Goal: Task Accomplishment & Management: Manage account settings

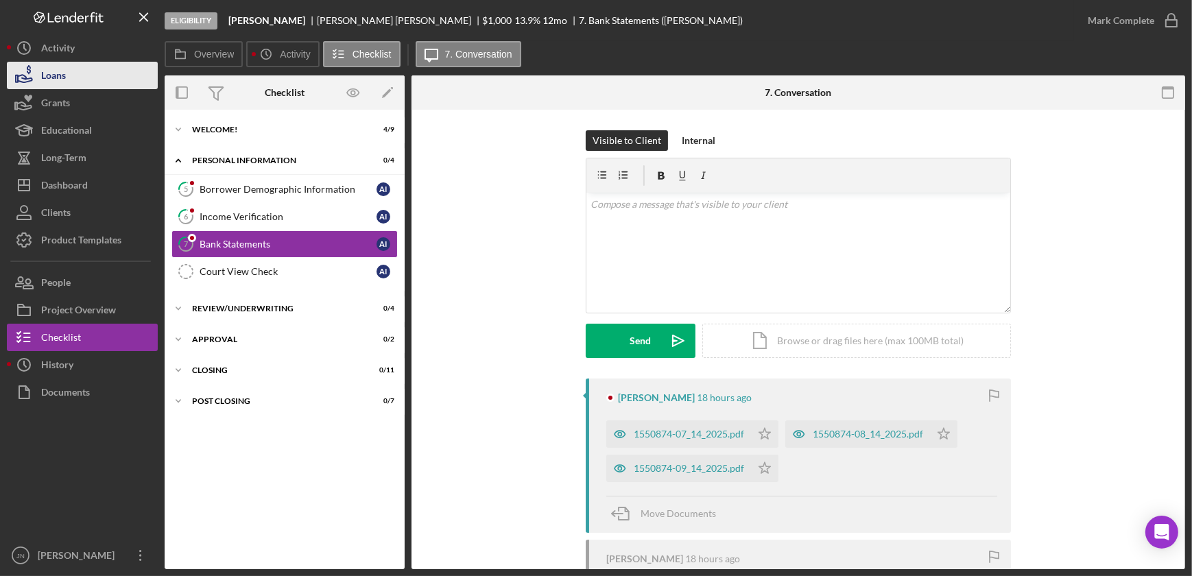
click at [73, 78] on button "Loans" at bounding box center [82, 75] width 151 height 27
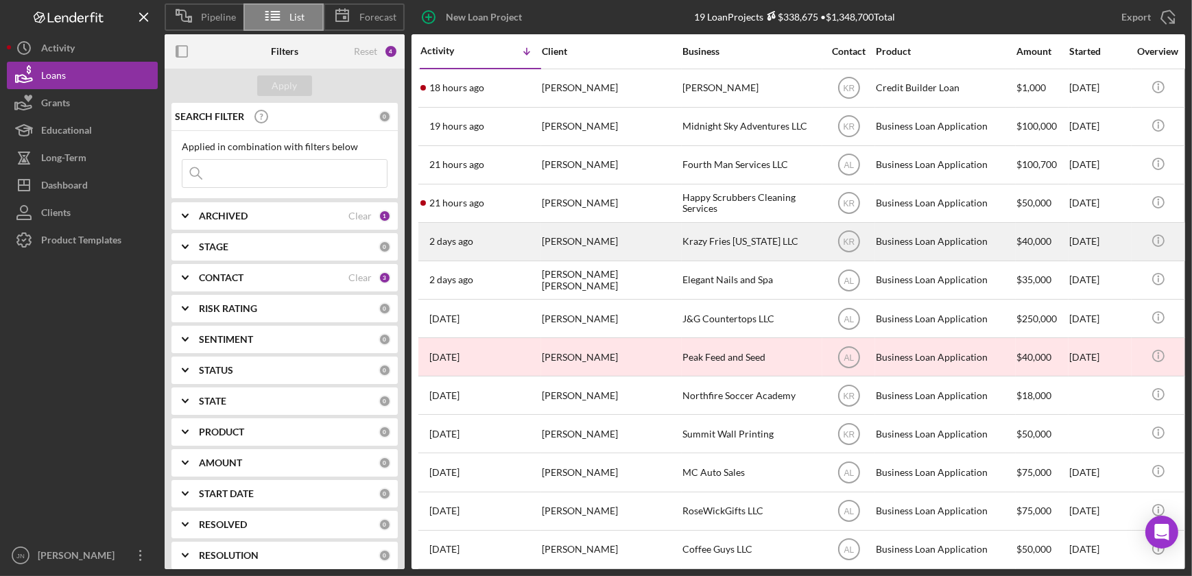
click at [558, 243] on div "Louis Bonner" at bounding box center [610, 242] width 137 height 36
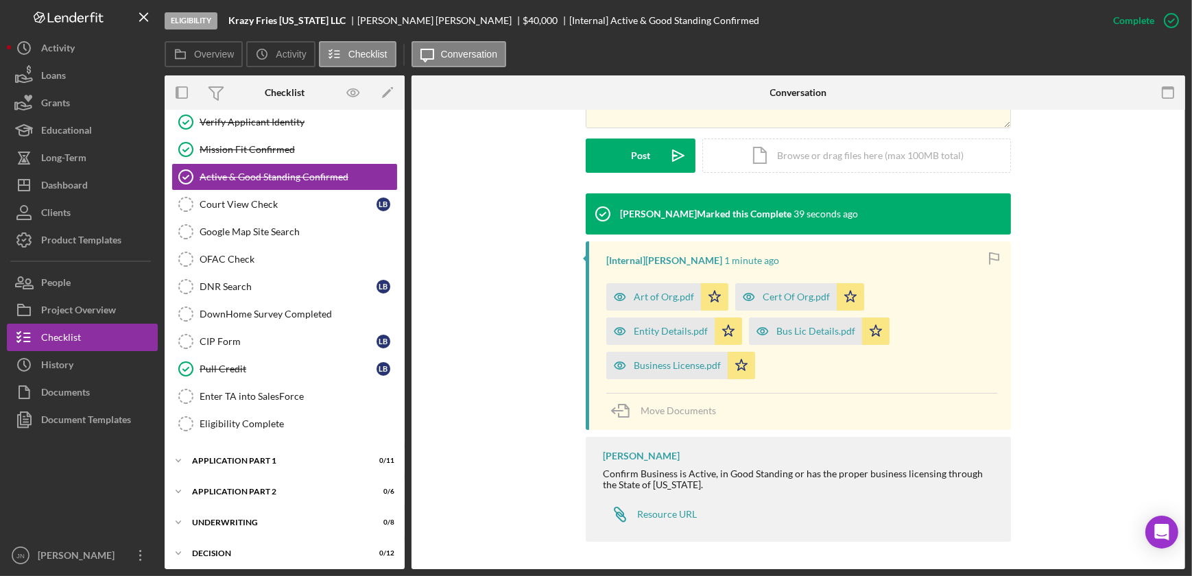
scroll to position [333, 0]
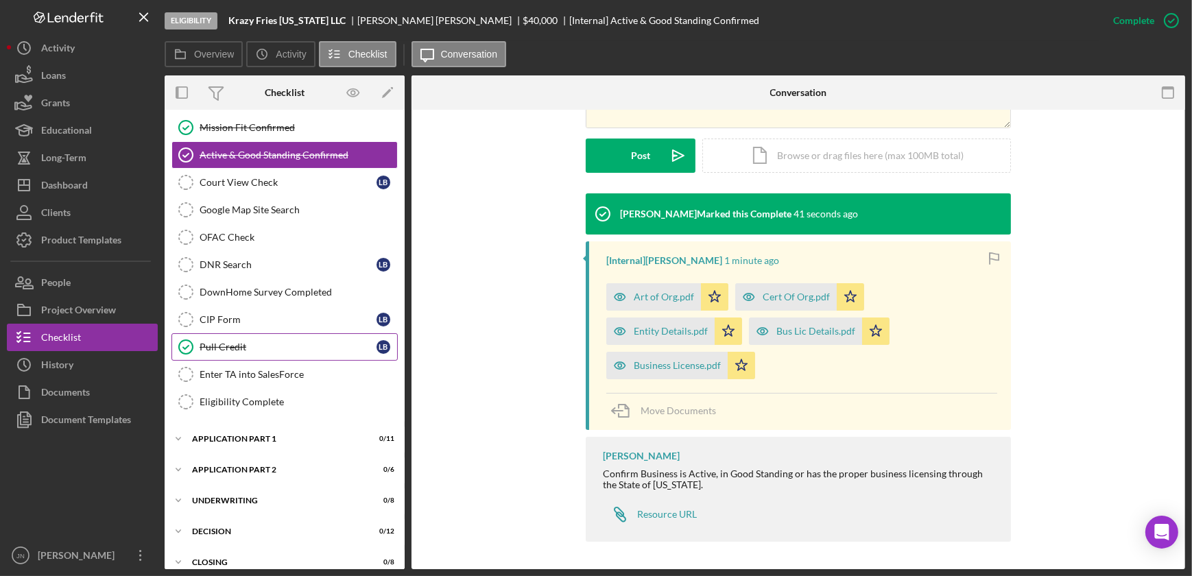
click at [254, 346] on div "Pull Credit" at bounding box center [288, 346] width 177 height 11
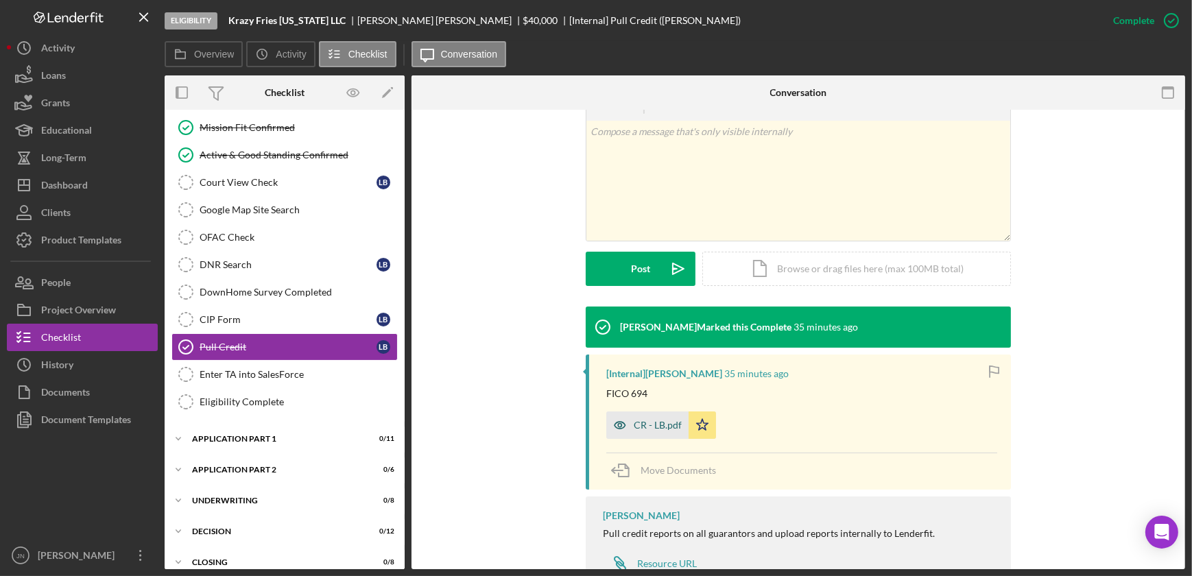
scroll to position [309, 0]
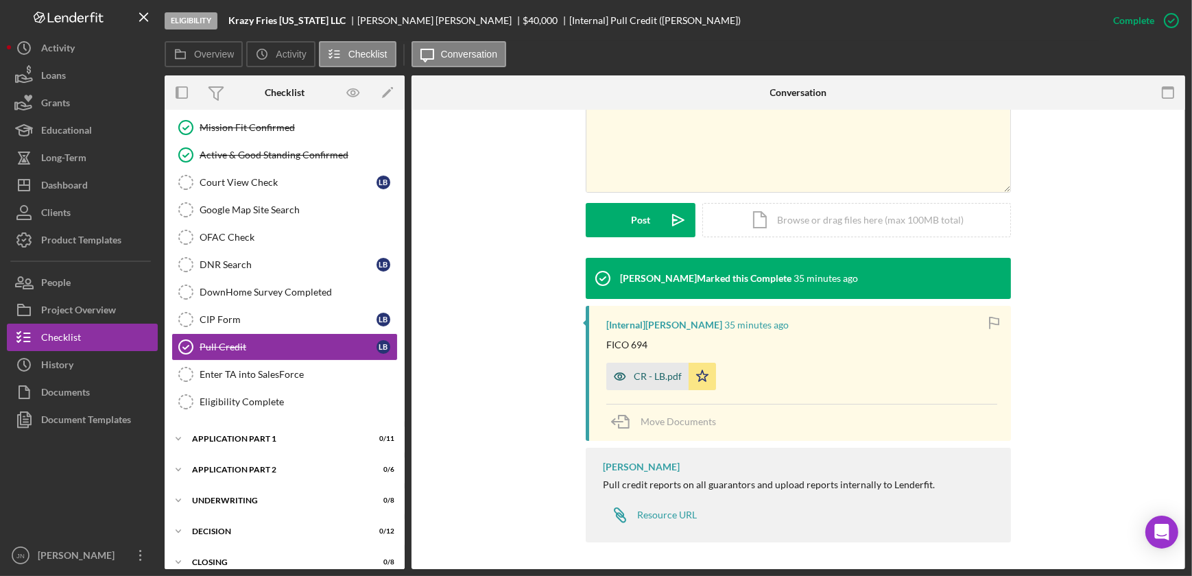
click at [660, 378] on div "CR - LB.pdf" at bounding box center [658, 376] width 48 height 11
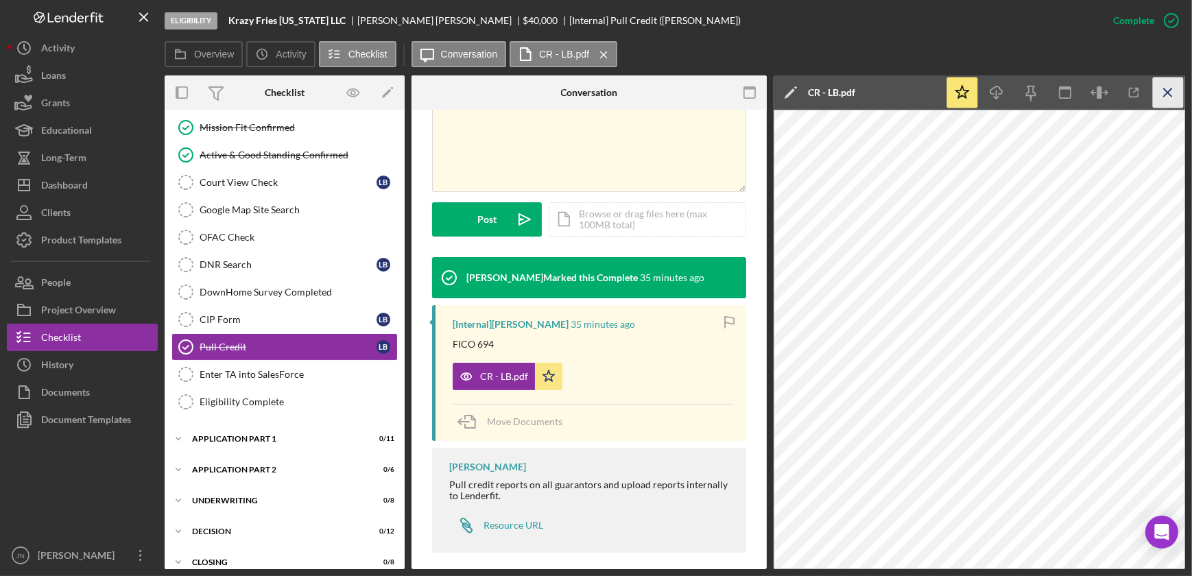
click at [1167, 93] on line "button" at bounding box center [1168, 92] width 8 height 8
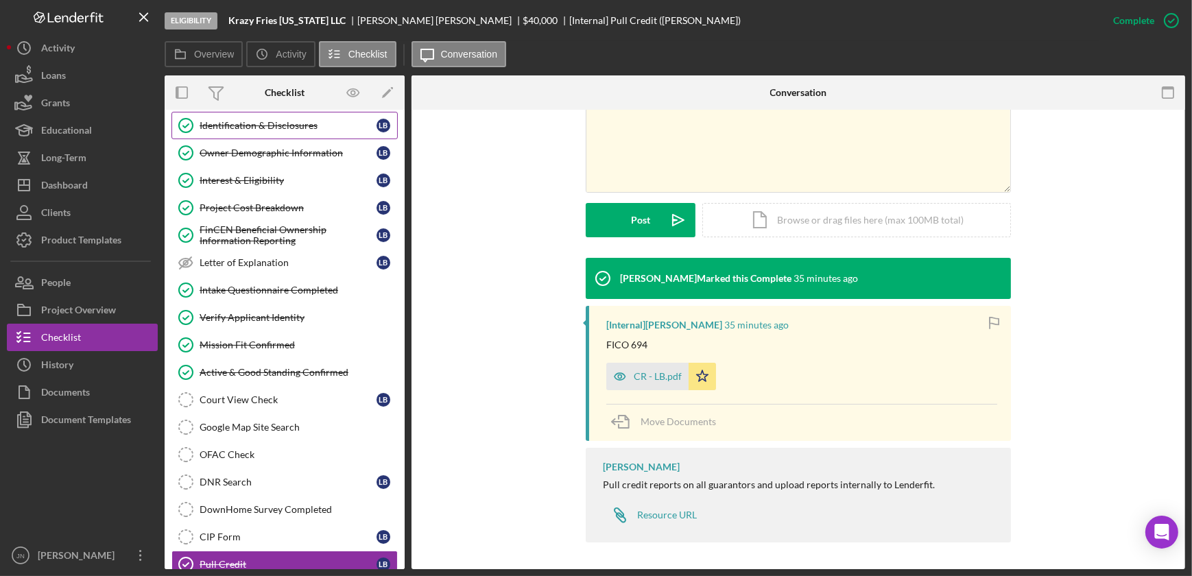
scroll to position [0, 0]
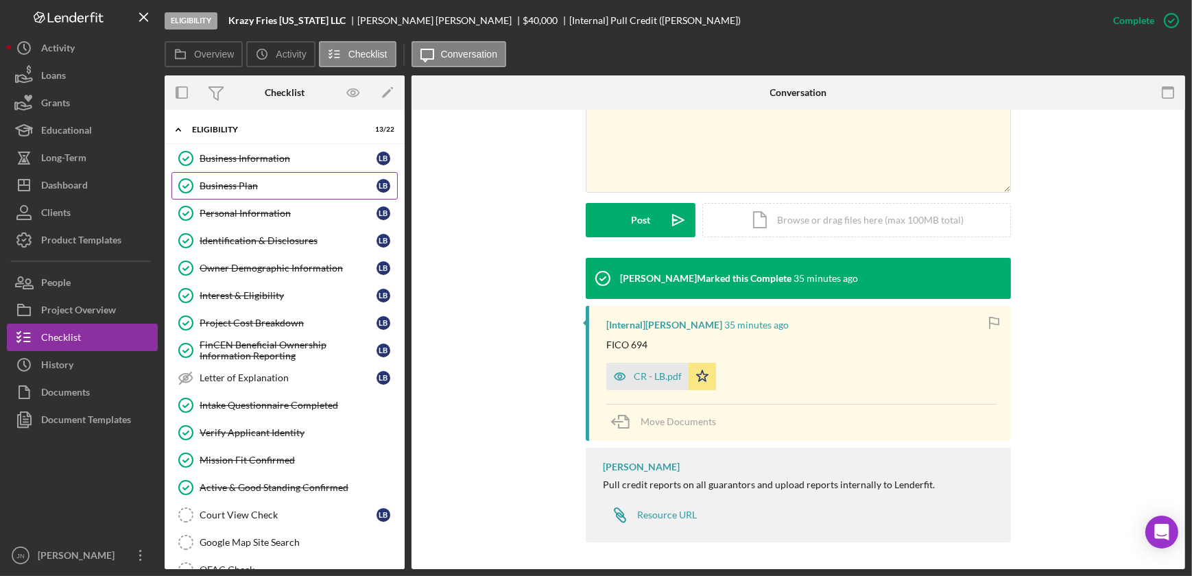
click at [236, 185] on div "Business Plan" at bounding box center [288, 185] width 177 height 11
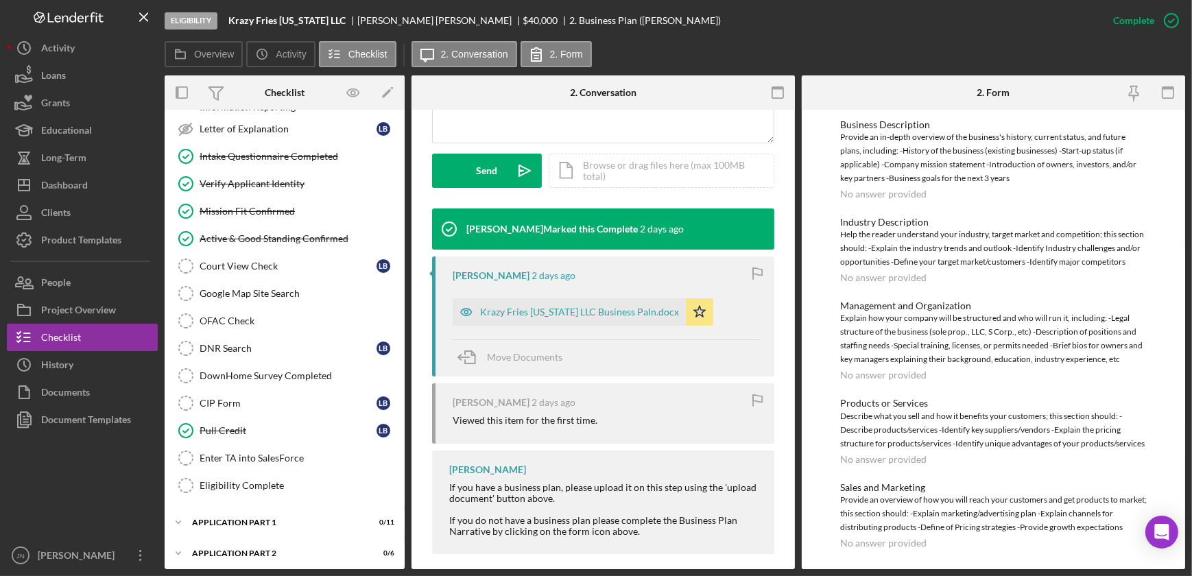
scroll to position [374, 0]
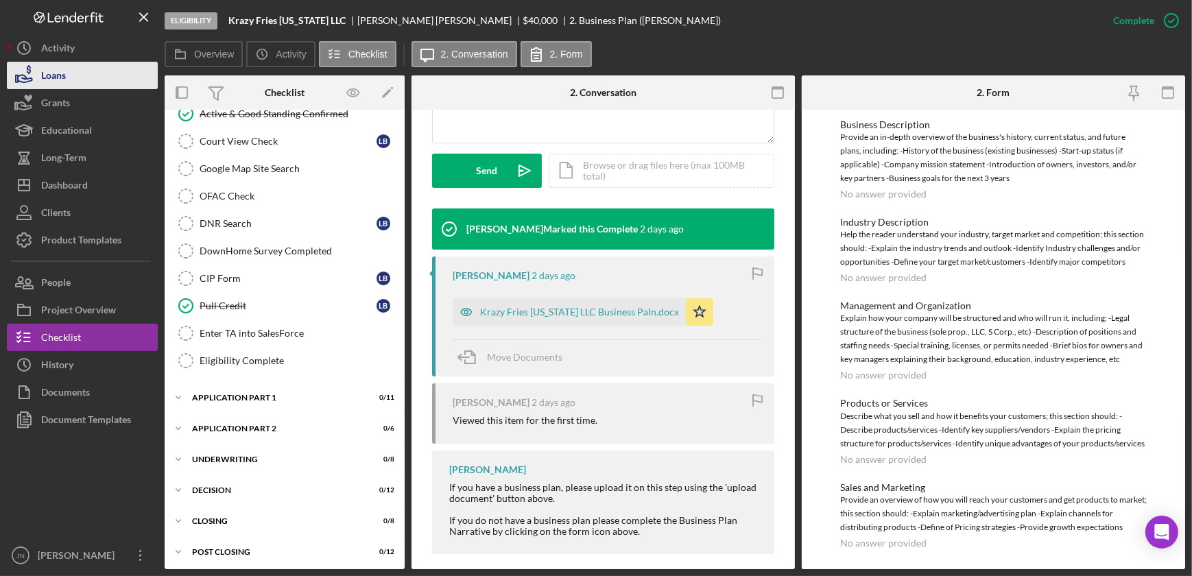
click at [43, 71] on div "Loans" at bounding box center [53, 77] width 25 height 31
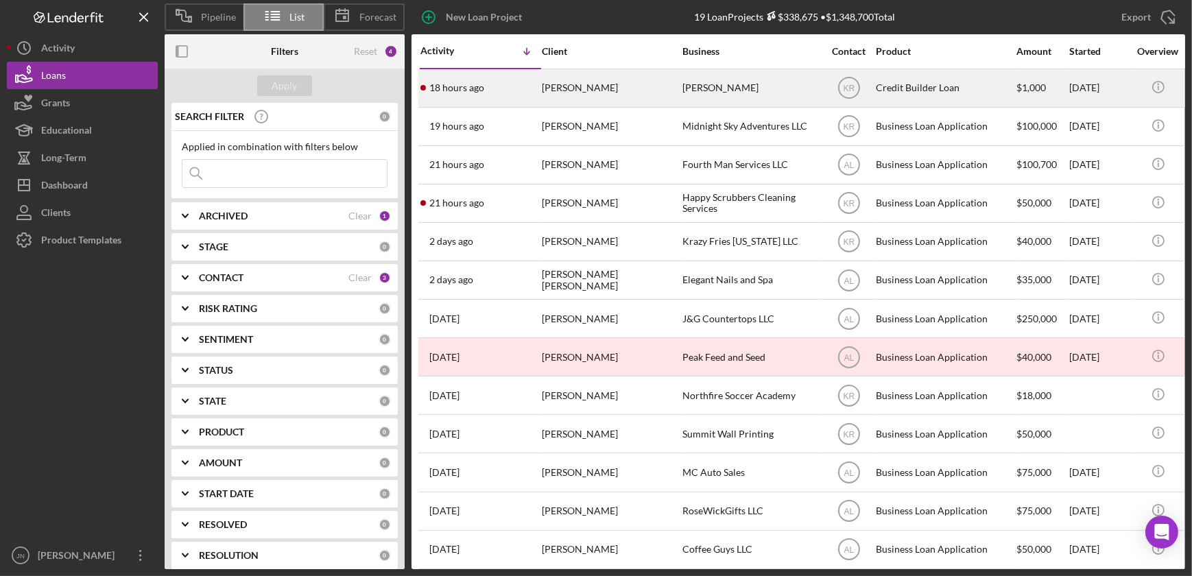
click at [549, 86] on div "[PERSON_NAME]" at bounding box center [610, 88] width 137 height 36
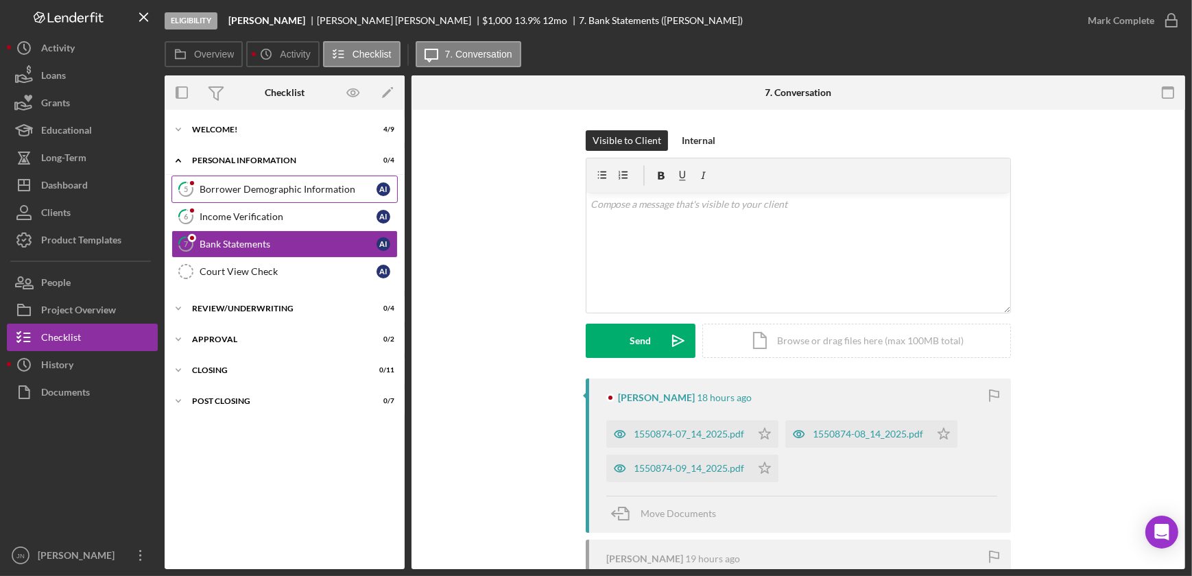
click at [233, 193] on div "Borrower Demographic Information" at bounding box center [288, 189] width 177 height 11
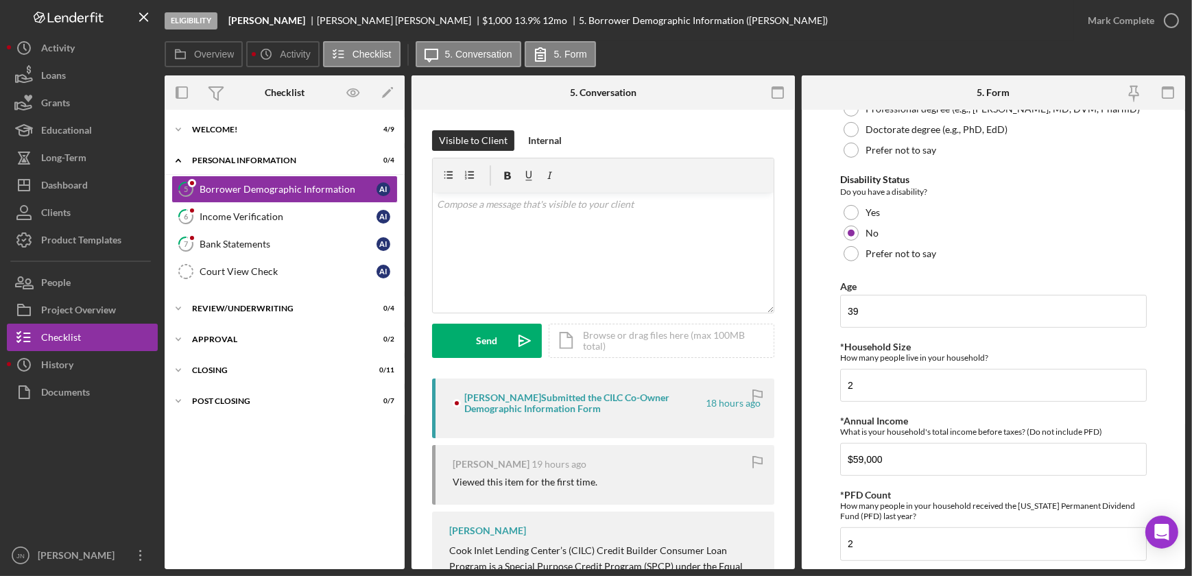
scroll to position [1048, 0]
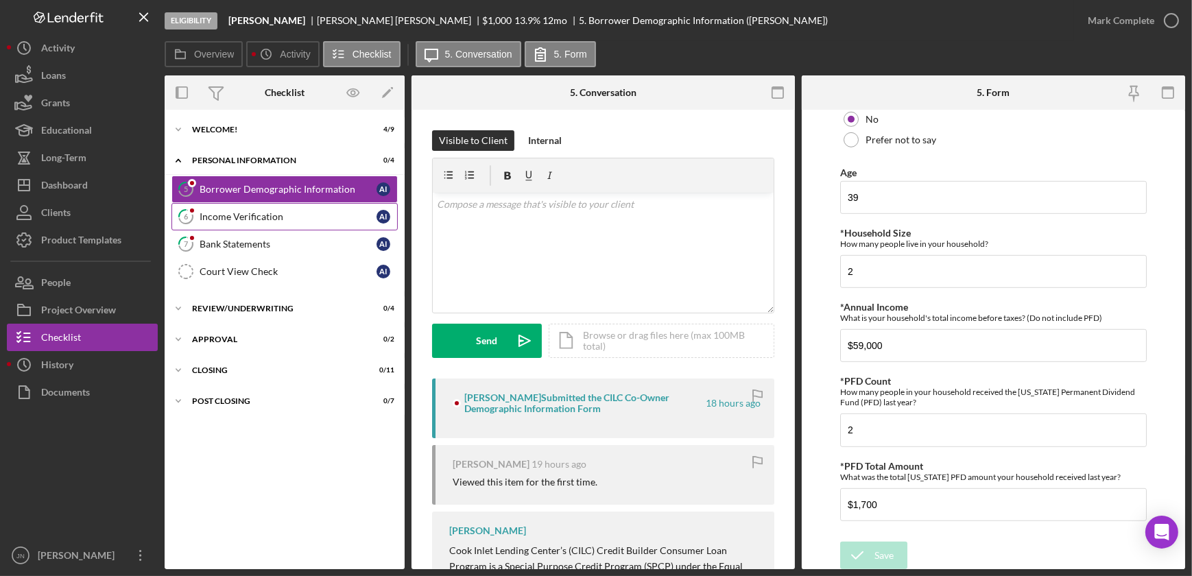
click at [217, 211] on div "Income Verification" at bounding box center [288, 216] width 177 height 11
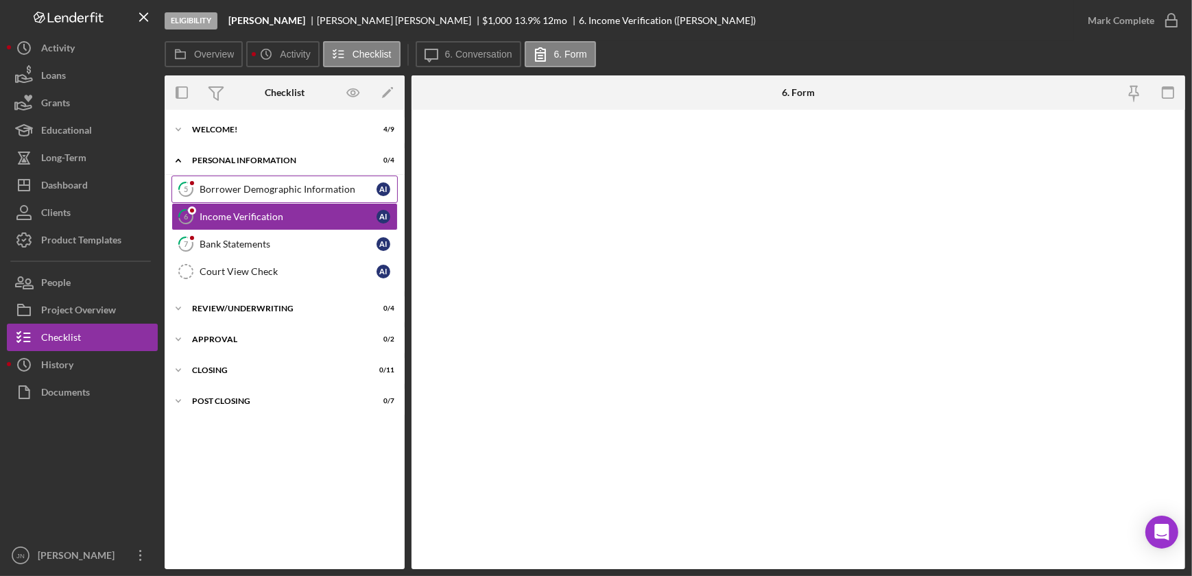
click at [228, 195] on link "5 Borrower Demographic Information A I" at bounding box center [284, 189] width 226 height 27
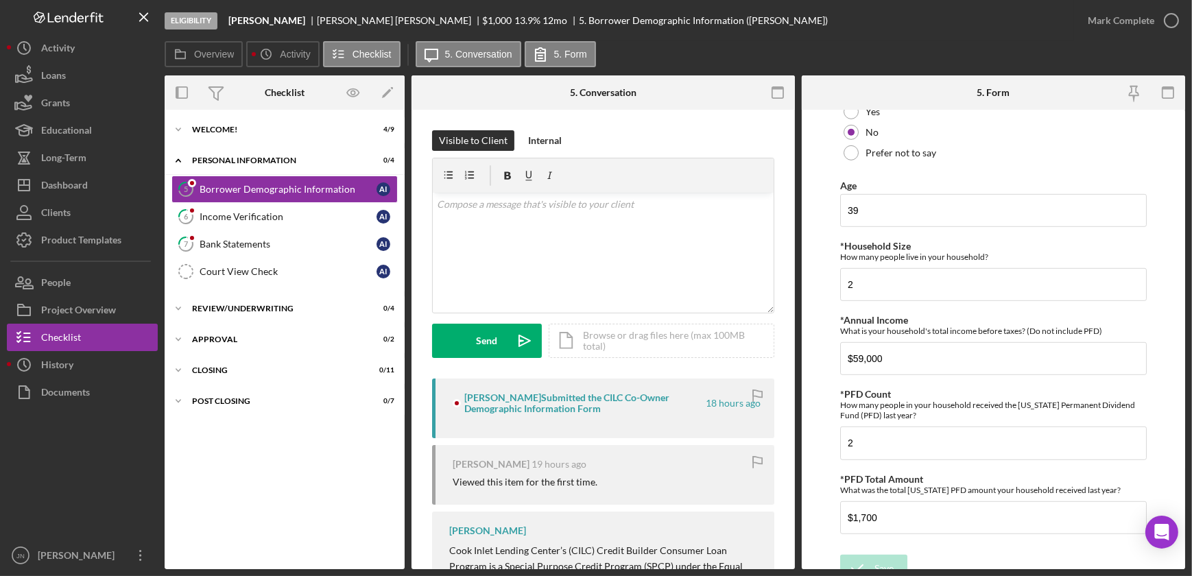
scroll to position [1048, 0]
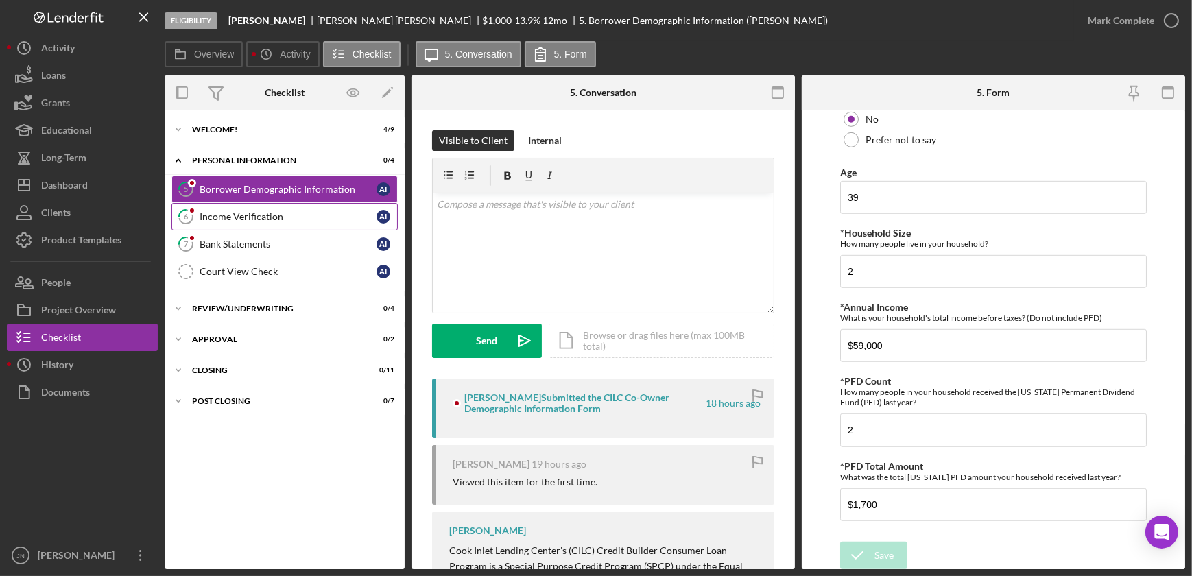
click at [254, 221] on div "Income Verification" at bounding box center [288, 216] width 177 height 11
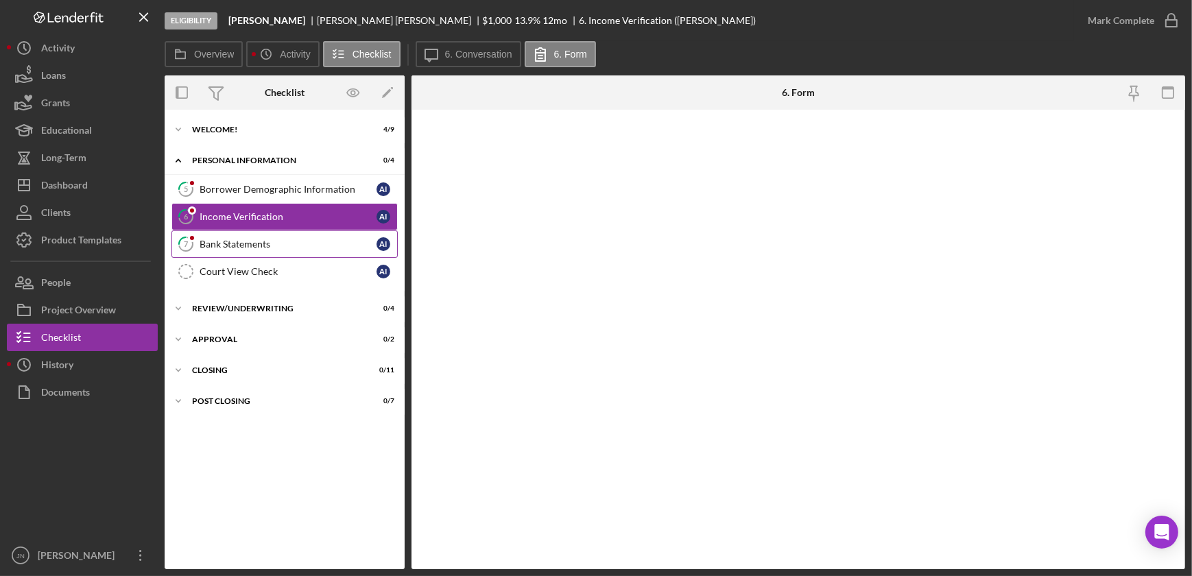
click at [244, 245] on div "Bank Statements" at bounding box center [288, 244] width 177 height 11
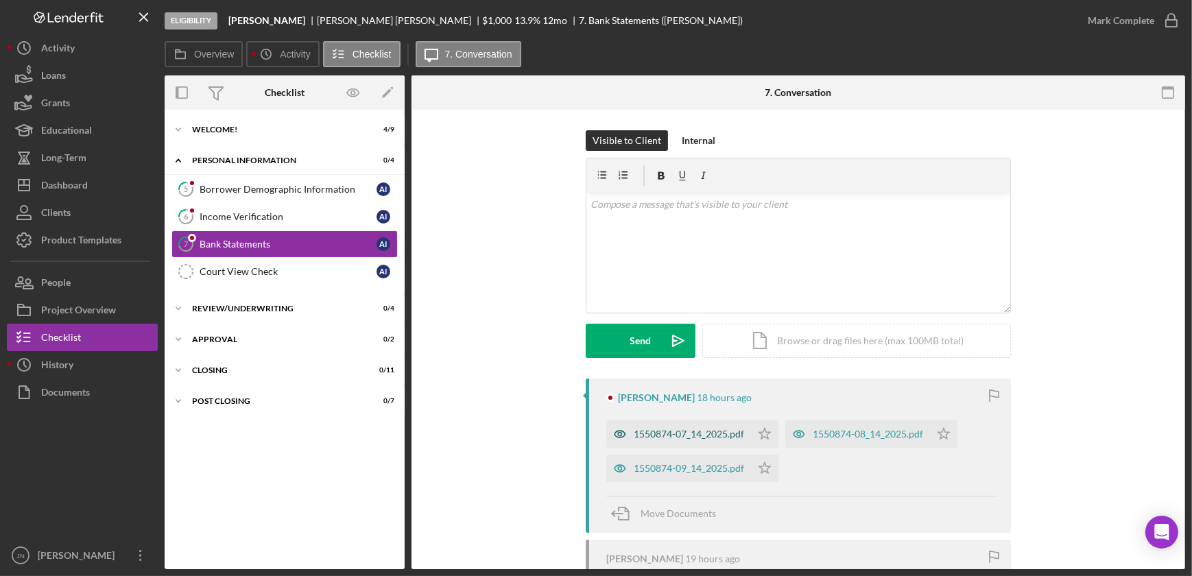
click at [697, 429] on div "1550874-07_14_2025.pdf" at bounding box center [689, 434] width 110 height 11
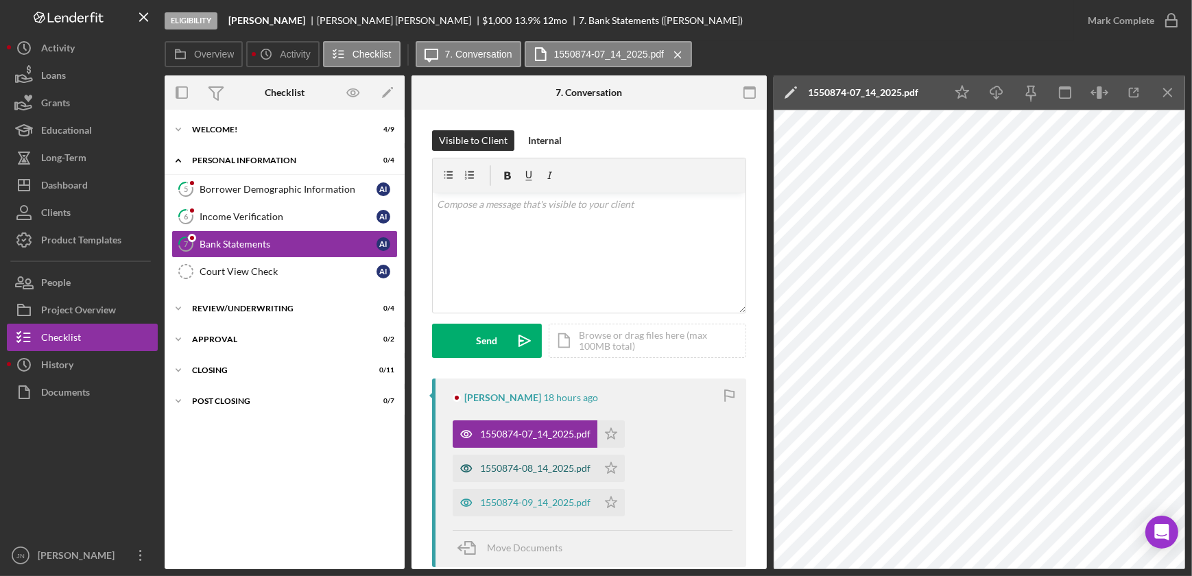
click at [540, 468] on div "1550874-08_14_2025.pdf" at bounding box center [535, 468] width 110 height 11
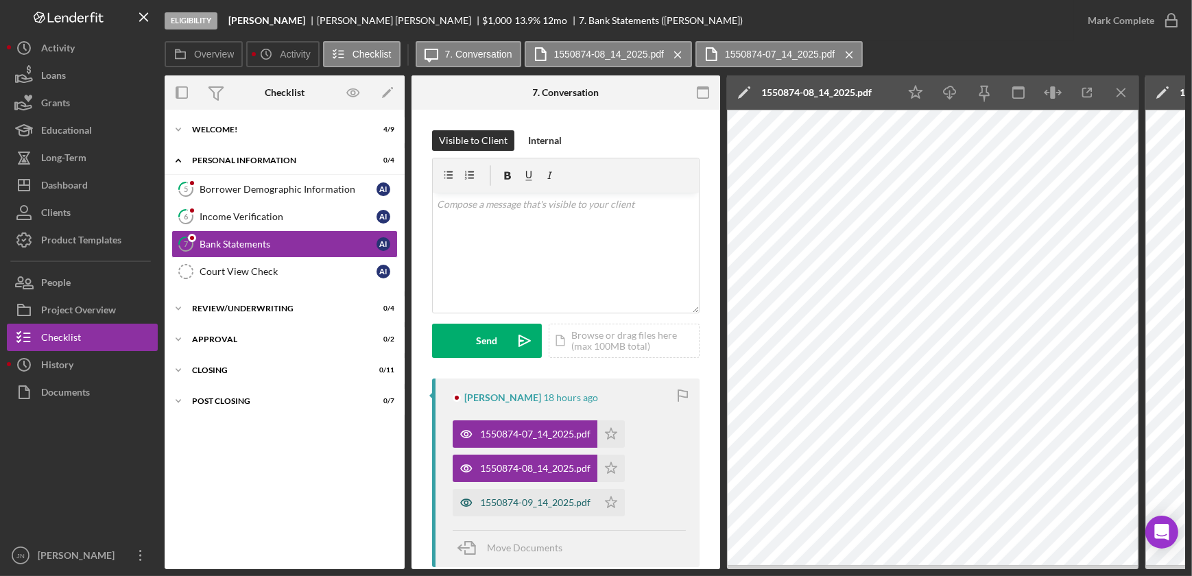
click at [535, 500] on div "1550874-09_14_2025.pdf" at bounding box center [535, 502] width 110 height 11
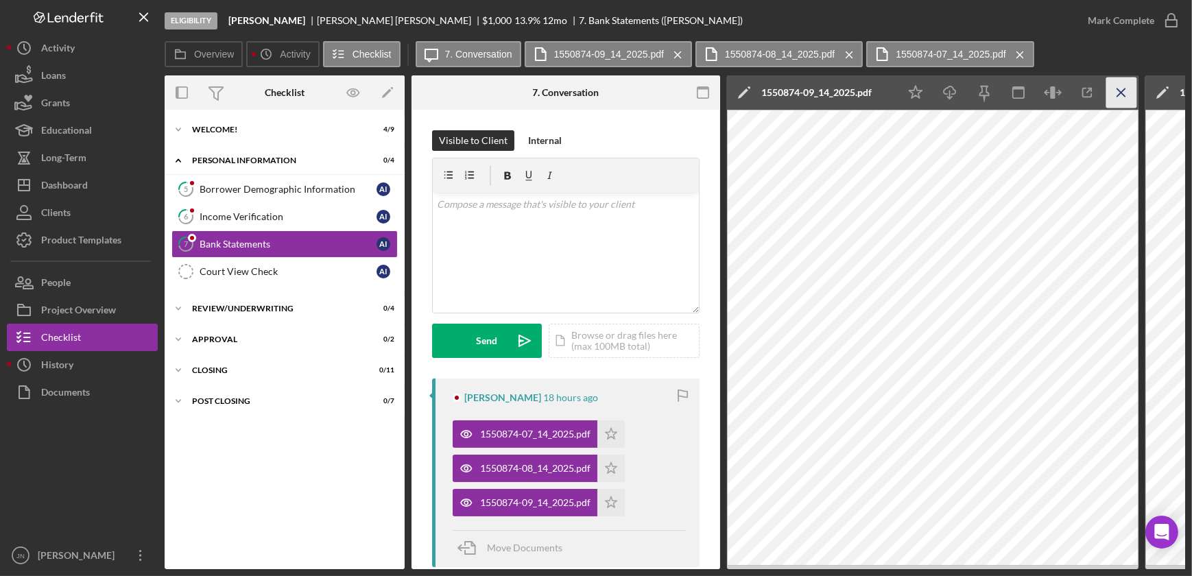
click at [1118, 91] on line "button" at bounding box center [1121, 92] width 8 height 8
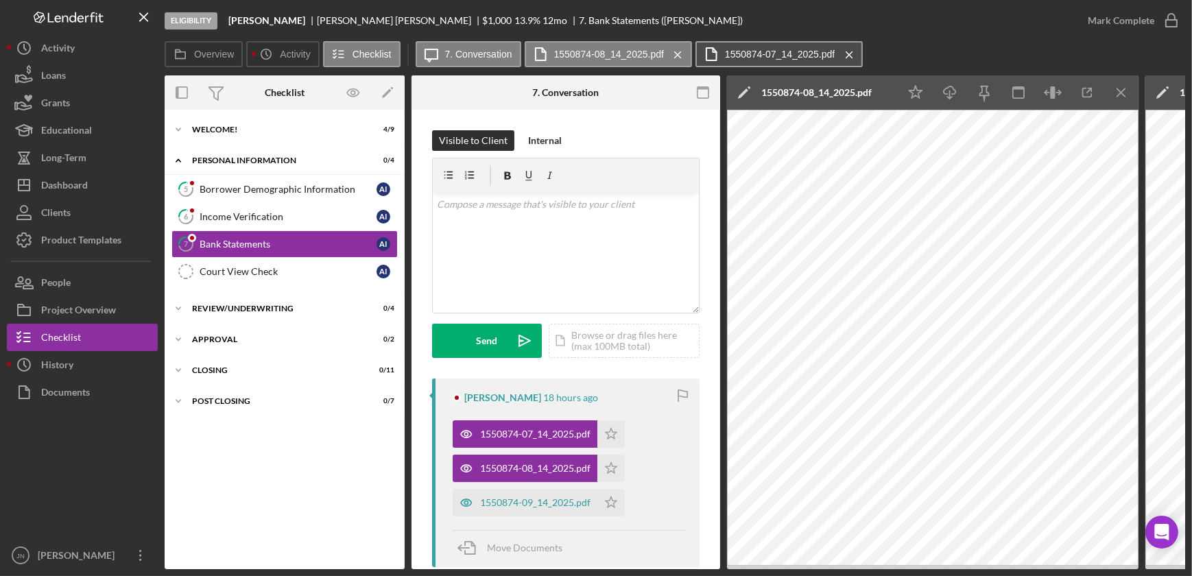
click at [801, 49] on label "1550874-07_14_2025.pdf" at bounding box center [780, 54] width 110 height 11
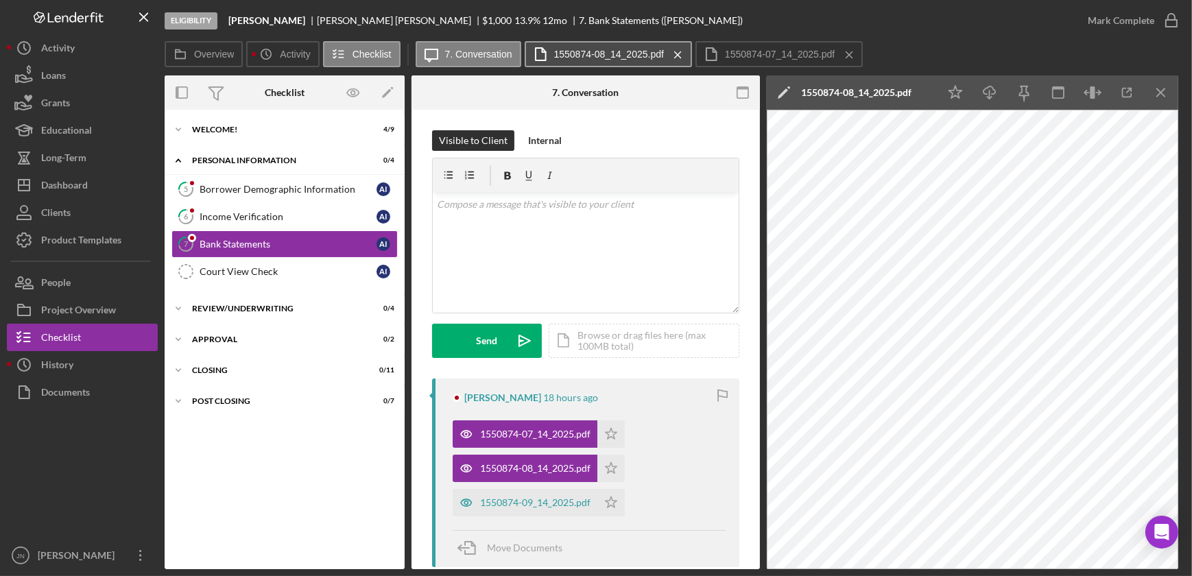
click at [646, 55] on label "1550874-08_14_2025.pdf" at bounding box center [609, 54] width 110 height 11
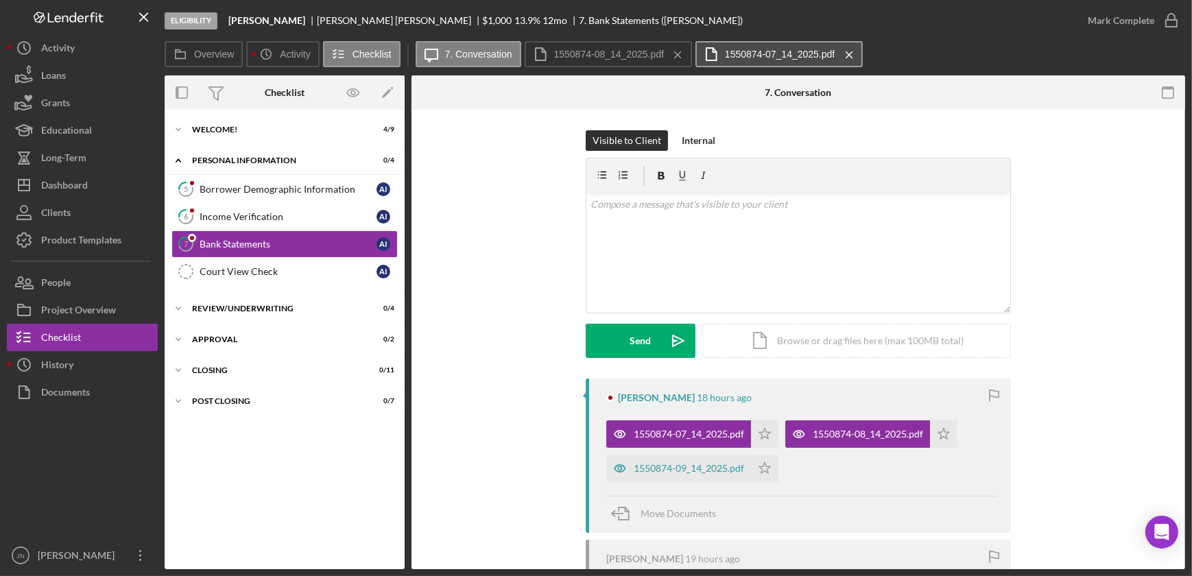
click at [769, 59] on label "1550874-07_14_2025.pdf" at bounding box center [780, 54] width 110 height 11
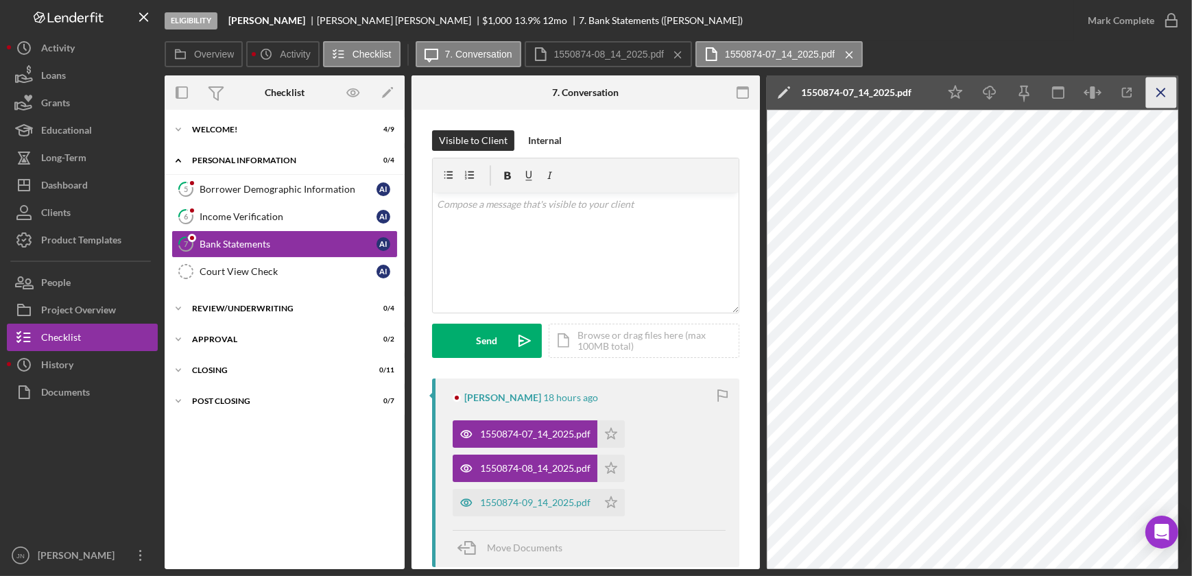
click at [1162, 99] on icon "Icon/Menu Close" at bounding box center [1161, 92] width 31 height 31
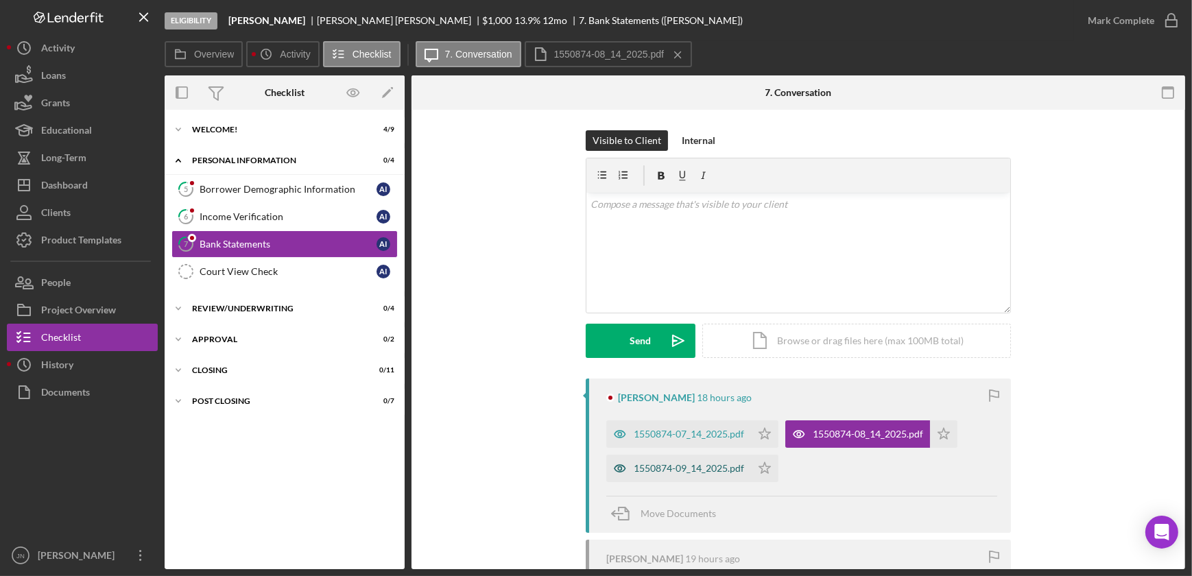
click at [712, 468] on div "1550874-09_14_2025.pdf" at bounding box center [689, 468] width 110 height 11
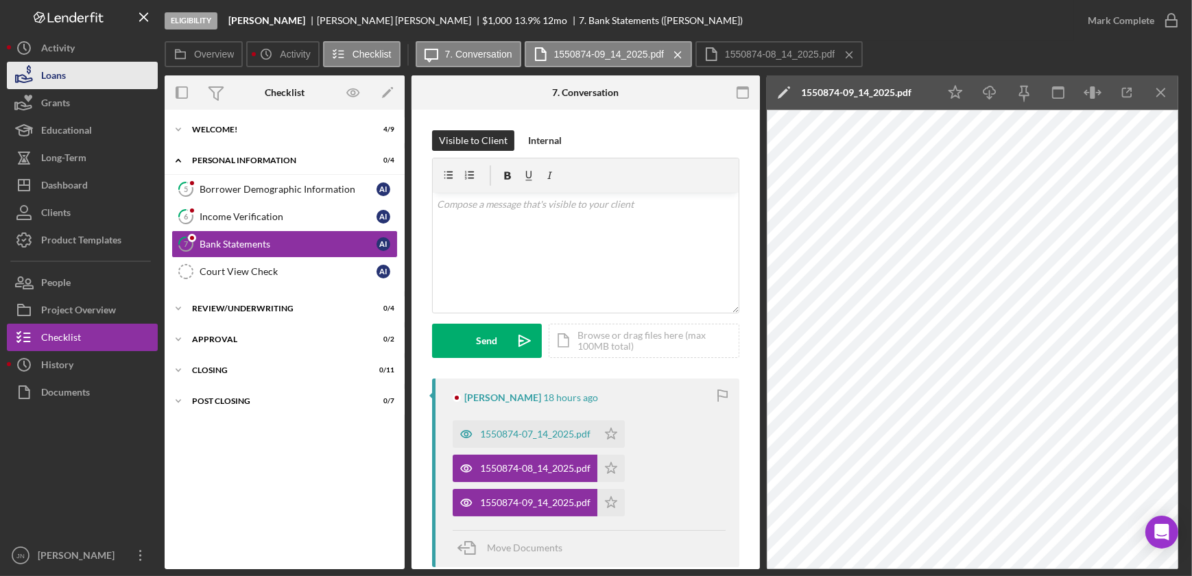
click at [53, 69] on div "Loans" at bounding box center [53, 77] width 25 height 31
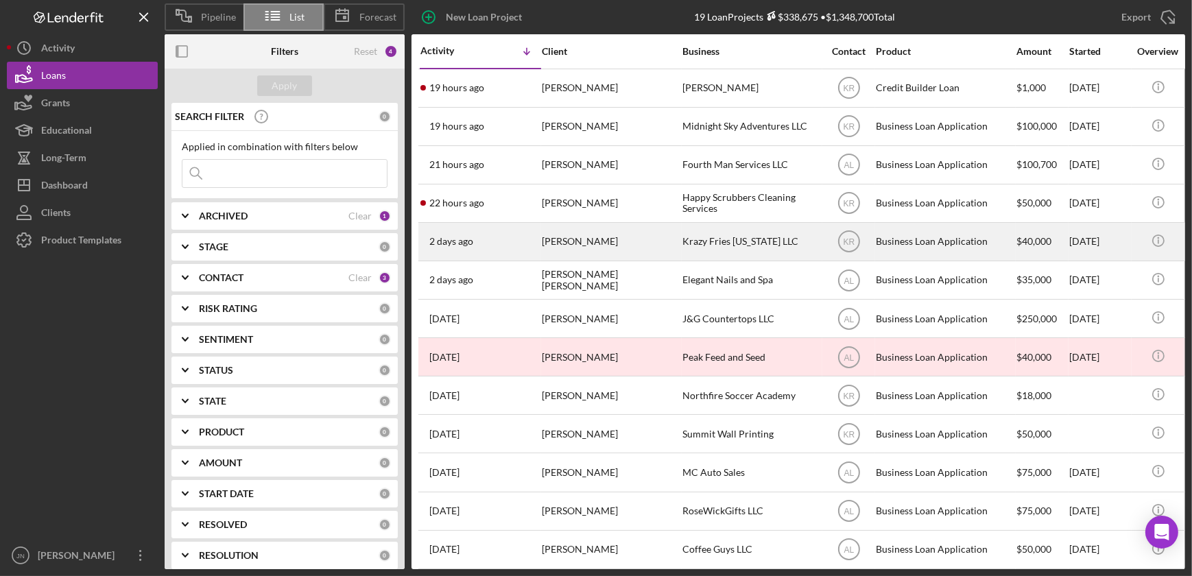
click at [514, 245] on div "2 days ago Louis Bonner" at bounding box center [480, 242] width 120 height 36
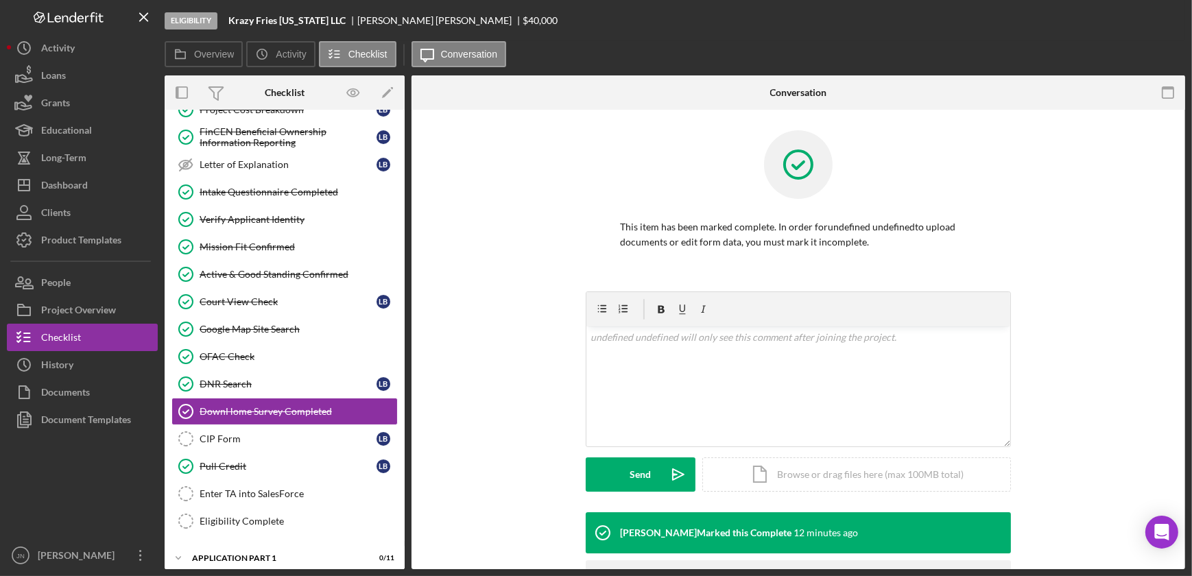
scroll to position [282, 0]
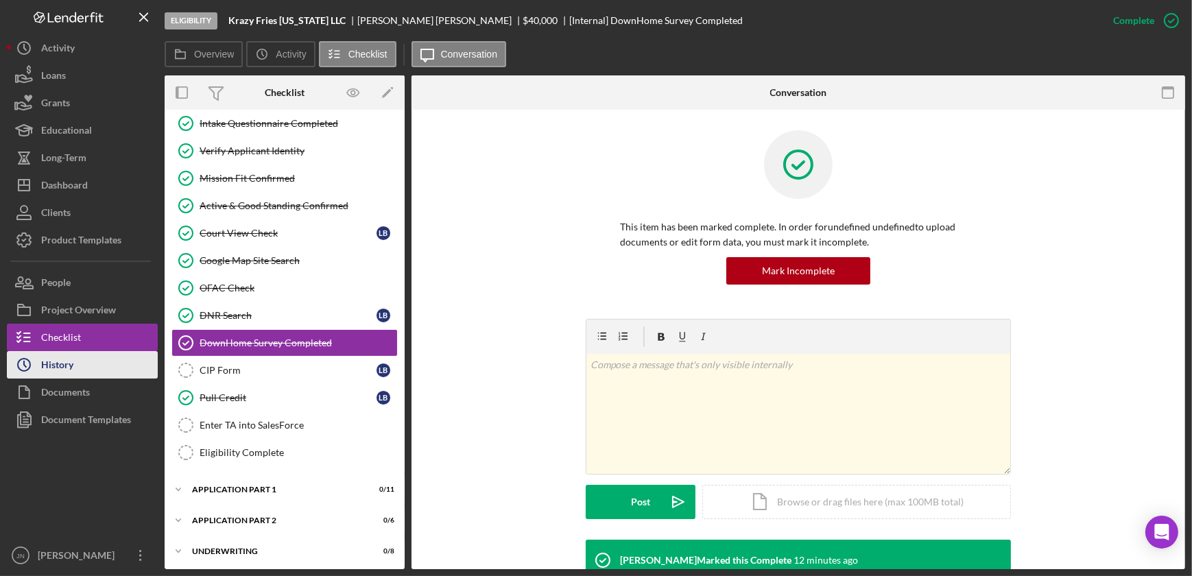
click at [47, 363] on div "History" at bounding box center [57, 366] width 32 height 31
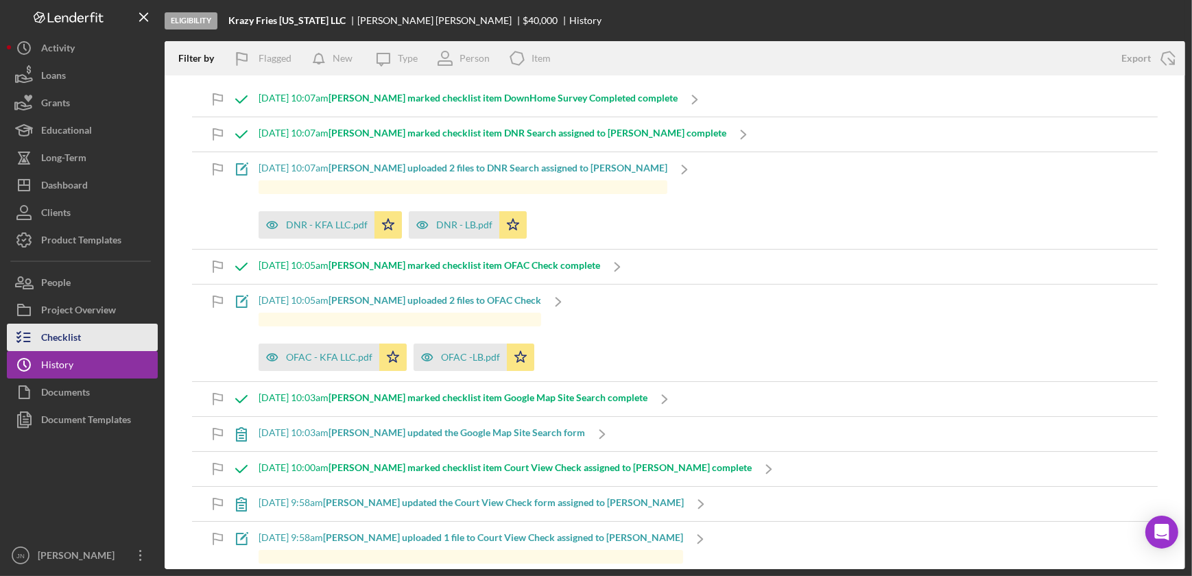
click at [85, 333] on button "Checklist" at bounding box center [82, 337] width 151 height 27
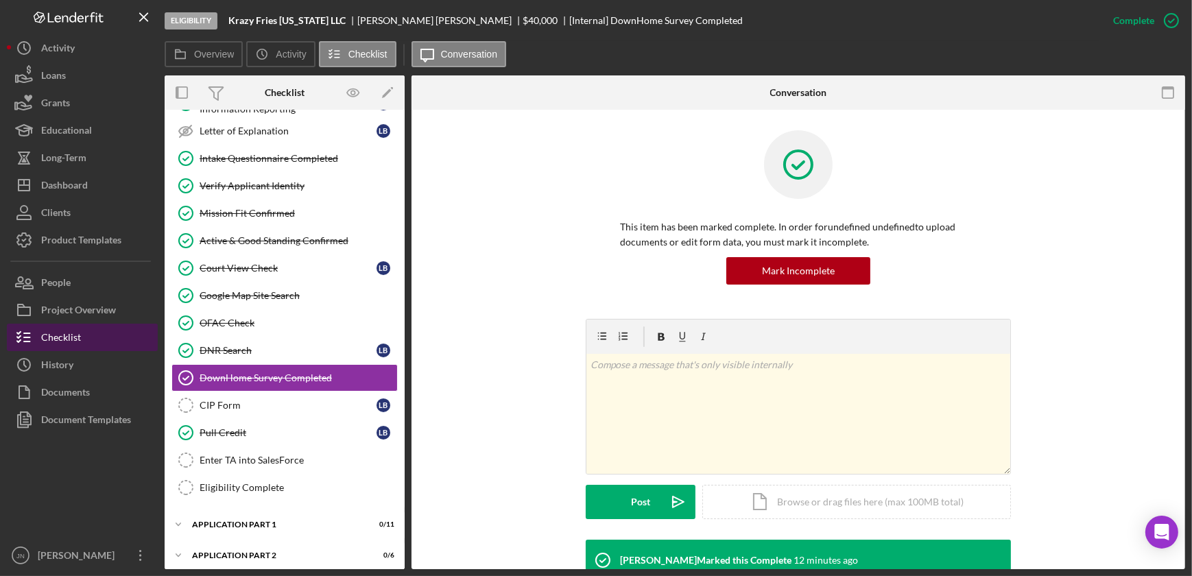
scroll to position [282, 0]
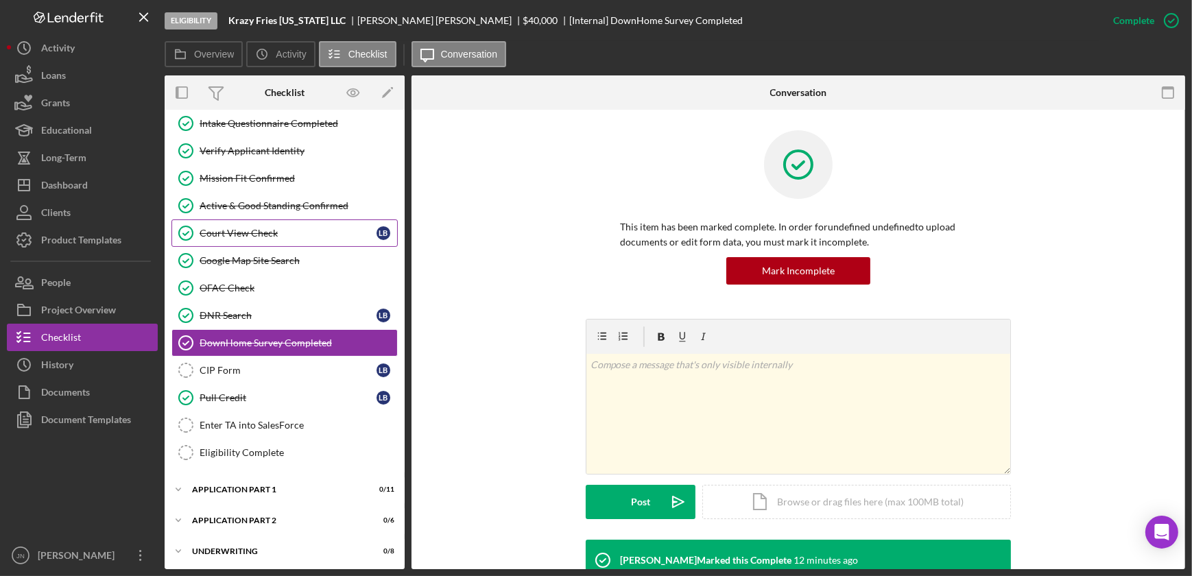
click at [254, 228] on div "Court View Check" at bounding box center [288, 233] width 177 height 11
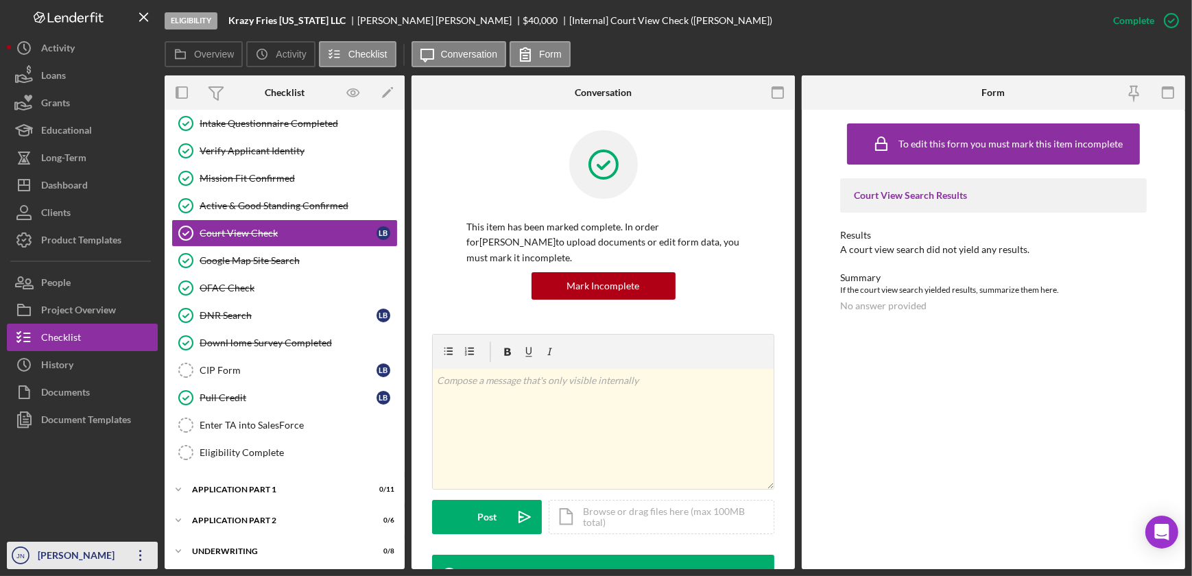
click at [120, 555] on div "Julie Nolen" at bounding box center [78, 557] width 89 height 31
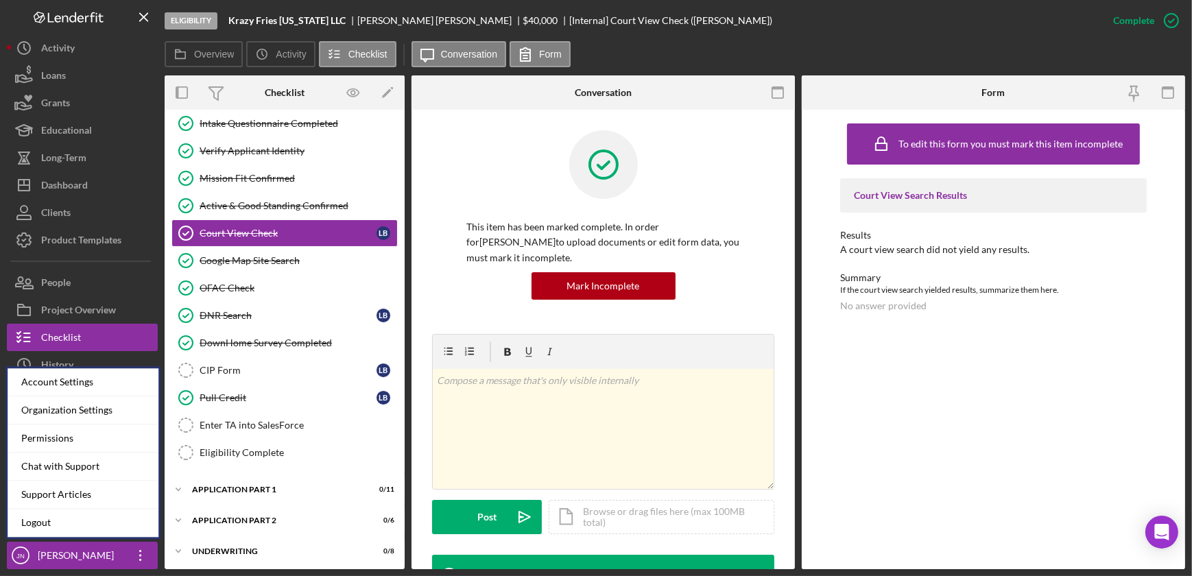
click at [765, 30] on div "Eligibility Krazy Fries Alaska LLC Louis Bonner $40,000 $10,000 [Internal] Cour…" at bounding box center [632, 20] width 935 height 41
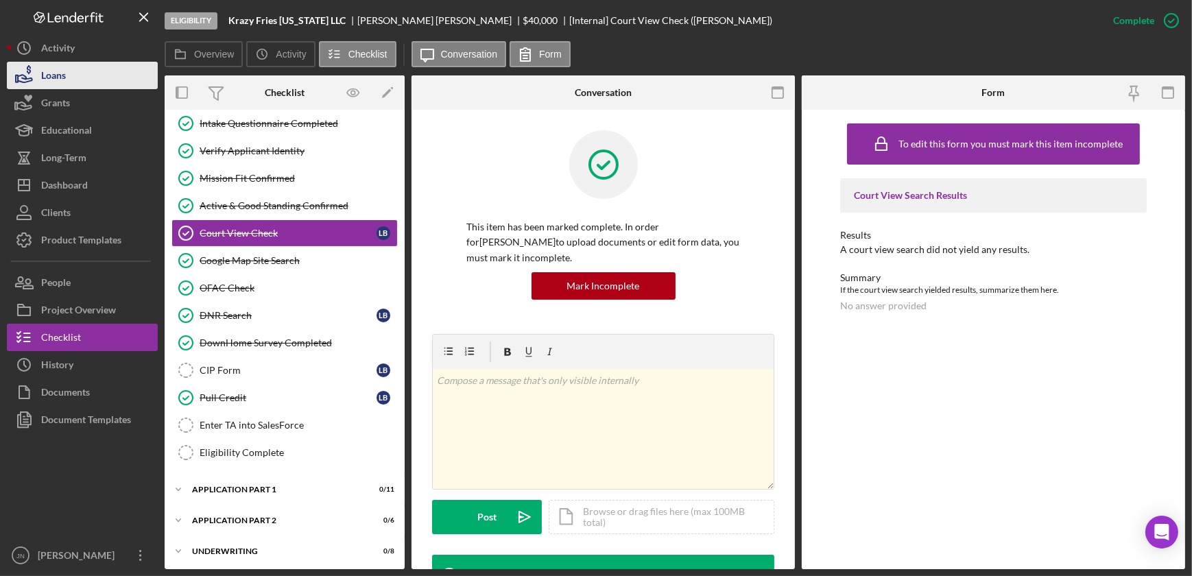
click at [40, 66] on icon "button" at bounding box center [24, 75] width 34 height 34
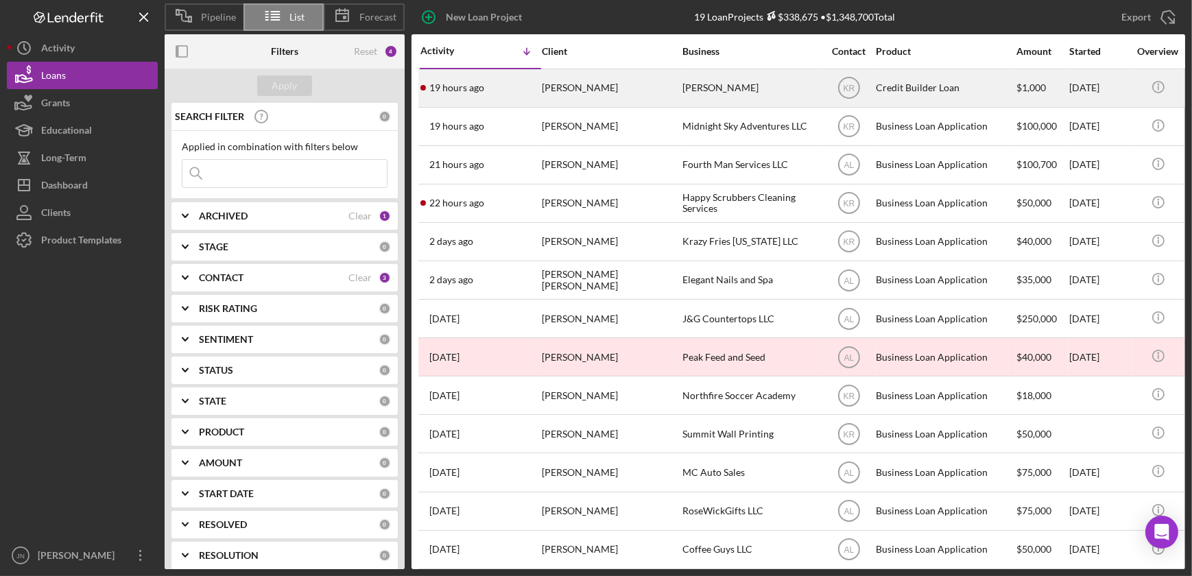
click at [516, 88] on div "19 hours ago Ana Infante" at bounding box center [480, 88] width 120 height 36
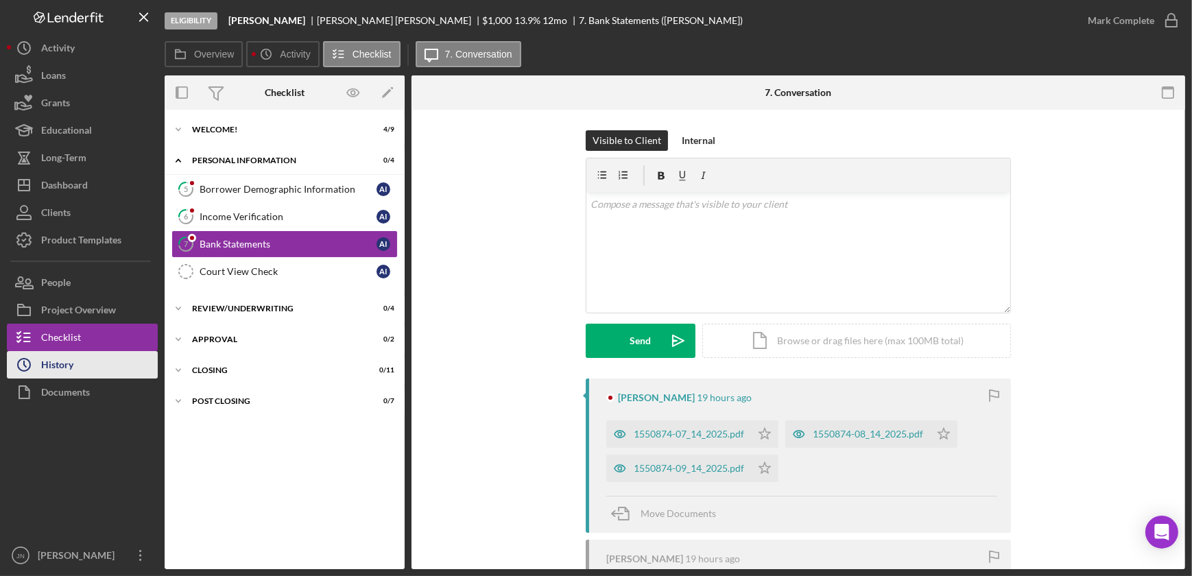
click at [84, 370] on button "Icon/History History" at bounding box center [82, 364] width 151 height 27
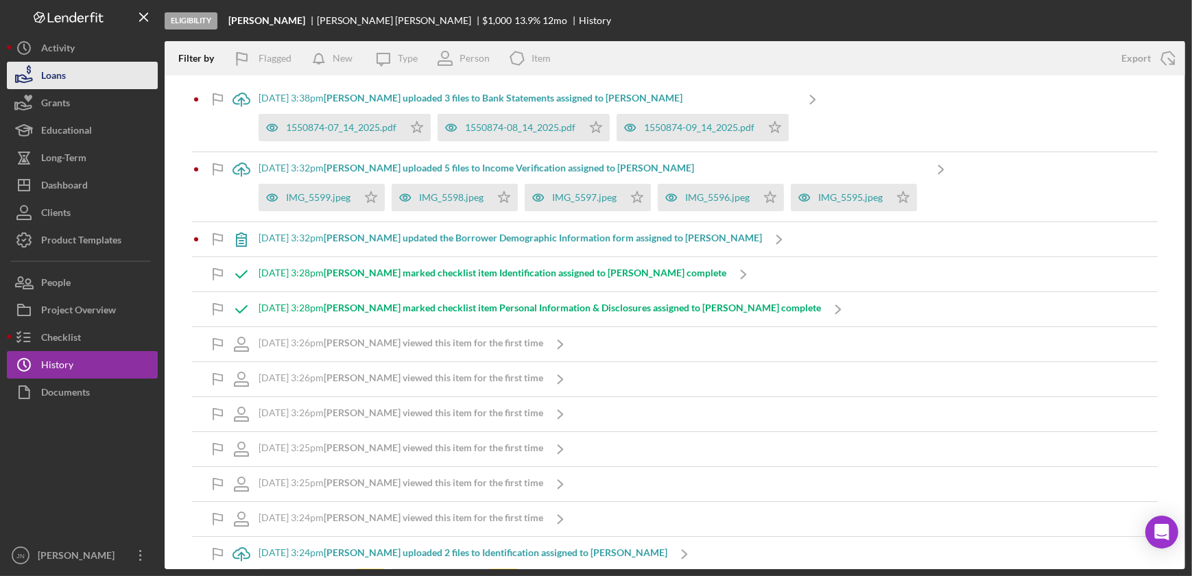
click at [69, 87] on button "Loans" at bounding box center [82, 75] width 151 height 27
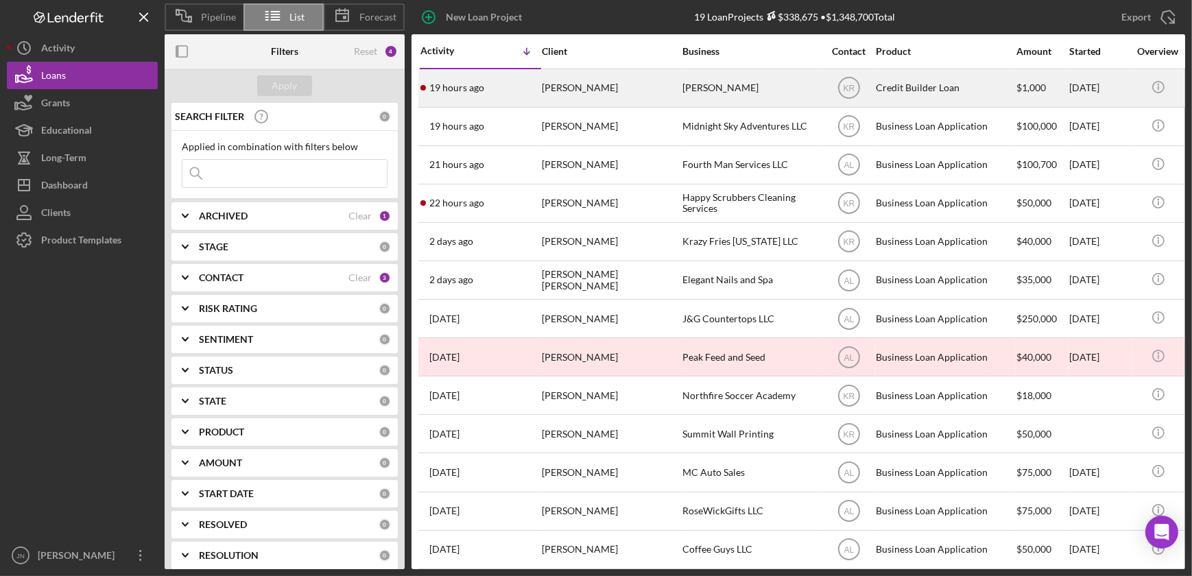
click at [512, 89] on div "19 hours ago Ana Infante" at bounding box center [480, 88] width 120 height 36
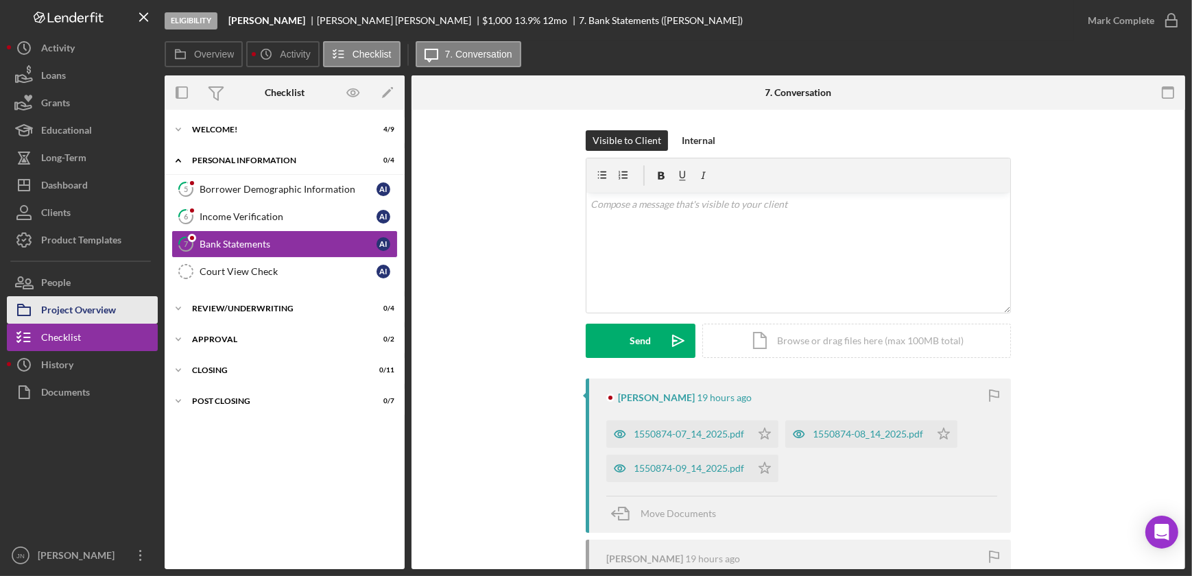
click at [98, 310] on div "Project Overview" at bounding box center [78, 311] width 75 height 31
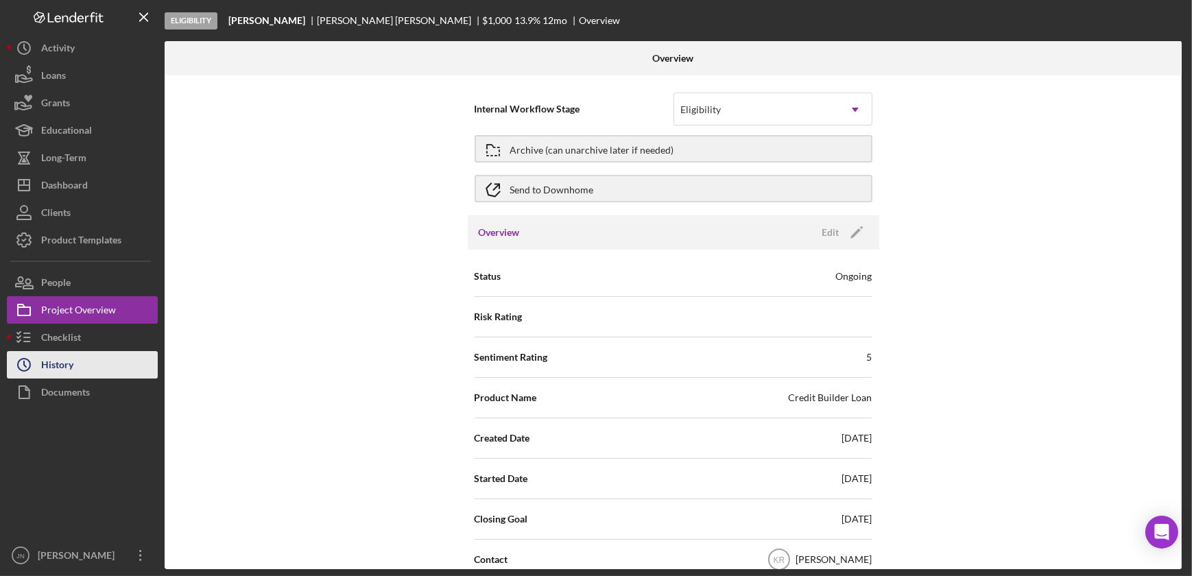
click at [95, 361] on button "Icon/History History" at bounding box center [82, 364] width 151 height 27
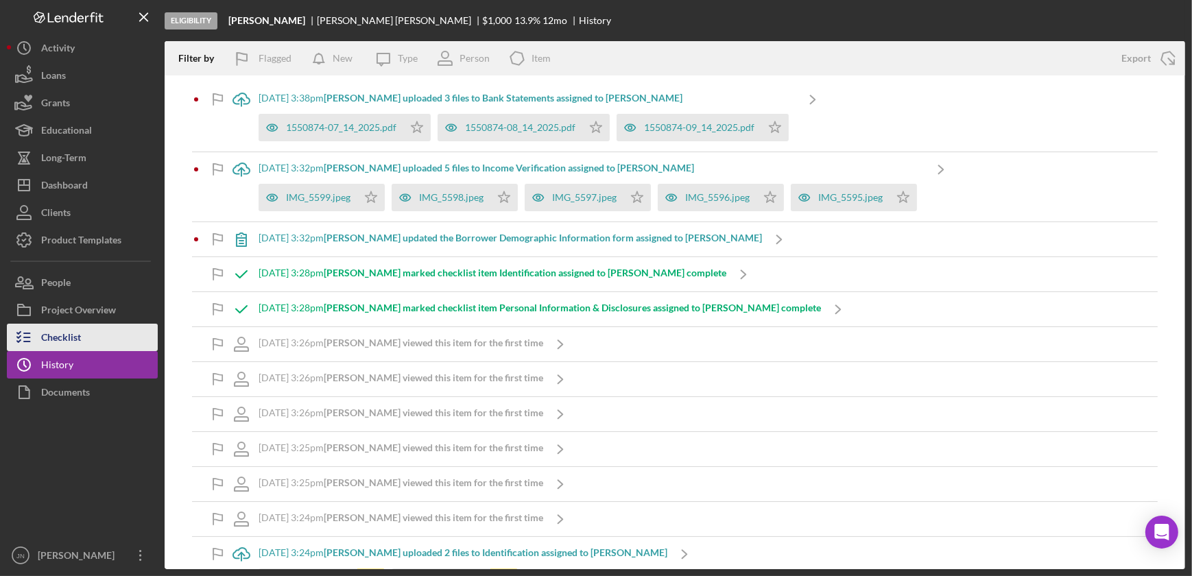
click at [106, 333] on button "Checklist" at bounding box center [82, 337] width 151 height 27
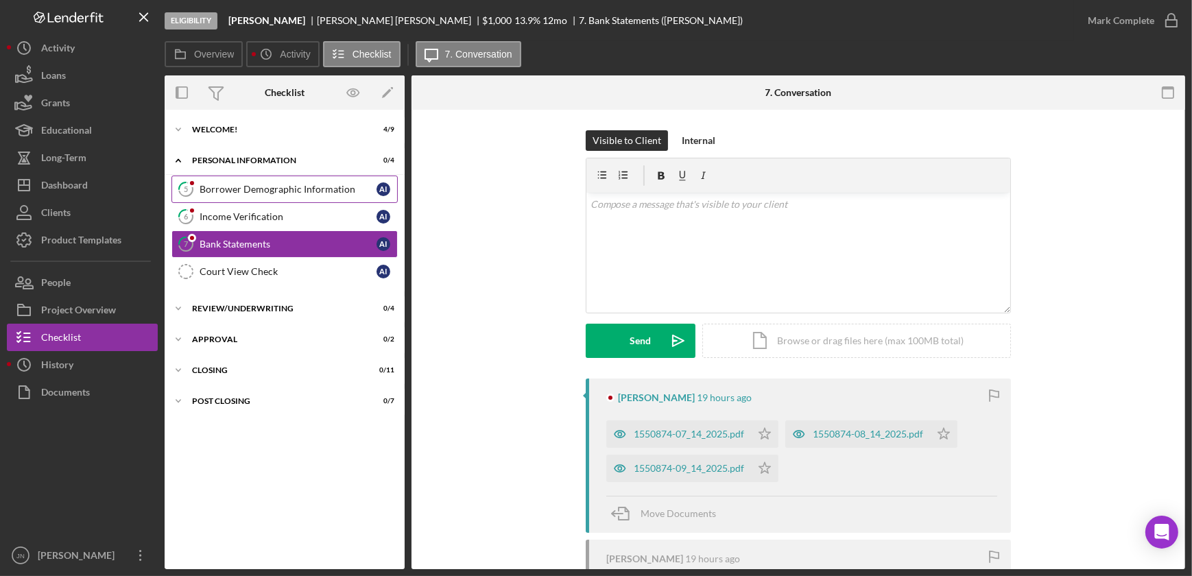
click at [272, 185] on div "Borrower Demographic Information" at bounding box center [288, 189] width 177 height 11
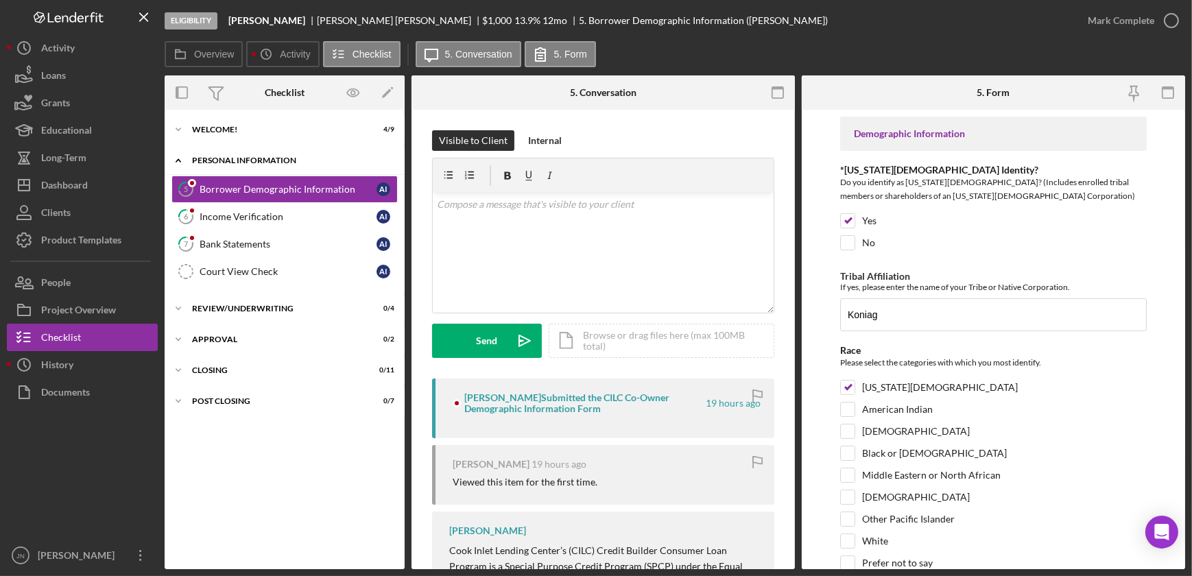
click at [272, 147] on div "Icon/Expander Personal Information 0 / 4" at bounding box center [285, 161] width 240 height 28
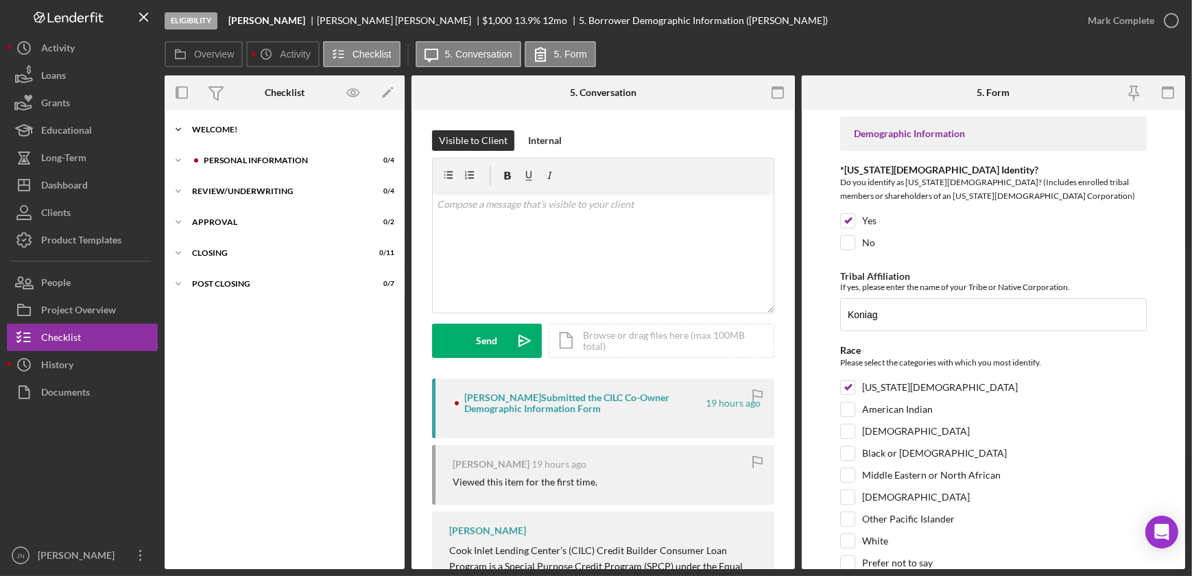
click at [271, 134] on div "Icon/Expander Welcome! 4 / 9" at bounding box center [285, 129] width 240 height 27
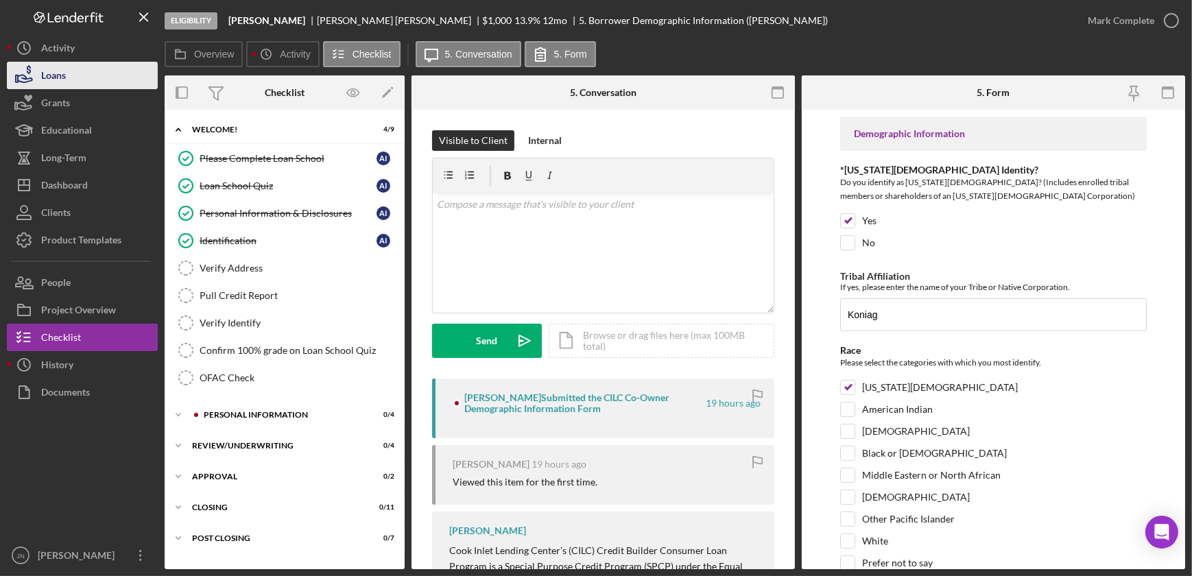
click at [64, 82] on div "Loans" at bounding box center [53, 77] width 25 height 31
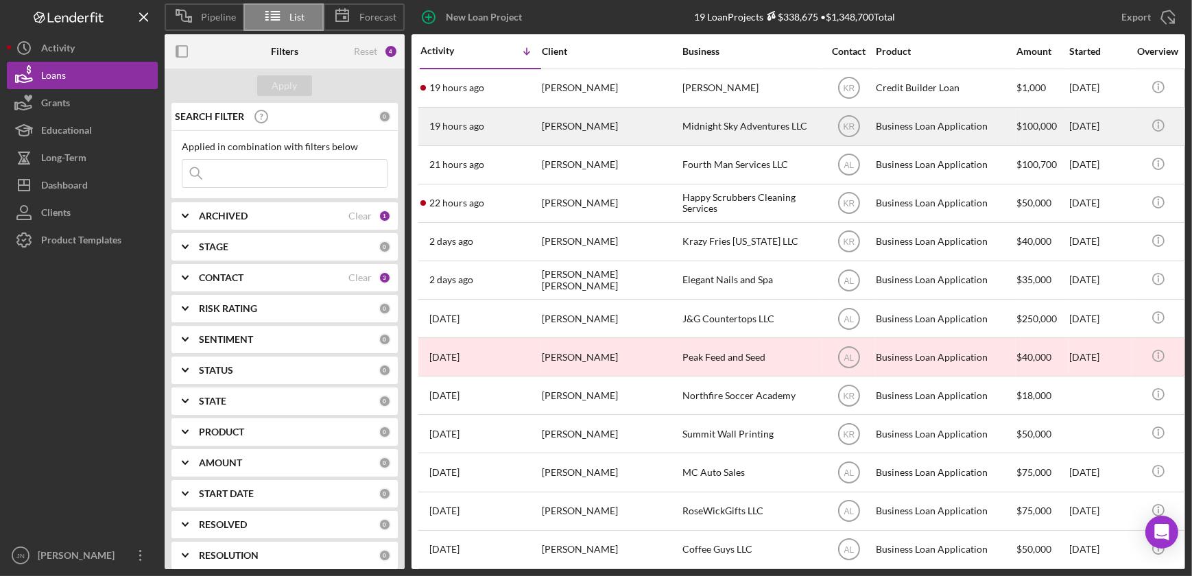
click at [564, 127] on div "Ronald Brown" at bounding box center [610, 126] width 137 height 36
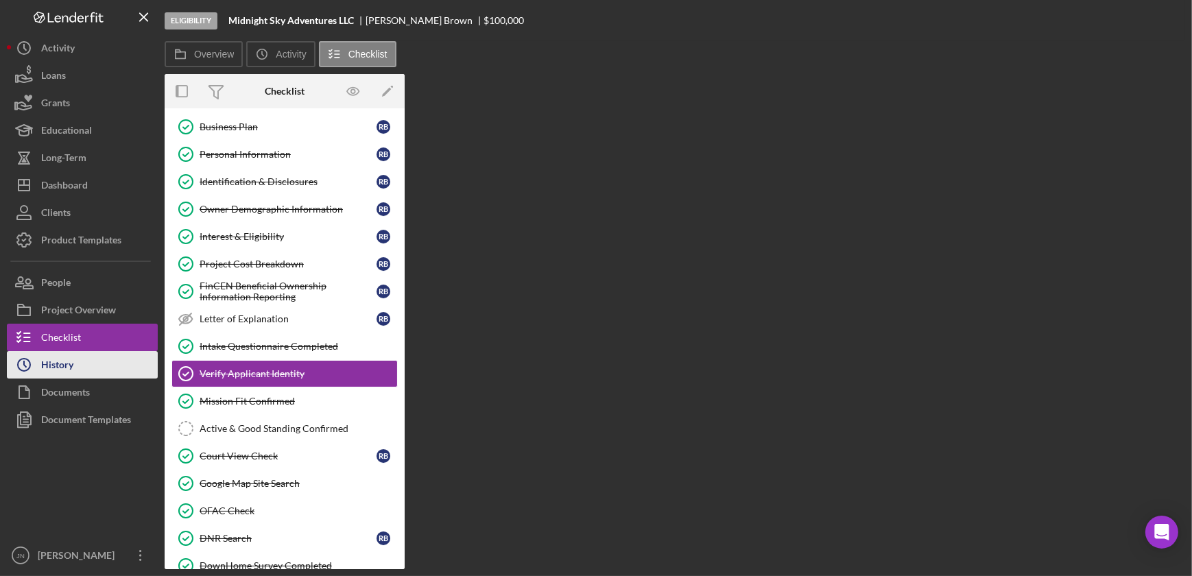
scroll to position [91, 0]
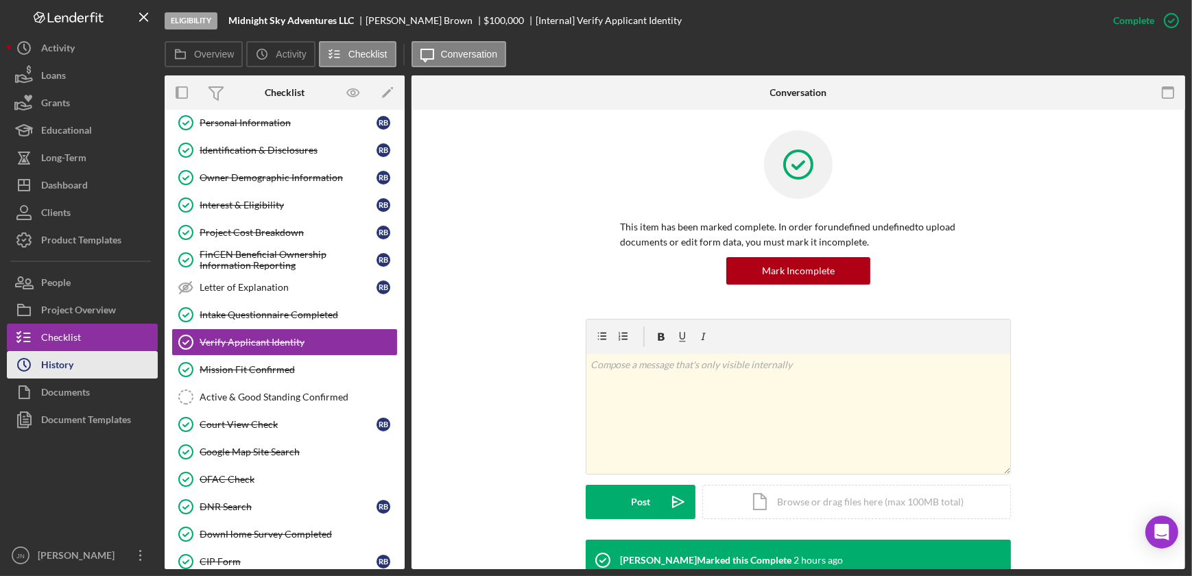
click at [75, 363] on button "Icon/History History" at bounding box center [82, 364] width 151 height 27
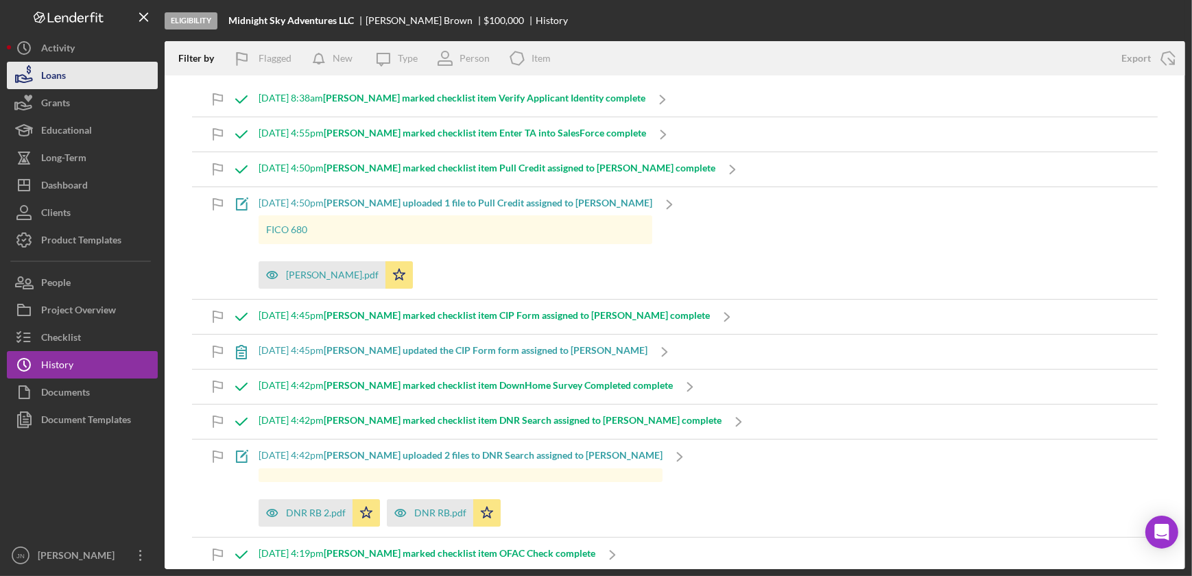
click at [94, 80] on button "Loans" at bounding box center [82, 75] width 151 height 27
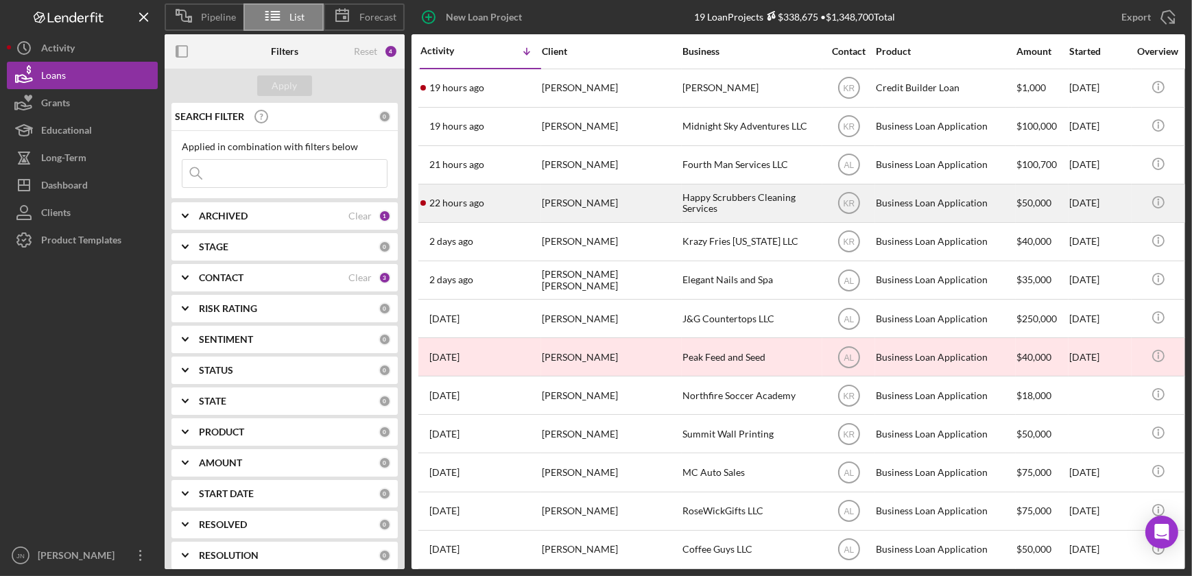
click at [462, 211] on div "22 hours ago Omaly Zapata Disla" at bounding box center [480, 203] width 120 height 36
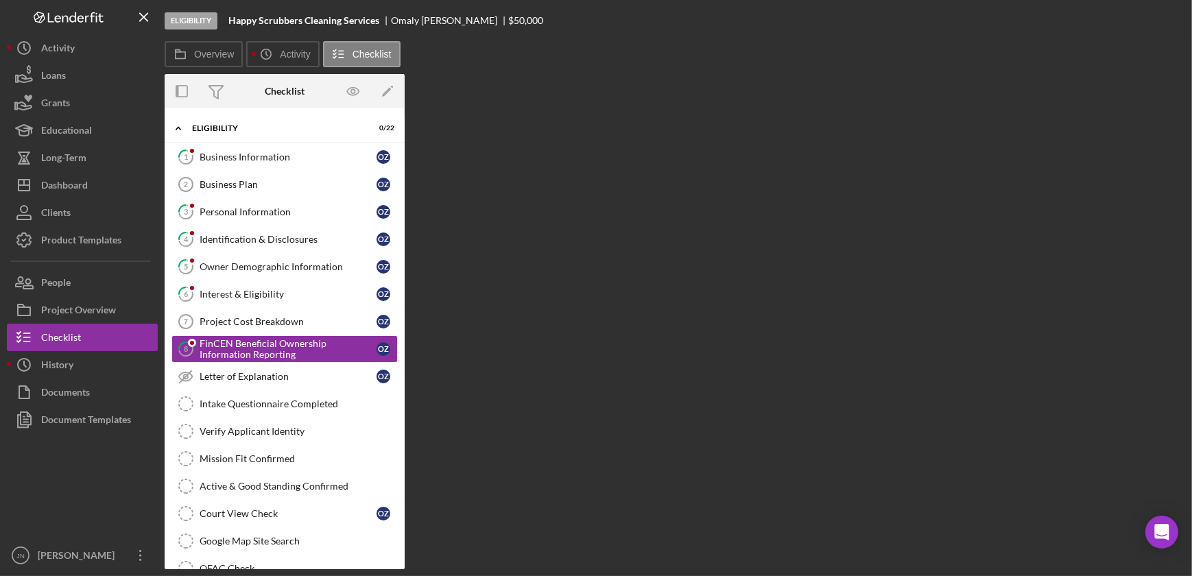
scroll to position [9, 0]
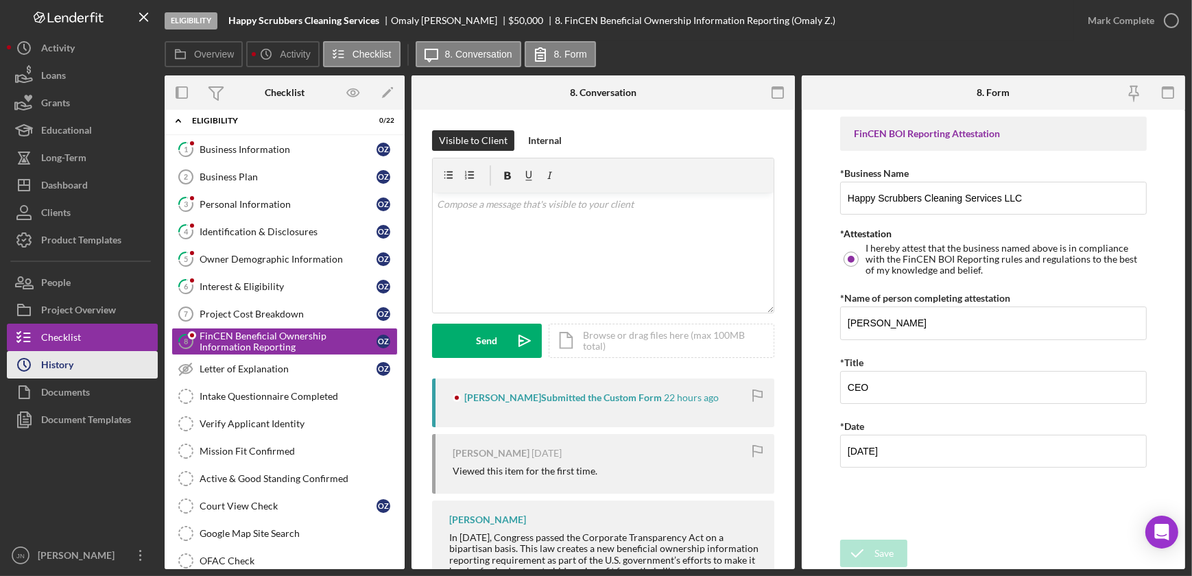
click at [76, 372] on button "Icon/History History" at bounding box center [82, 364] width 151 height 27
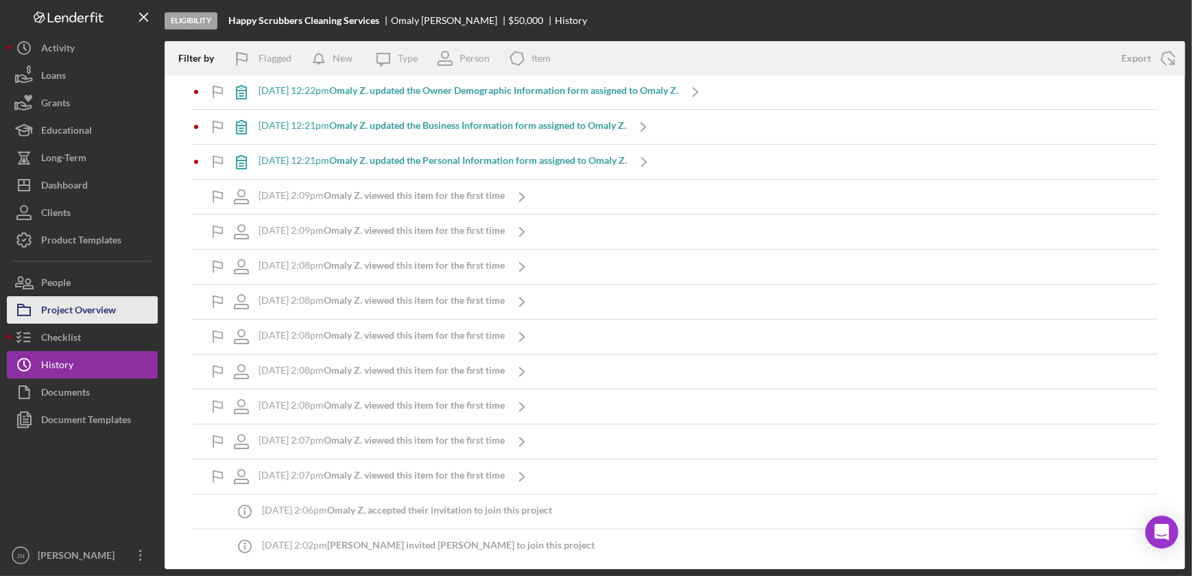
scroll to position [3, 0]
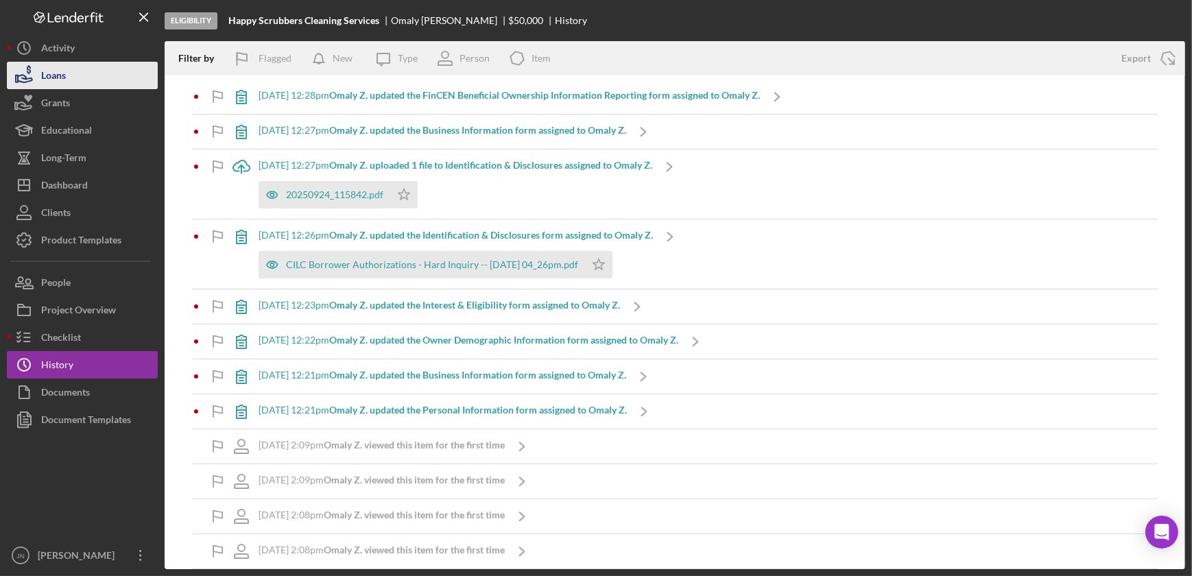
click at [80, 75] on button "Loans" at bounding box center [82, 75] width 151 height 27
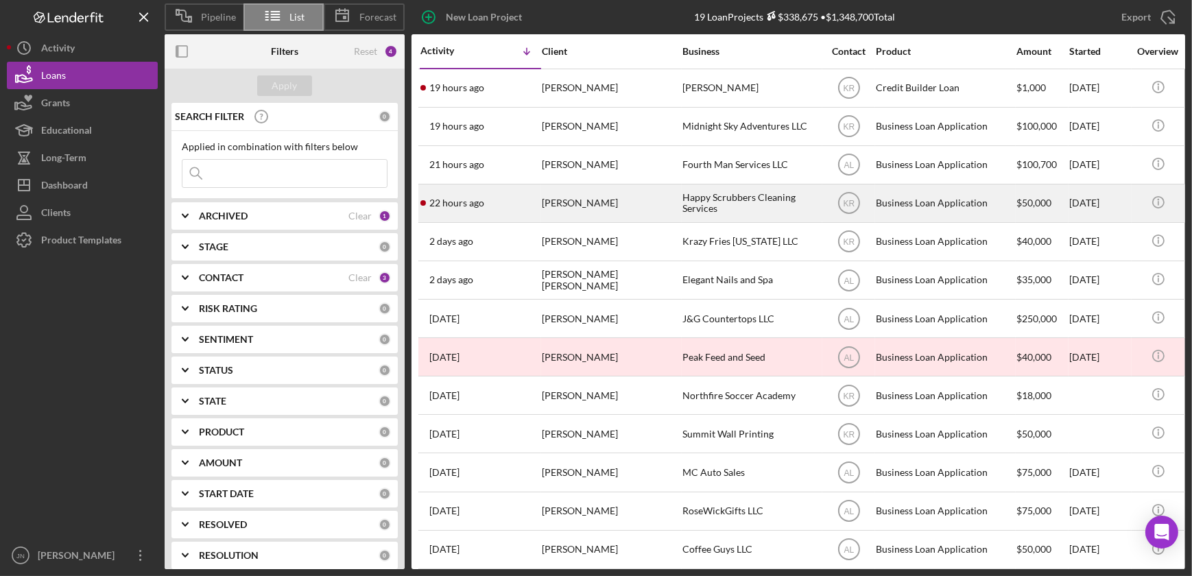
click at [590, 206] on div "Omaly Zapata Disla" at bounding box center [610, 203] width 137 height 36
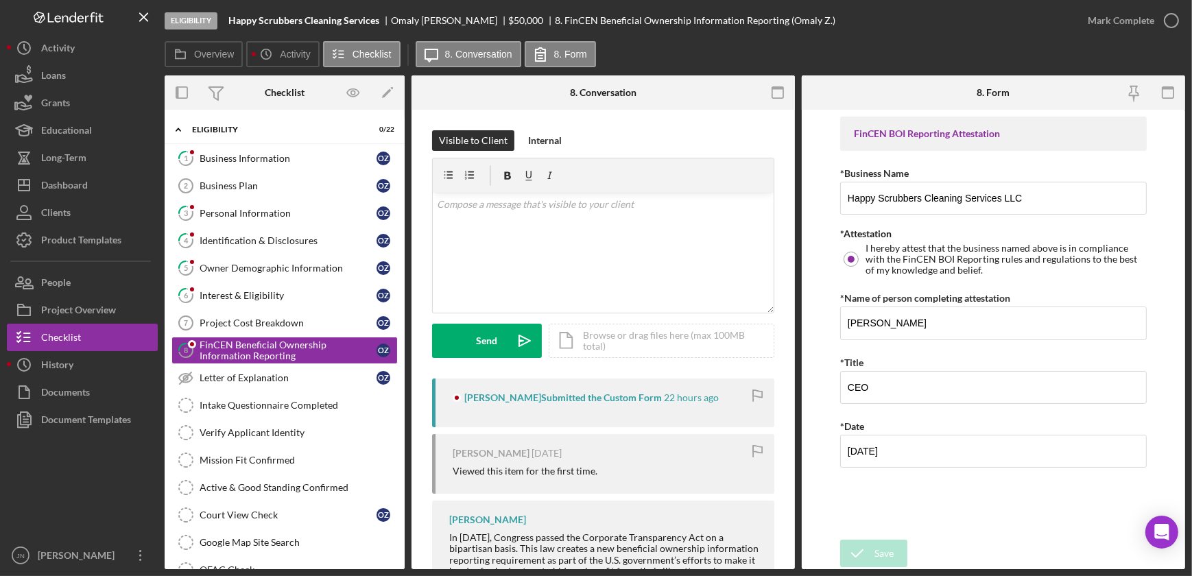
scroll to position [9, 0]
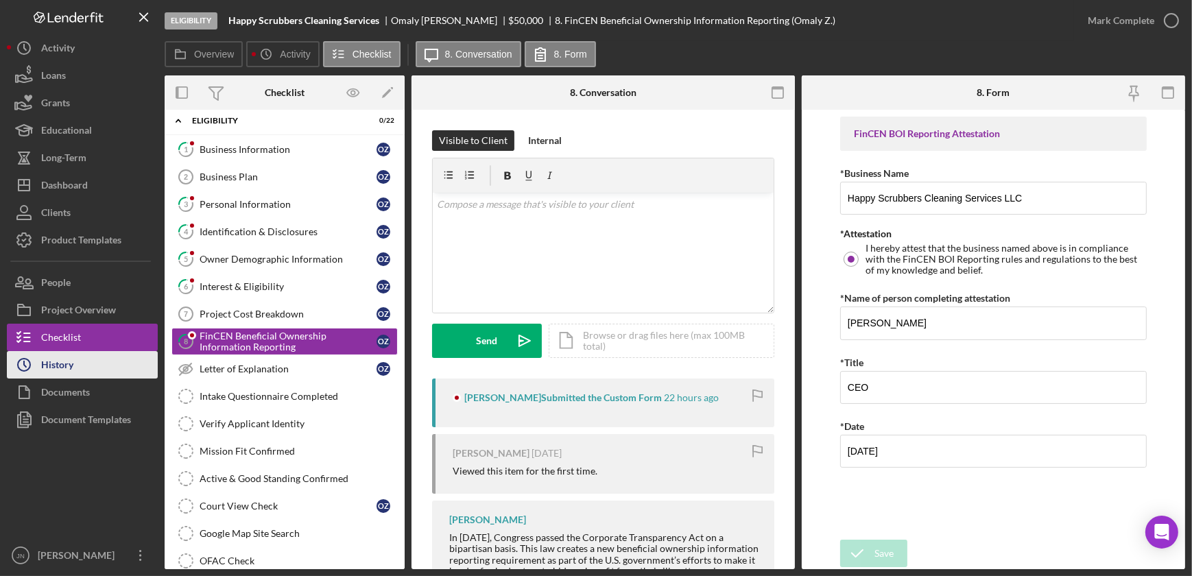
click at [99, 372] on button "Icon/History History" at bounding box center [82, 364] width 151 height 27
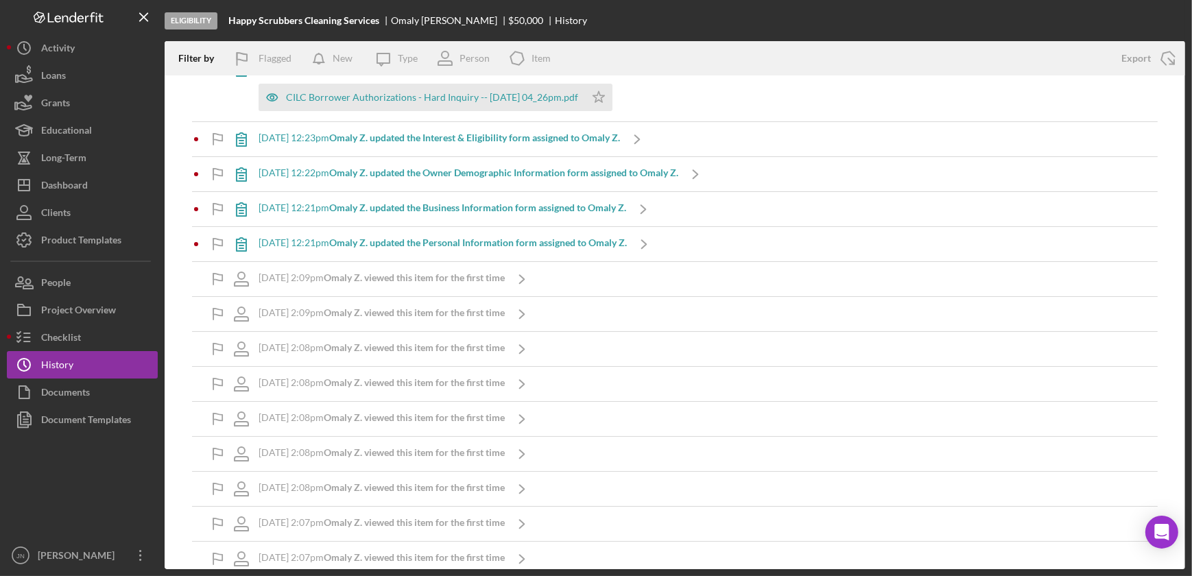
scroll to position [252, 0]
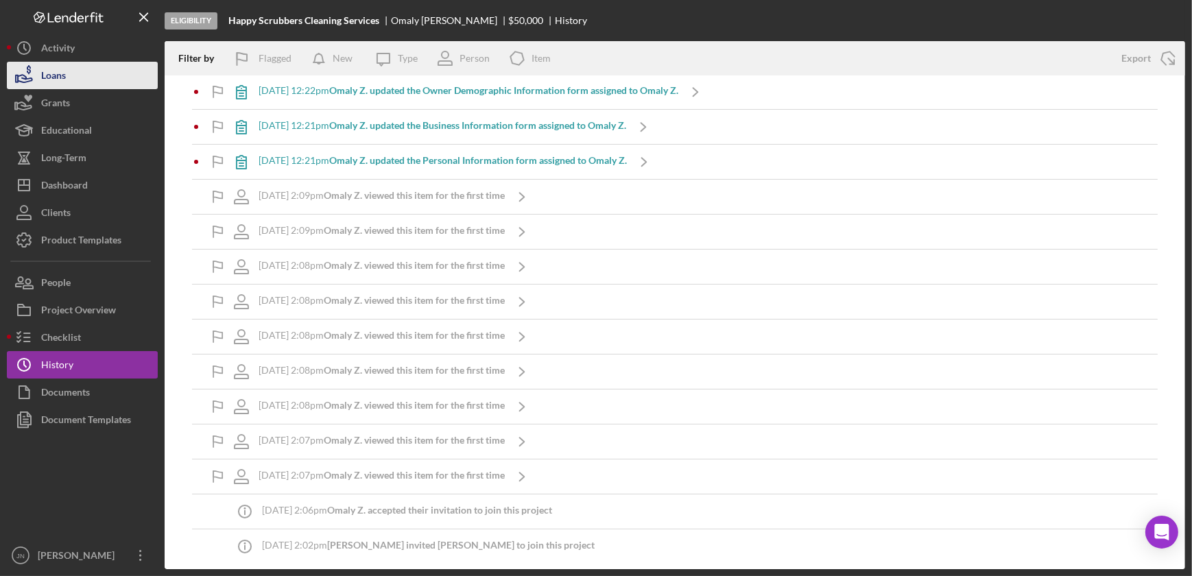
click at [71, 74] on button "Loans" at bounding box center [82, 75] width 151 height 27
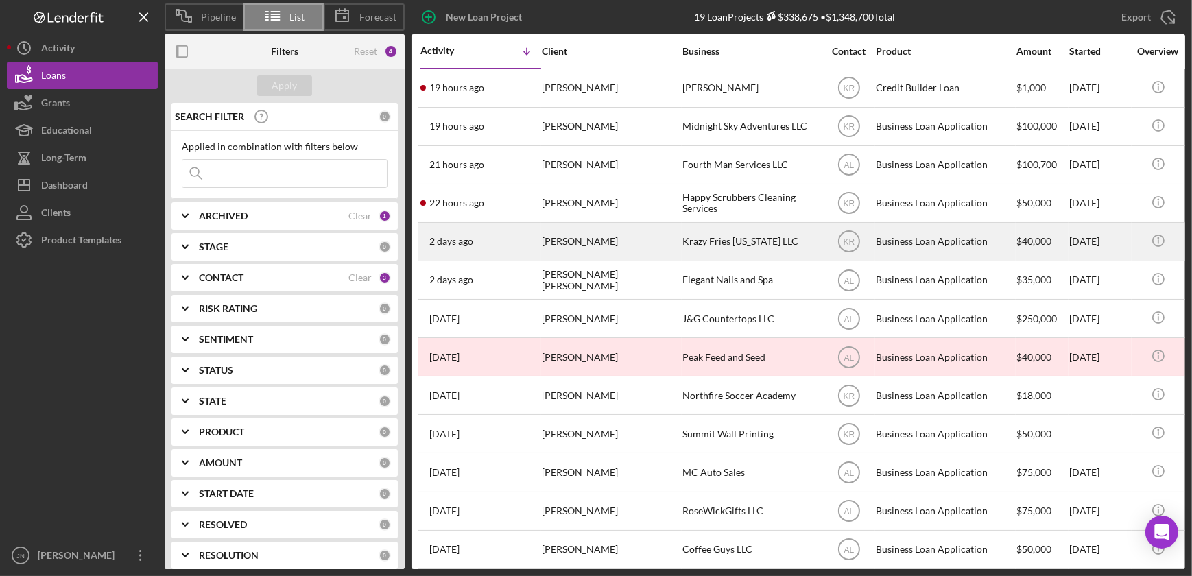
click at [562, 240] on div "Louis Bonner" at bounding box center [610, 242] width 137 height 36
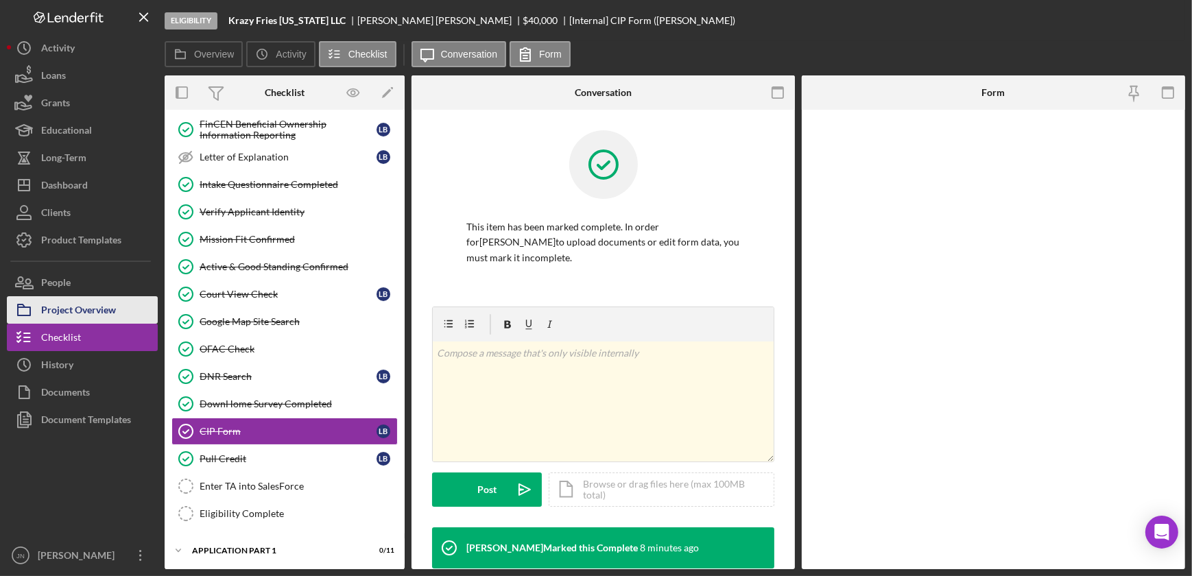
scroll to position [309, 0]
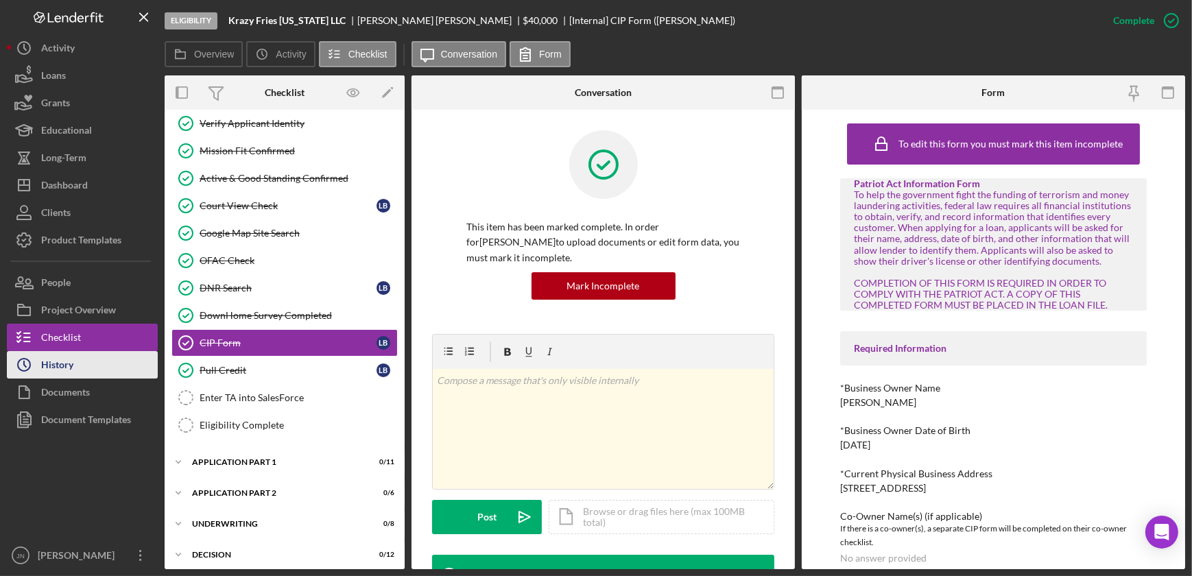
click at [89, 370] on button "Icon/History History" at bounding box center [82, 364] width 151 height 27
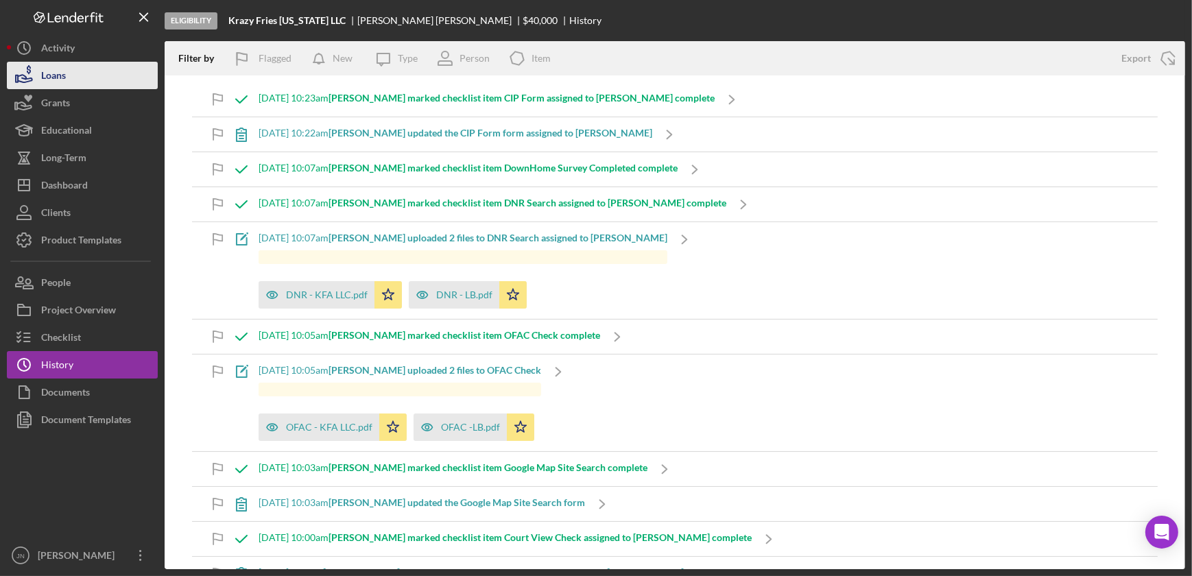
click at [105, 84] on button "Loans" at bounding box center [82, 75] width 151 height 27
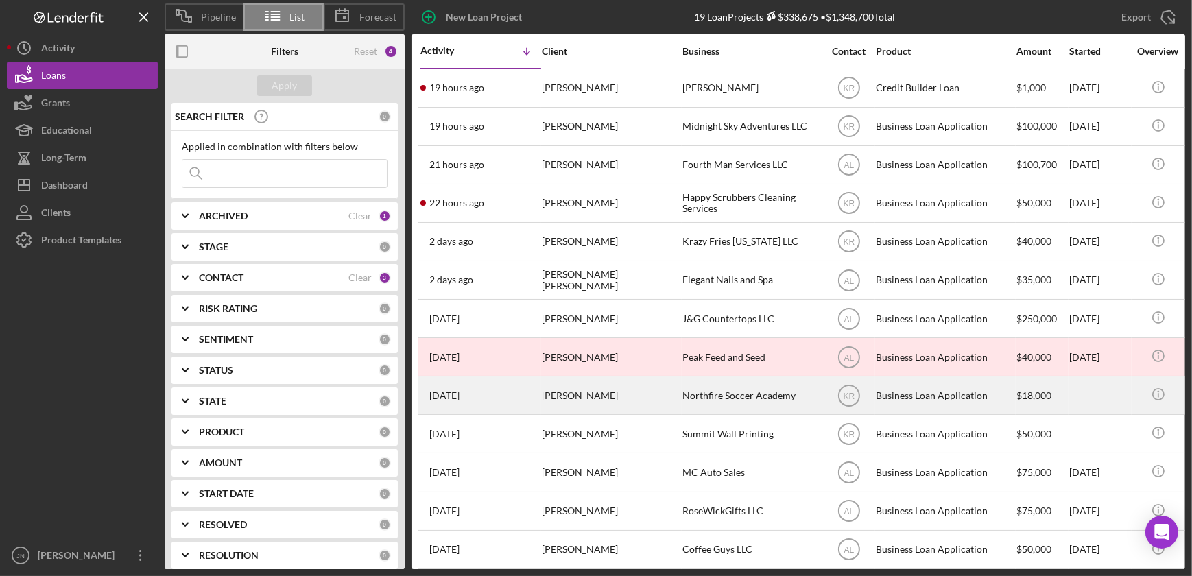
click at [548, 399] on div "Alyssa Hernandez Ferrer" at bounding box center [610, 395] width 137 height 36
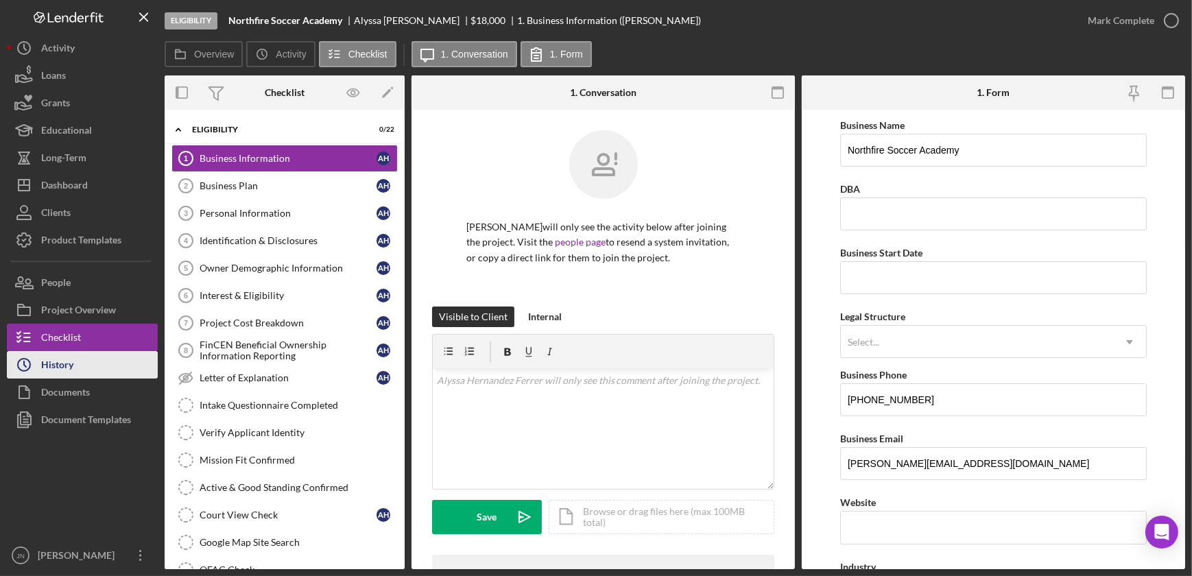
click at [81, 365] on button "Icon/History History" at bounding box center [82, 364] width 151 height 27
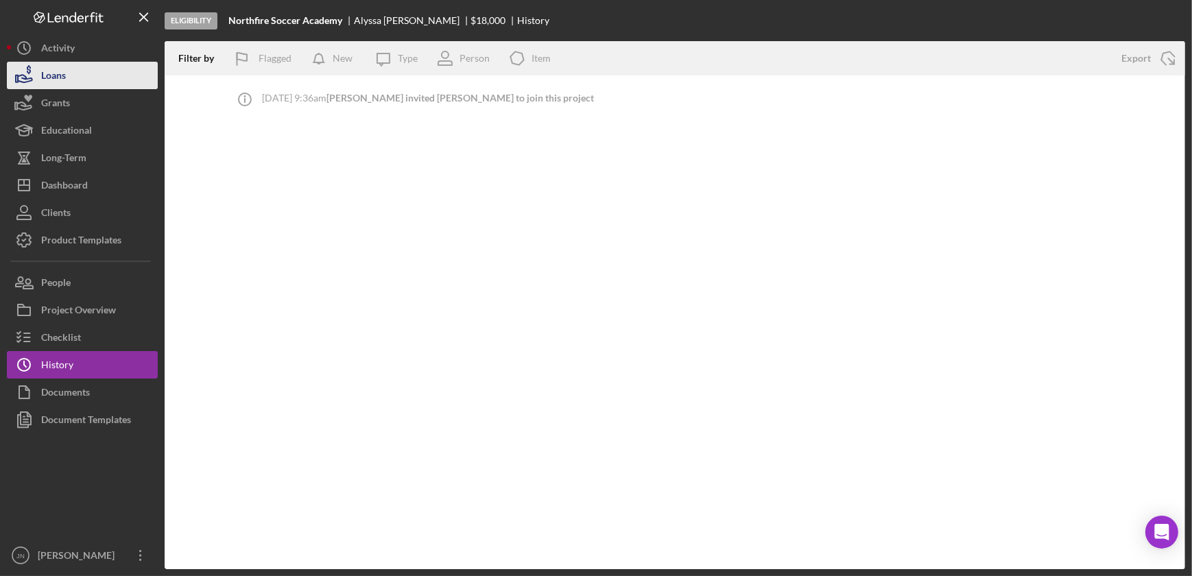
click at [74, 67] on button "Loans" at bounding box center [82, 75] width 151 height 27
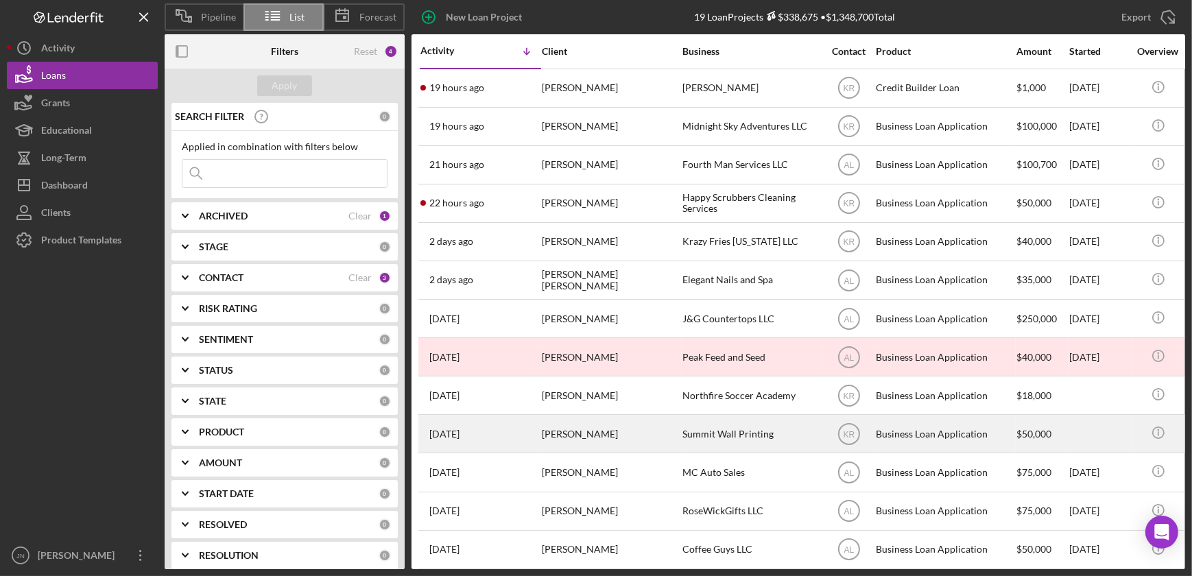
click at [567, 432] on div "Timothy McLain" at bounding box center [610, 434] width 137 height 36
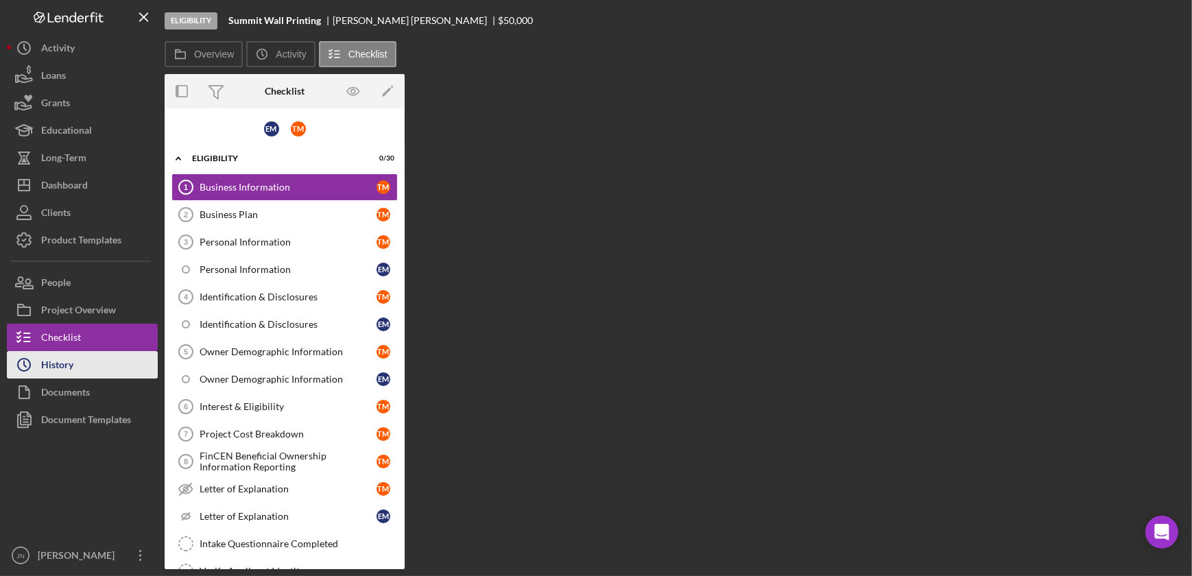
click at [97, 363] on button "Icon/History History" at bounding box center [82, 364] width 151 height 27
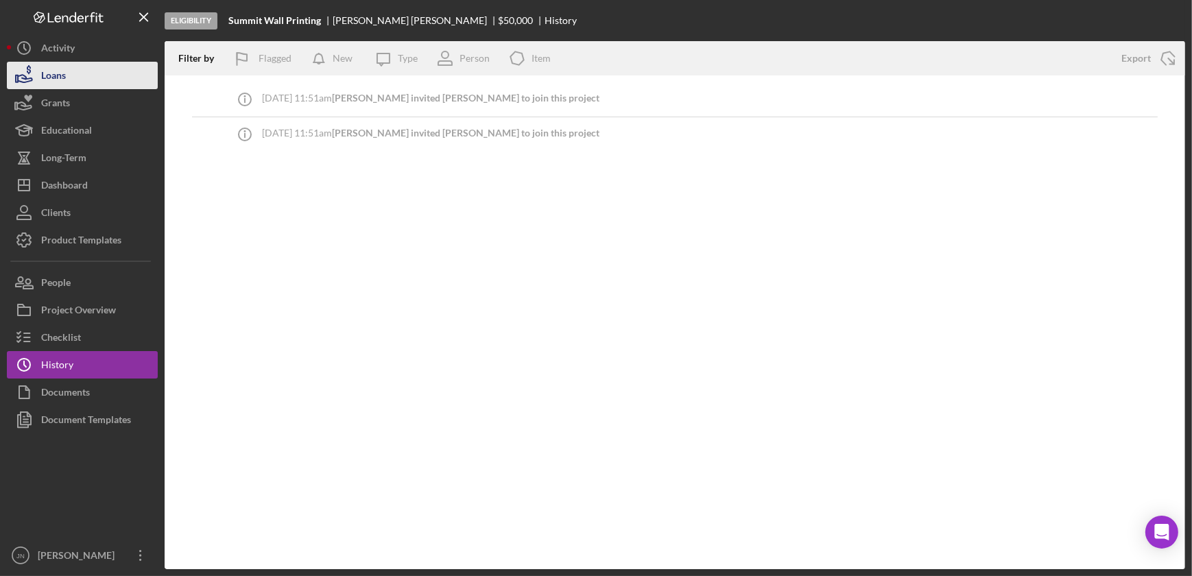
click at [99, 75] on button "Loans" at bounding box center [82, 75] width 151 height 27
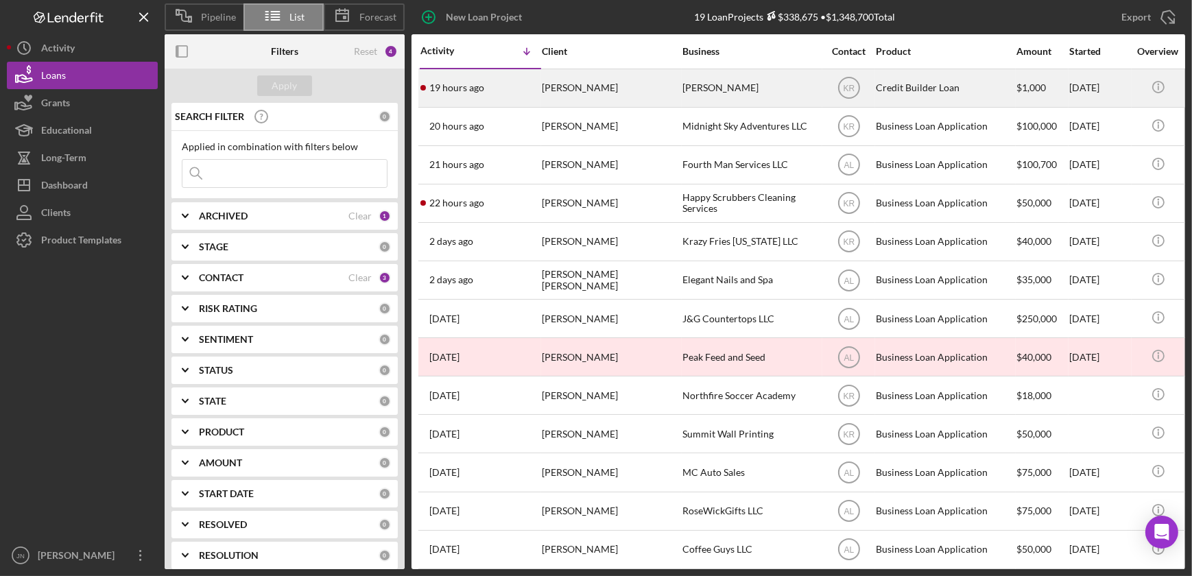
click at [483, 84] on time "19 hours ago" at bounding box center [456, 87] width 55 height 11
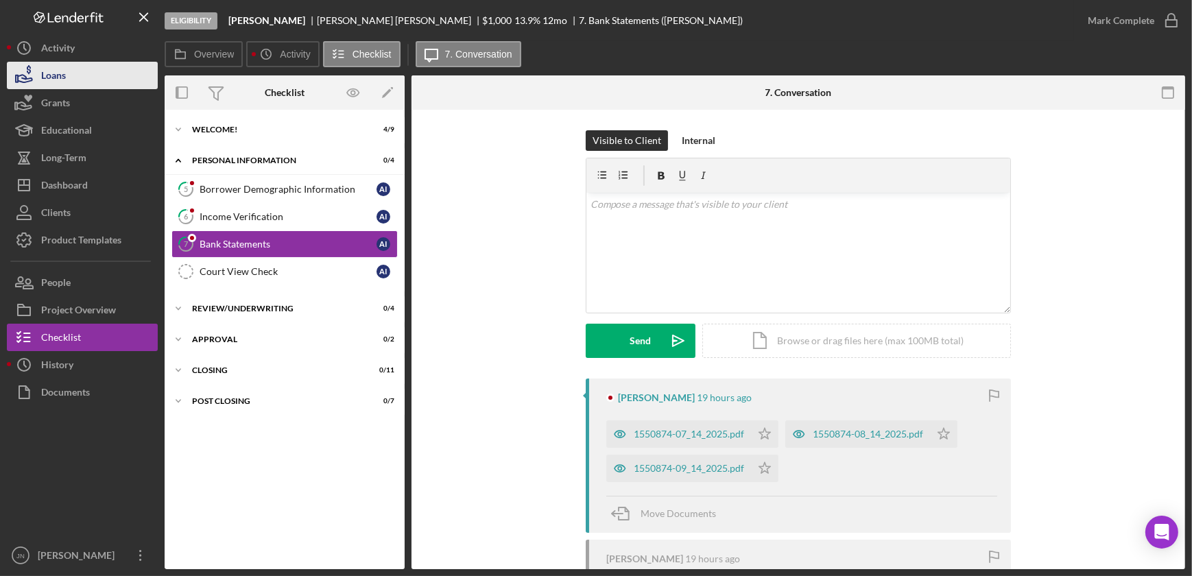
click at [90, 85] on button "Loans" at bounding box center [82, 75] width 151 height 27
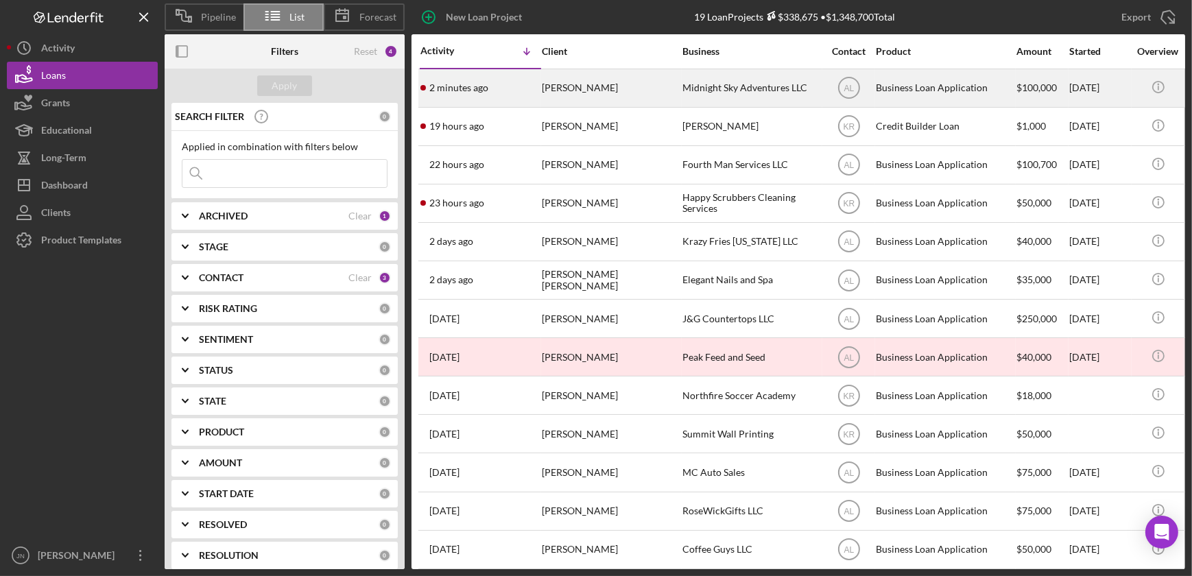
click at [561, 89] on div "Ronald Brown" at bounding box center [610, 88] width 137 height 36
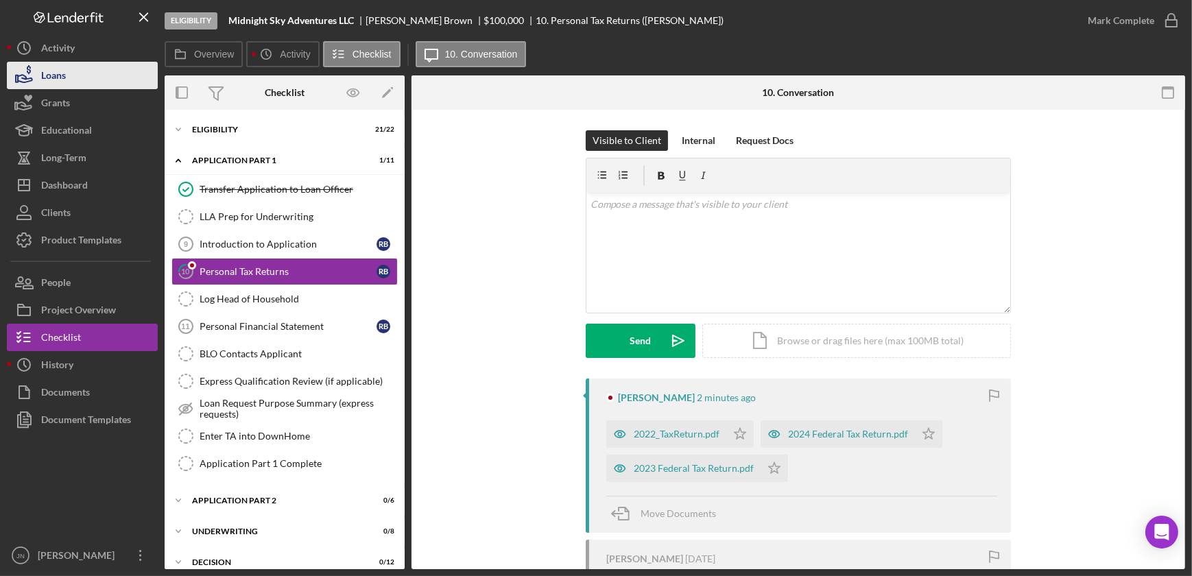
click at [54, 73] on div "Loans" at bounding box center [53, 77] width 25 height 31
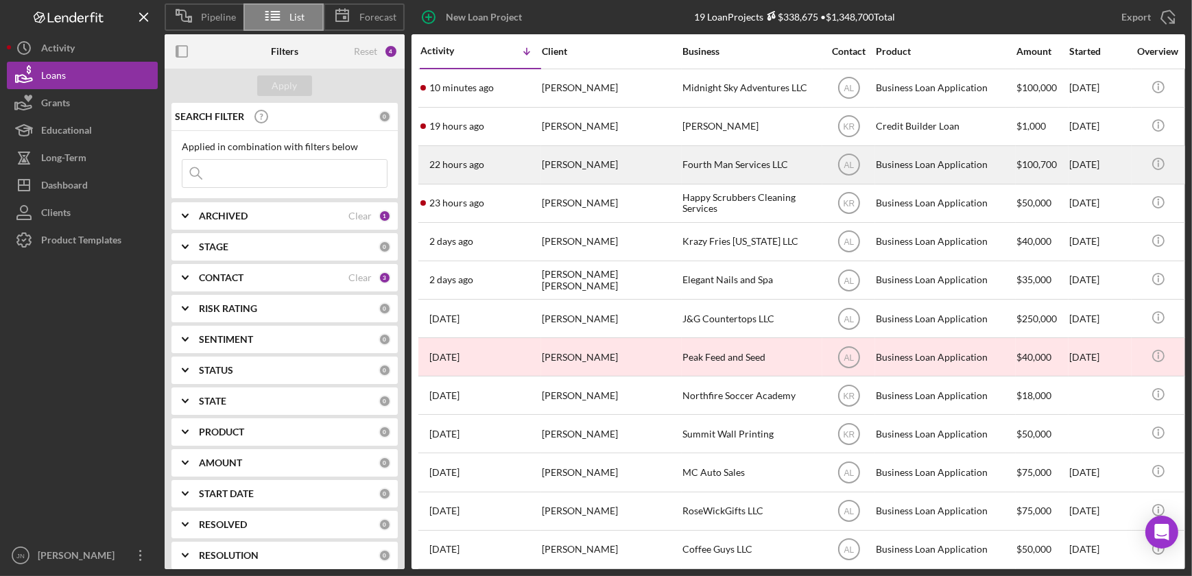
click at [577, 158] on div "Justin Short" at bounding box center [610, 165] width 137 height 36
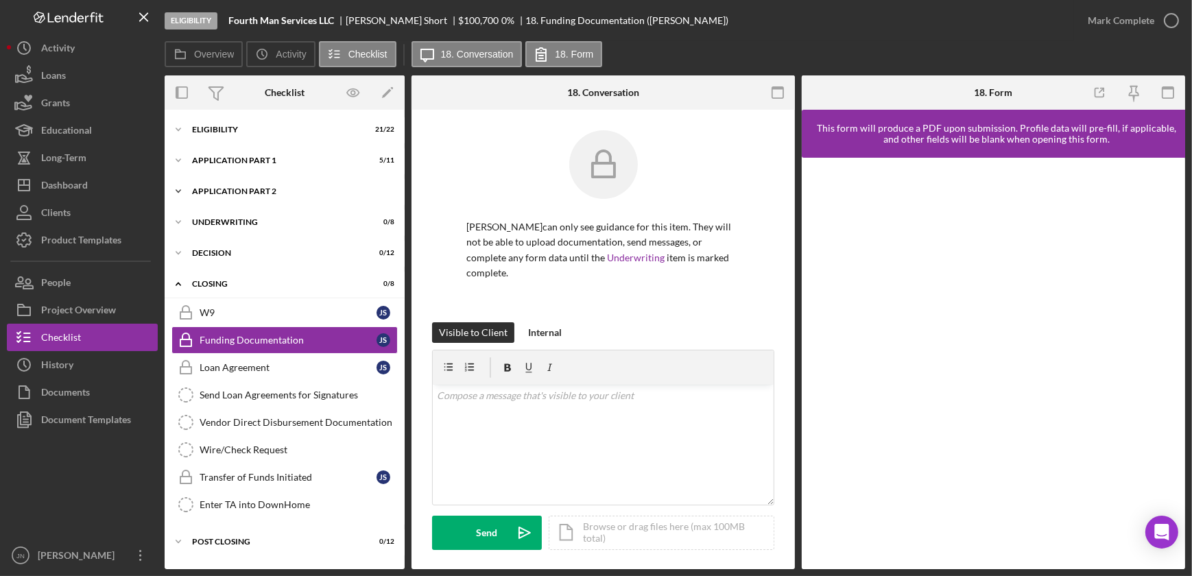
click at [253, 190] on div "Application Part 2" at bounding box center [289, 191] width 195 height 8
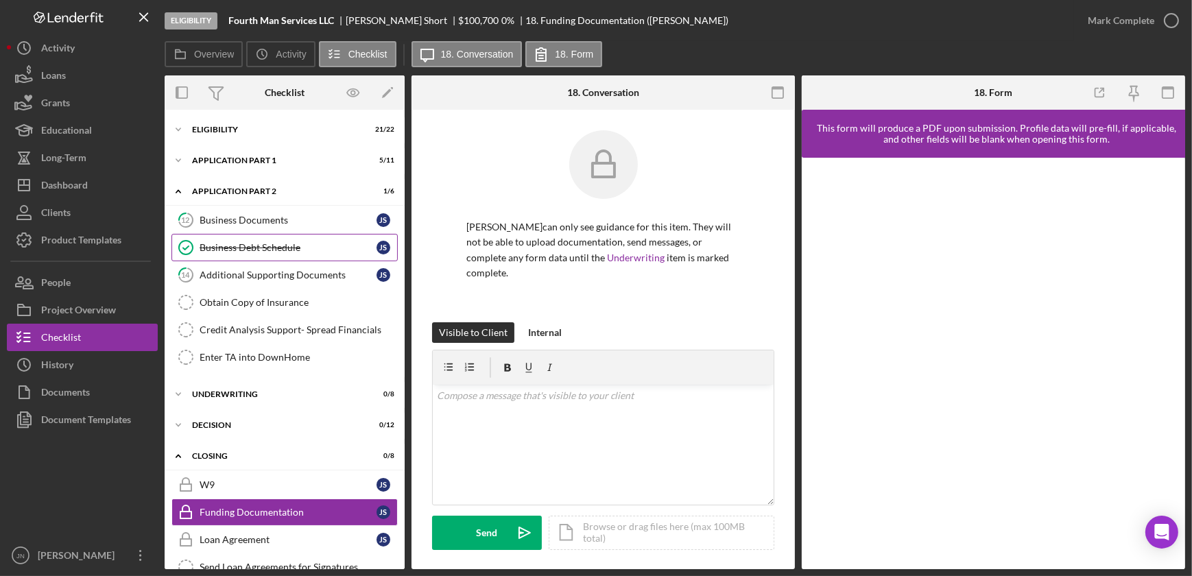
click at [254, 247] on div "Business Debt Schedule" at bounding box center [288, 247] width 177 height 11
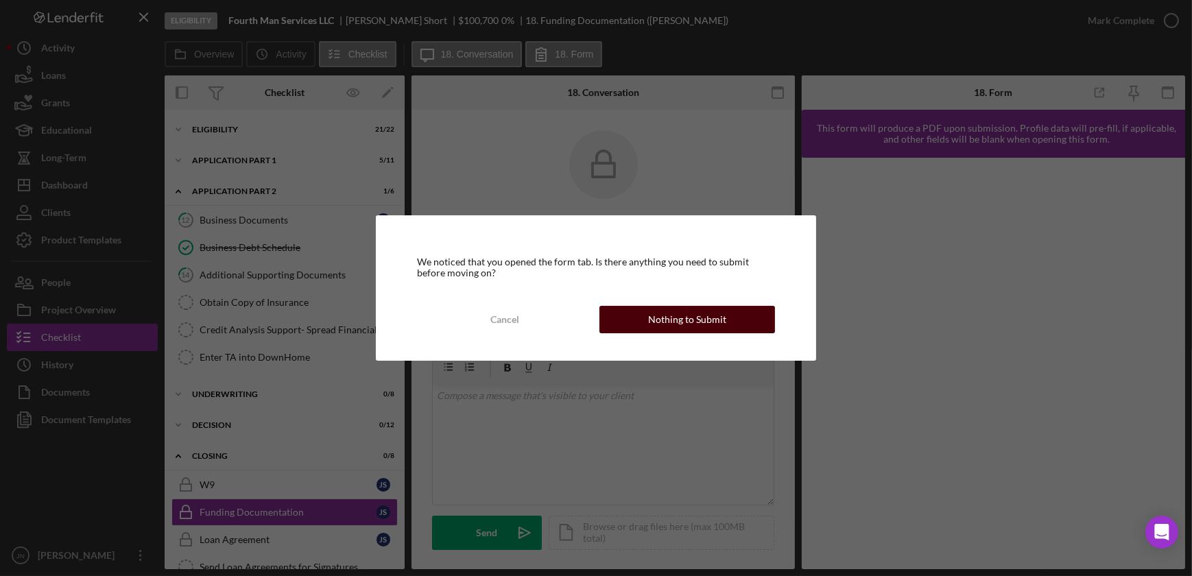
click at [692, 315] on div "Nothing to Submit" at bounding box center [687, 319] width 78 height 27
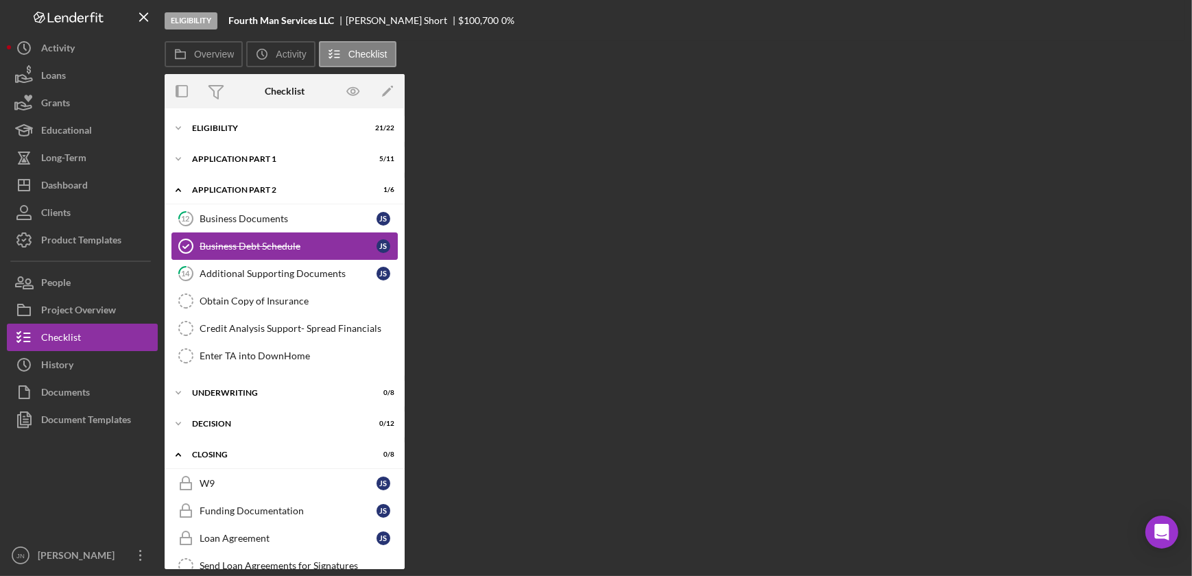
click at [245, 241] on div "Business Debt Schedule" at bounding box center [288, 246] width 177 height 11
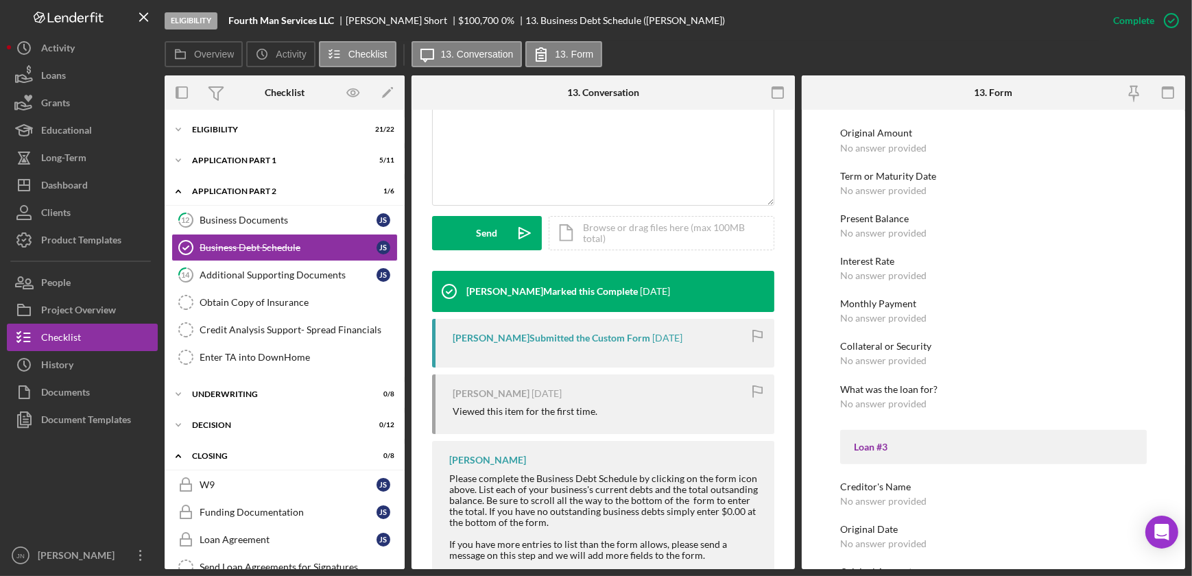
scroll to position [498, 0]
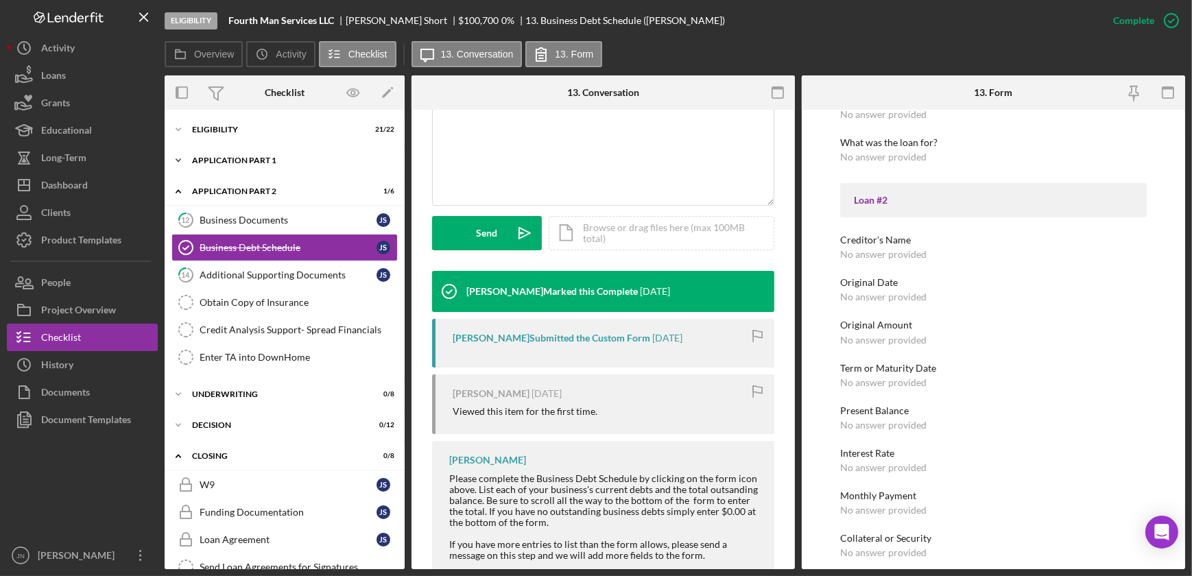
click at [248, 164] on div "Application Part 1" at bounding box center [289, 160] width 195 height 8
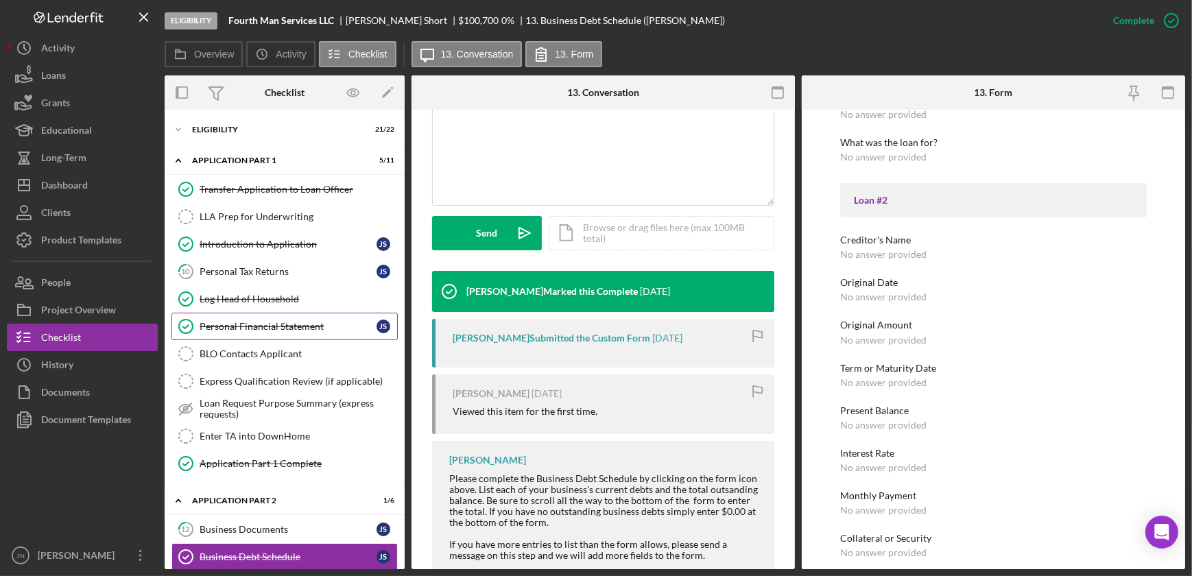
click at [248, 332] on link "Personal Financial Statement Personal Financial Statement J S" at bounding box center [284, 326] width 226 height 27
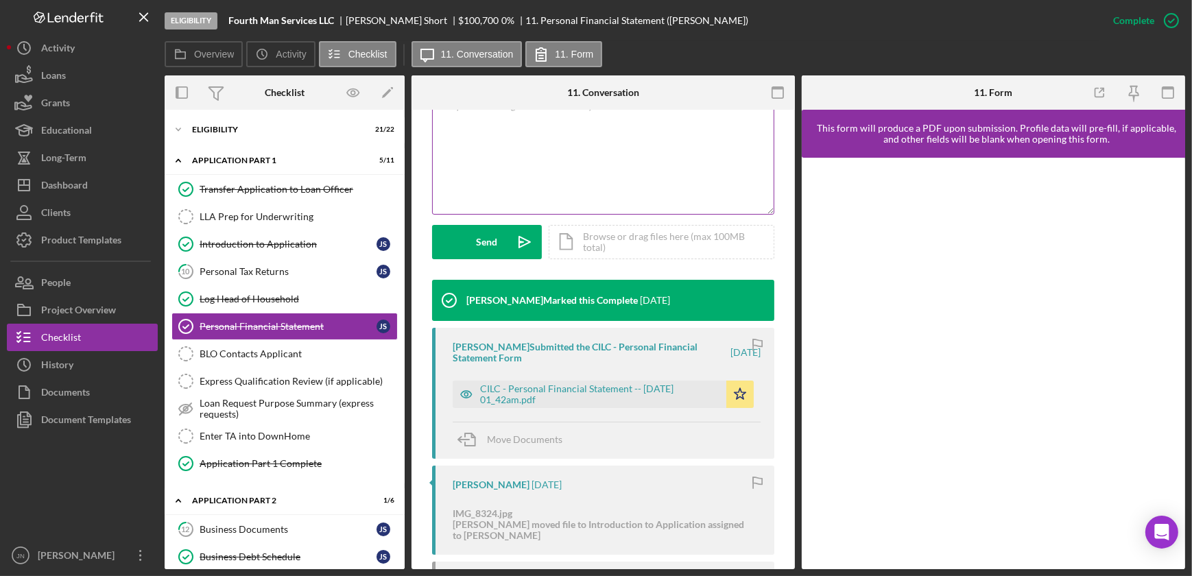
scroll to position [374, 0]
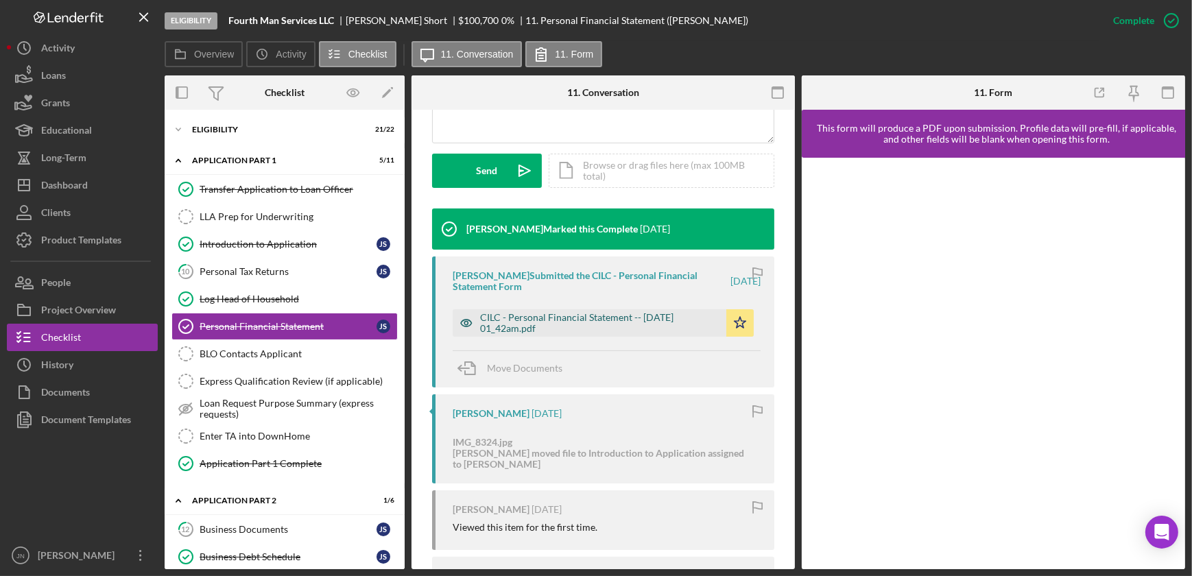
click at [592, 321] on div "CILC - Personal Financial Statement -- 2025-09-17 01_42am.pdf" at bounding box center [599, 323] width 239 height 22
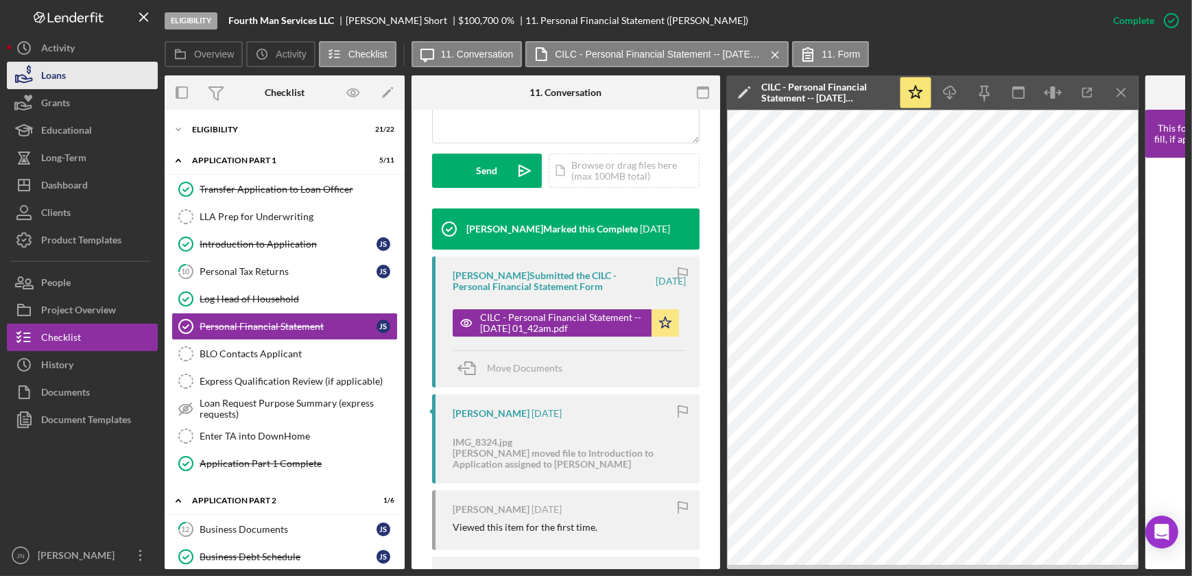
click at [53, 75] on div "Loans" at bounding box center [53, 77] width 25 height 31
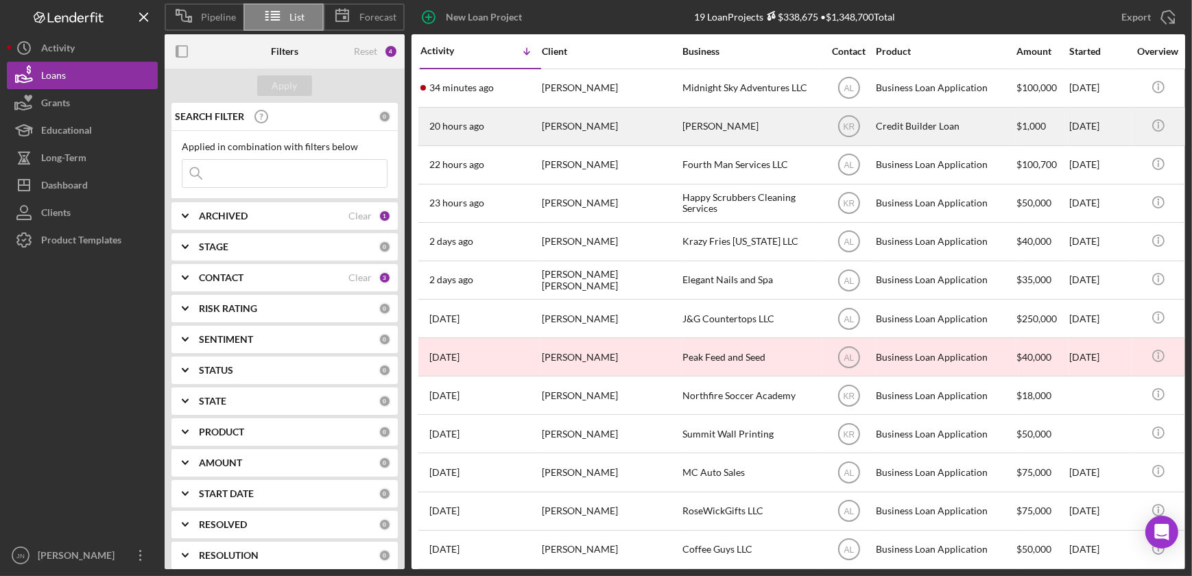
click at [579, 130] on div "[PERSON_NAME]" at bounding box center [610, 126] width 137 height 36
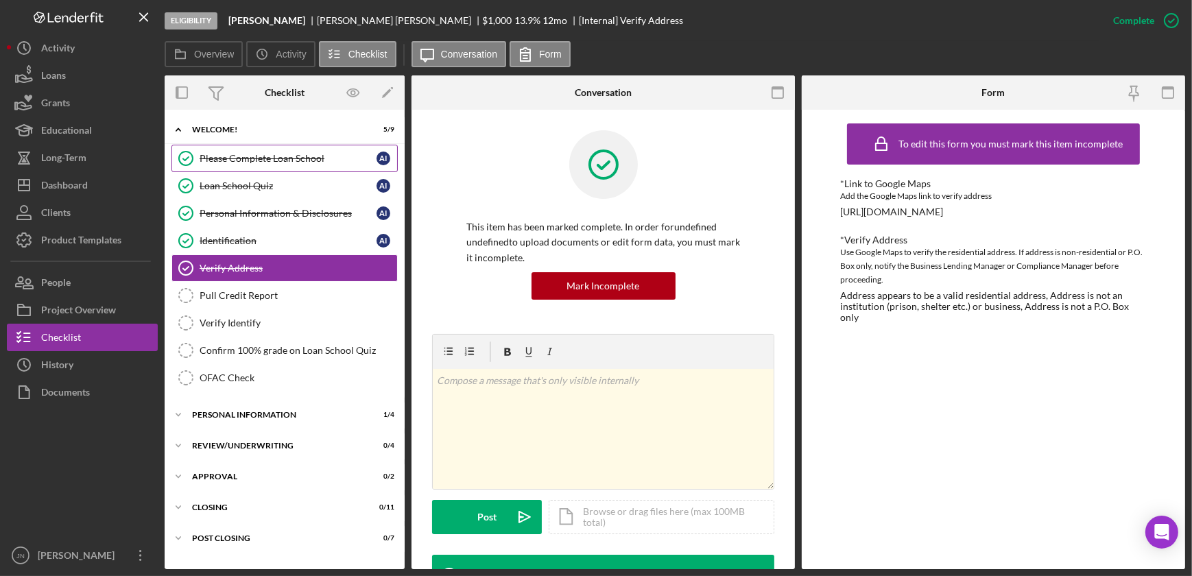
click at [294, 157] on div "Please Complete Loan School" at bounding box center [288, 158] width 177 height 11
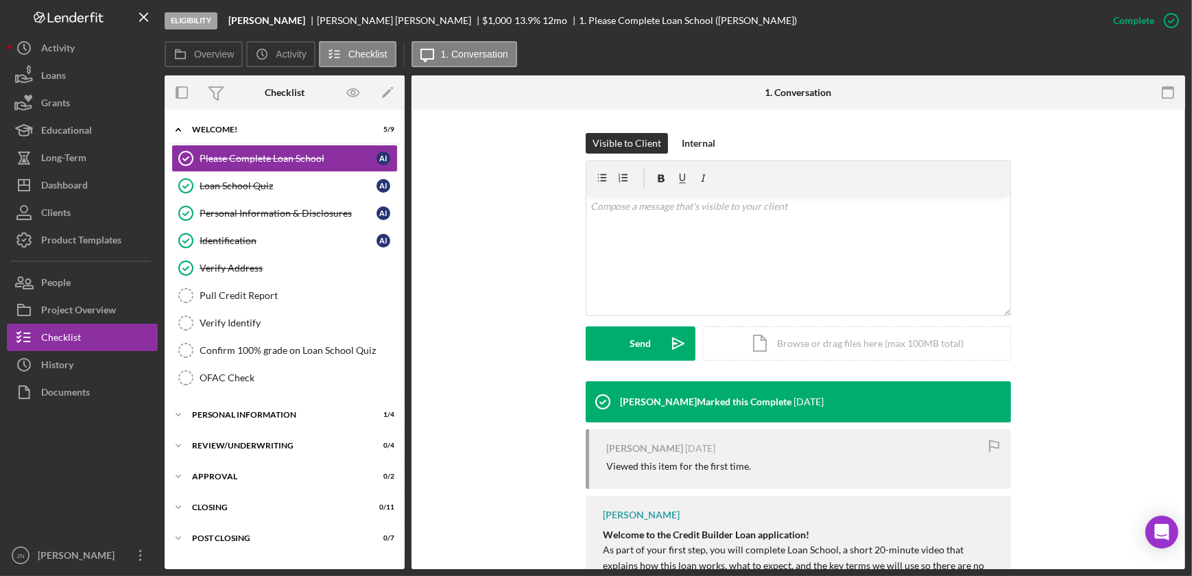
scroll to position [418, 0]
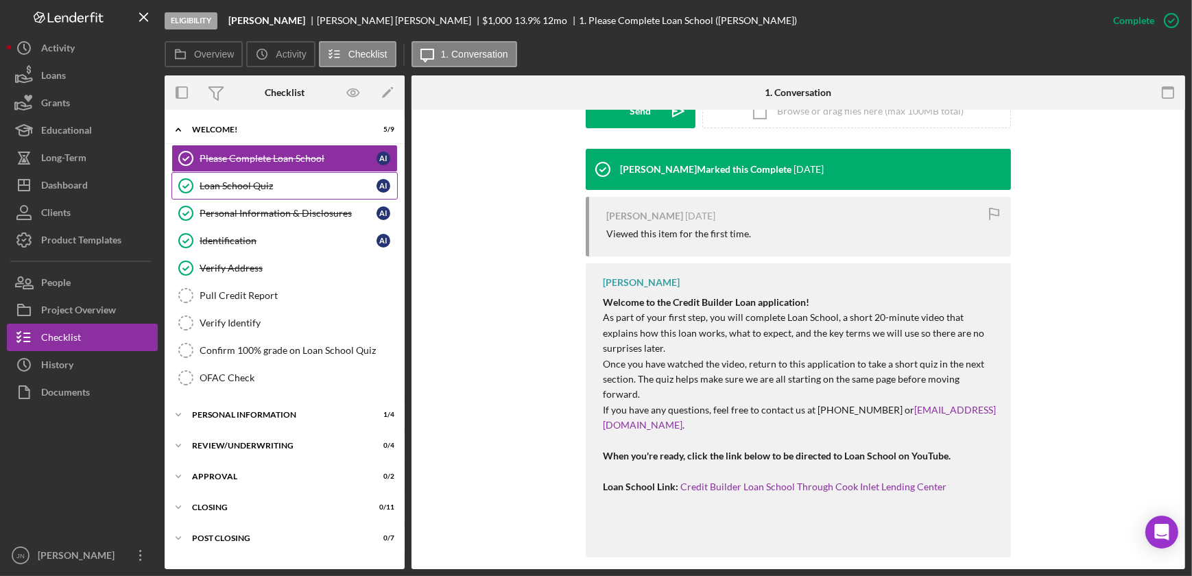
click at [241, 191] on div "Loan School Quiz" at bounding box center [288, 185] width 177 height 11
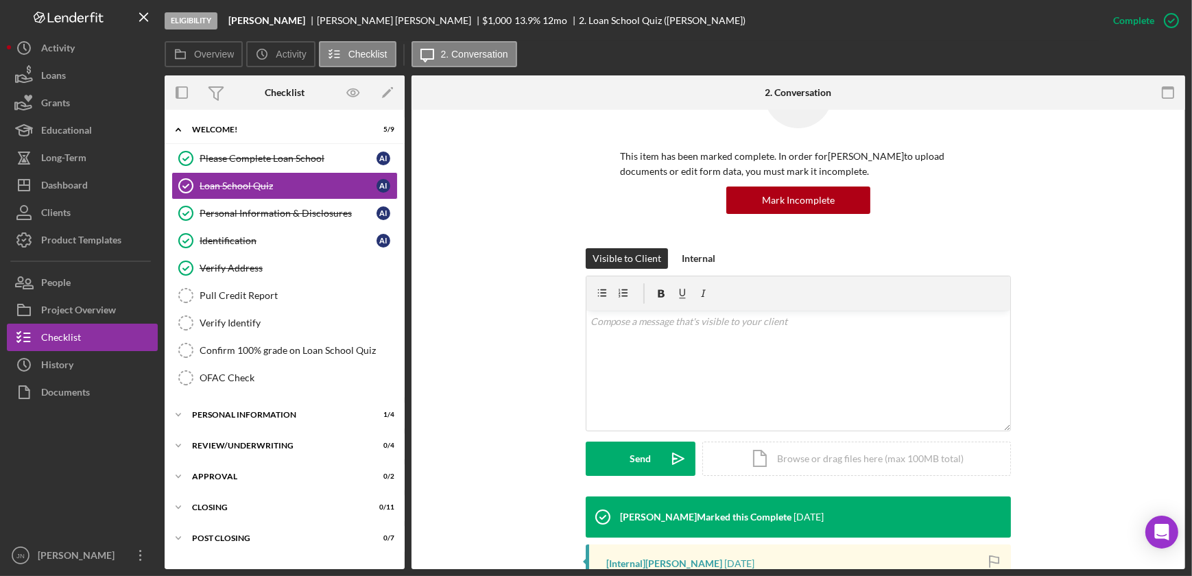
scroll to position [311, 0]
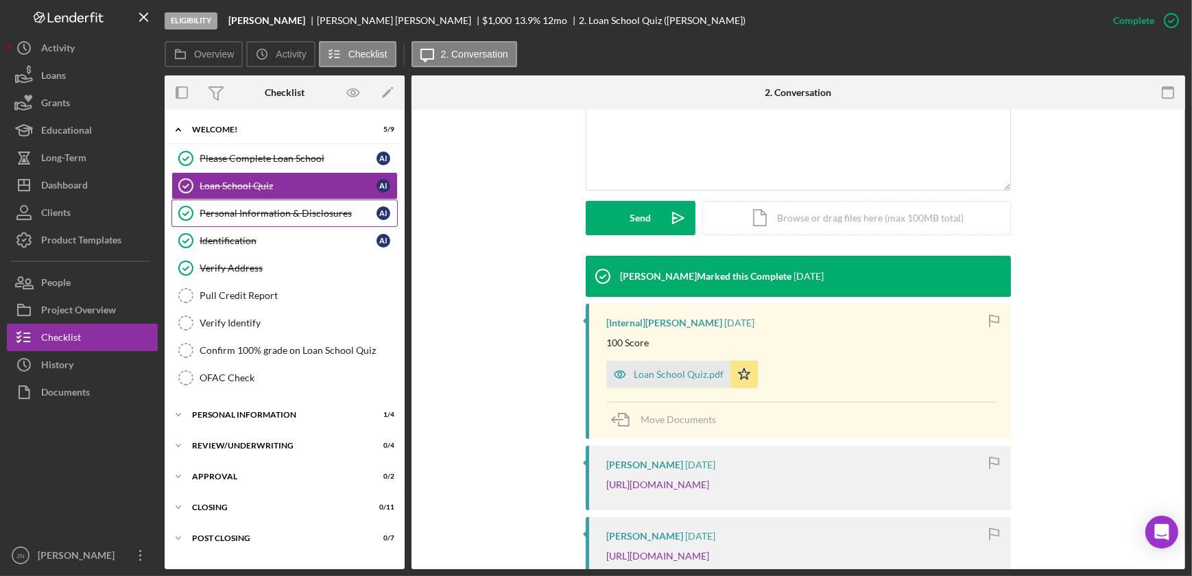
click at [265, 216] on div "Personal Information & Disclosures" at bounding box center [288, 213] width 177 height 11
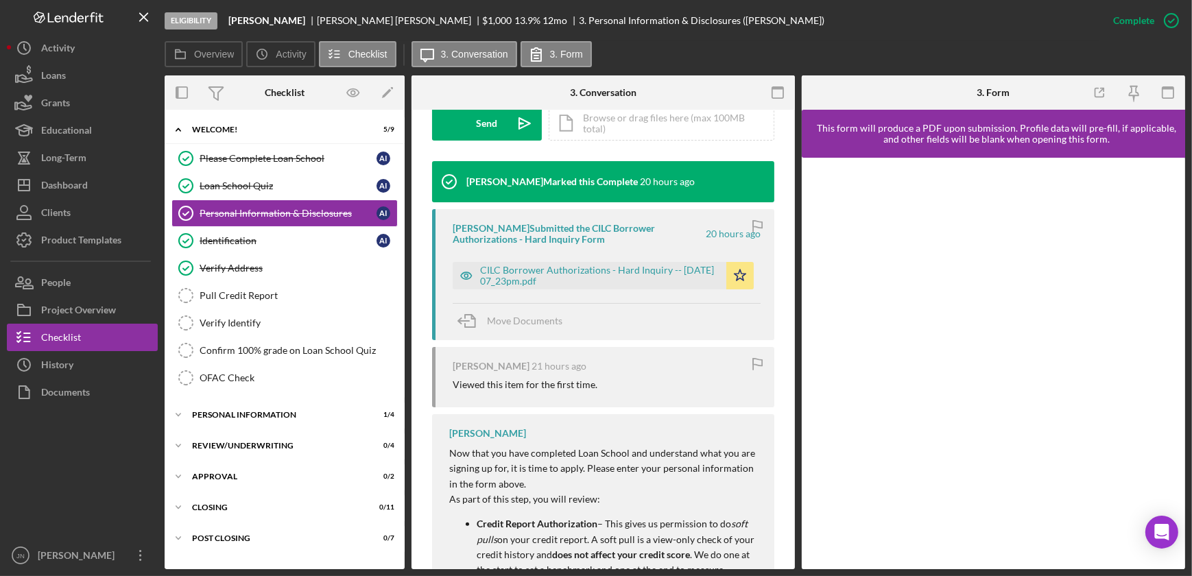
scroll to position [436, 0]
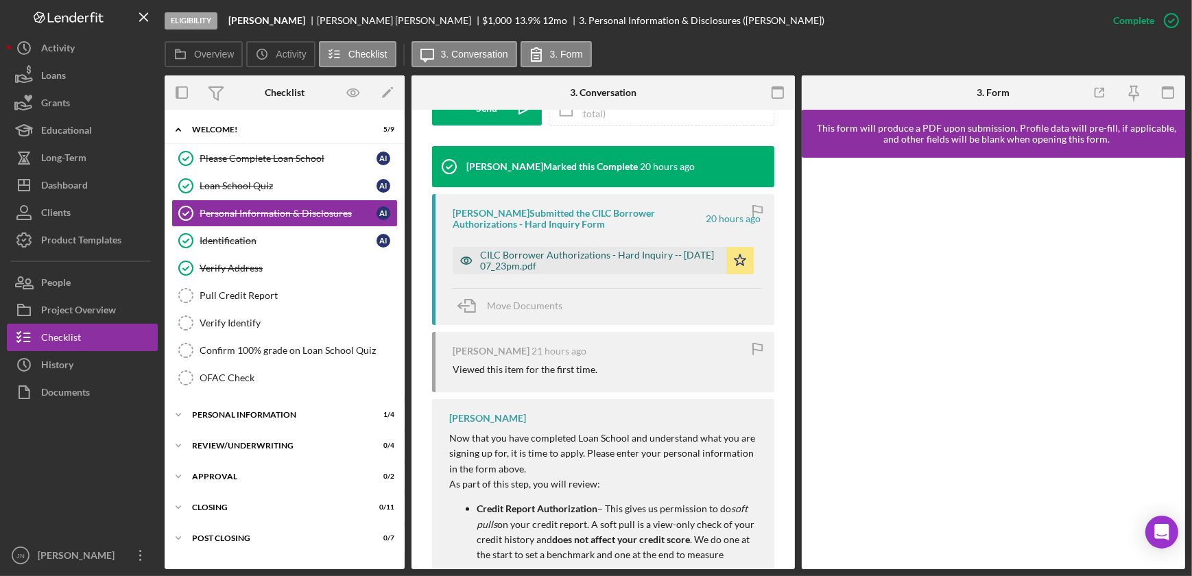
click at [541, 259] on div "CILC Borrower Authorizations - Hard Inquiry -- 2025-10-07 07_23pm.pdf" at bounding box center [599, 261] width 239 height 22
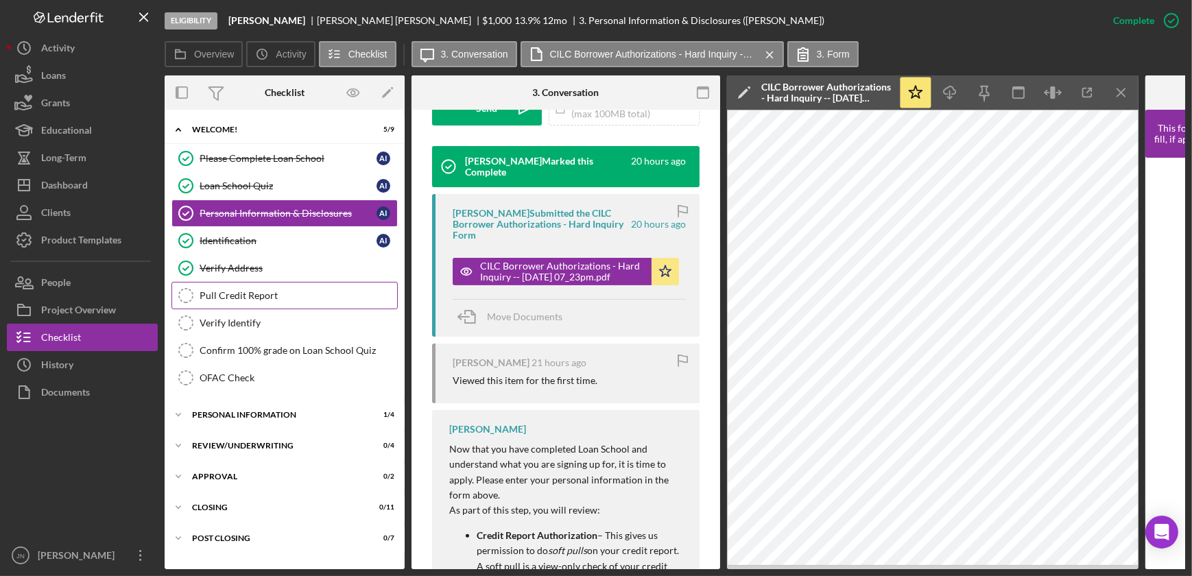
click at [278, 293] on div "Pull Credit Report" at bounding box center [298, 295] width 197 height 11
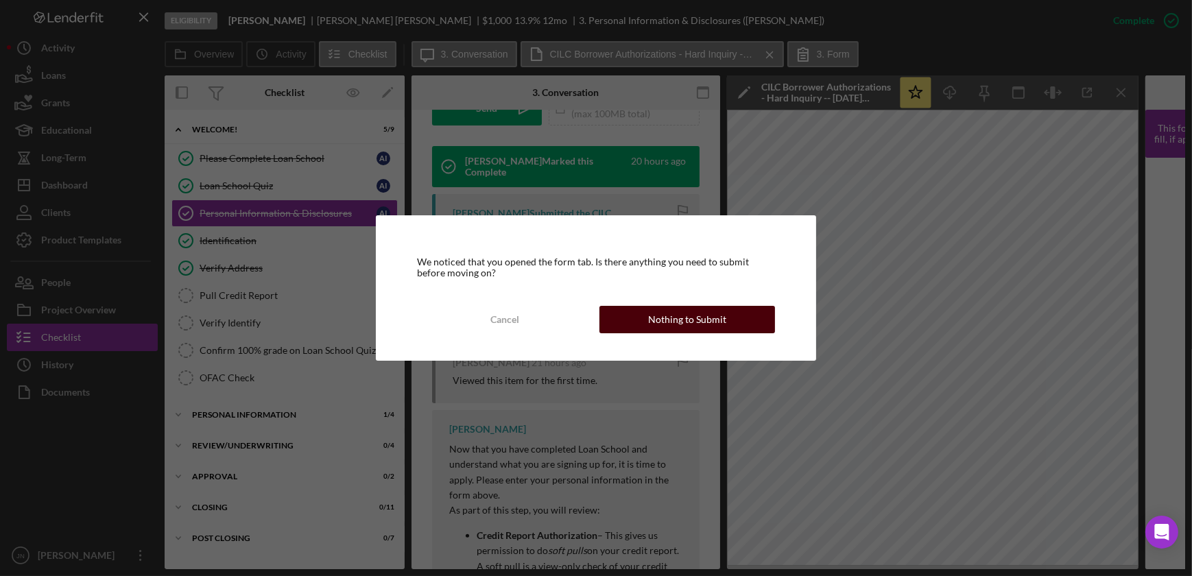
click at [731, 320] on button "Nothing to Submit" at bounding box center [687, 319] width 176 height 27
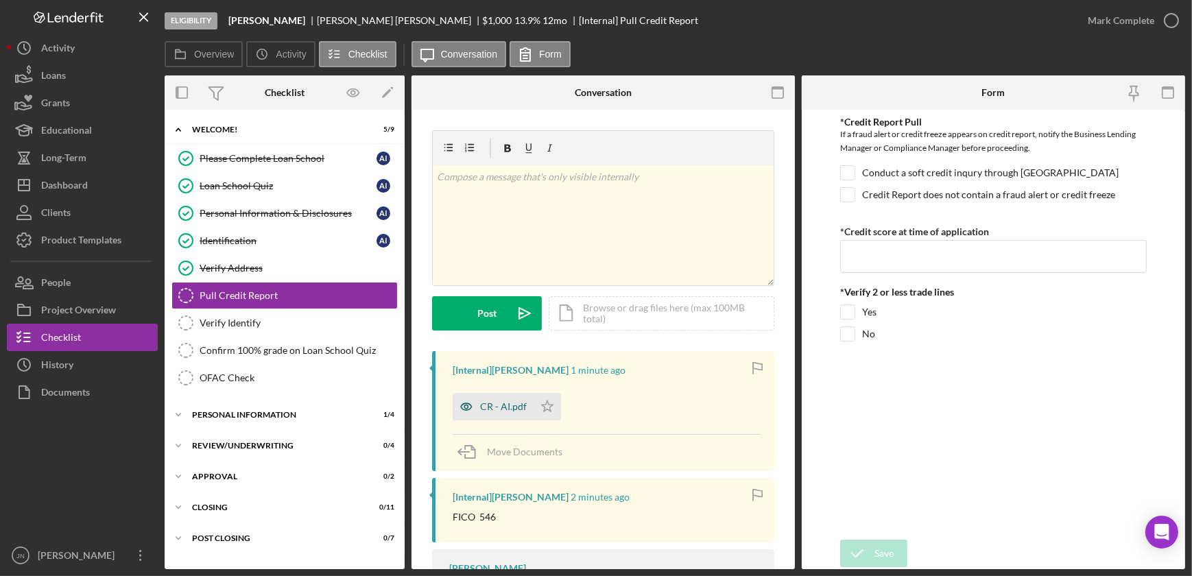
click at [504, 407] on div "CR - AI.pdf" at bounding box center [503, 406] width 47 height 11
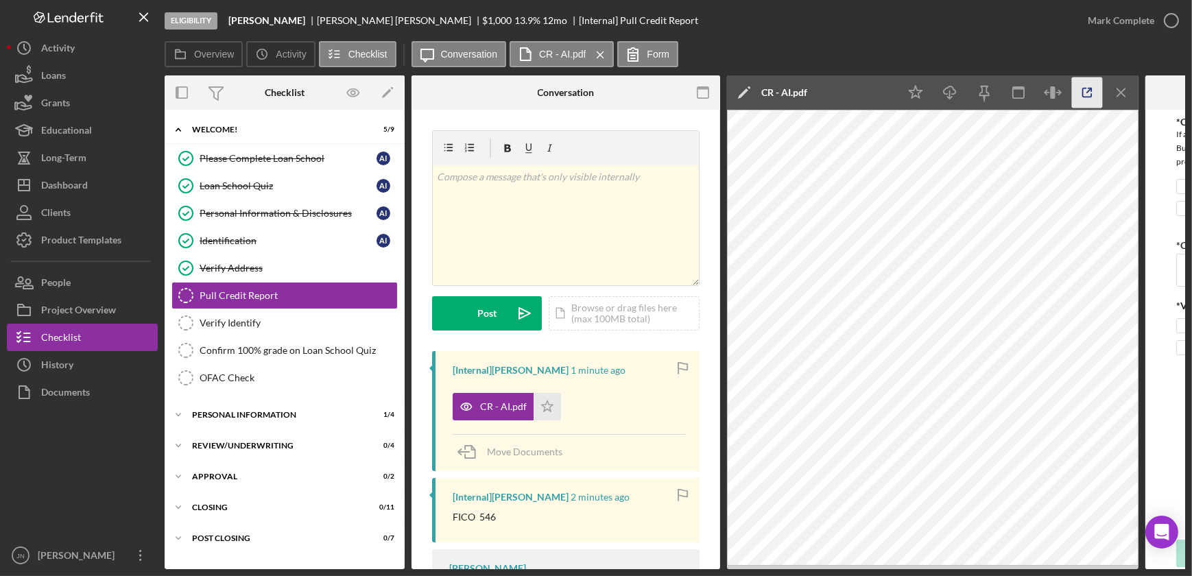
click at [1083, 95] on icon "button" at bounding box center [1087, 92] width 9 height 9
click at [1090, 91] on polyline "button" at bounding box center [1089, 89] width 3 height 3
click at [247, 239] on div "Identification" at bounding box center [288, 240] width 177 height 11
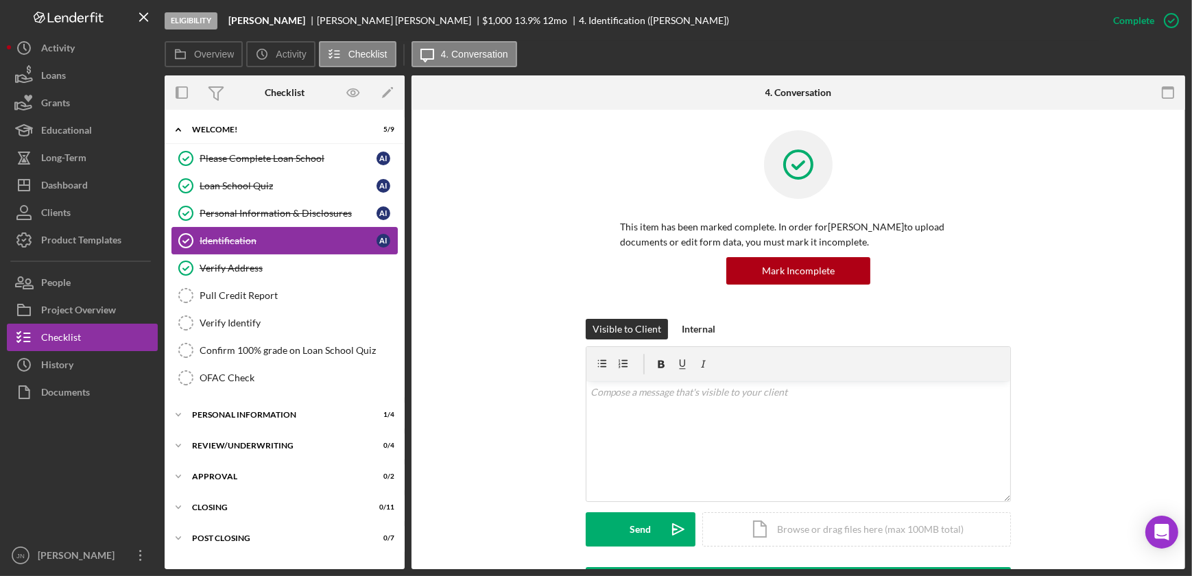
click at [283, 238] on div "Identification" at bounding box center [288, 240] width 177 height 11
click at [1165, 91] on icon "button" at bounding box center [1168, 92] width 31 height 31
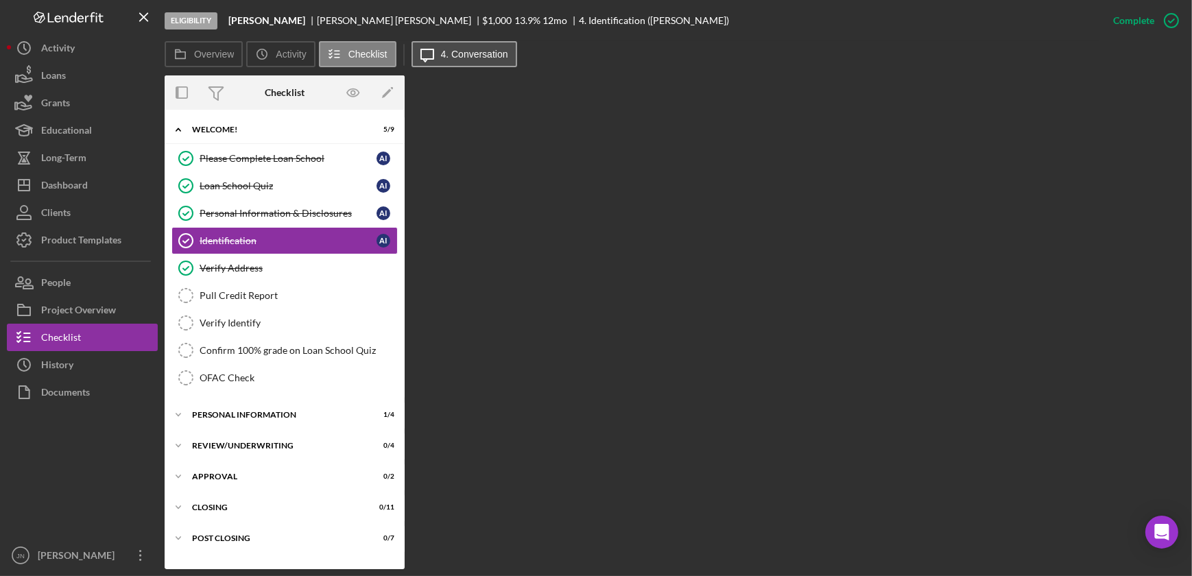
click at [481, 43] on button "Icon/Message 4. Conversation" at bounding box center [464, 54] width 106 height 26
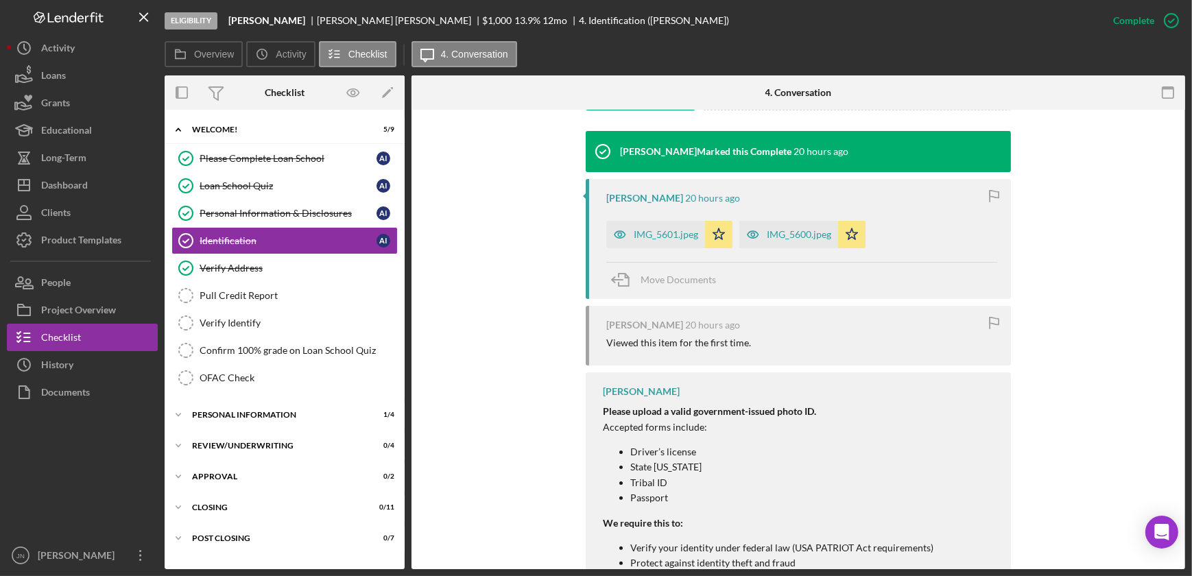
scroll to position [522, 0]
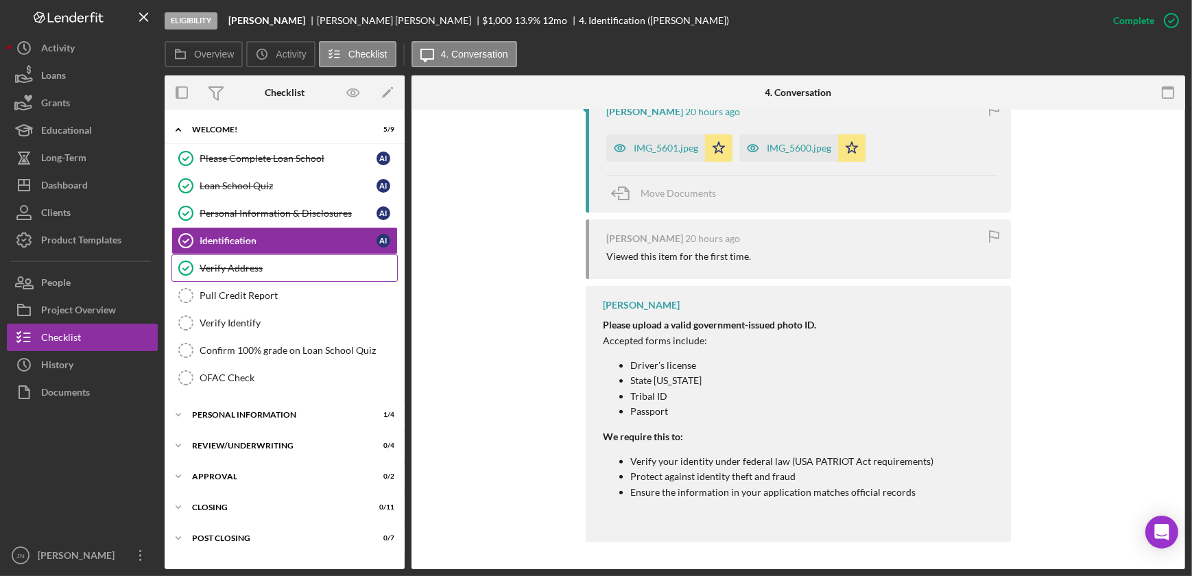
click at [239, 261] on link "Verify Address Verify Address" at bounding box center [284, 267] width 226 height 27
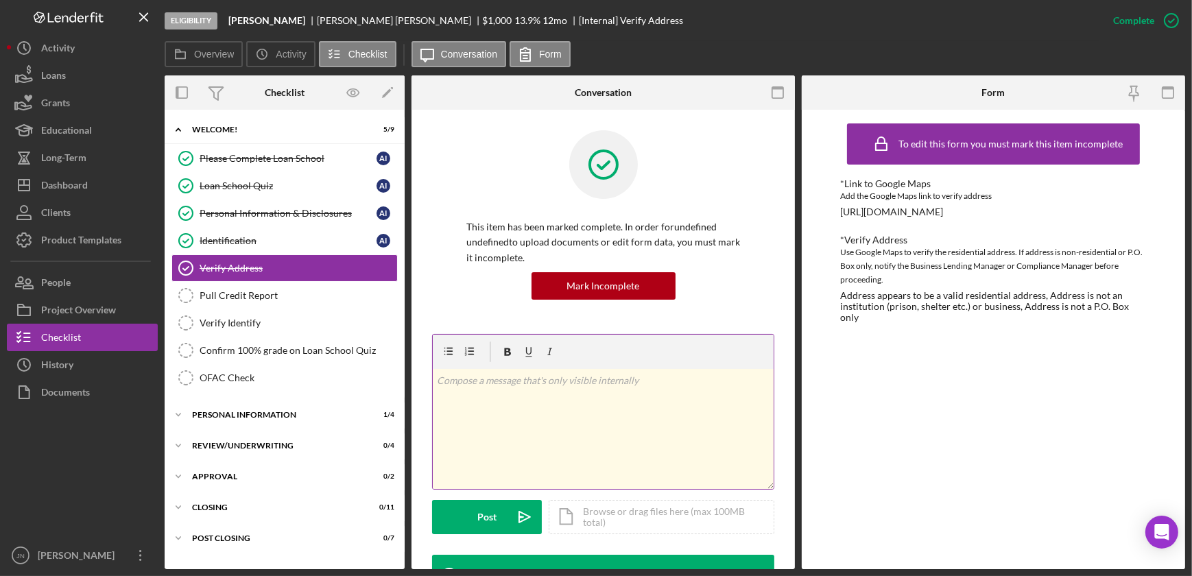
scroll to position [62, 0]
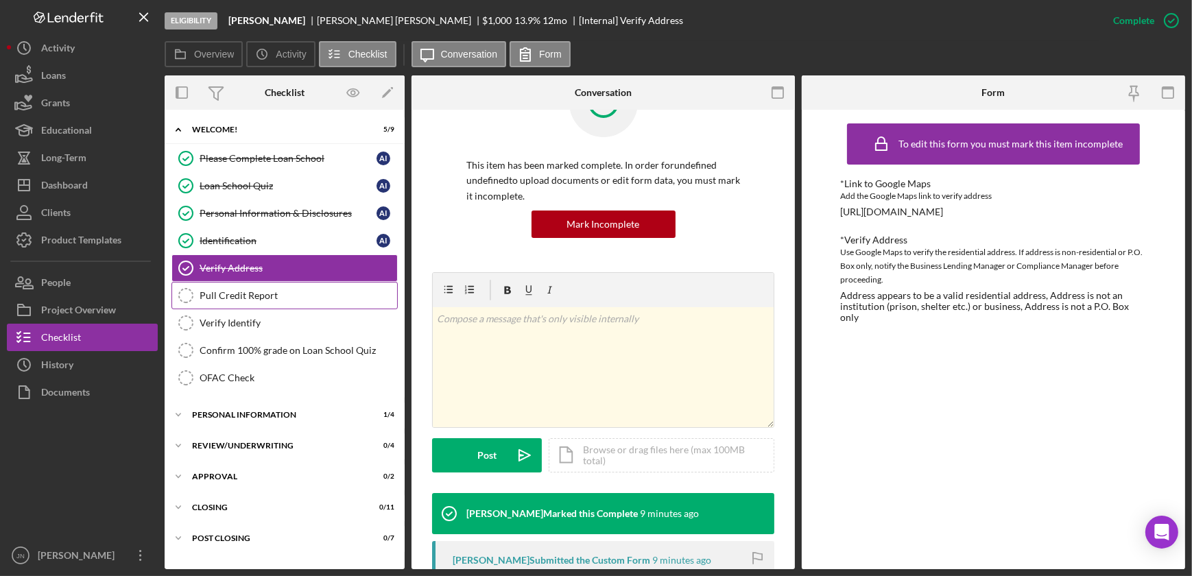
click at [254, 294] on div "Pull Credit Report" at bounding box center [298, 295] width 197 height 11
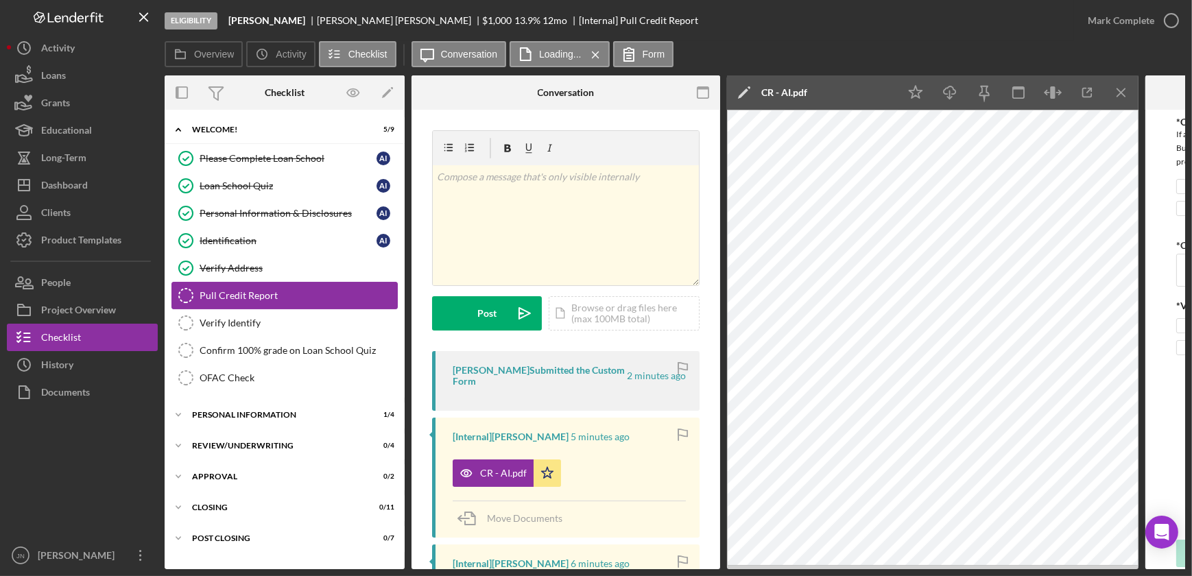
checkbox input "true"
type input "546"
checkbox input "true"
click at [253, 319] on div "Verify Identify" at bounding box center [298, 322] width 197 height 11
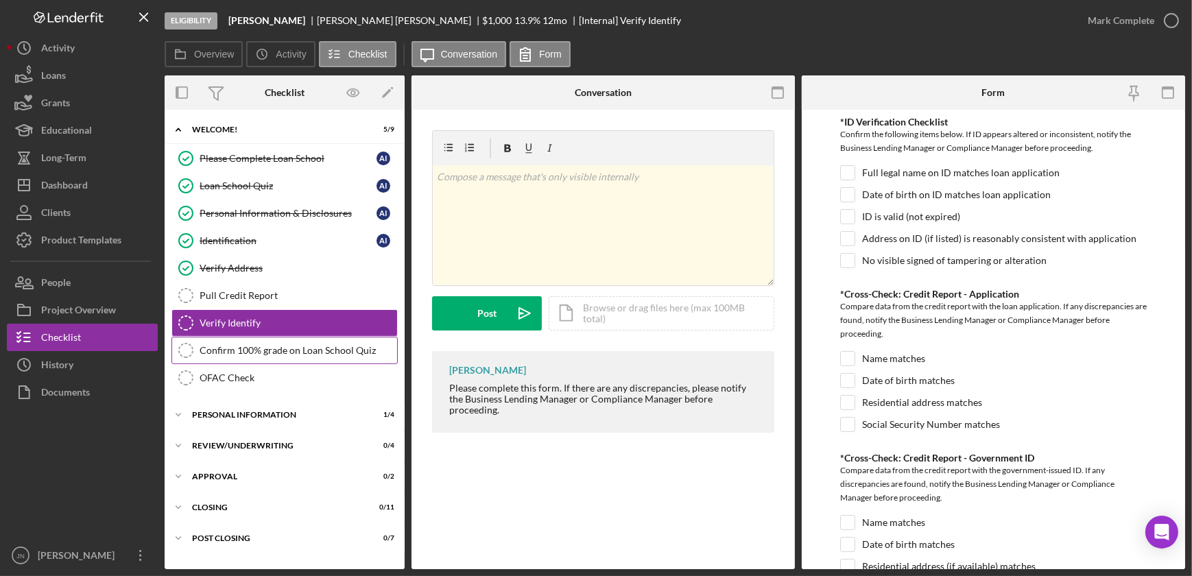
click at [307, 349] on div "Confirm 100% grade on Loan School Quiz" at bounding box center [298, 350] width 197 height 11
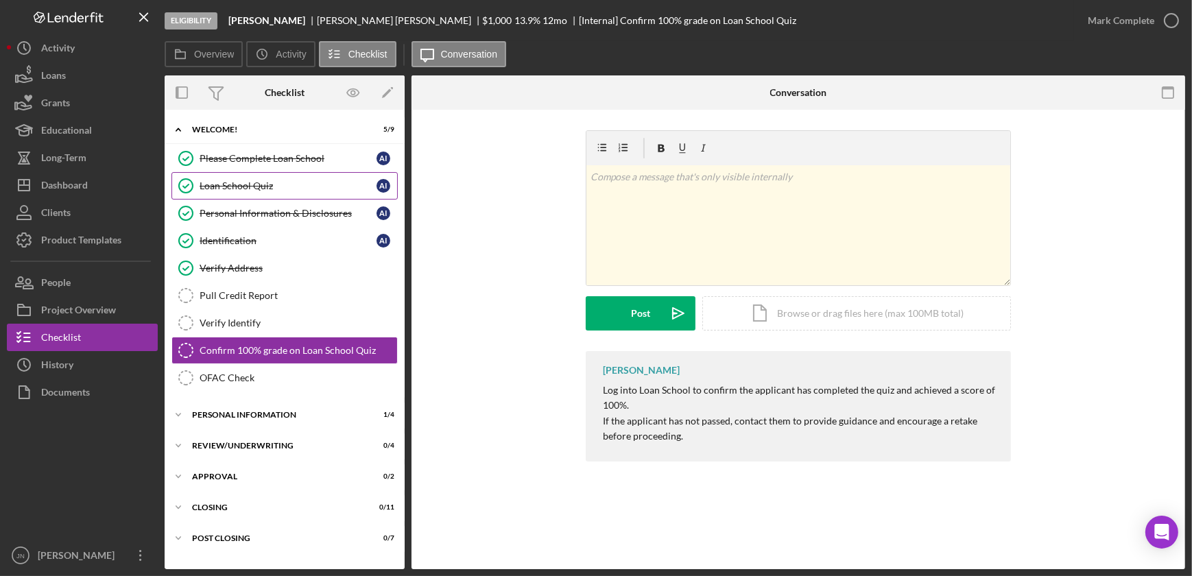
click at [254, 182] on div "Loan School Quiz" at bounding box center [288, 185] width 177 height 11
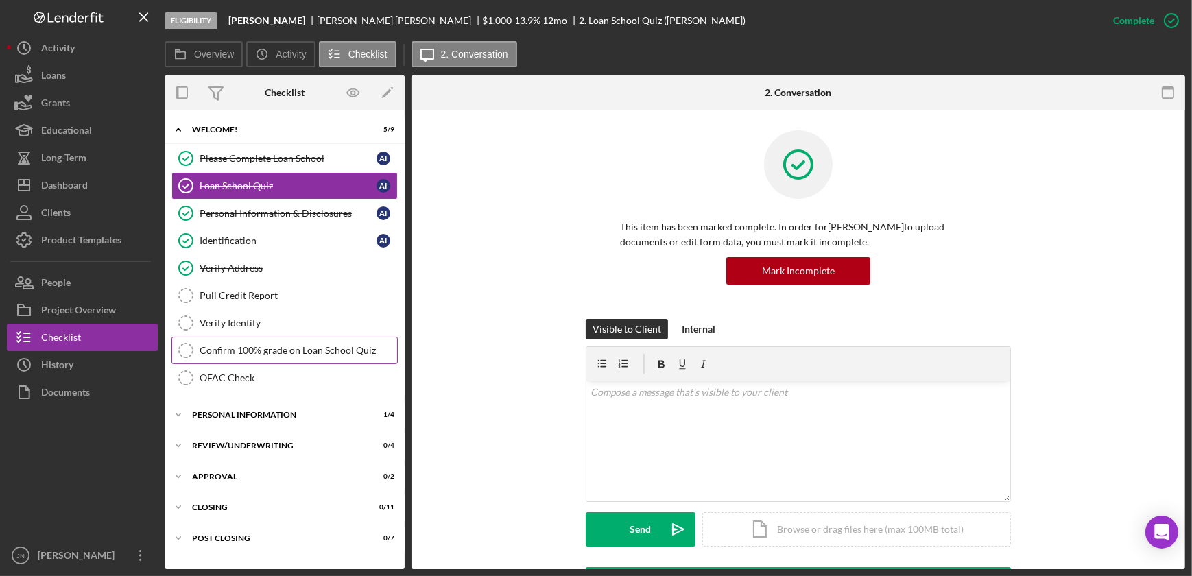
click at [288, 346] on div "Confirm 100% grade on Loan School Quiz" at bounding box center [298, 350] width 197 height 11
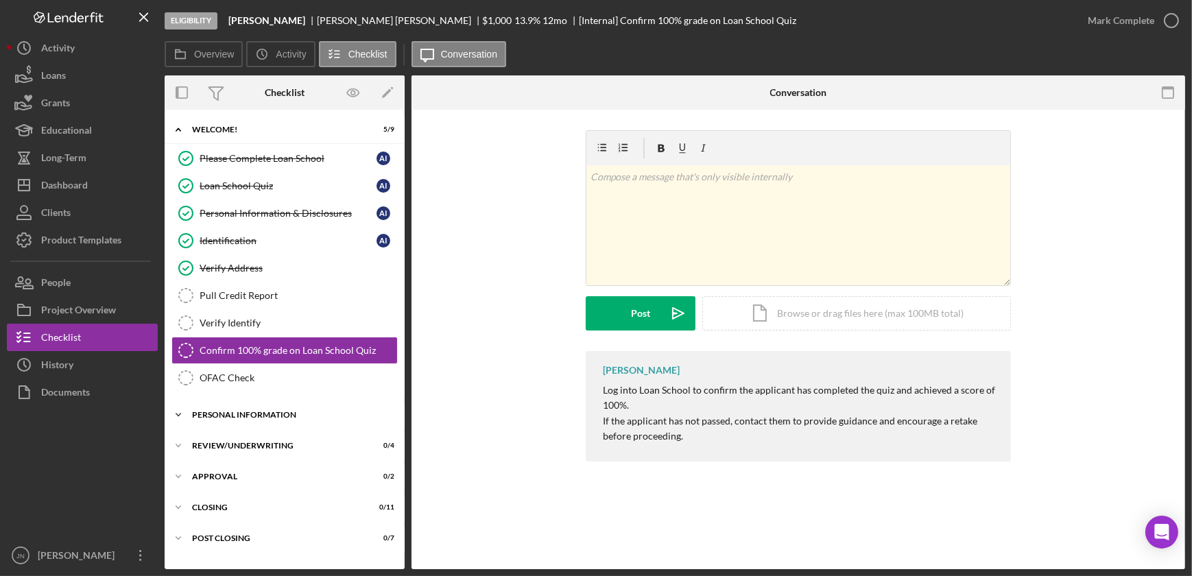
click at [250, 413] on div "Personal Information" at bounding box center [289, 415] width 195 height 8
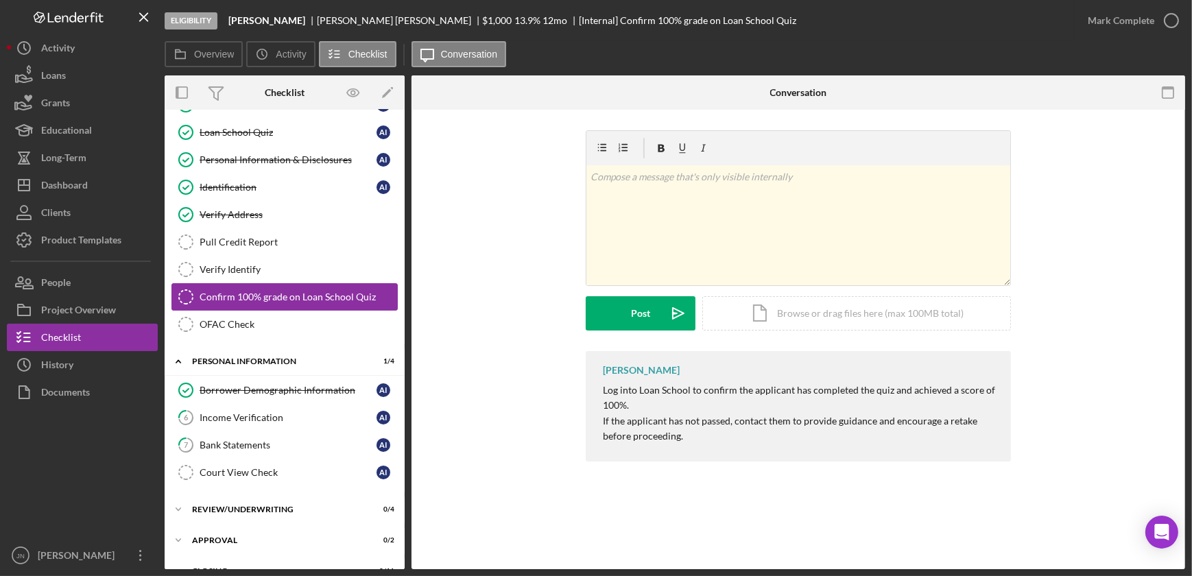
scroll to position [106, 0]
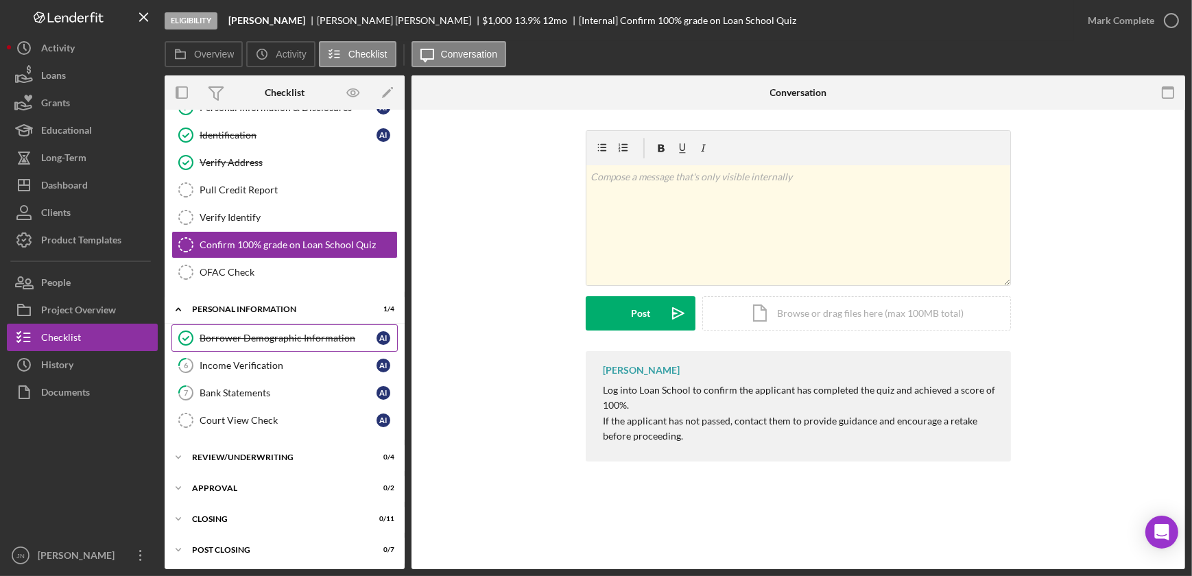
click at [261, 333] on div "Borrower Demographic Information" at bounding box center [288, 338] width 177 height 11
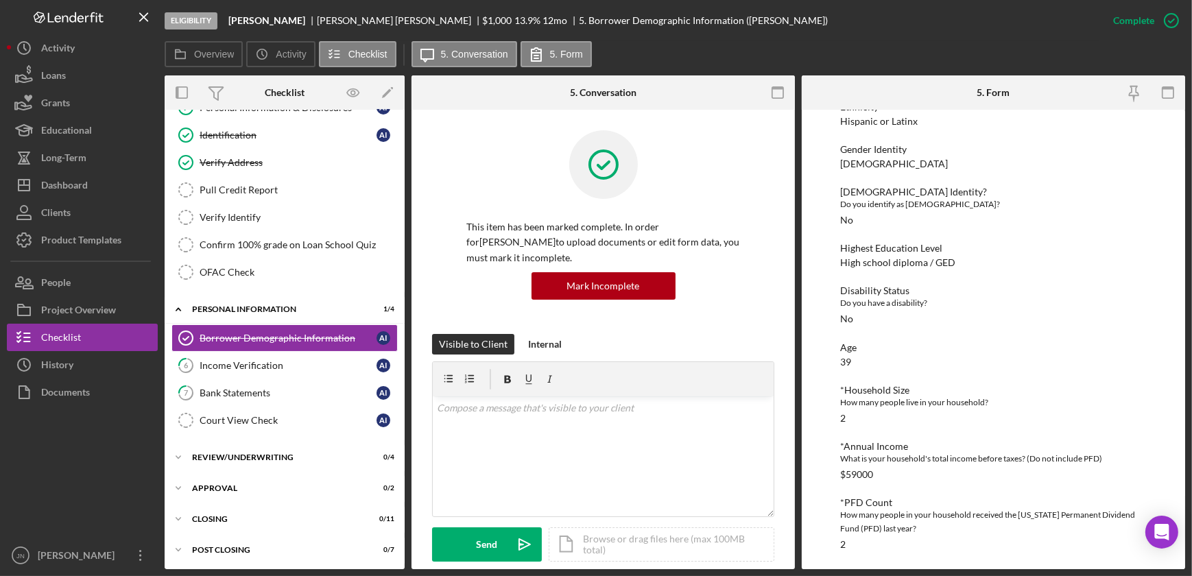
scroll to position [369, 0]
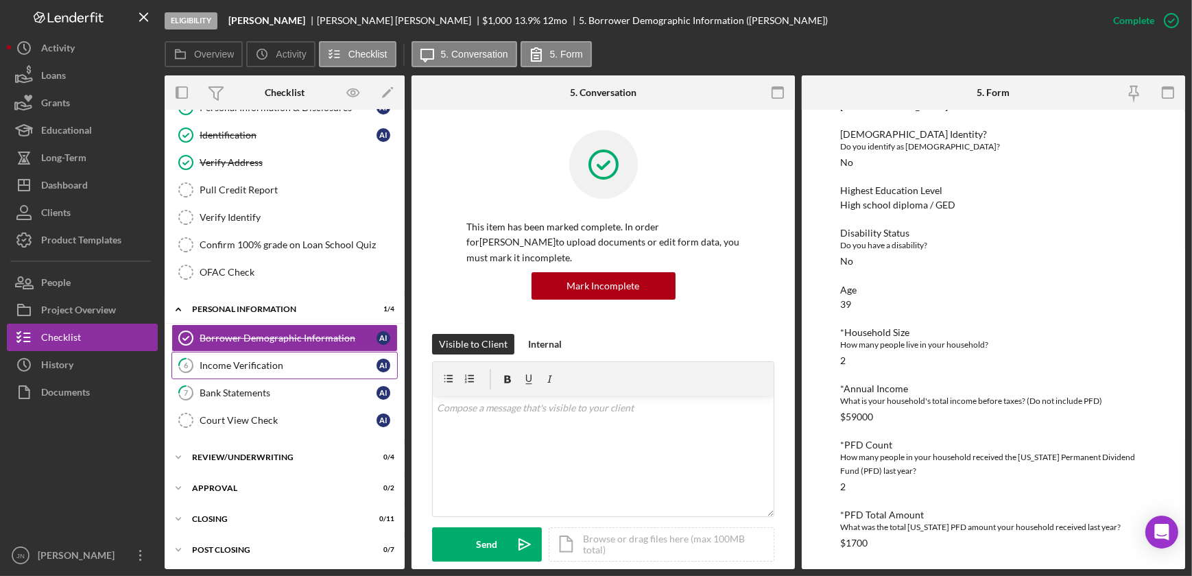
click at [247, 366] on div "Income Verification" at bounding box center [288, 365] width 177 height 11
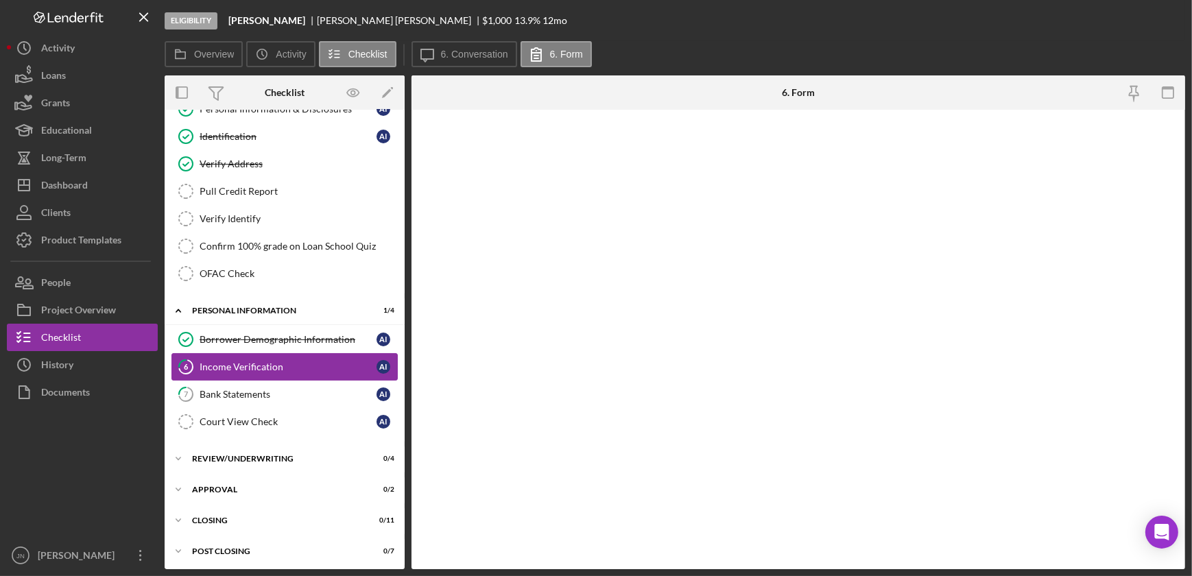
scroll to position [106, 0]
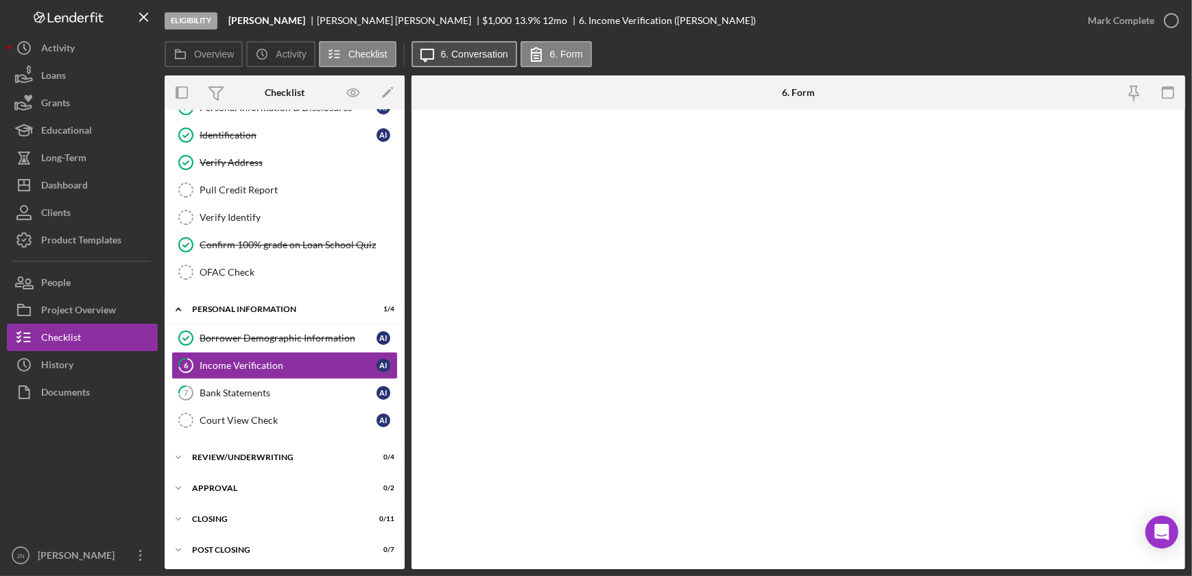
click at [461, 52] on label "6. Conversation" at bounding box center [474, 54] width 67 height 11
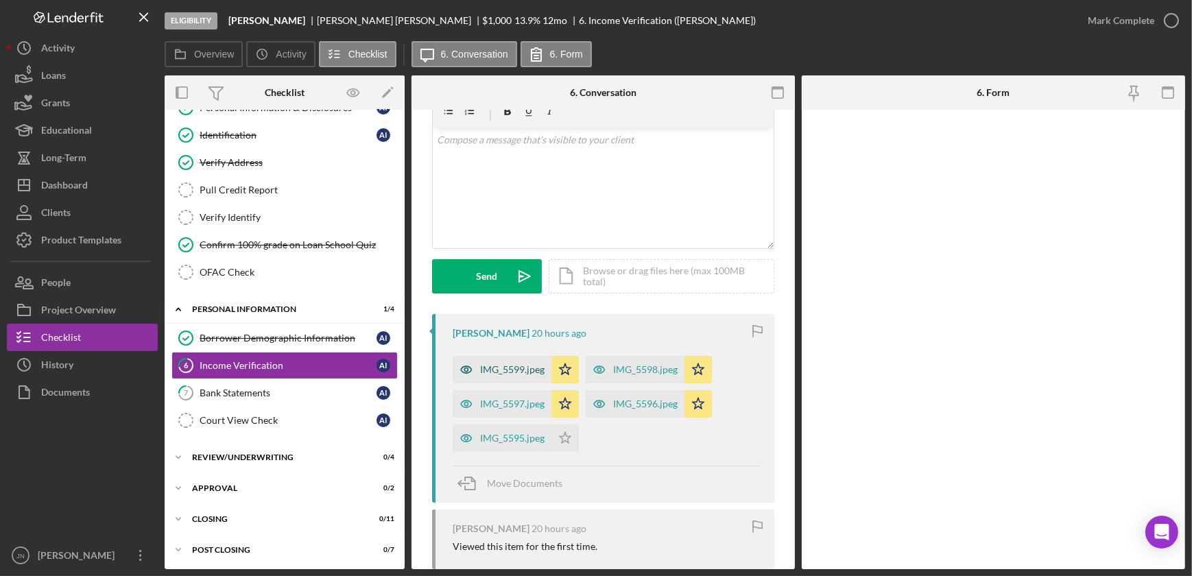
scroll to position [62, 0]
click at [523, 372] on div "IMG_5599.jpeg" at bounding box center [512, 372] width 64 height 11
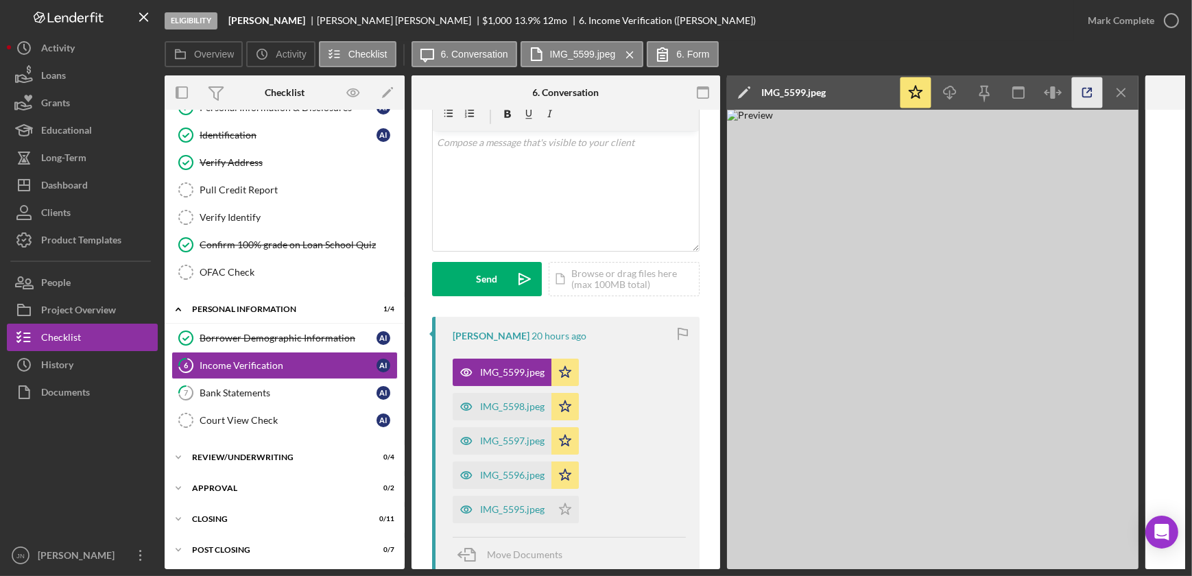
click at [1083, 91] on icon "button" at bounding box center [1087, 92] width 9 height 9
click at [525, 409] on div "IMG_5598.jpeg" at bounding box center [512, 406] width 64 height 11
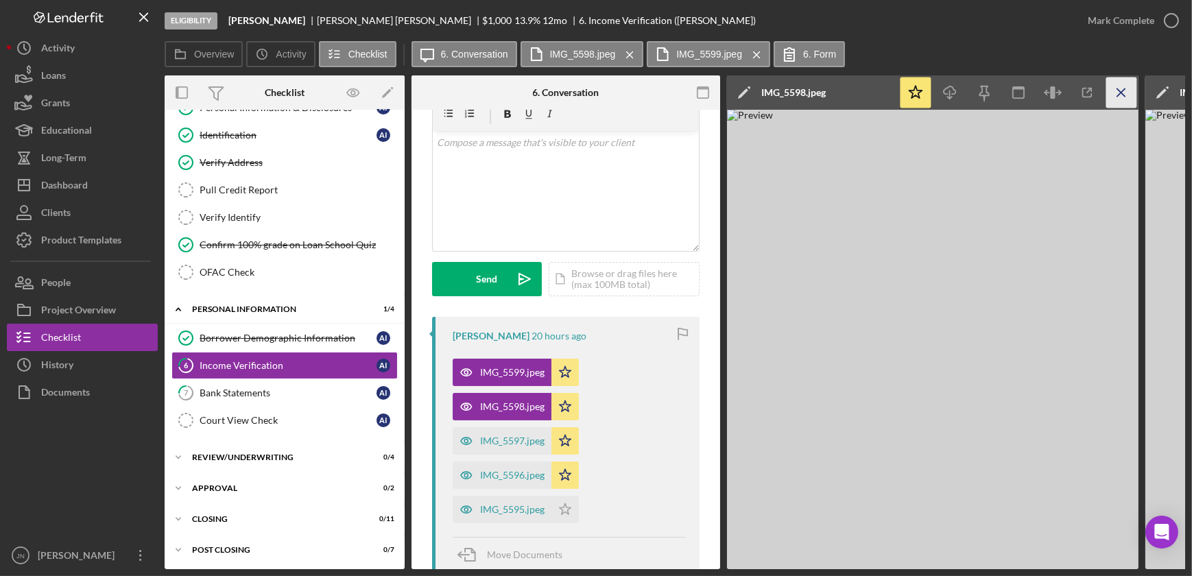
click at [1127, 97] on icon "Icon/Menu Close" at bounding box center [1121, 92] width 31 height 31
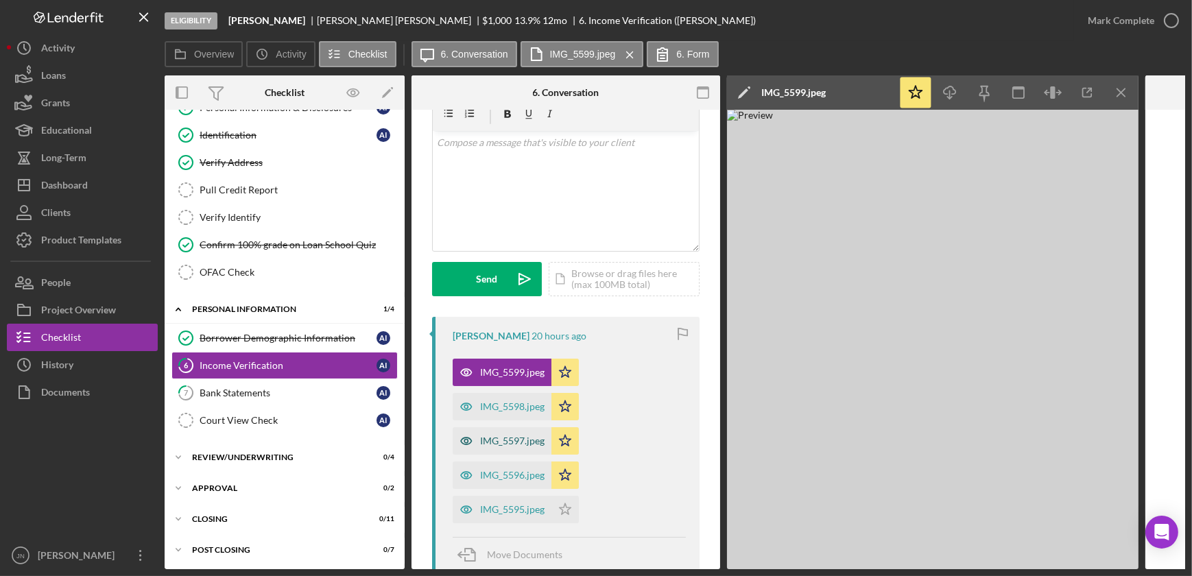
click at [496, 433] on div "IMG_5597.jpeg" at bounding box center [502, 440] width 99 height 27
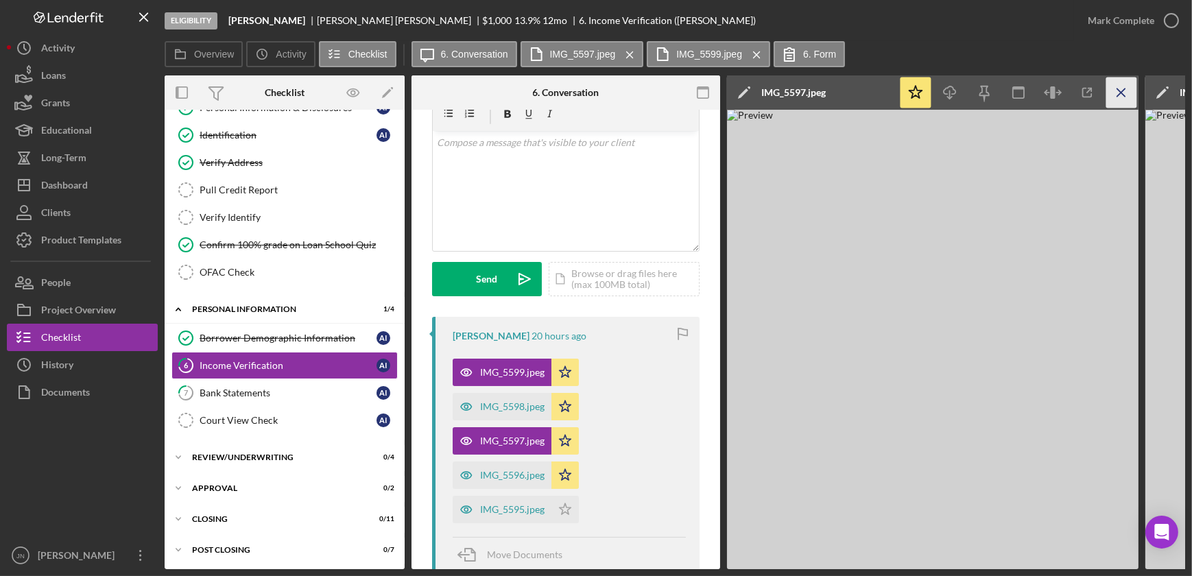
click at [1122, 86] on icon "Icon/Menu Close" at bounding box center [1121, 92] width 31 height 31
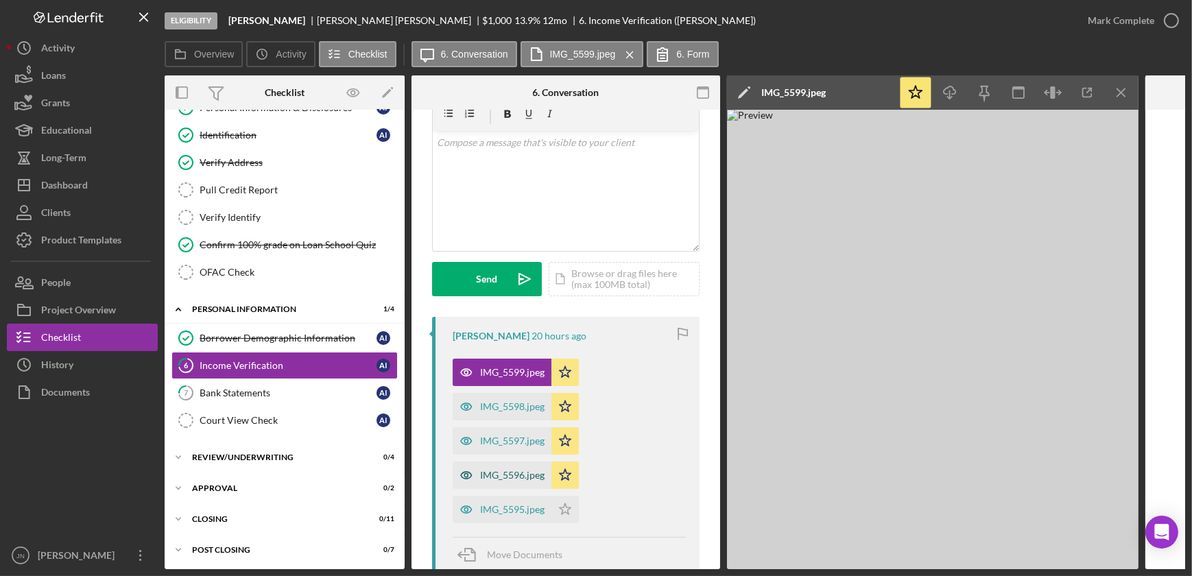
click at [501, 476] on div "IMG_5596.jpeg" at bounding box center [512, 475] width 64 height 11
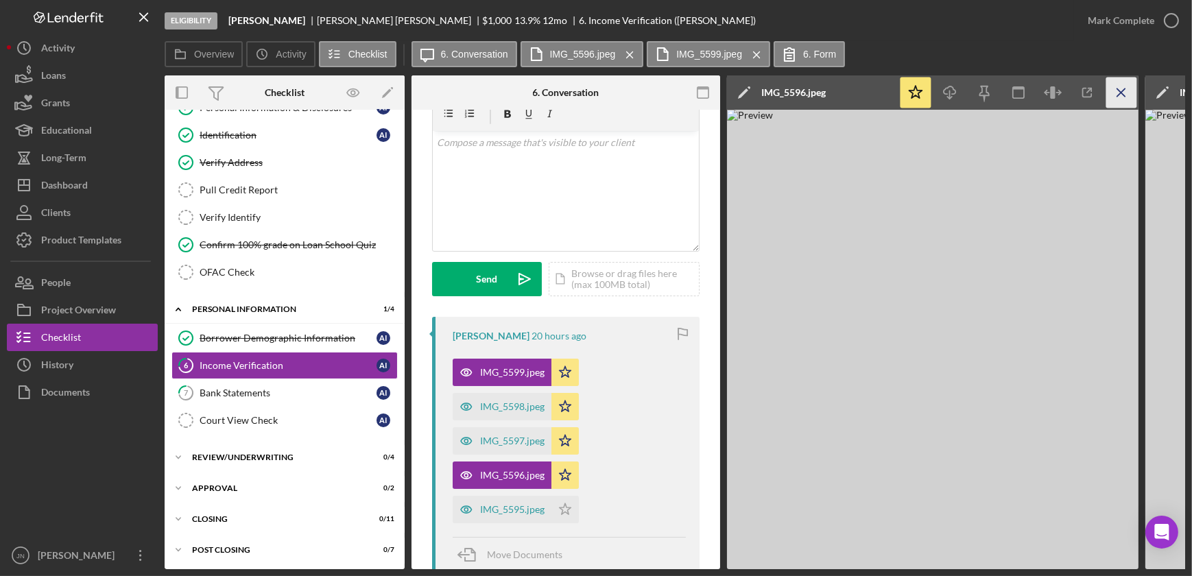
click at [1127, 95] on icon "Icon/Menu Close" at bounding box center [1121, 92] width 31 height 31
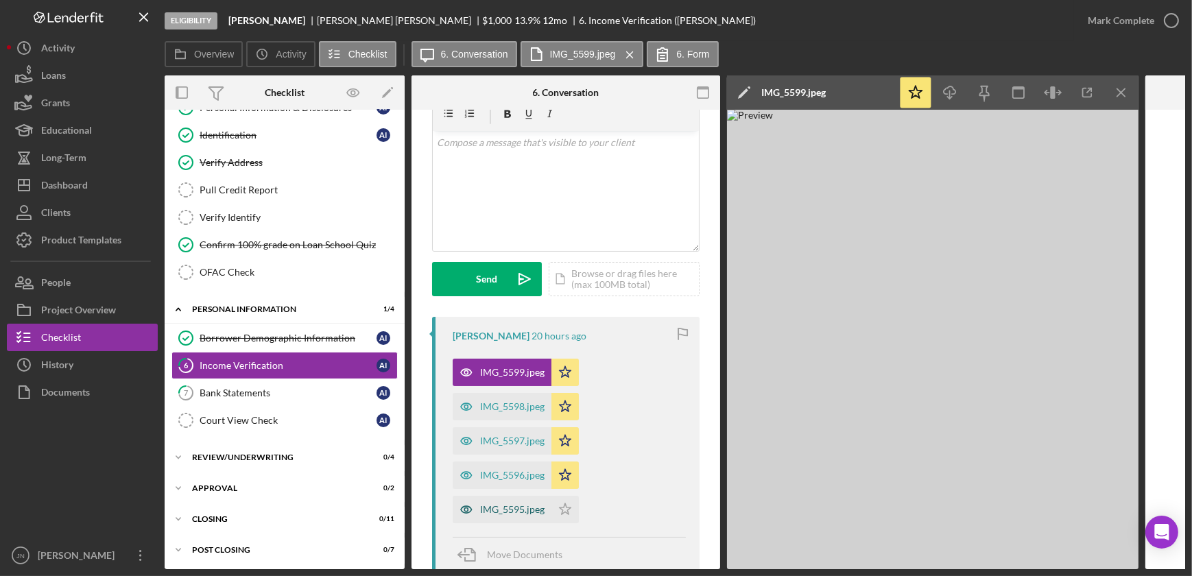
click at [507, 507] on div "IMG_5595.jpeg" at bounding box center [512, 509] width 64 height 11
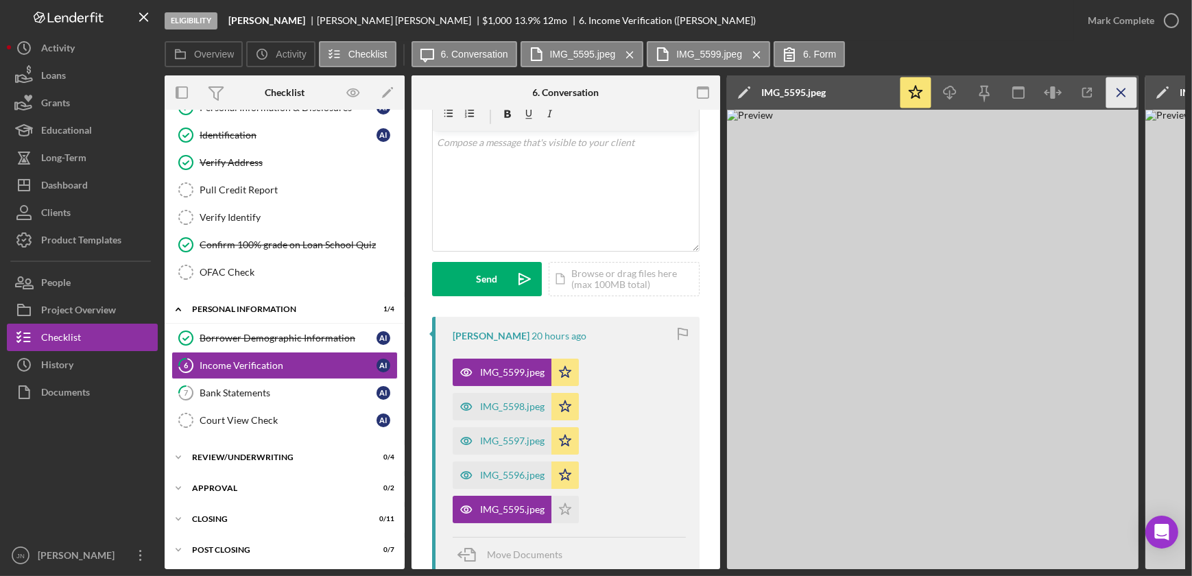
click at [1120, 89] on icon "Icon/Menu Close" at bounding box center [1121, 92] width 31 height 31
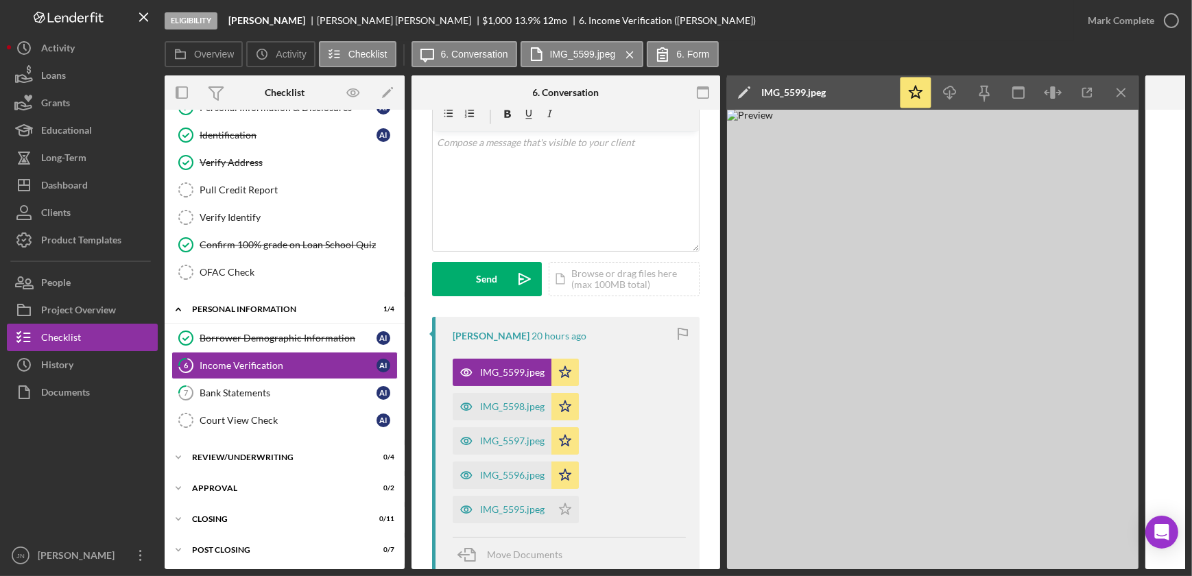
click at [1120, 89] on icon "Icon/Menu Close" at bounding box center [1121, 92] width 31 height 31
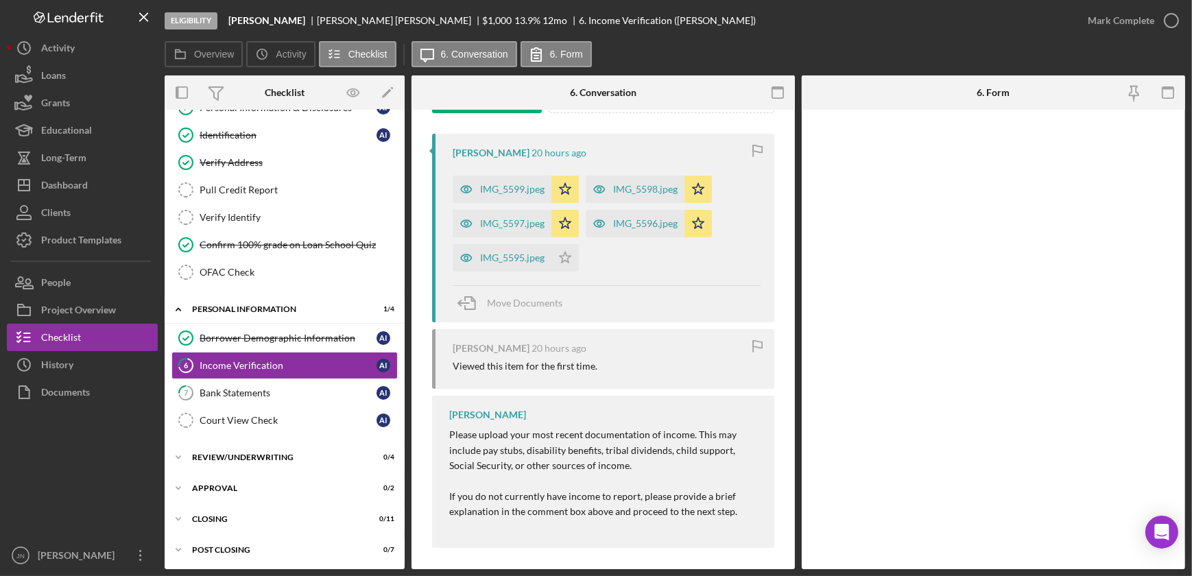
scroll to position [249, 0]
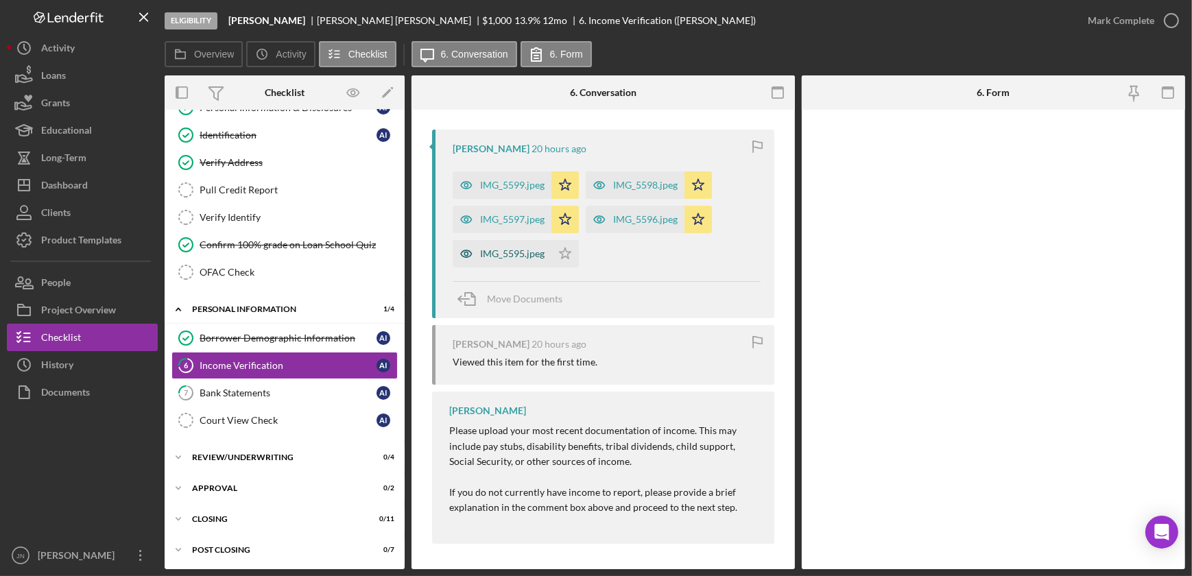
click at [488, 250] on div "IMG_5595.jpeg" at bounding box center [512, 253] width 64 height 11
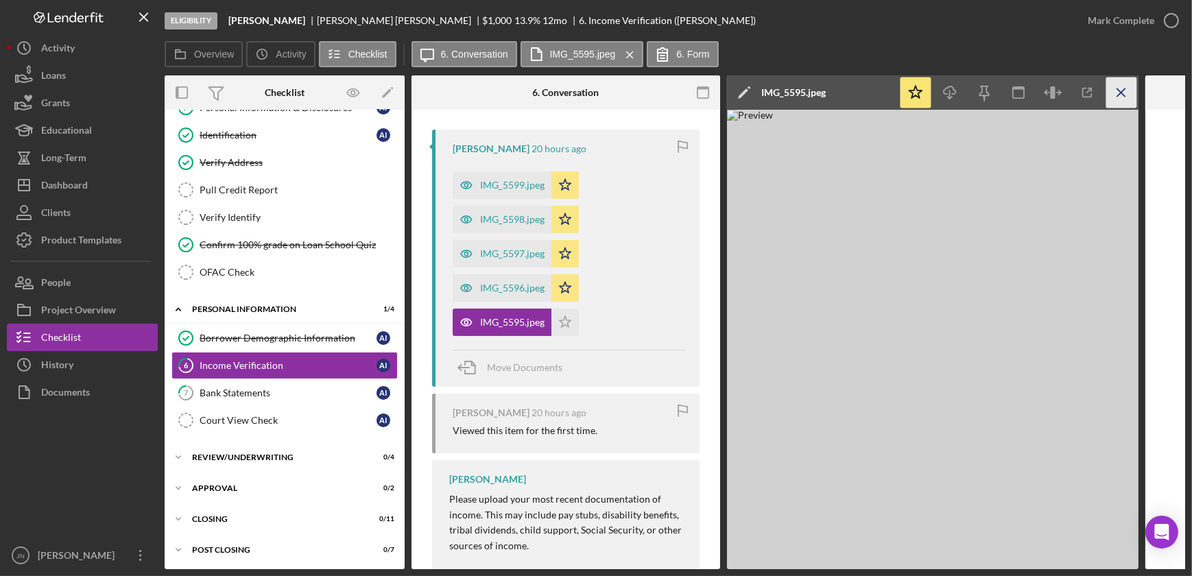
click at [1122, 97] on icon "Icon/Menu Close" at bounding box center [1121, 92] width 31 height 31
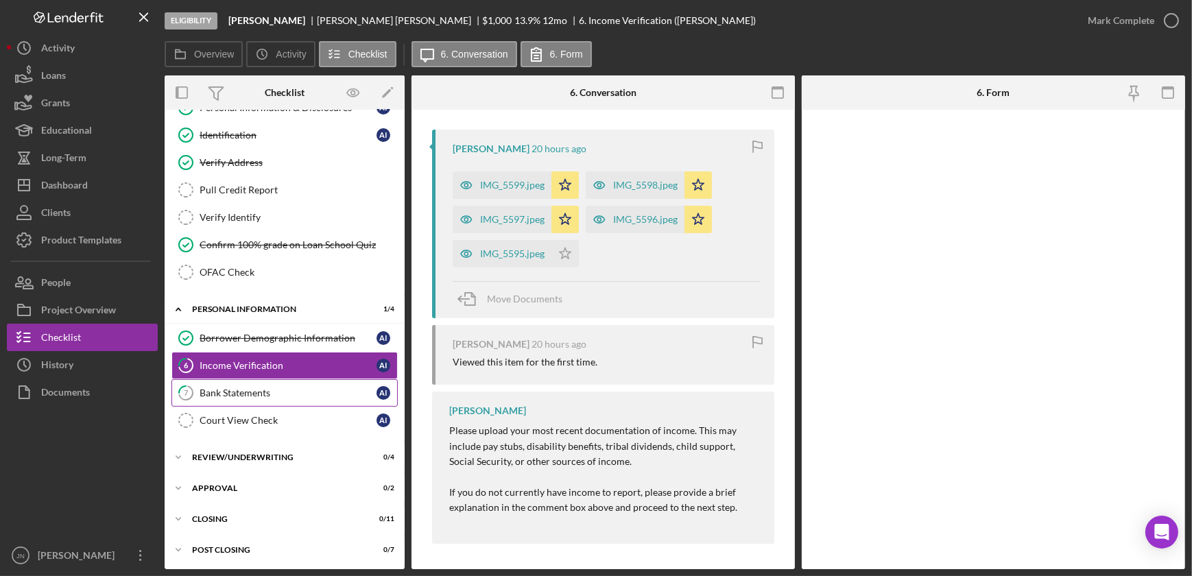
click at [244, 387] on div "Bank Statements" at bounding box center [288, 392] width 177 height 11
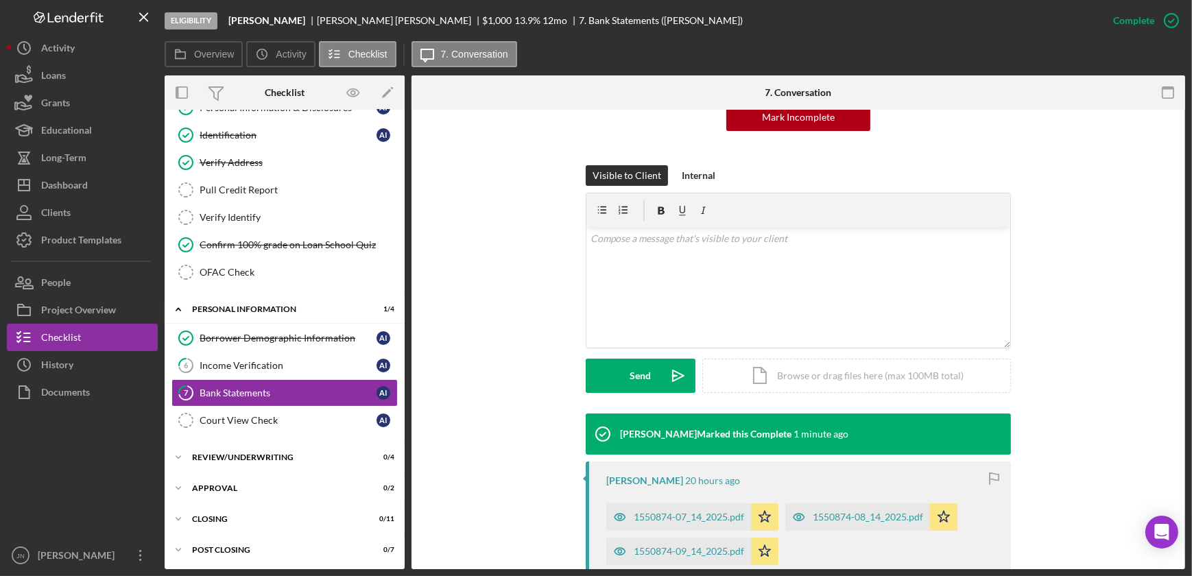
scroll to position [426, 0]
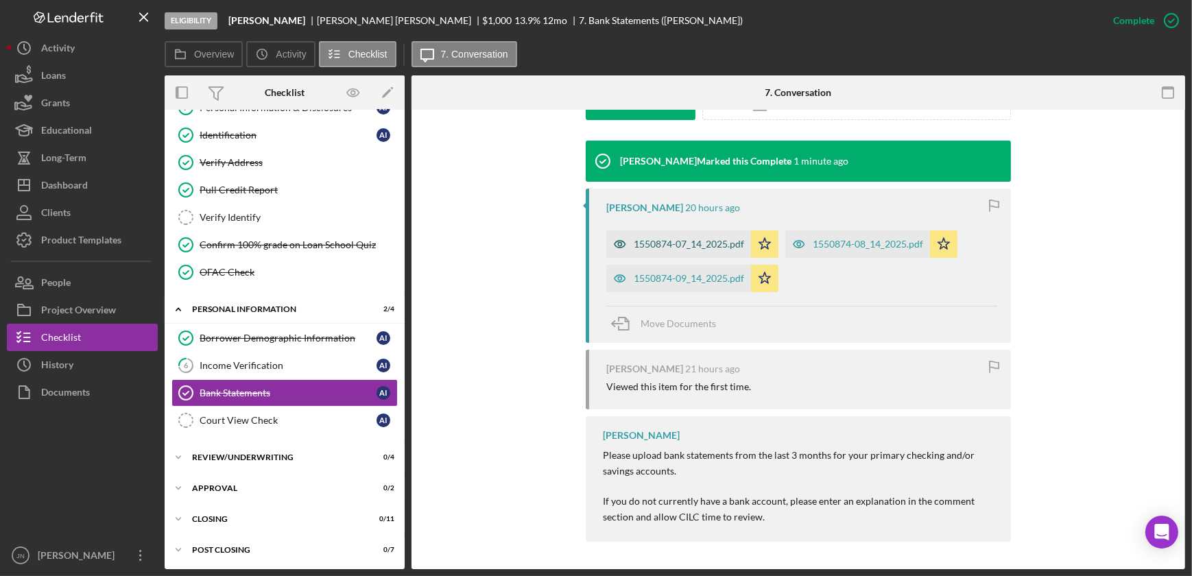
click at [684, 241] on div "1550874-07_14_2025.pdf" at bounding box center [689, 244] width 110 height 11
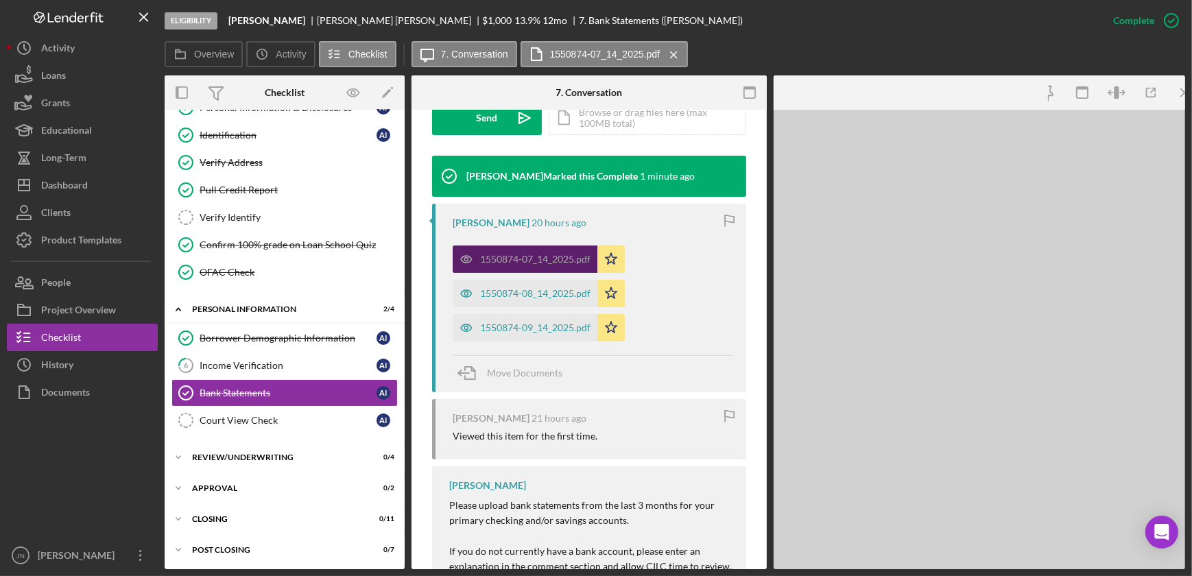
scroll to position [442, 0]
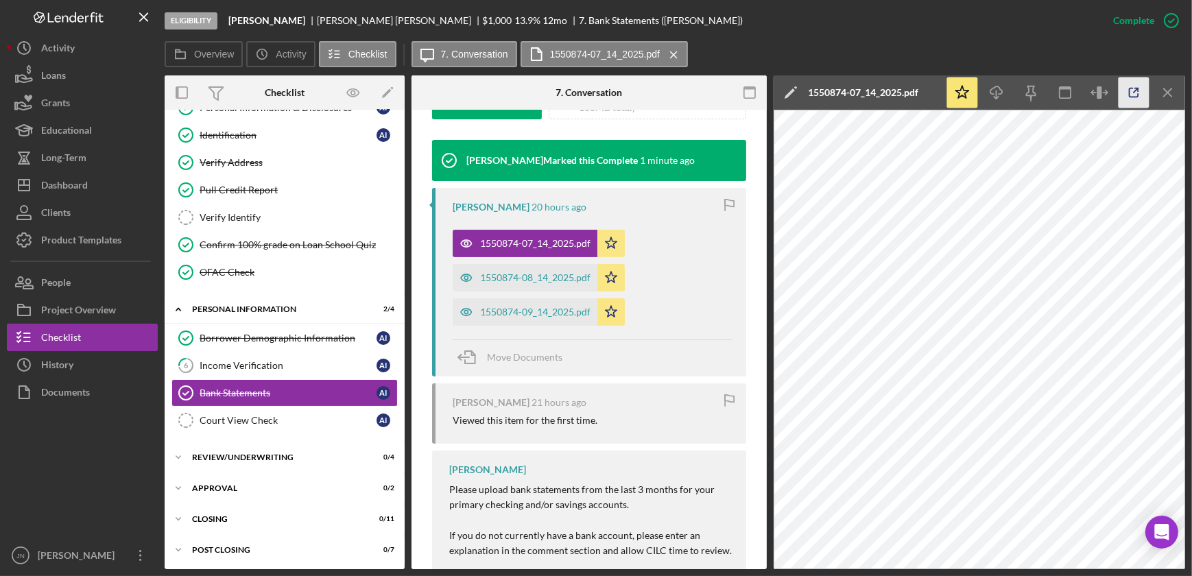
click at [1133, 93] on line "button" at bounding box center [1135, 90] width 4 height 4
click at [506, 274] on div "1550874-08_14_2025.pdf" at bounding box center [535, 277] width 110 height 11
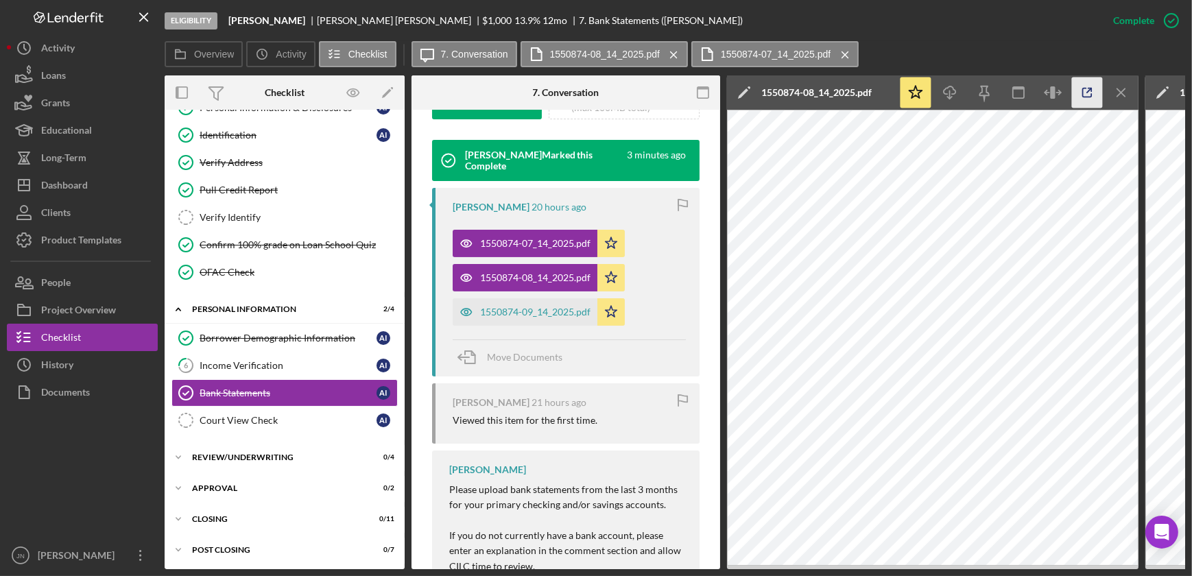
click at [1090, 93] on icon "button" at bounding box center [1087, 92] width 31 height 31
click at [546, 309] on div "1550874-09_14_2025.pdf" at bounding box center [535, 311] width 110 height 11
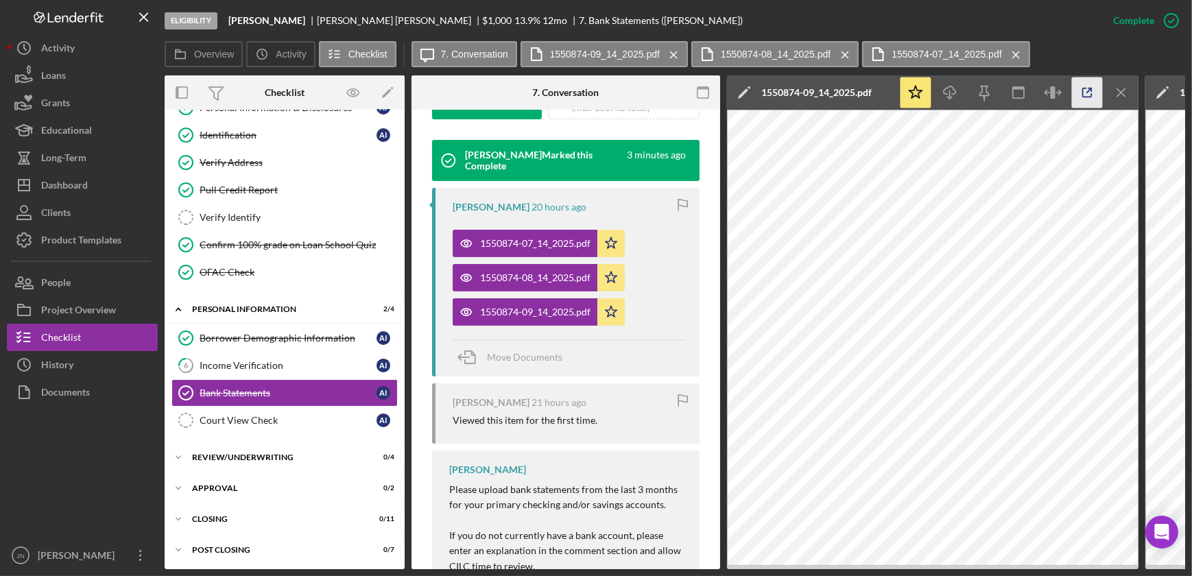
click at [1090, 95] on icon "button" at bounding box center [1087, 92] width 9 height 9
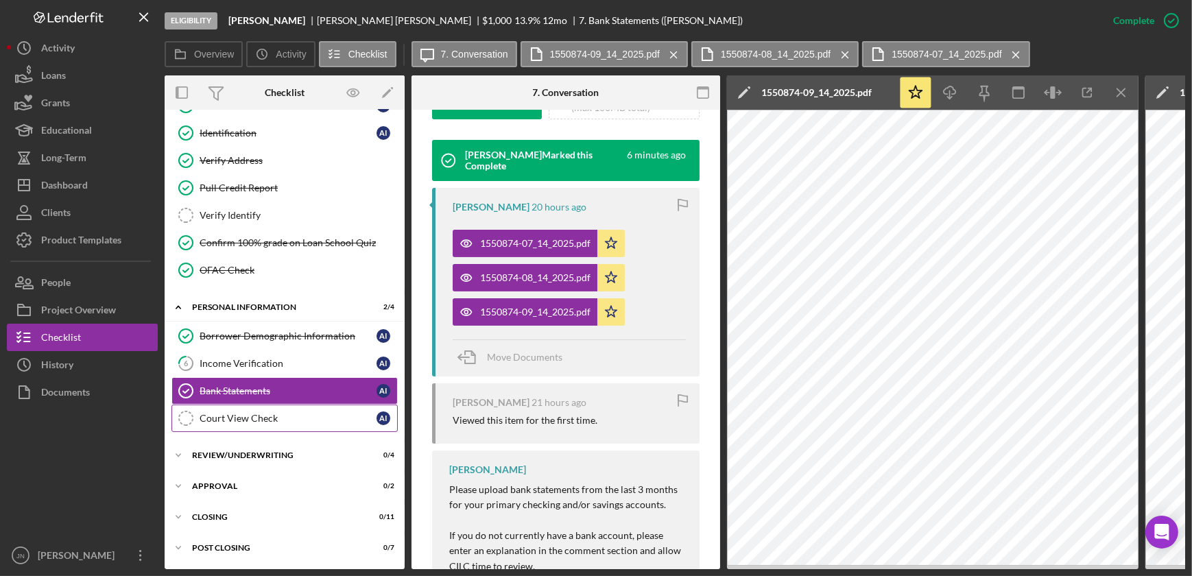
click at [262, 413] on div "Court View Check" at bounding box center [288, 418] width 177 height 11
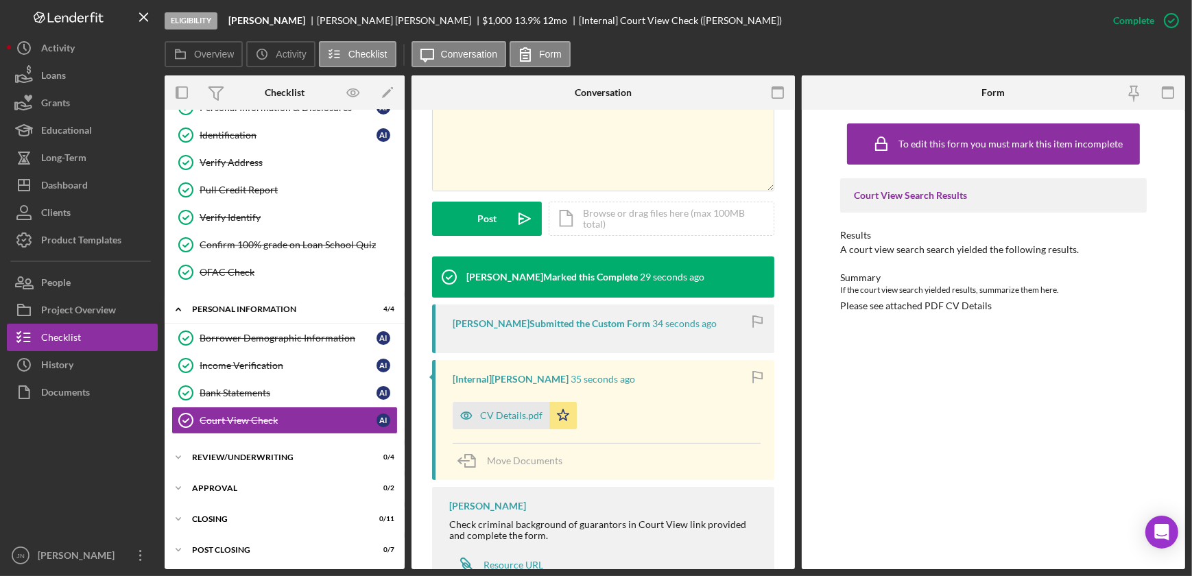
scroll to position [349, 0]
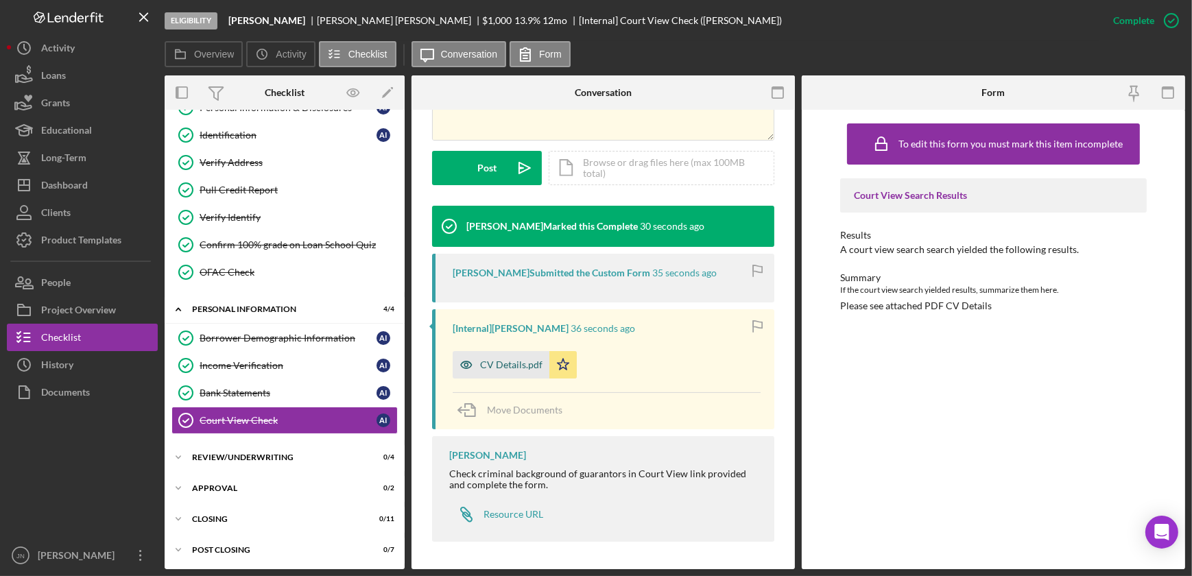
click at [517, 359] on div "CV Details.pdf" at bounding box center [511, 364] width 62 height 11
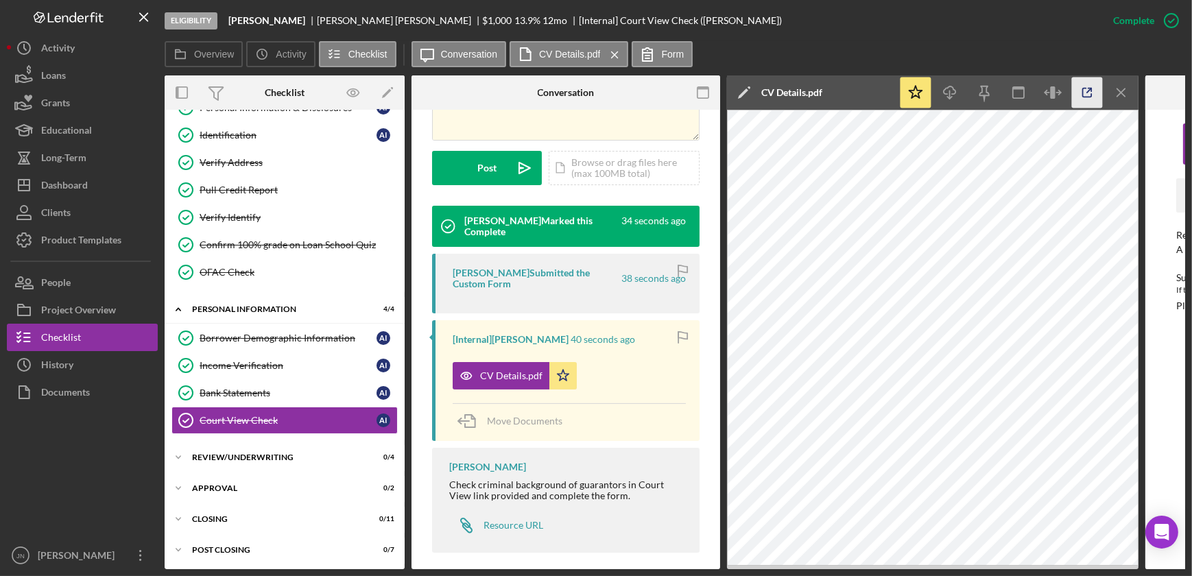
click at [1083, 90] on icon "button" at bounding box center [1087, 92] width 9 height 9
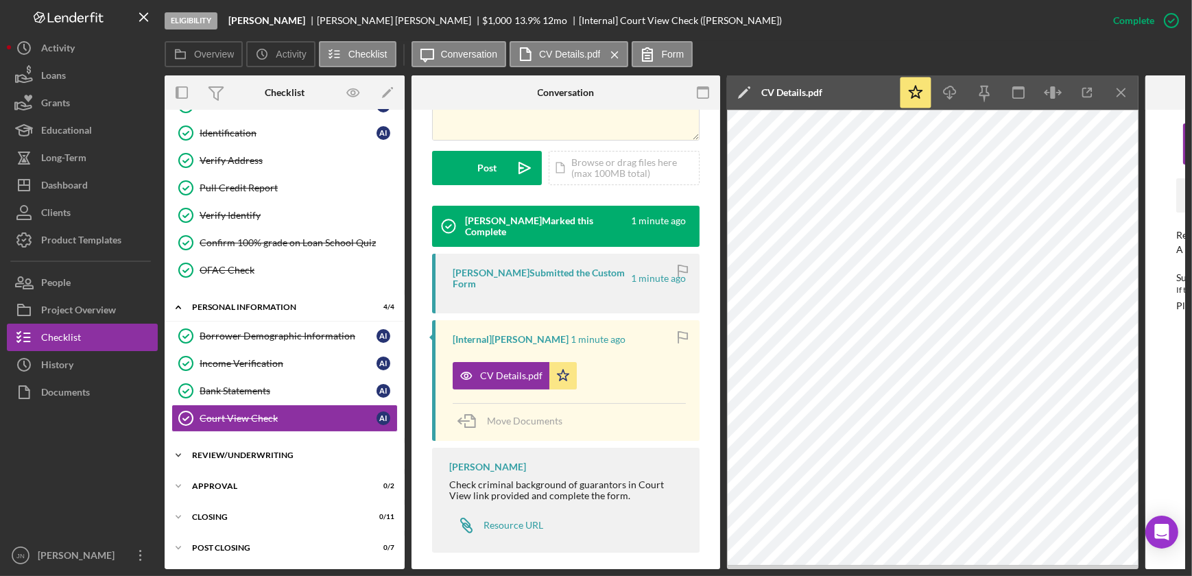
click at [282, 442] on div "Icon/Expander Review/Underwriting 0 / 4" at bounding box center [285, 455] width 240 height 27
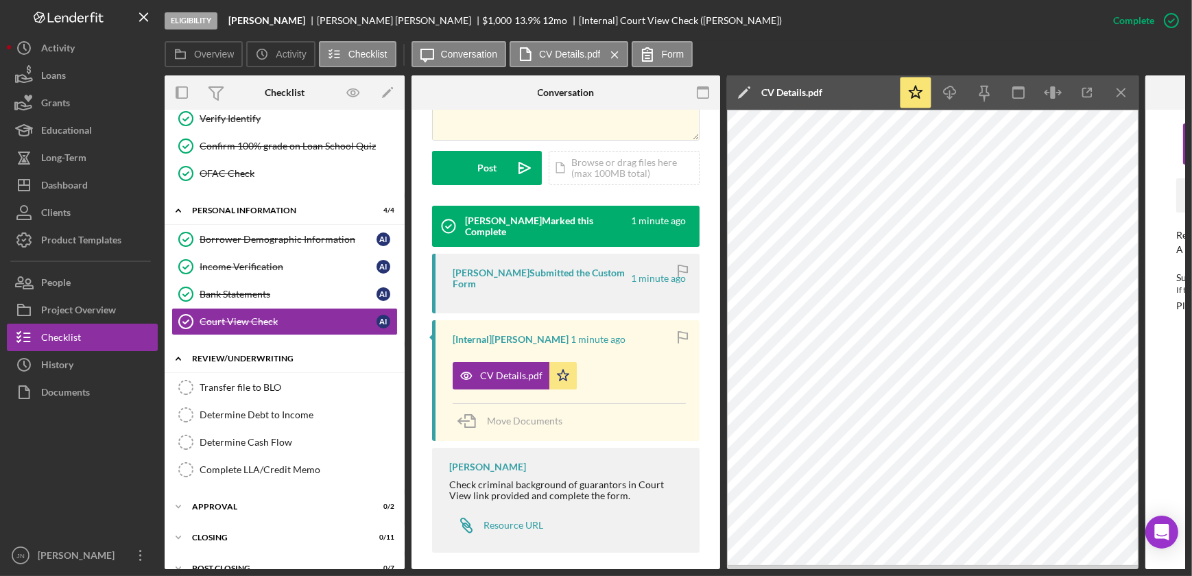
scroll to position [226, 0]
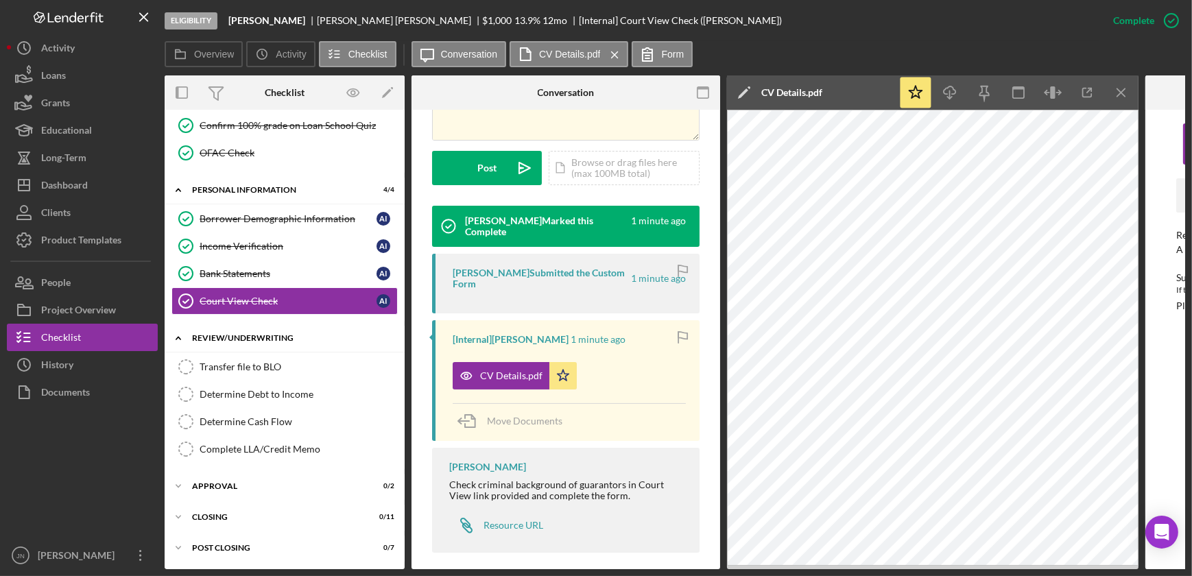
click at [258, 396] on div "Determine Debt to Income" at bounding box center [298, 394] width 197 height 11
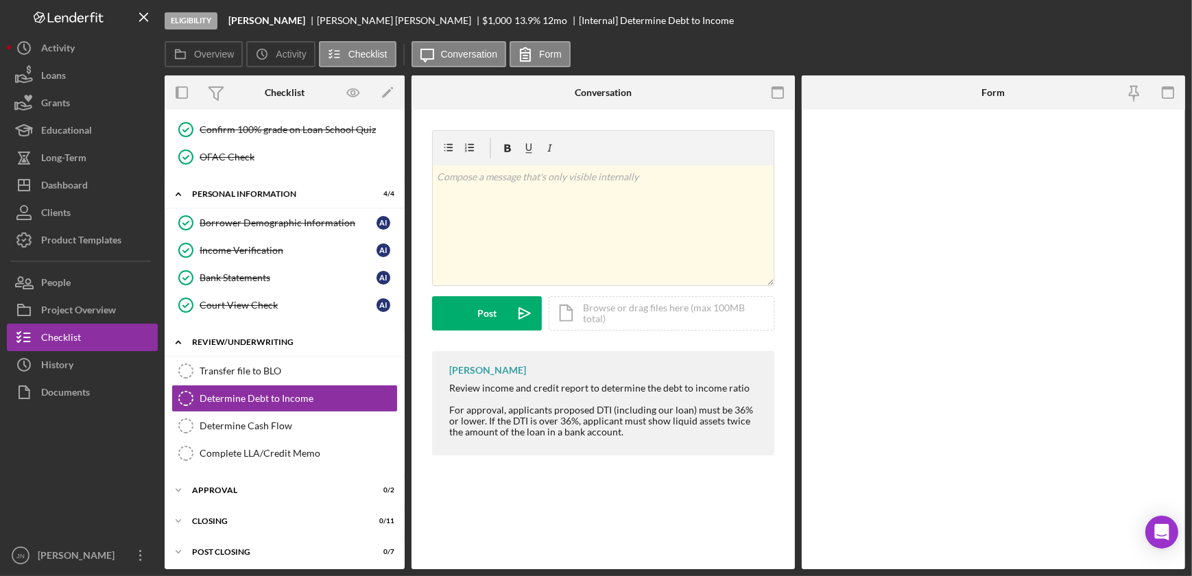
scroll to position [222, 0]
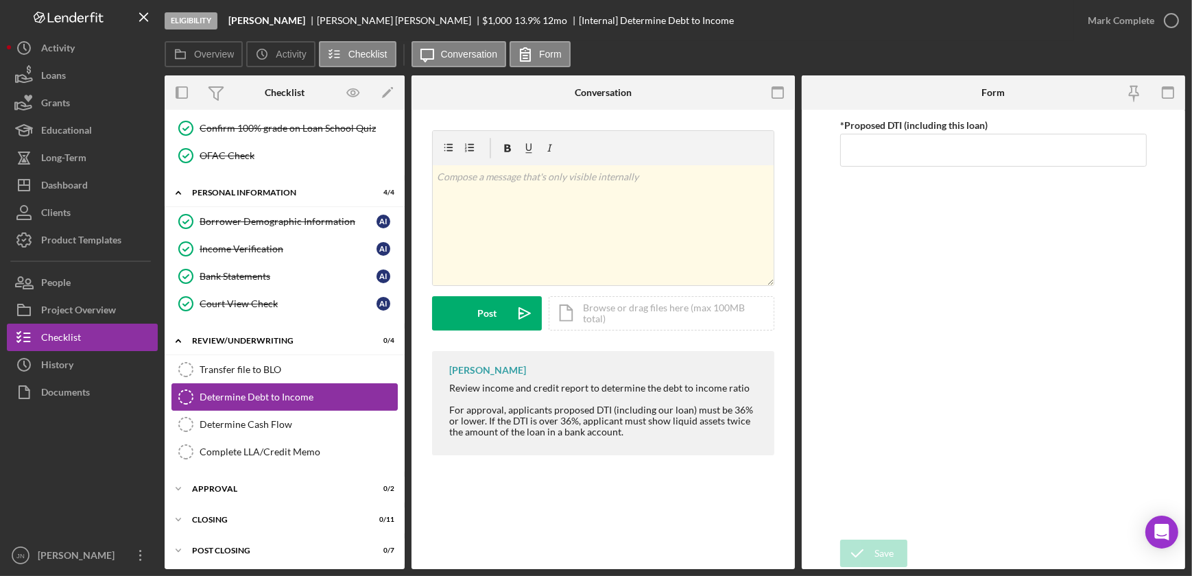
click at [272, 395] on div "Determine Debt to Income" at bounding box center [298, 397] width 197 height 11
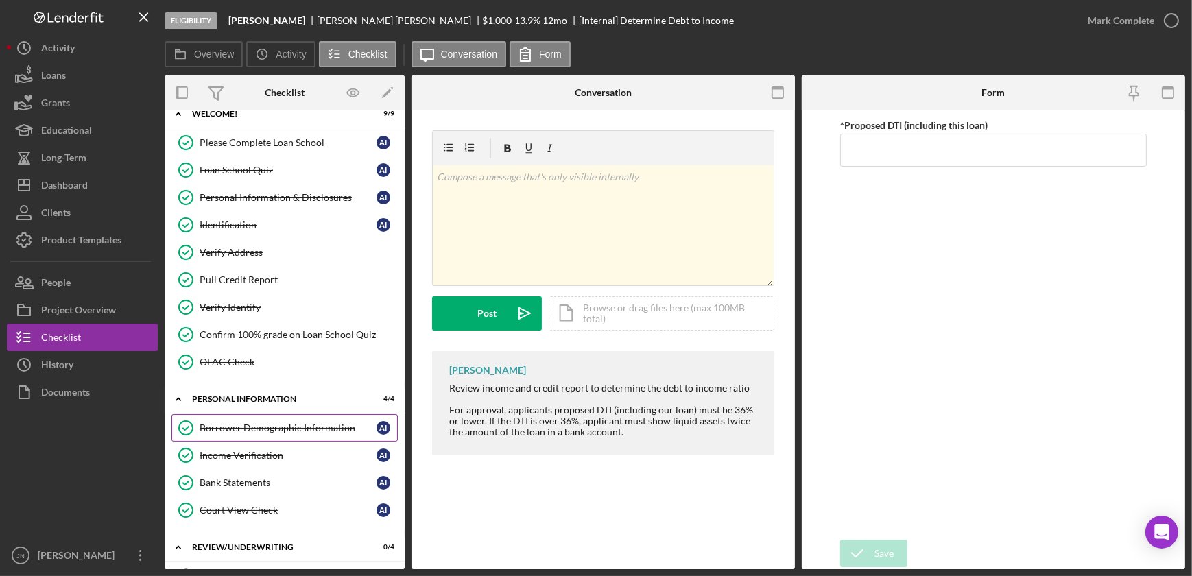
scroll to position [0, 0]
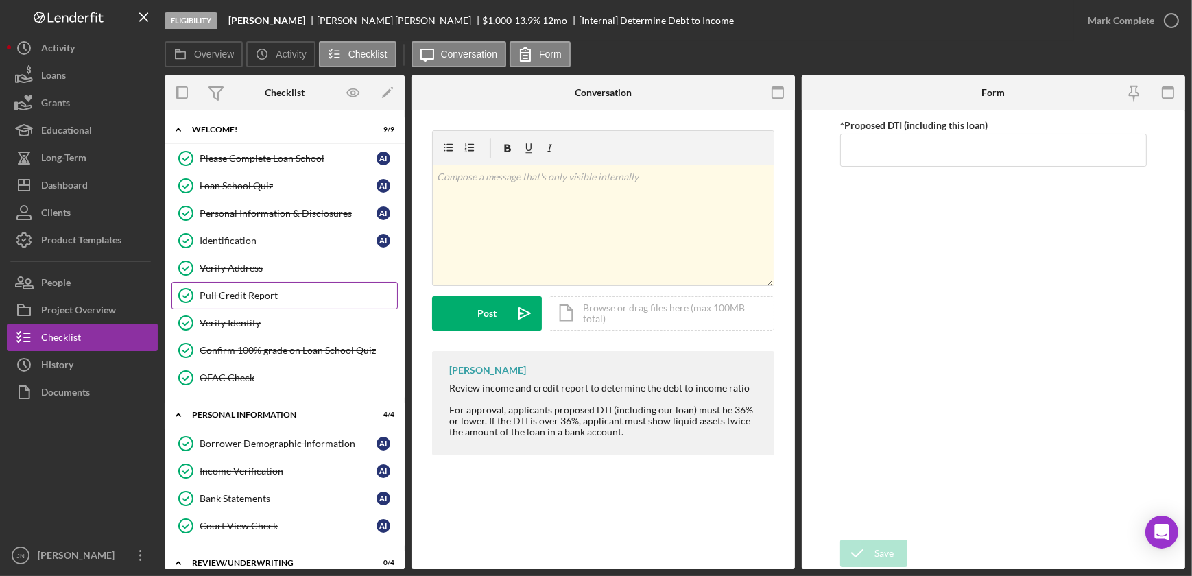
click at [259, 296] on div "Pull Credit Report" at bounding box center [298, 295] width 197 height 11
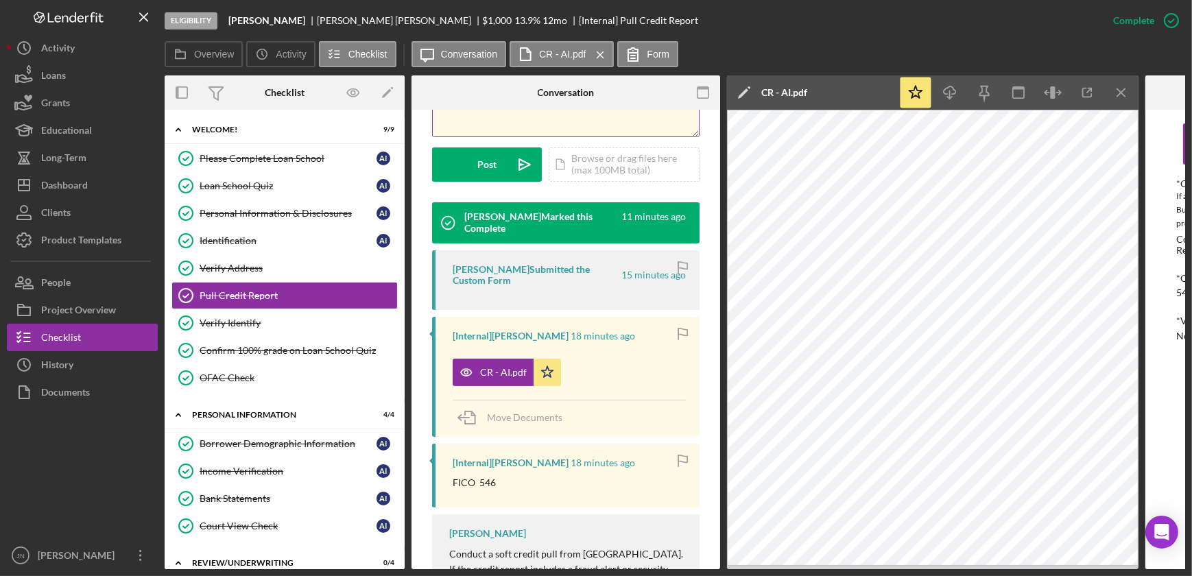
scroll to position [374, 0]
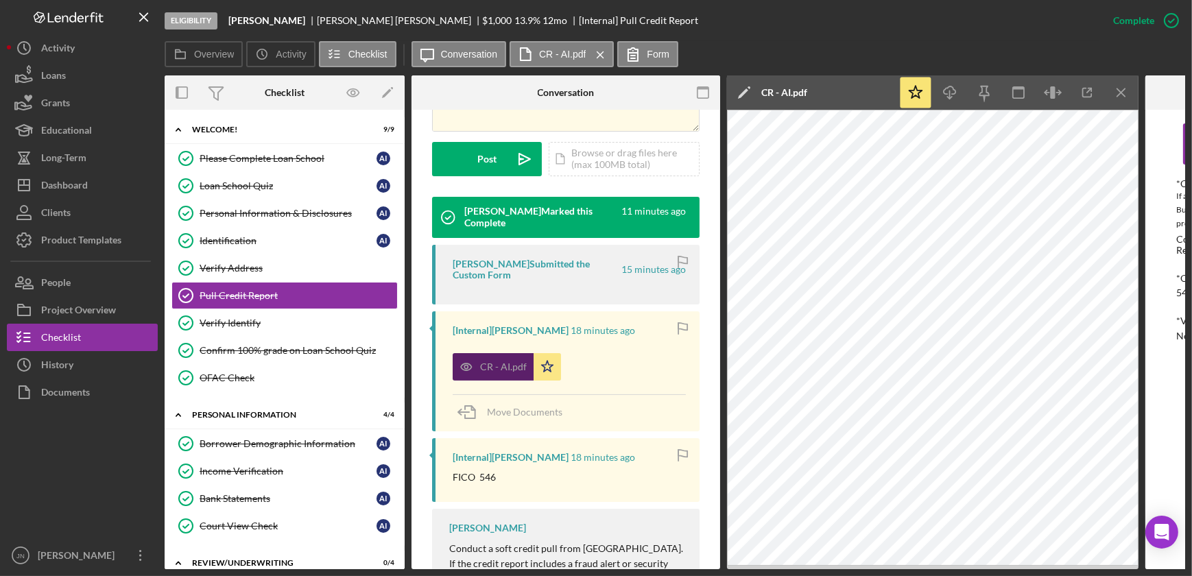
click at [501, 361] on div "CR - AI.pdf" at bounding box center [503, 366] width 47 height 11
click at [1087, 96] on icon "button" at bounding box center [1087, 92] width 9 height 9
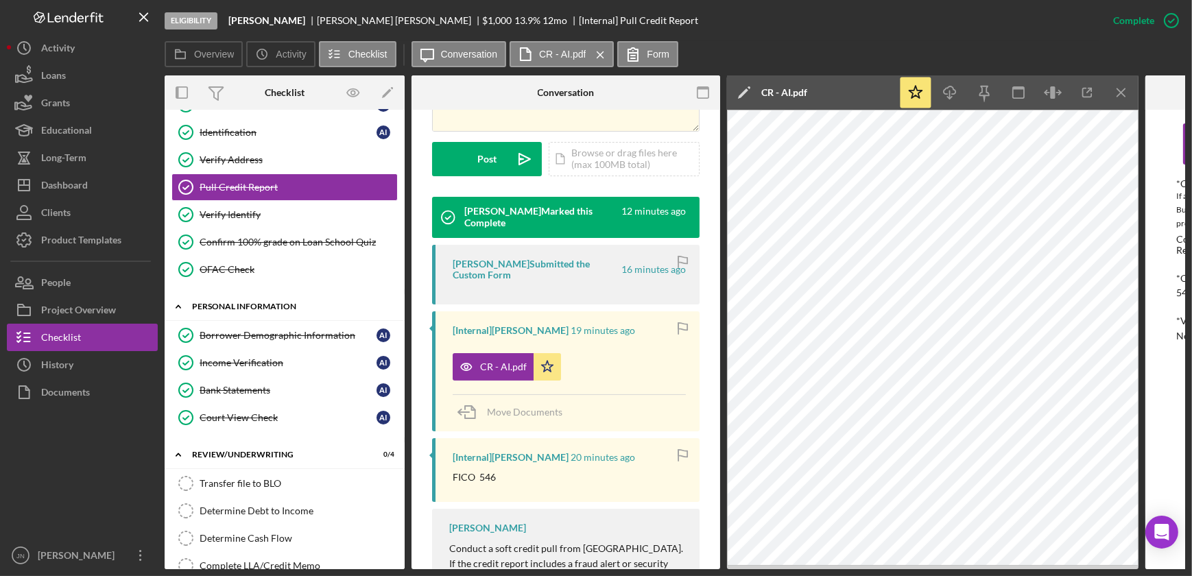
scroll to position [226, 0]
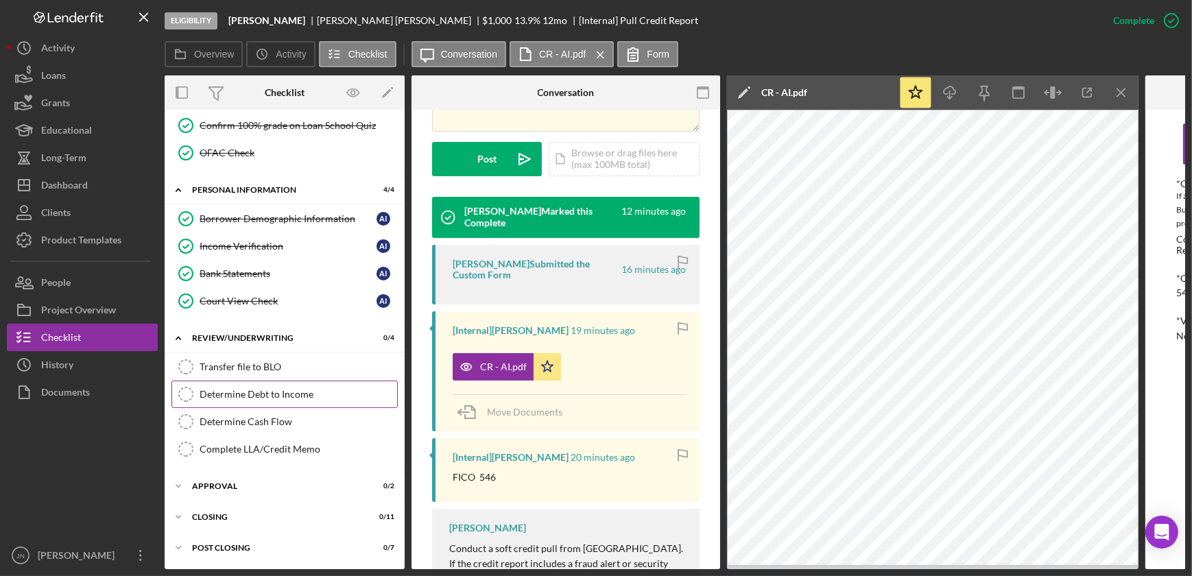
click at [243, 389] on div "Determine Debt to Income" at bounding box center [298, 394] width 197 height 11
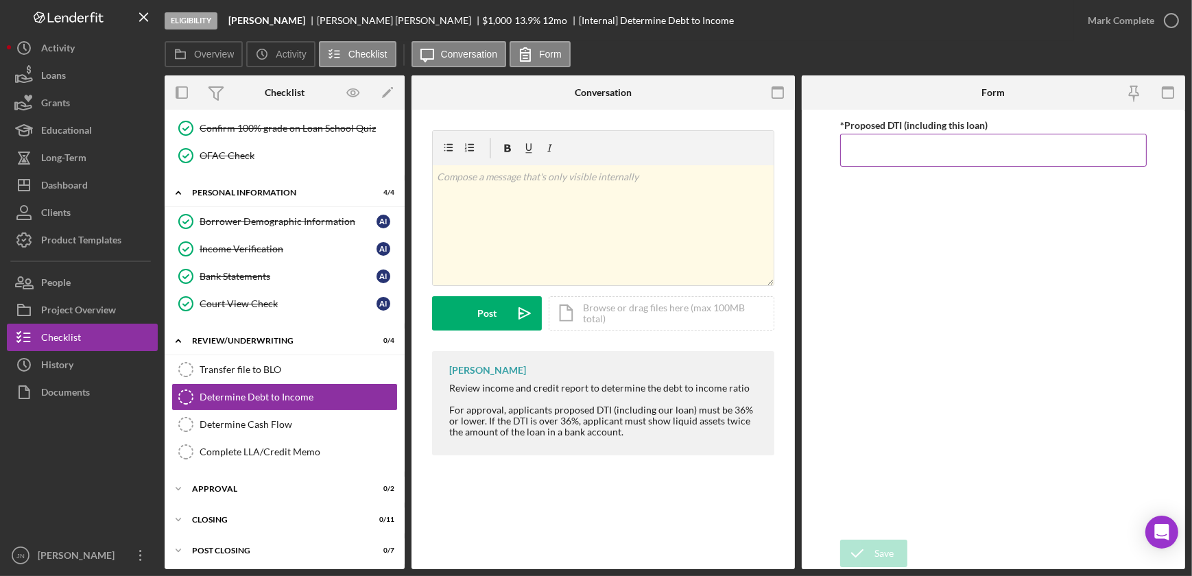
click at [928, 136] on input "*Proposed DTI (including this loan)" at bounding box center [993, 150] width 306 height 33
type input "10%"
click at [882, 548] on div "Save" at bounding box center [883, 553] width 19 height 27
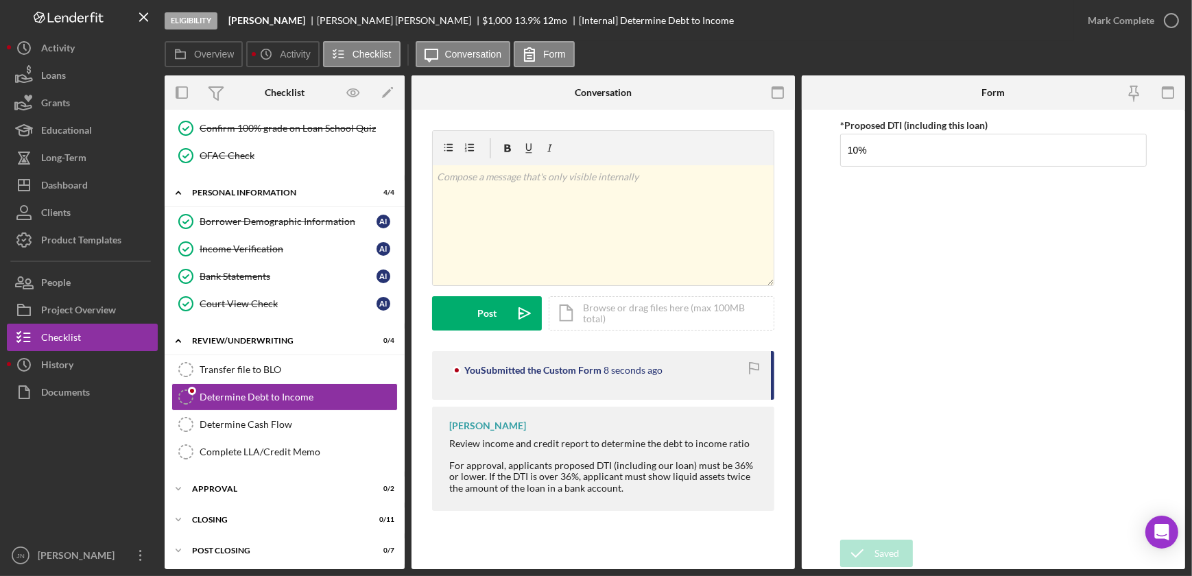
drag, startPoint x: 618, startPoint y: 492, endPoint x: 438, endPoint y: 446, distance: 185.4
click at [438, 446] on div "Karen Ruiz Review income and credit report to determine the debt to income rati…" at bounding box center [603, 459] width 342 height 104
click at [741, 461] on div "For approval, applicants proposed DTI (including our loan) must be 36% or lower…" at bounding box center [604, 476] width 311 height 33
drag, startPoint x: 729, startPoint y: 466, endPoint x: 738, endPoint y: 464, distance: 9.1
click at [738, 464] on div "For approval, applicants proposed DTI (including our loan) must be 36% or lower…" at bounding box center [604, 476] width 311 height 33
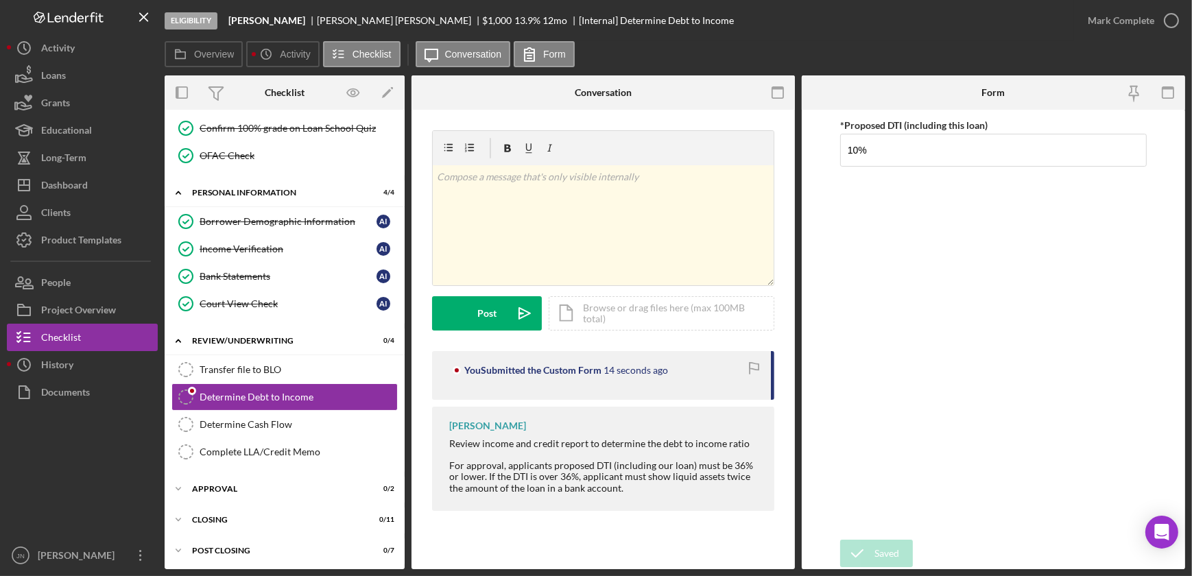
click at [628, 490] on div "For approval, applicants proposed DTI (including our loan) must be 36% or lower…" at bounding box center [604, 476] width 311 height 33
click at [229, 423] on div "Determine Cash Flow" at bounding box center [298, 424] width 197 height 11
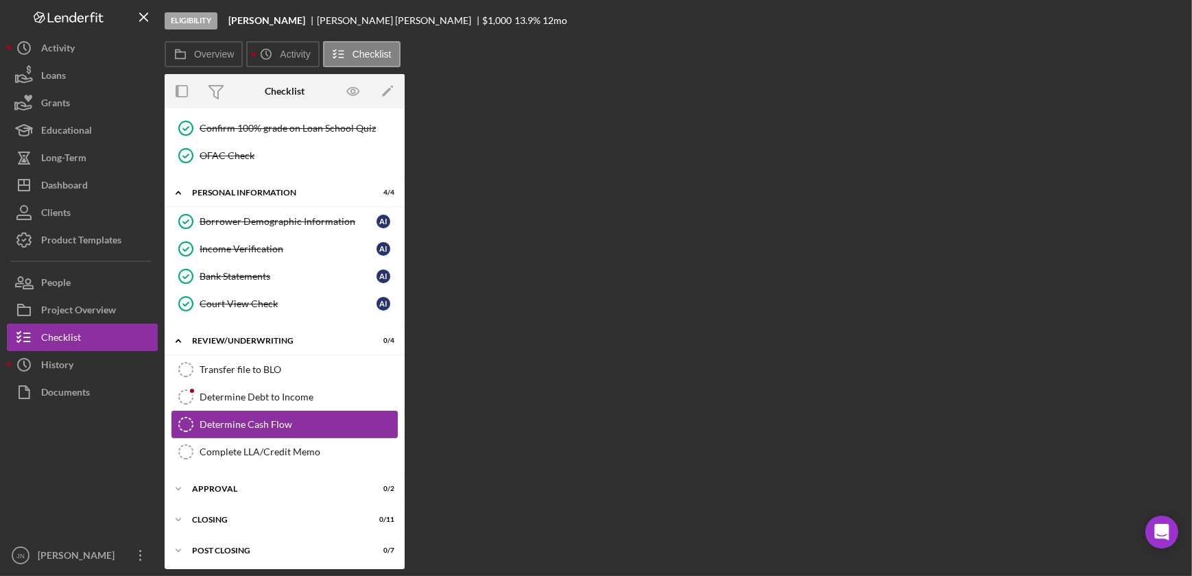
scroll to position [222, 0]
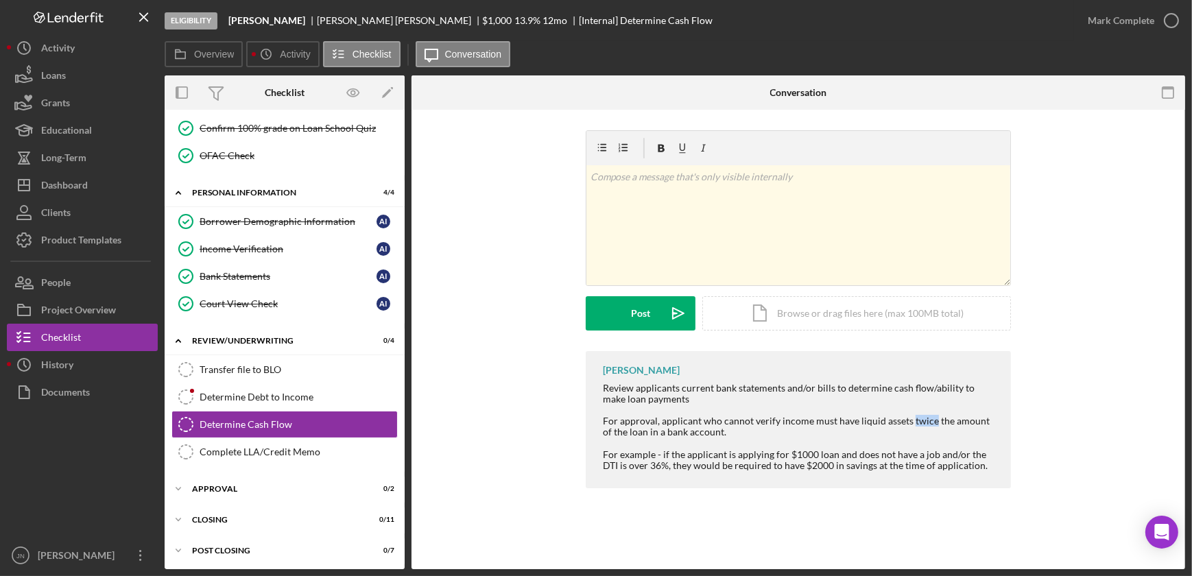
drag, startPoint x: 927, startPoint y: 422, endPoint x: 908, endPoint y: 426, distance: 19.6
click at [908, 426] on div "For approval, applicant who cannot verify income must have liquid assets twice …" at bounding box center [800, 427] width 394 height 22
click at [301, 394] on div "Determine Debt to Income" at bounding box center [298, 397] width 197 height 11
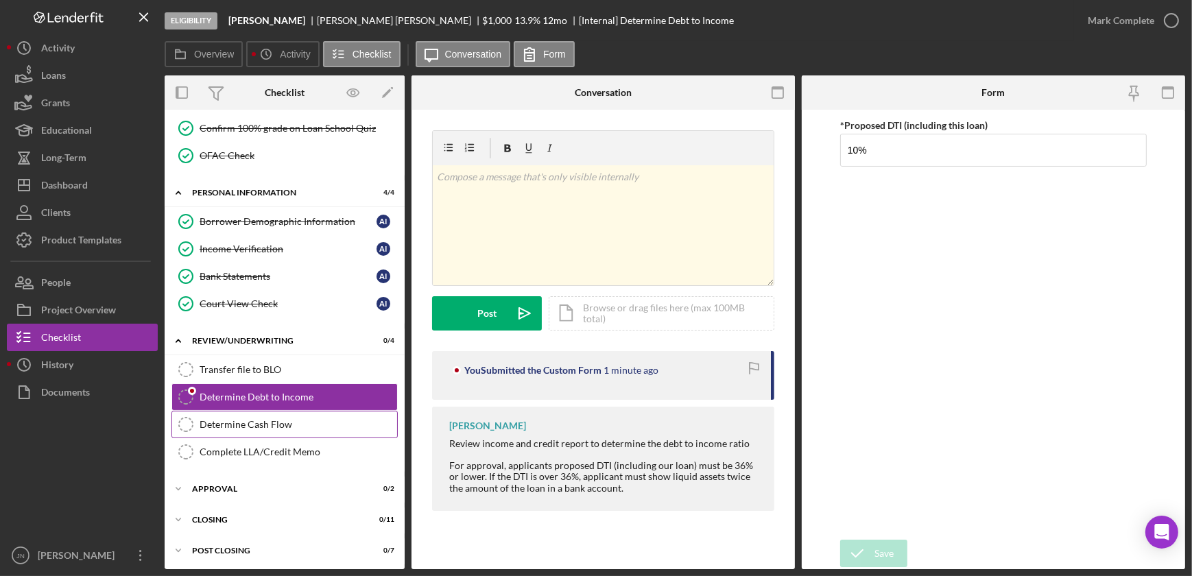
click at [312, 422] on div "Determine Cash Flow" at bounding box center [298, 424] width 197 height 11
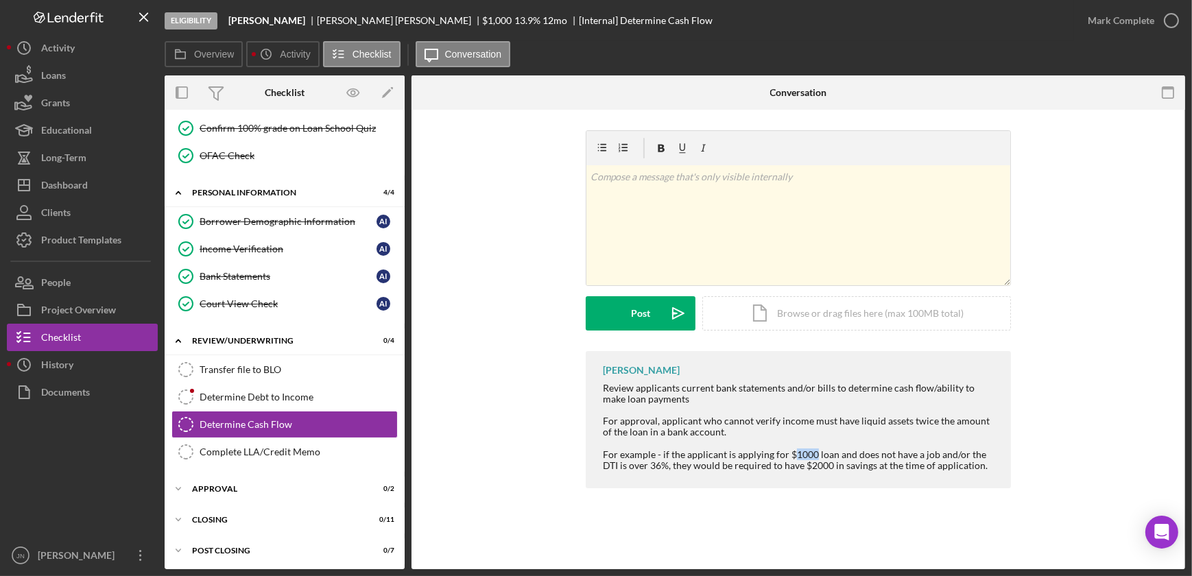
drag, startPoint x: 793, startPoint y: 453, endPoint x: 813, endPoint y: 453, distance: 19.9
click at [813, 453] on div "For example - if the applicant is applying for $1000 loan and does not have a j…" at bounding box center [800, 460] width 394 height 22
drag, startPoint x: 813, startPoint y: 453, endPoint x: 787, endPoint y: 470, distance: 30.2
click at [787, 470] on div "For example - if the applicant is applying for $1000 loan and does not have a j…" at bounding box center [800, 460] width 394 height 22
drag, startPoint x: 787, startPoint y: 470, endPoint x: 841, endPoint y: 533, distance: 83.7
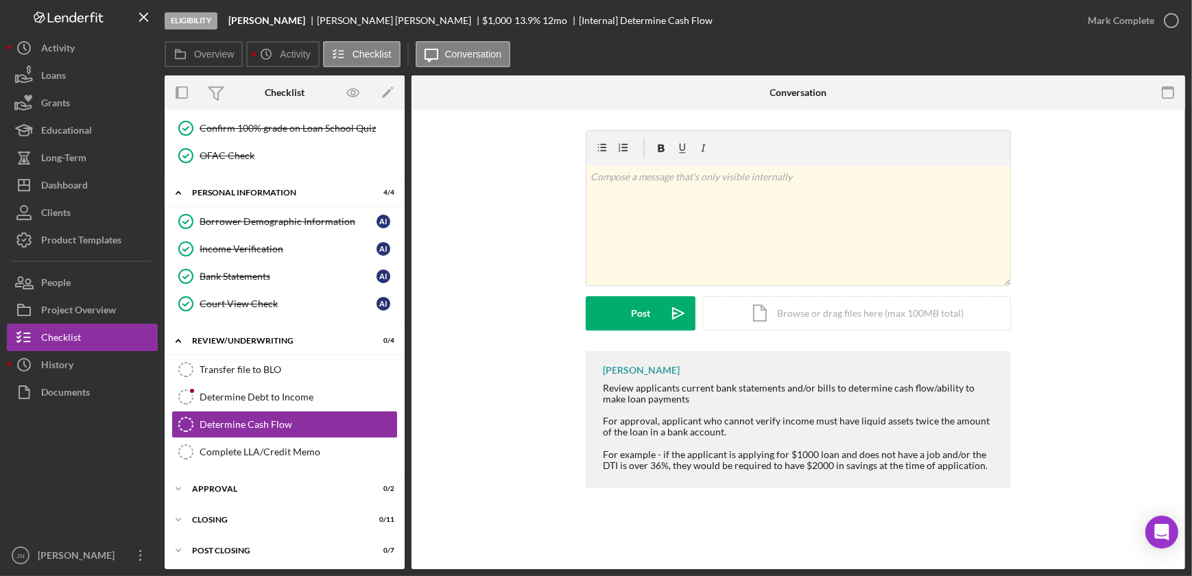
click at [841, 533] on div "Determine Cash Flow Determine Cash Flow v Color teal Color pink Remove color Ad…" at bounding box center [797, 339] width 773 height 459
click at [528, 352] on div "Karen Ruiz Review applicants current bank statements and/or bills to determine …" at bounding box center [798, 423] width 732 height 144
click at [686, 174] on p at bounding box center [798, 176] width 416 height 15
click at [629, 307] on button "Post Icon/icon-invite-send" at bounding box center [641, 313] width 110 height 34
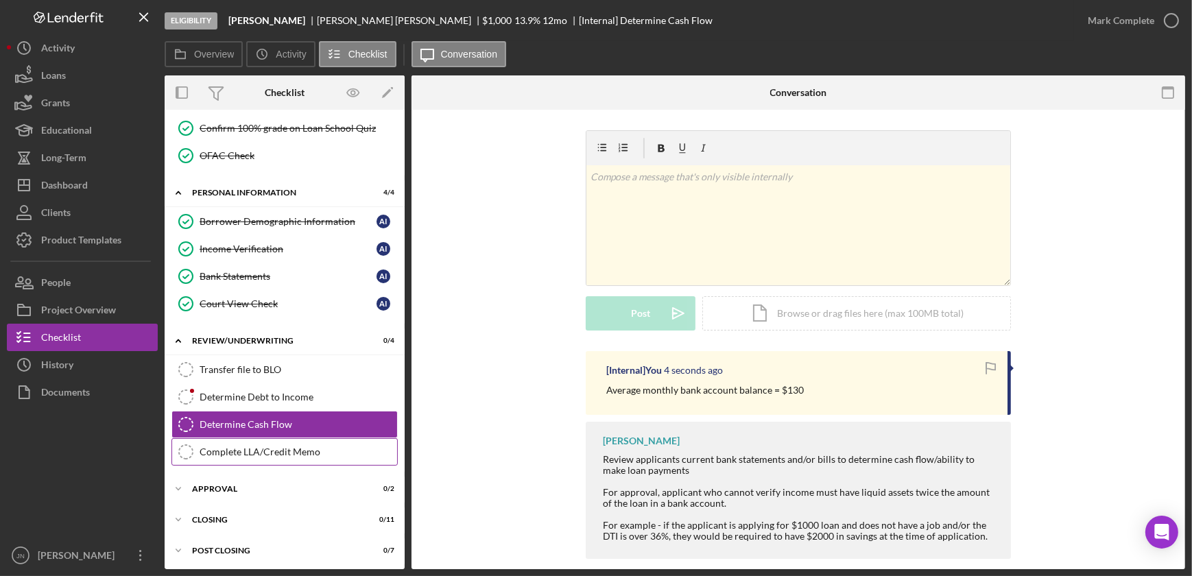
click at [256, 446] on div "Complete LLA/Credit Memo" at bounding box center [298, 451] width 197 height 11
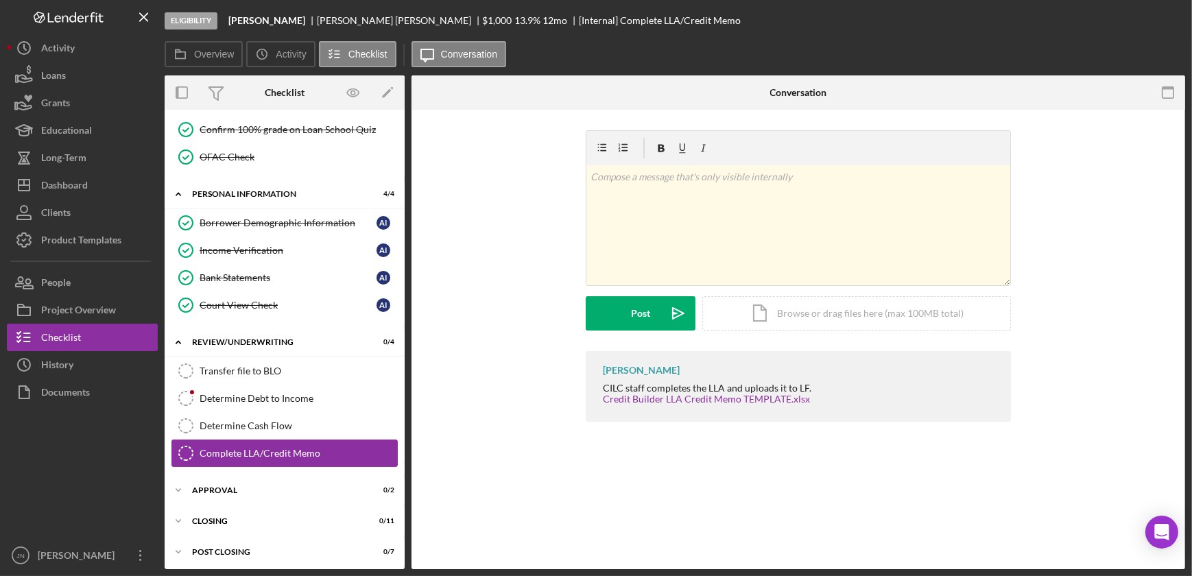
scroll to position [222, 0]
click at [269, 397] on div "Determine Debt to Income" at bounding box center [298, 397] width 197 height 11
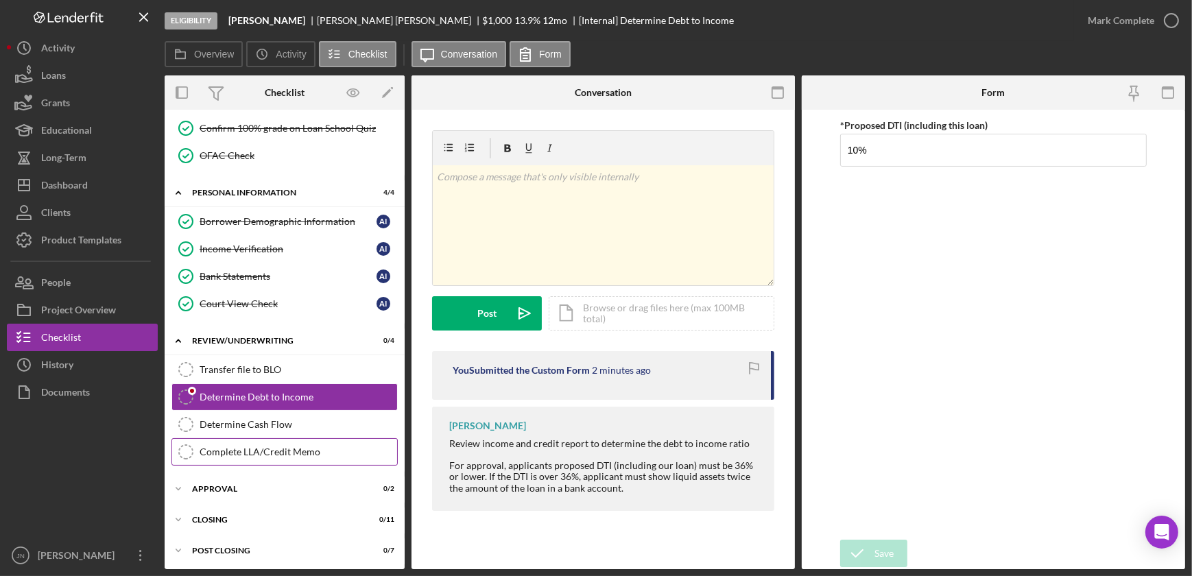
click at [256, 447] on div "Complete LLA/Credit Memo" at bounding box center [298, 451] width 197 height 11
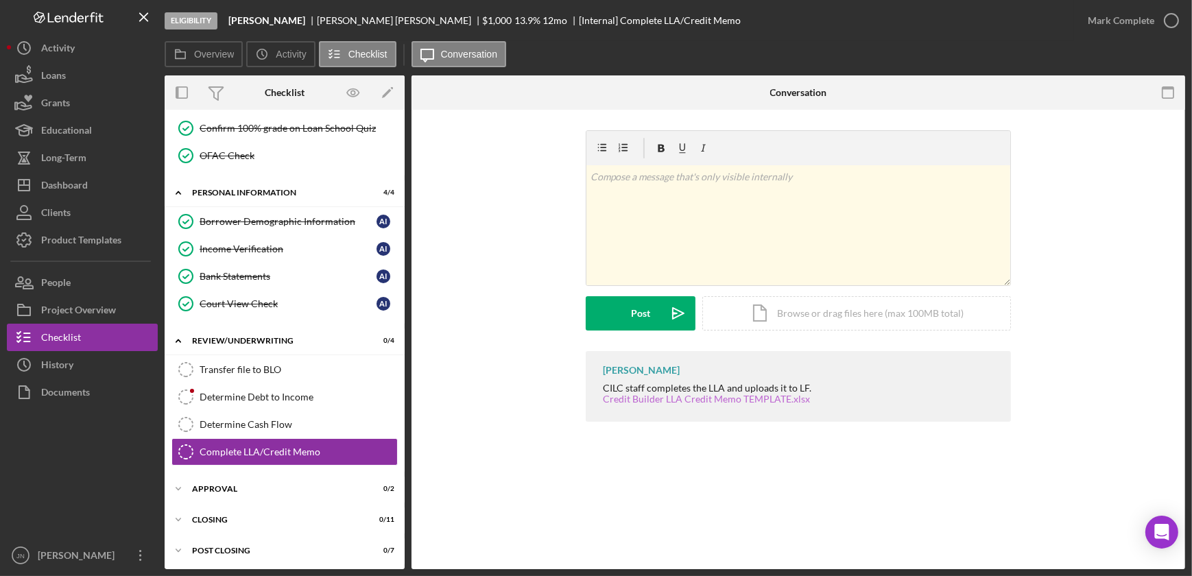
click at [646, 399] on link "Credit Builder LLA Credit Memo TEMPLATE.xlsx" at bounding box center [706, 399] width 207 height 12
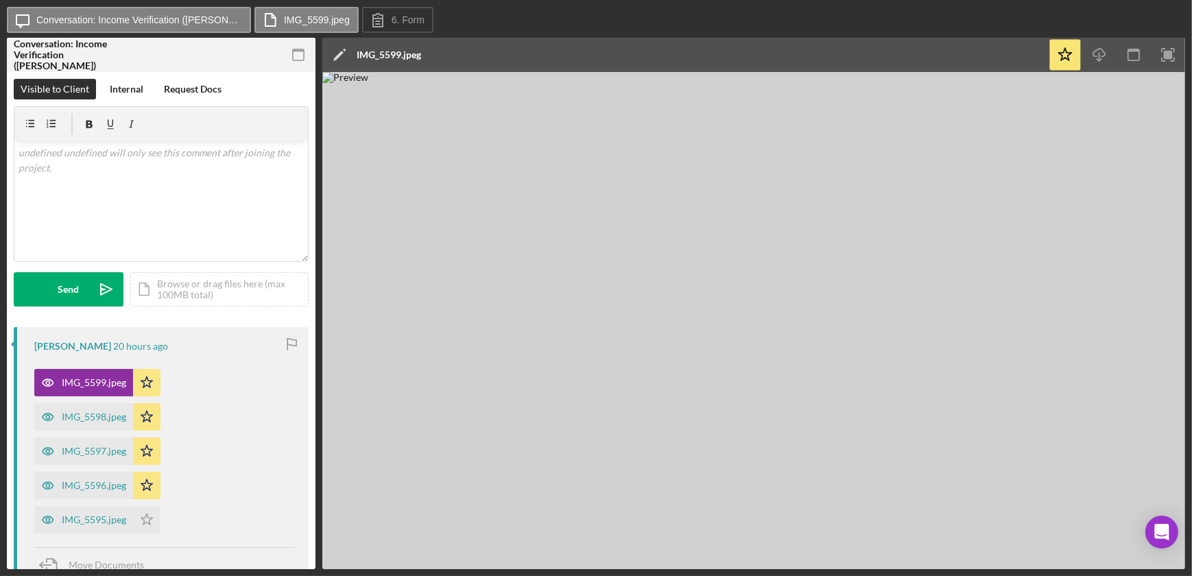
click at [714, 361] on img at bounding box center [753, 320] width 863 height 497
click at [1160, 51] on icon "button" at bounding box center [1168, 55] width 31 height 31
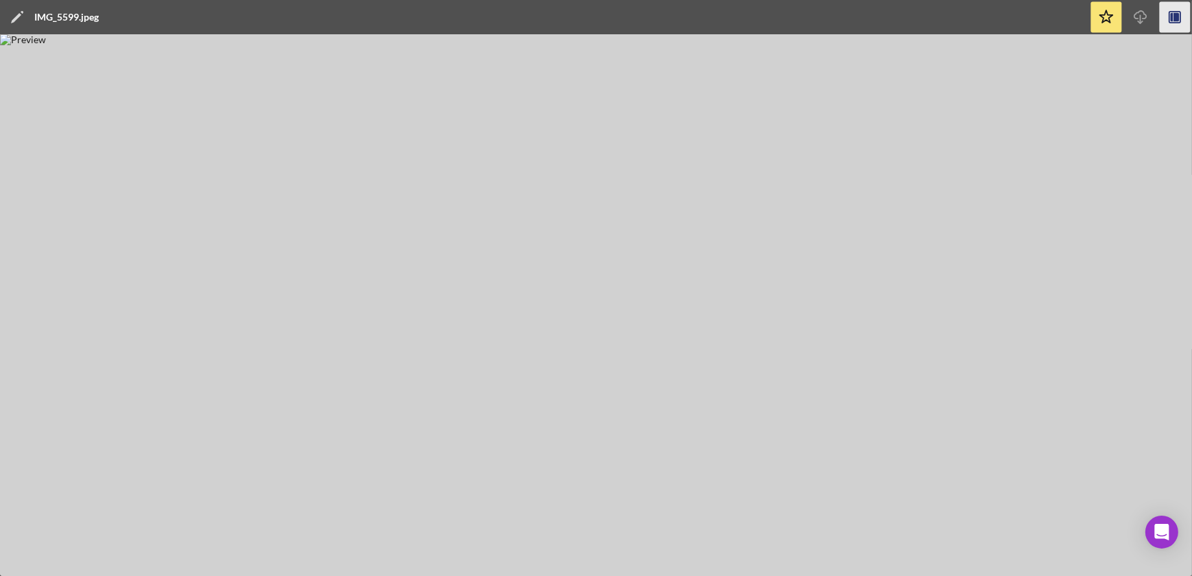
drag, startPoint x: 555, startPoint y: 337, endPoint x: 522, endPoint y: 362, distance: 41.1
click at [522, 362] on img at bounding box center [596, 305] width 1192 height 542
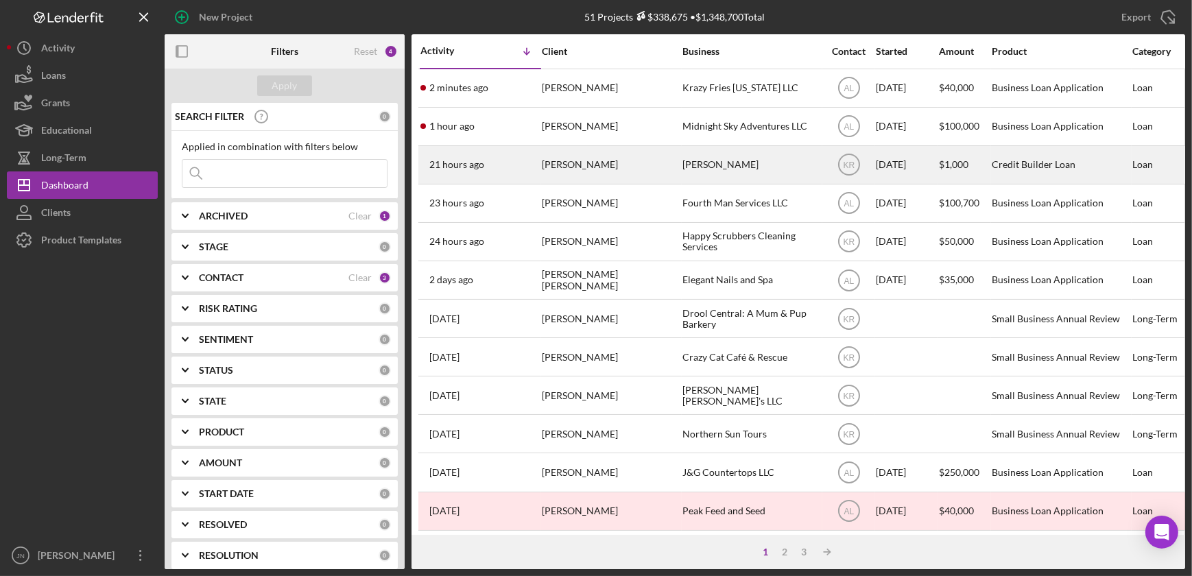
click at [589, 162] on div "[PERSON_NAME]" at bounding box center [610, 165] width 137 height 36
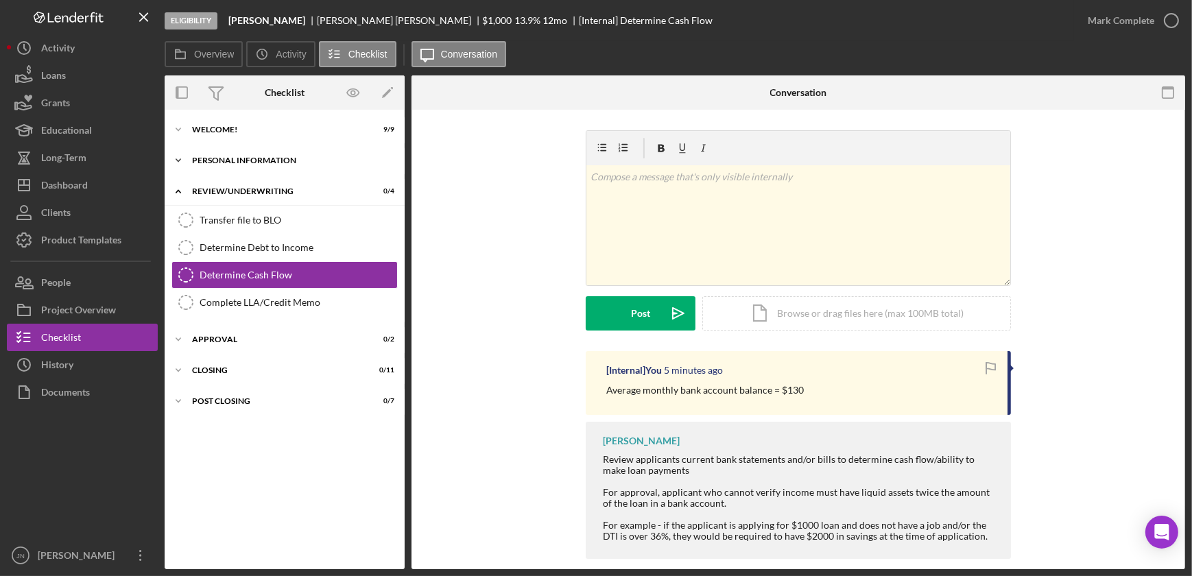
click at [243, 153] on div "Icon/Expander Personal Information 4 / 4" at bounding box center [285, 160] width 240 height 27
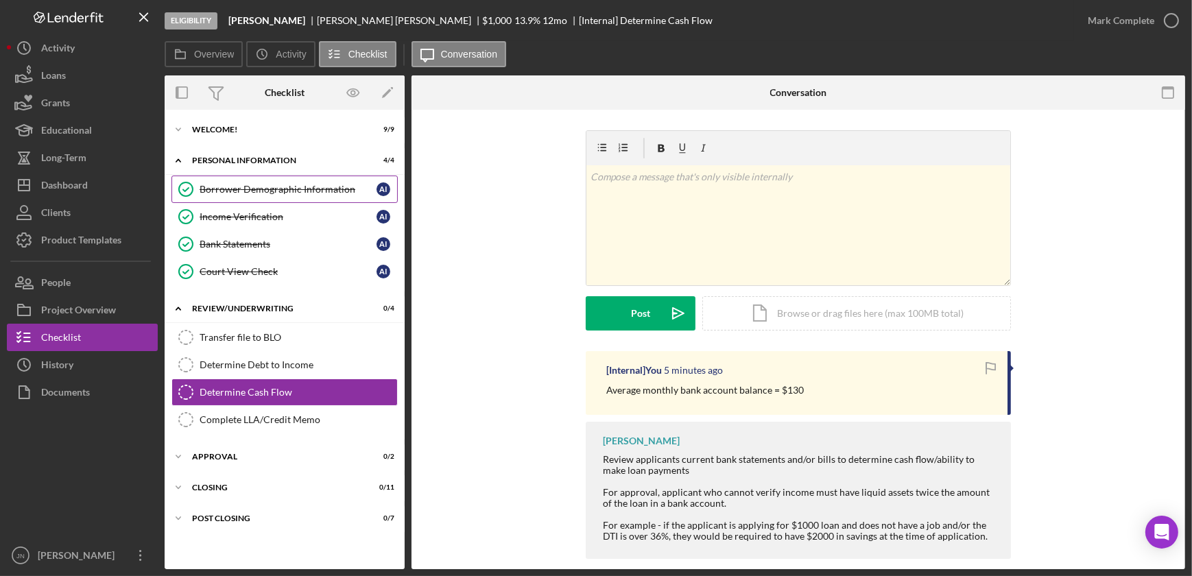
click at [273, 192] on div "Borrower Demographic Information" at bounding box center [288, 189] width 177 height 11
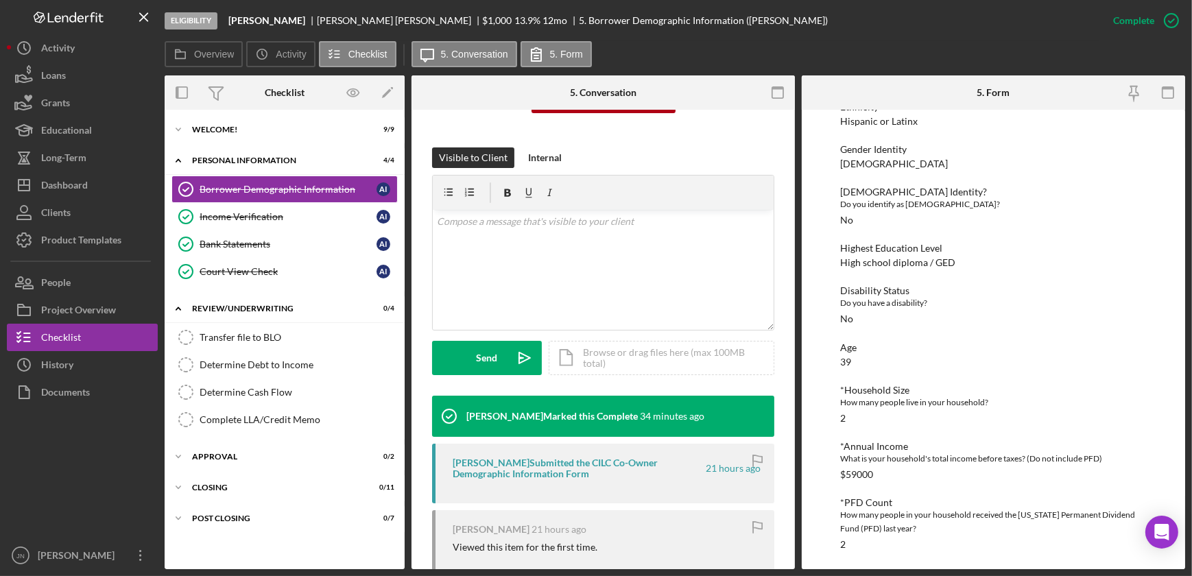
scroll to position [369, 0]
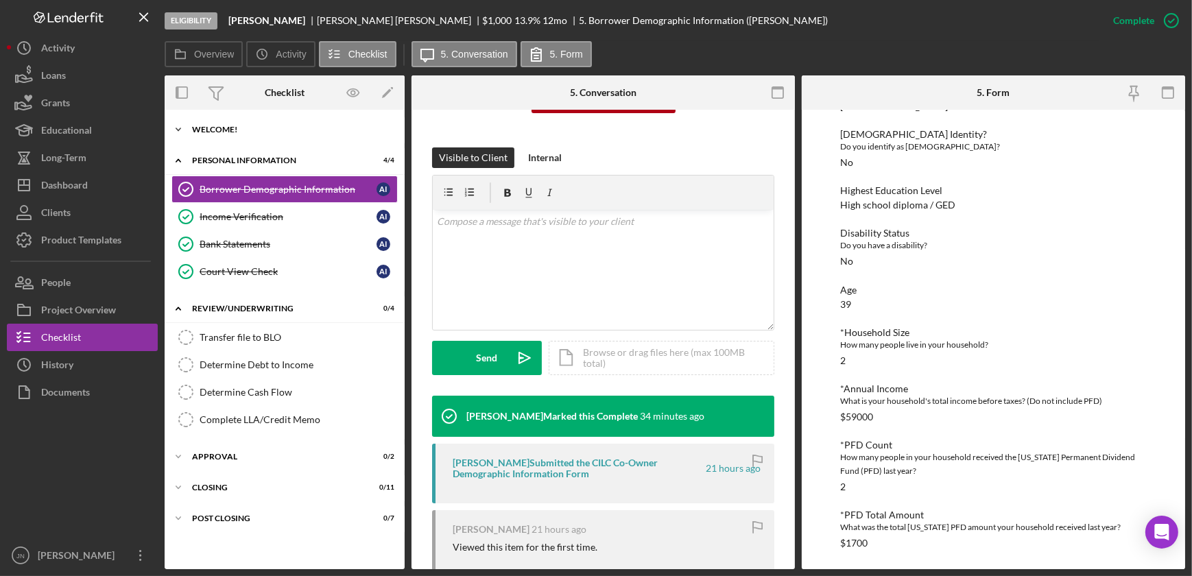
click at [229, 130] on div "Welcome!" at bounding box center [289, 129] width 195 height 8
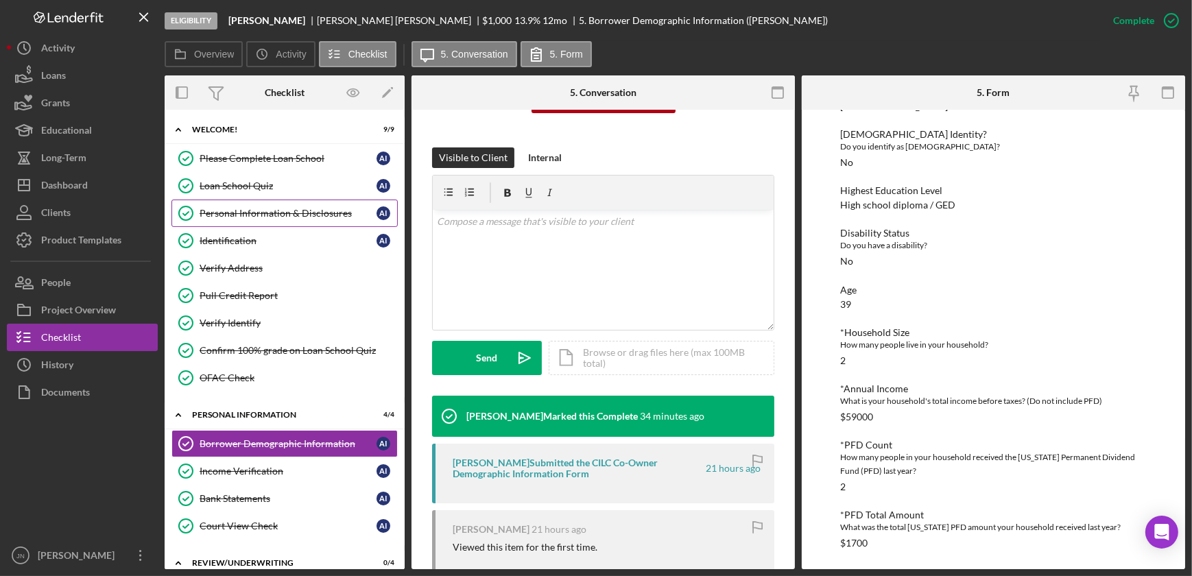
click at [236, 208] on div "Personal Information & Disclosures" at bounding box center [288, 213] width 177 height 11
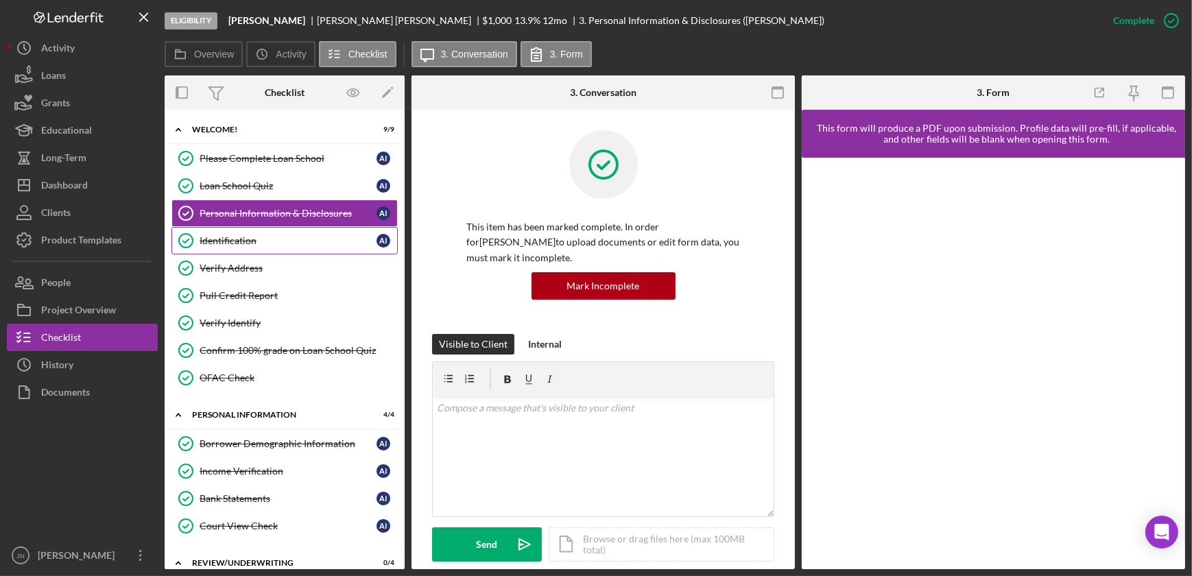
click at [240, 243] on div "Identification" at bounding box center [288, 240] width 177 height 11
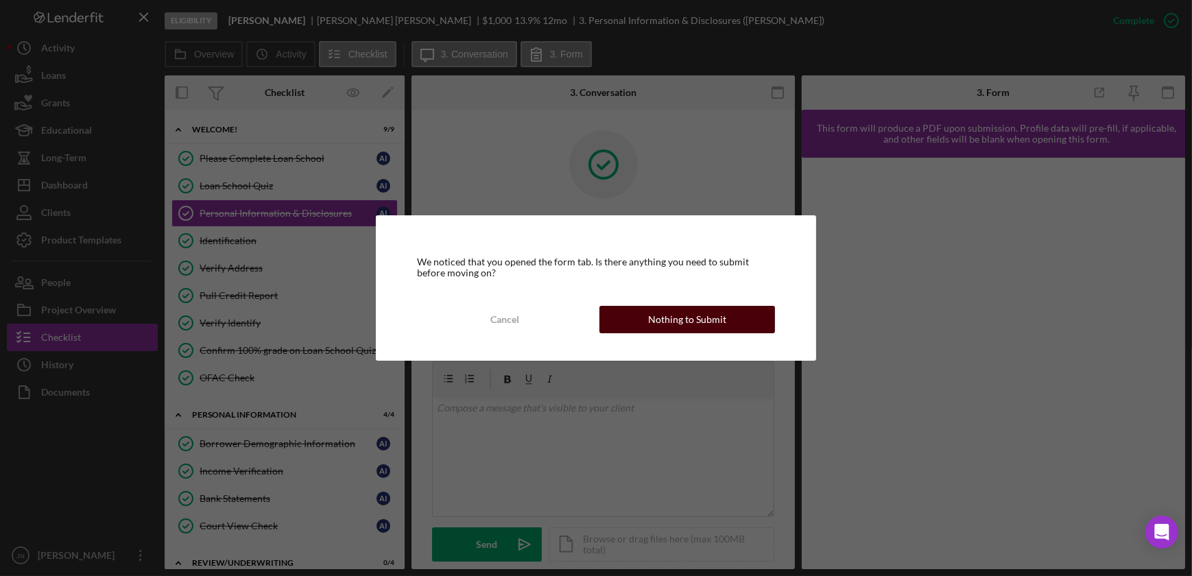
click at [713, 320] on div "Nothing to Submit" at bounding box center [687, 319] width 78 height 27
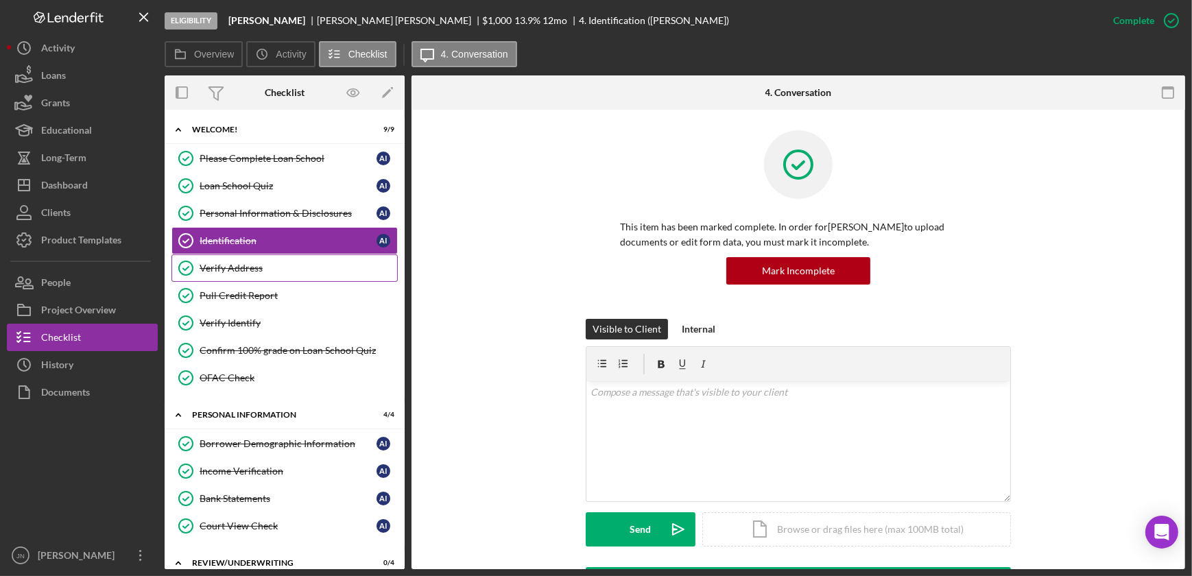
click at [256, 267] on div "Verify Address" at bounding box center [298, 268] width 197 height 11
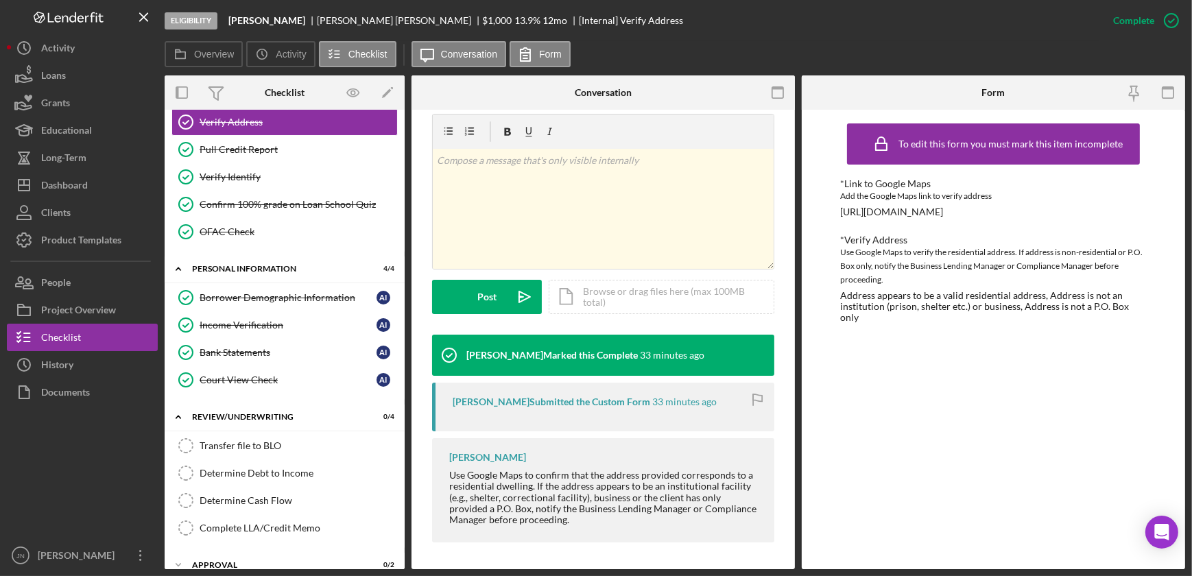
scroll to position [187, 0]
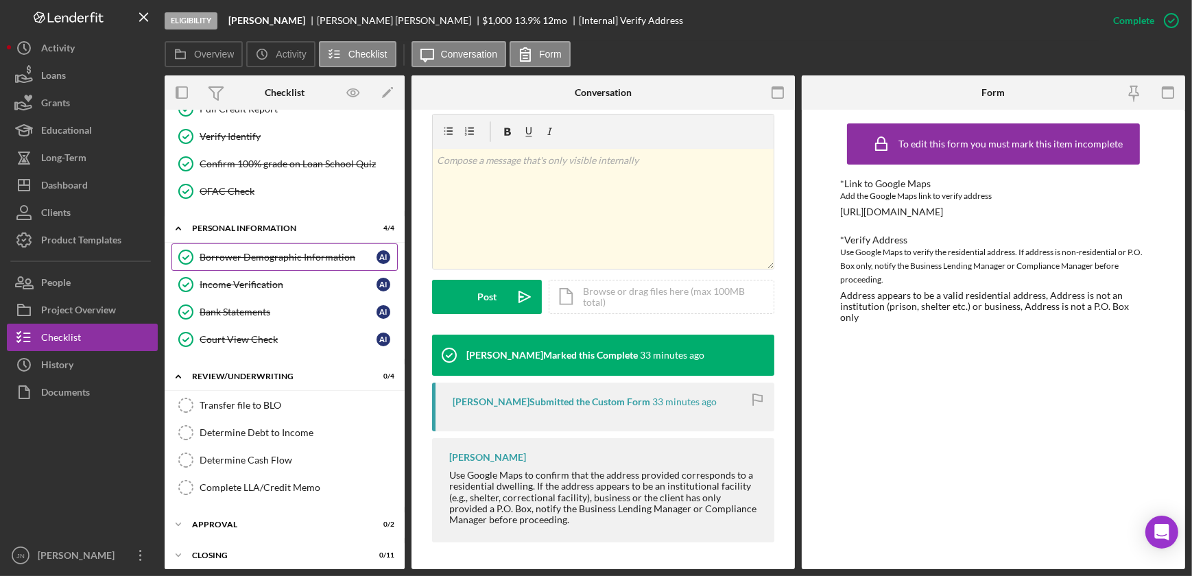
click at [255, 254] on div "Borrower Demographic Information" at bounding box center [288, 257] width 177 height 11
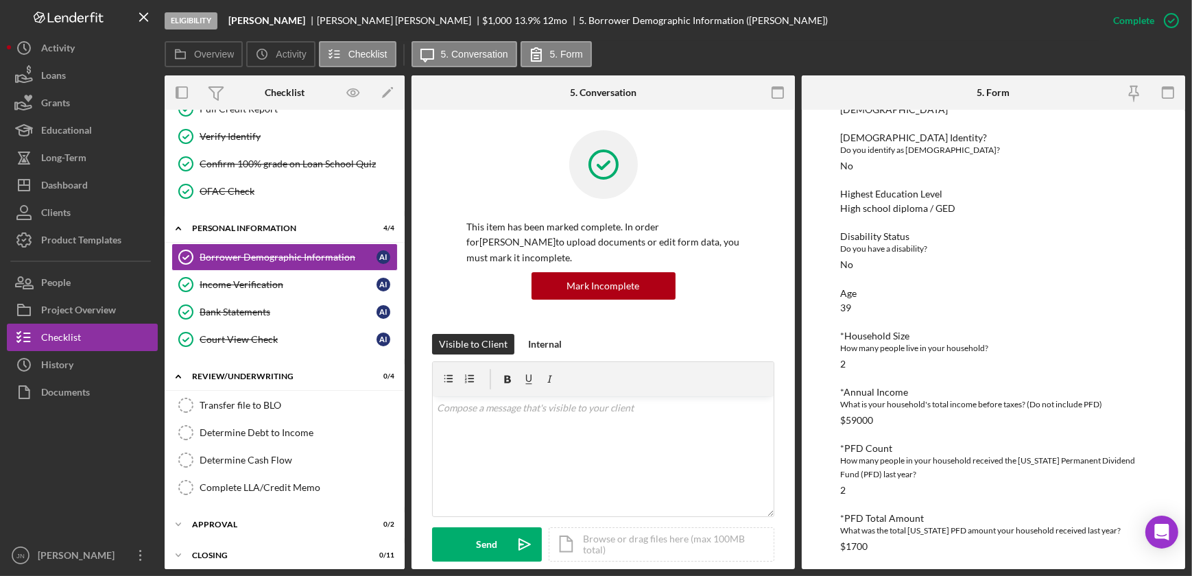
scroll to position [369, 0]
drag, startPoint x: 843, startPoint y: 359, endPoint x: 832, endPoint y: 363, distance: 12.0
click at [832, 363] on div "To edit this form you must mark this item incomplete Demographic Information *A…" at bounding box center [993, 339] width 383 height 459
drag, startPoint x: 832, startPoint y: 363, endPoint x: 845, endPoint y: 418, distance: 55.6
click at [845, 418] on div "*Annual Income What is your household's total income before taxes? (Do not incl…" at bounding box center [993, 402] width 306 height 39
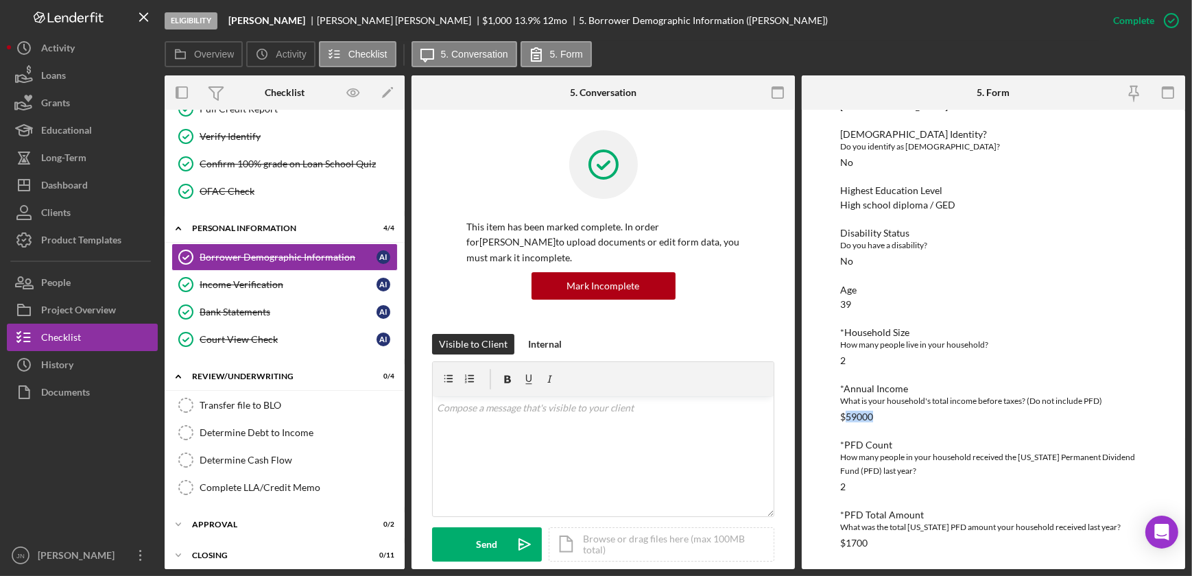
drag, startPoint x: 845, startPoint y: 418, endPoint x: 884, endPoint y: 420, distance: 39.1
click at [884, 420] on div "*Annual Income What is your household's total income before taxes? (Do not incl…" at bounding box center [993, 402] width 306 height 39
drag, startPoint x: 847, startPoint y: 489, endPoint x: 837, endPoint y: 490, distance: 10.3
click at [837, 490] on div "To edit this form you must mark this item incomplete Demographic Information *A…" at bounding box center [993, 339] width 383 height 459
drag, startPoint x: 837, startPoint y: 490, endPoint x: 888, endPoint y: 499, distance: 52.3
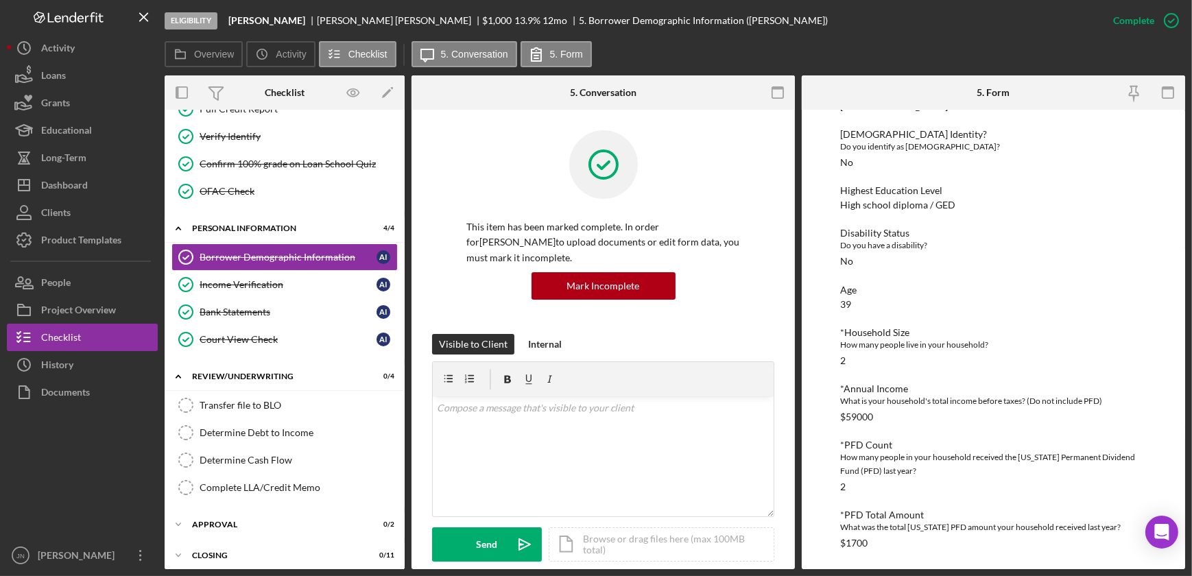
click at [888, 499] on div "Demographic Information *Alaska Native Identity? Do you identify as Alaska Nati…" at bounding box center [993, 178] width 306 height 739
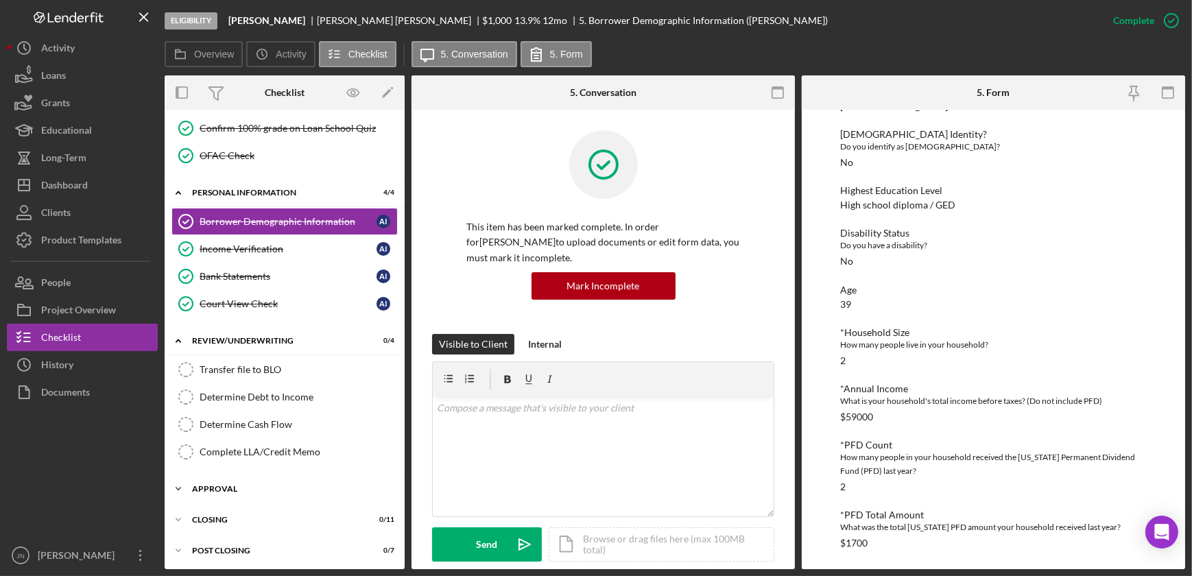
click at [224, 485] on div "Approval" at bounding box center [289, 489] width 195 height 8
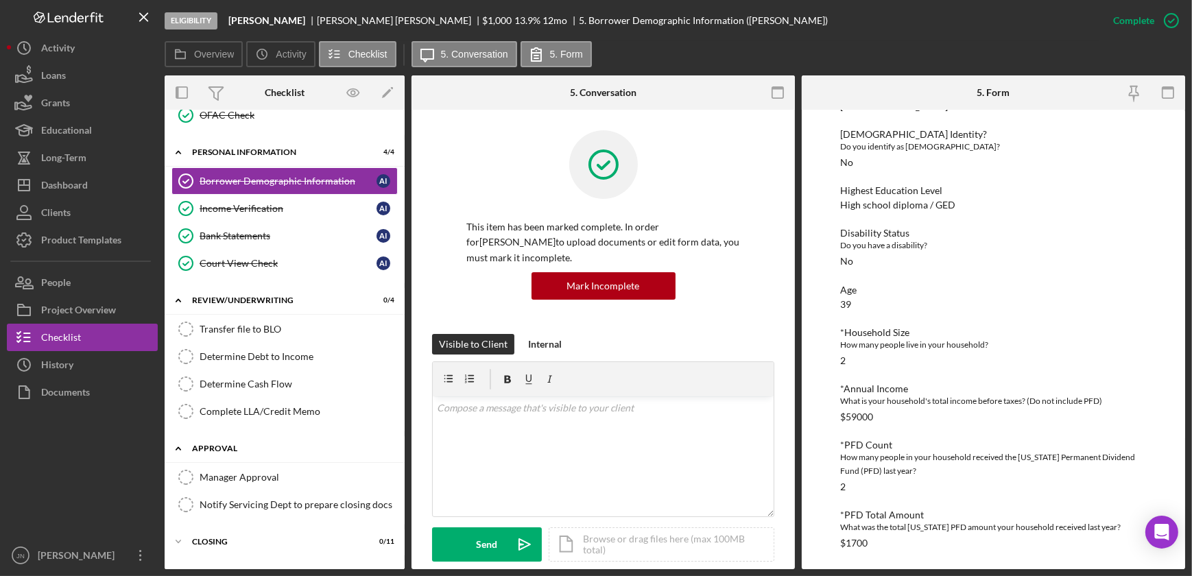
scroll to position [285, 0]
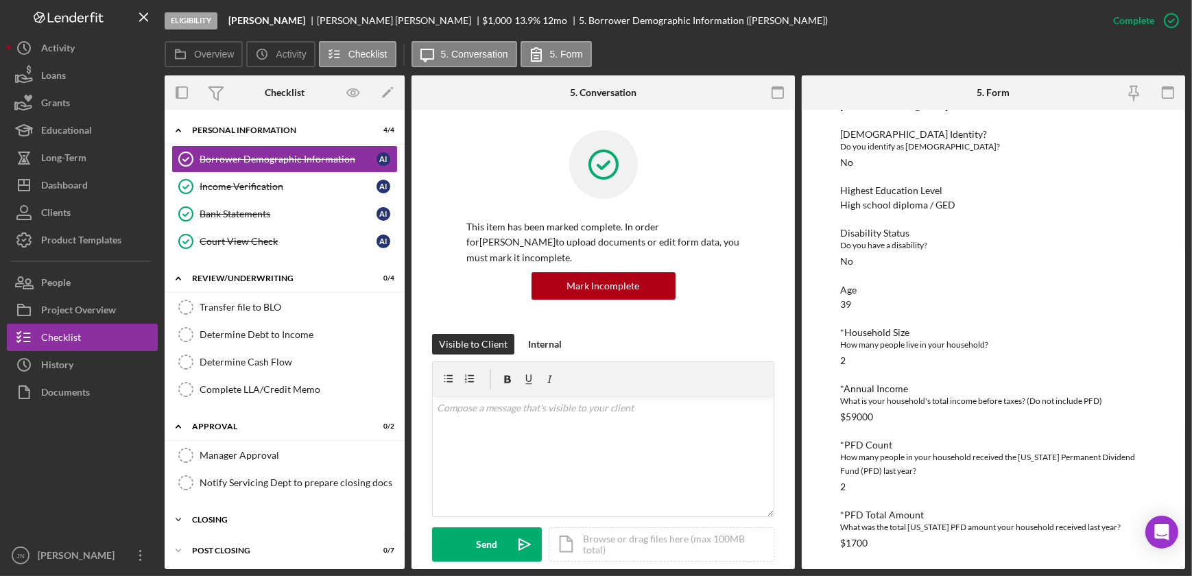
click at [226, 516] on div "Closing" at bounding box center [289, 520] width 195 height 8
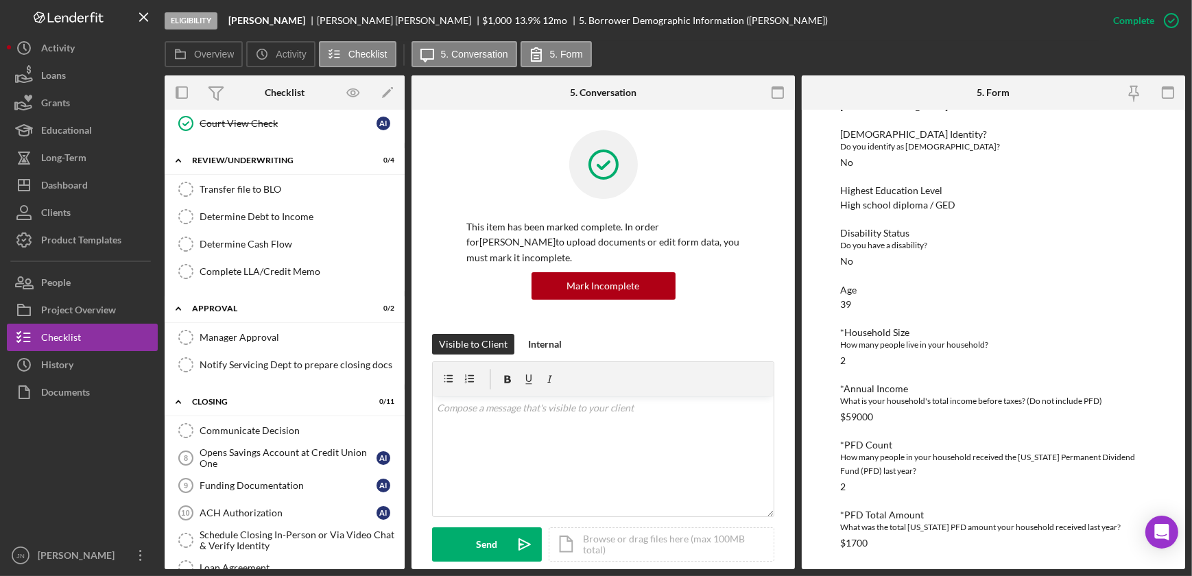
scroll to position [592, 0]
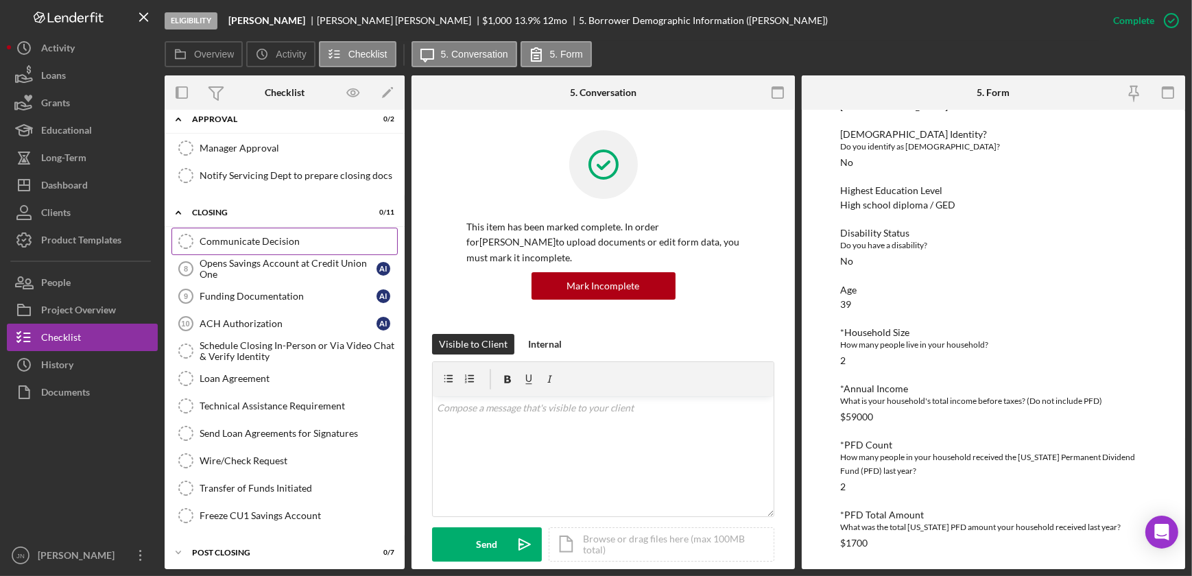
click at [258, 238] on div "Communicate Decision" at bounding box center [298, 241] width 197 height 11
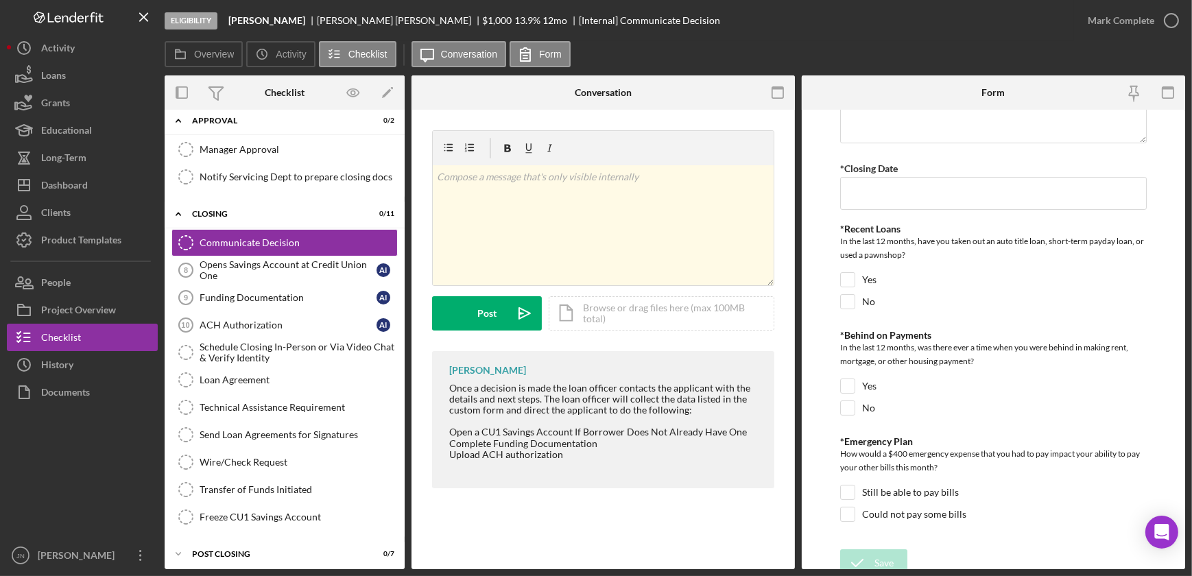
scroll to position [118, 0]
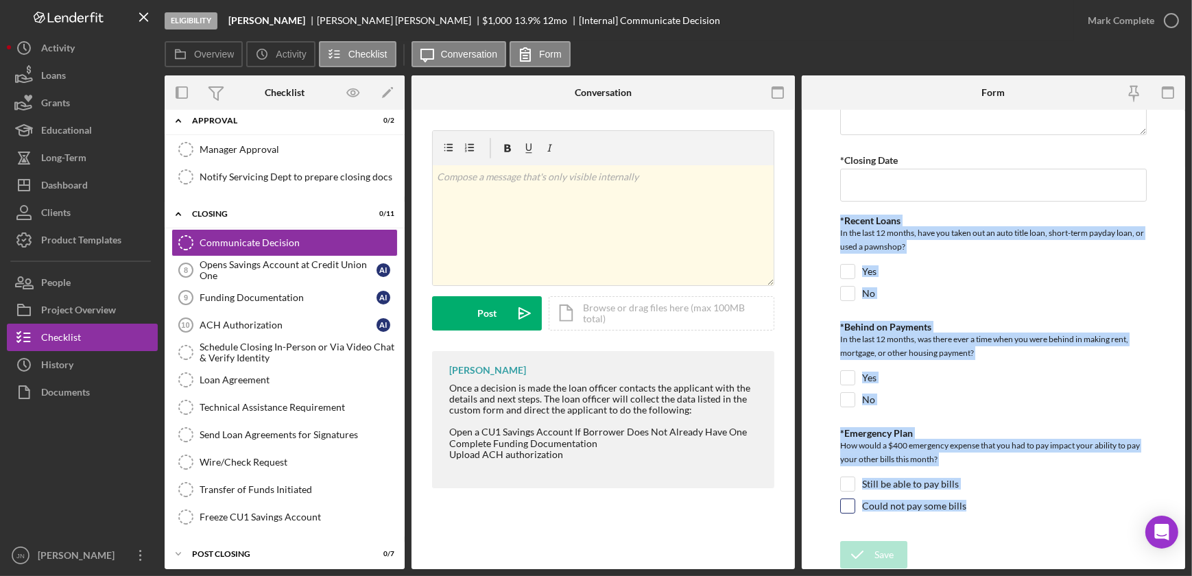
drag, startPoint x: 829, startPoint y: 210, endPoint x: 1059, endPoint y: 503, distance: 372.1
click at [1059, 503] on form "*Payment Date Confirmed 1st of Month *Mailing Address Confirmed *Closing Date *…" at bounding box center [993, 339] width 383 height 459
drag, startPoint x: 1059, startPoint y: 503, endPoint x: 1019, endPoint y: 404, distance: 106.4
click at [1019, 404] on div "No" at bounding box center [993, 403] width 306 height 22
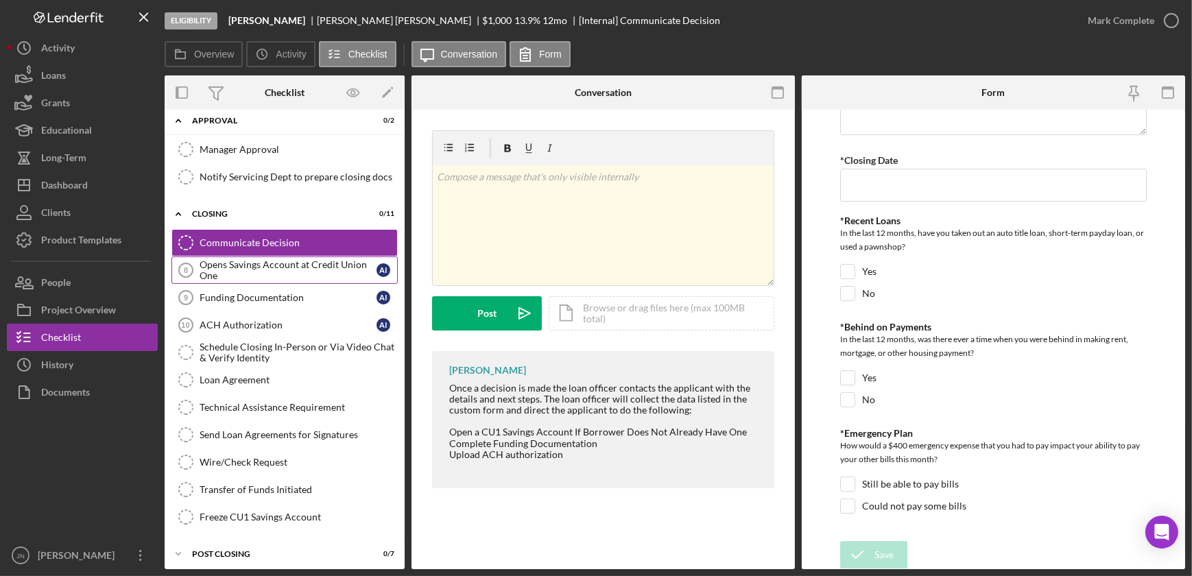
click at [252, 259] on div "Opens Savings Account at Credit Union One" at bounding box center [288, 270] width 177 height 22
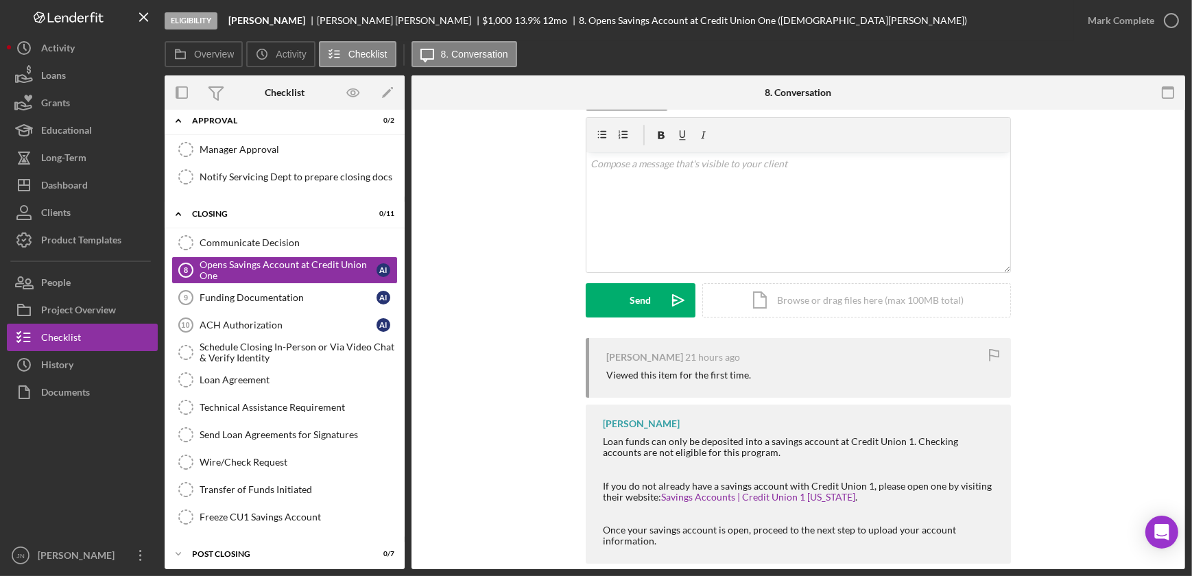
scroll to position [62, 0]
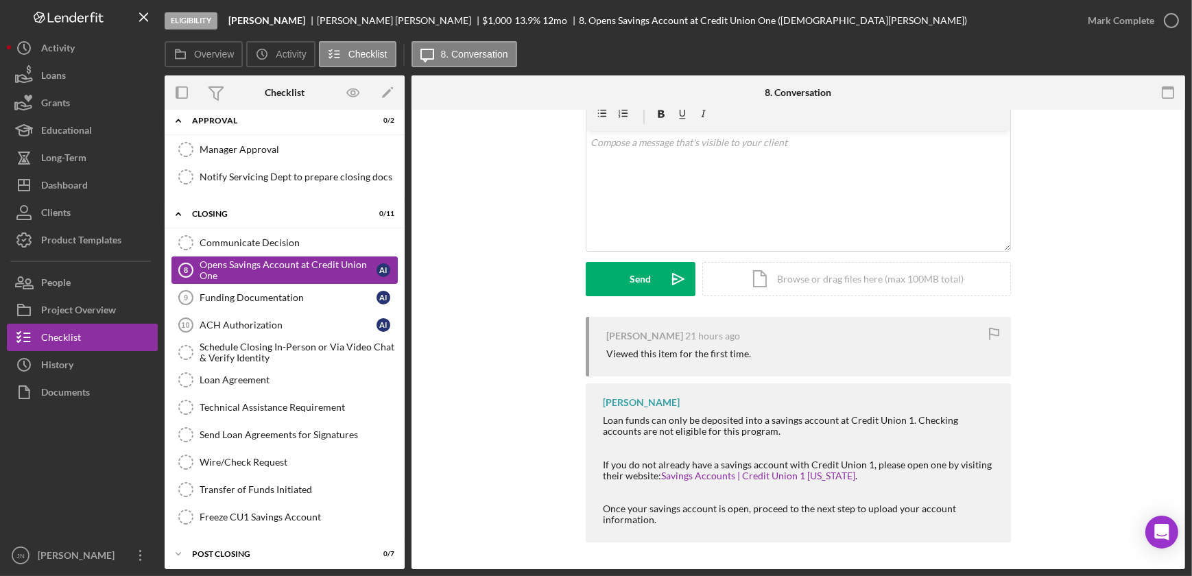
click at [285, 269] on div "Opens Savings Account at Credit Union One" at bounding box center [288, 270] width 177 height 22
drag, startPoint x: 730, startPoint y: 411, endPoint x: 854, endPoint y: 421, distance: 124.5
click at [854, 421] on div "Karen Ruiz Loan funds can only be deposited into a savings account at Credit Un…" at bounding box center [798, 462] width 425 height 159
click at [256, 292] on div "Funding Documentation" at bounding box center [288, 297] width 177 height 11
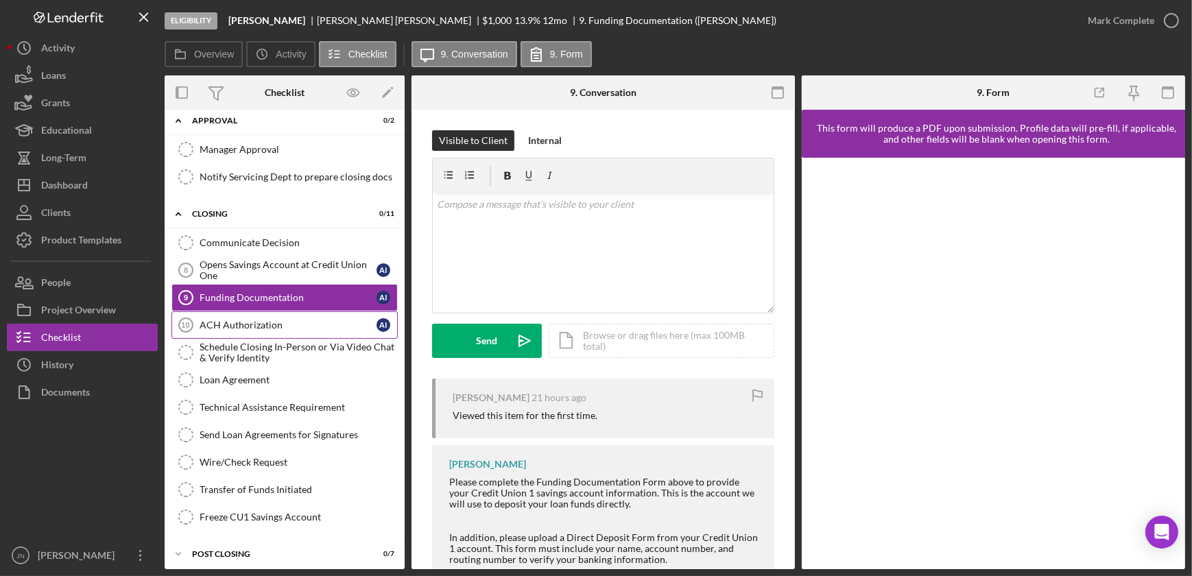
click at [235, 320] on div "ACH Authorization" at bounding box center [288, 325] width 177 height 11
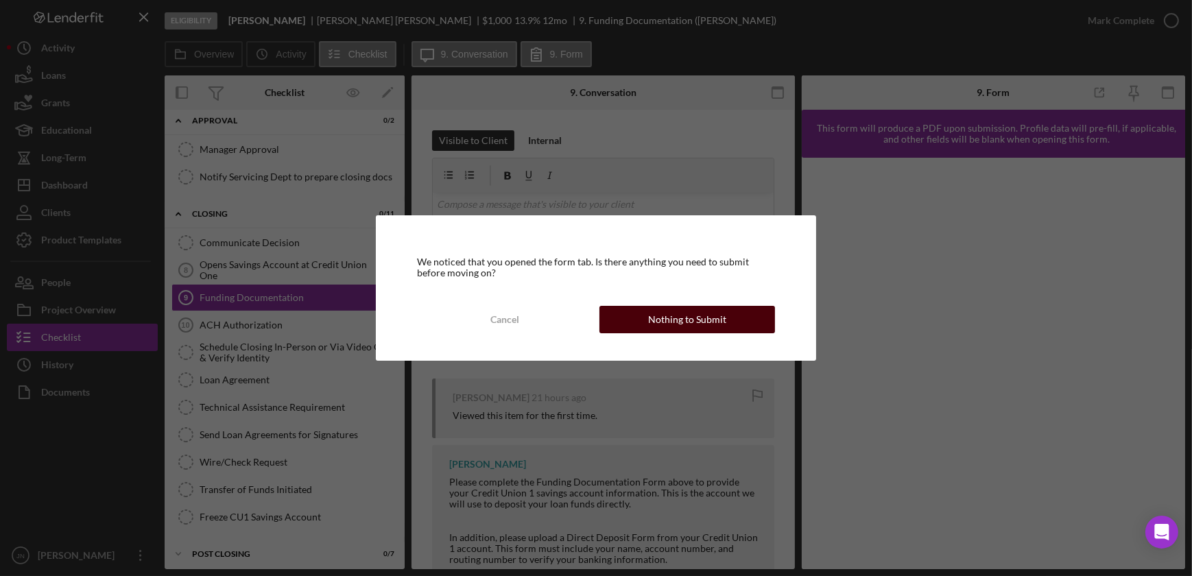
click at [704, 322] on div "Nothing to Submit" at bounding box center [687, 319] width 78 height 27
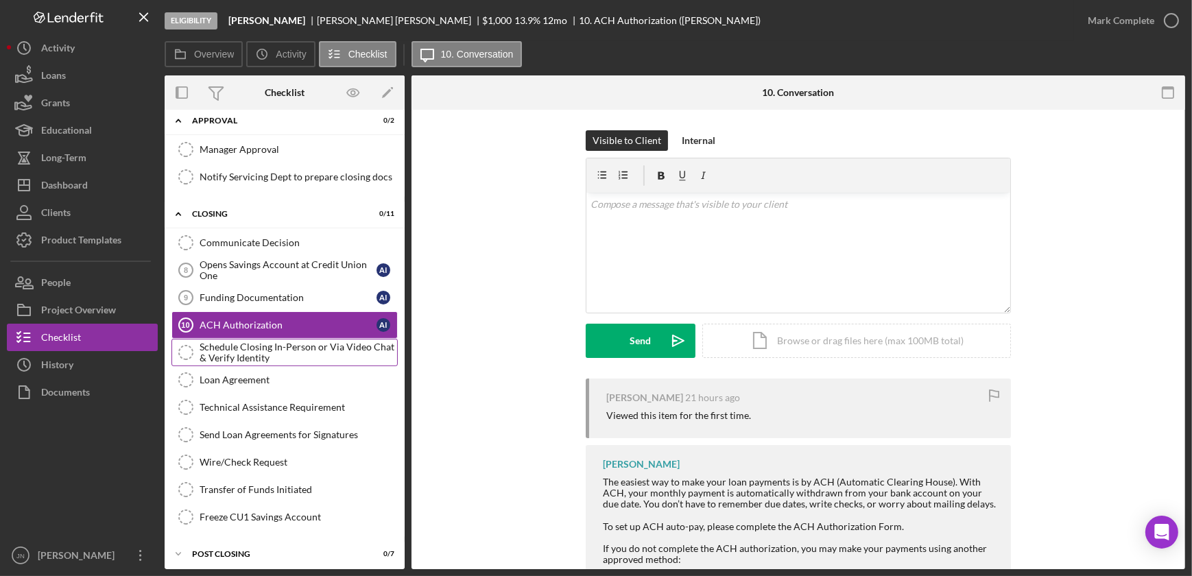
click at [303, 344] on div "Schedule Closing In-Person or Via Video Chat & Verify Identity" at bounding box center [298, 352] width 197 height 22
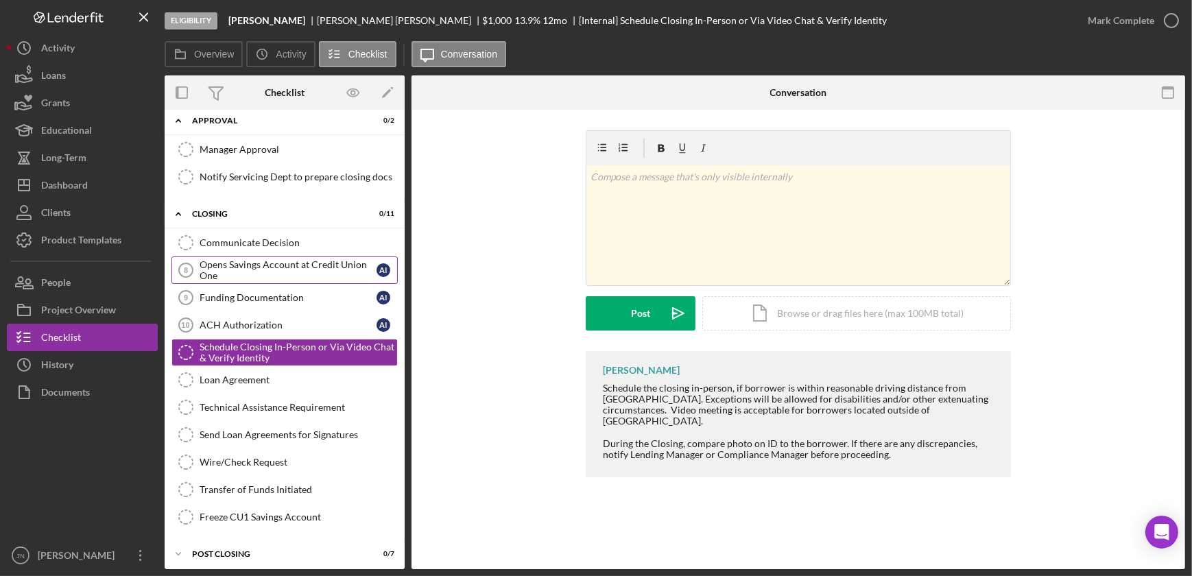
click at [309, 264] on div "Opens Savings Account at Credit Union One" at bounding box center [288, 270] width 177 height 22
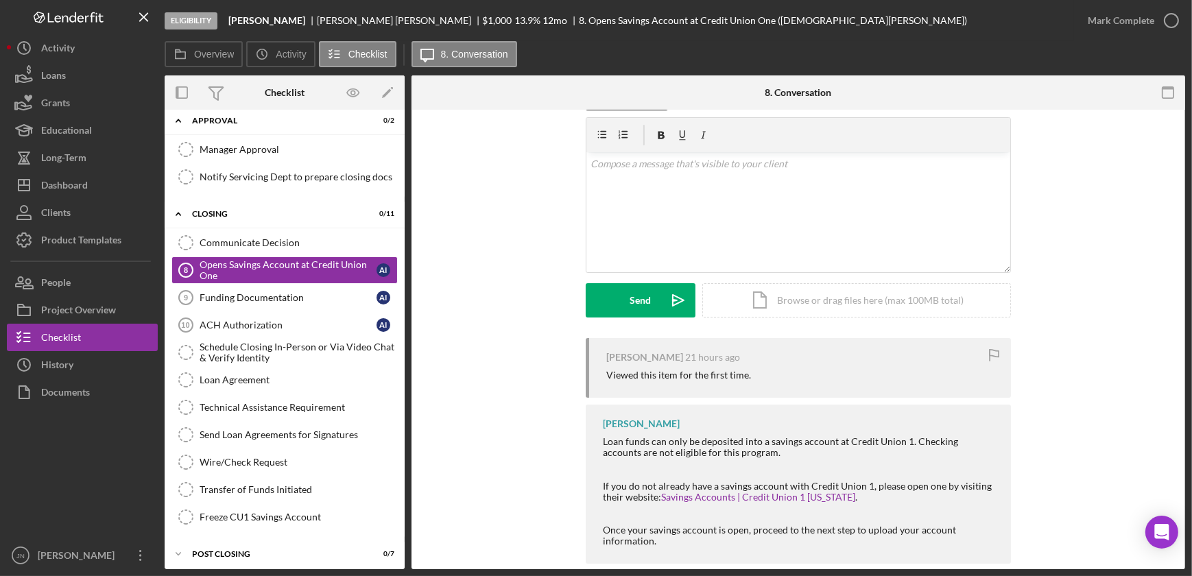
scroll to position [62, 0]
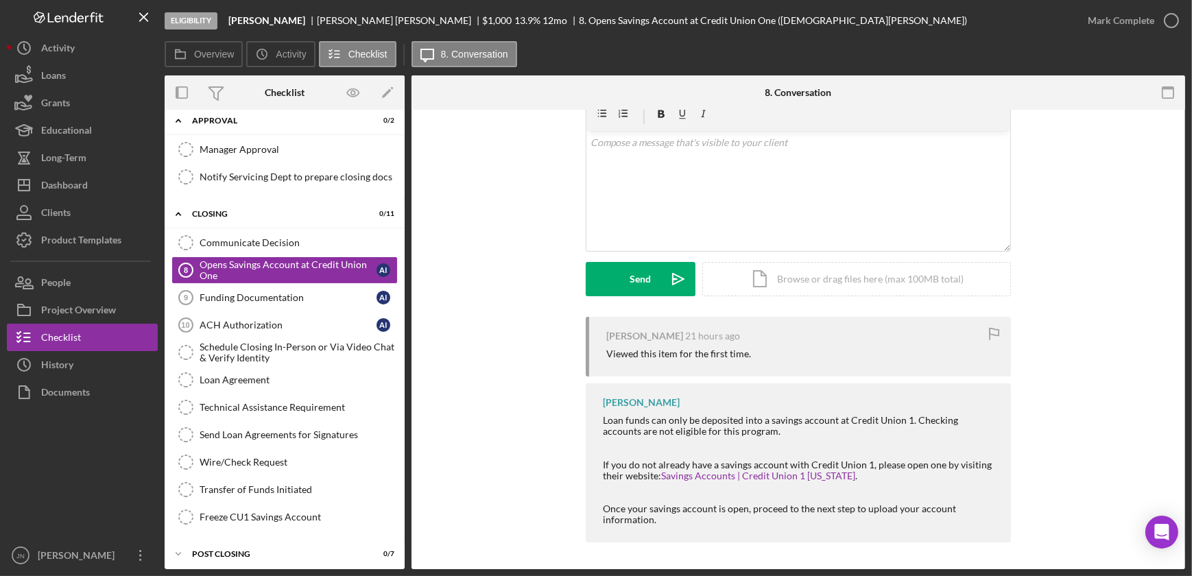
drag, startPoint x: 599, startPoint y: 464, endPoint x: 851, endPoint y: 478, distance: 252.1
click at [851, 478] on div "Karen Ruiz Loan funds can only be deposited into a savings account at Credit Un…" at bounding box center [798, 462] width 425 height 159
drag, startPoint x: 851, startPoint y: 478, endPoint x: 841, endPoint y: 479, distance: 9.6
click at [841, 479] on div "If you do not already have a savings account with Credit Union 1, please open o…" at bounding box center [800, 470] width 394 height 22
click at [836, 470] on div "If you do not already have a savings account with Credit Union 1, please open o…" at bounding box center [800, 470] width 394 height 22
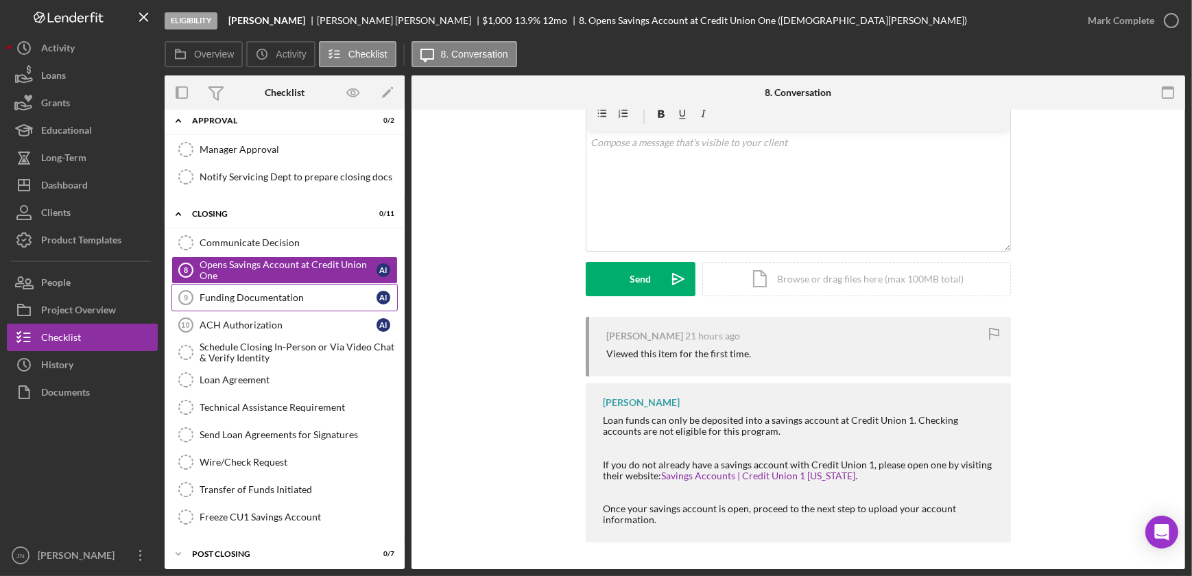
click at [269, 292] on div "Funding Documentation" at bounding box center [288, 297] width 177 height 11
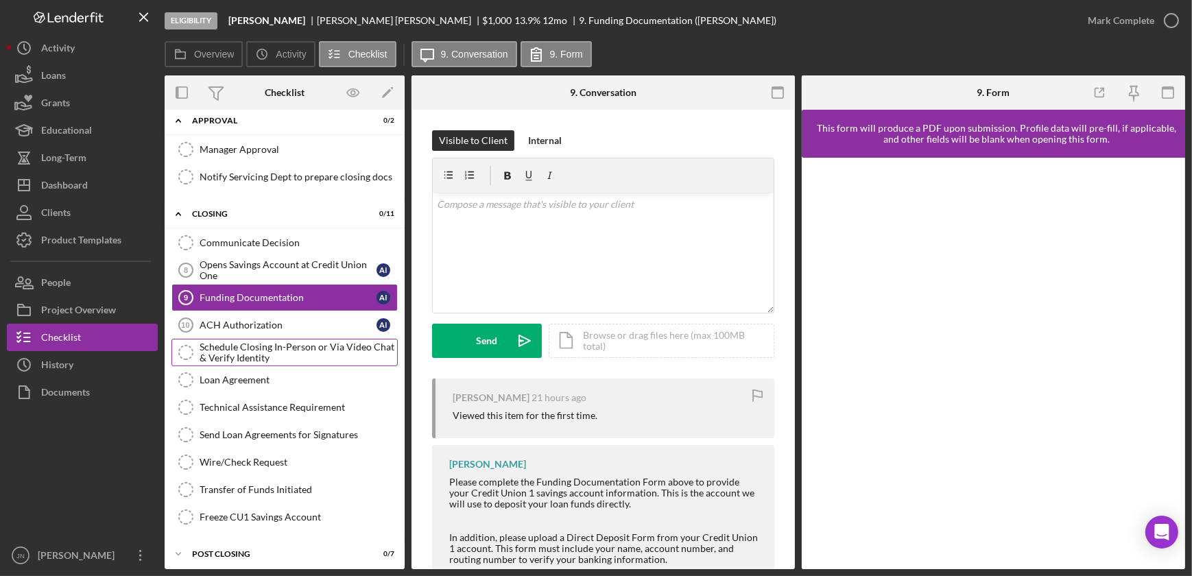
scroll to position [592, 0]
